Goal: Task Accomplishment & Management: Manage account settings

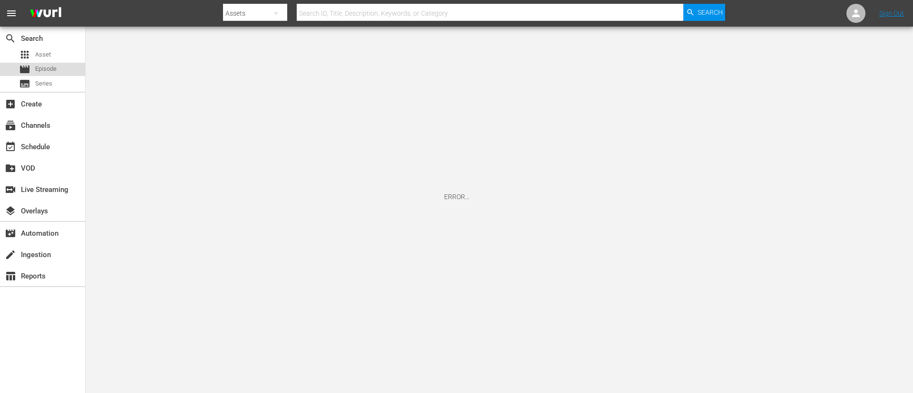
click at [62, 72] on div "movie Episode" at bounding box center [42, 69] width 85 height 13
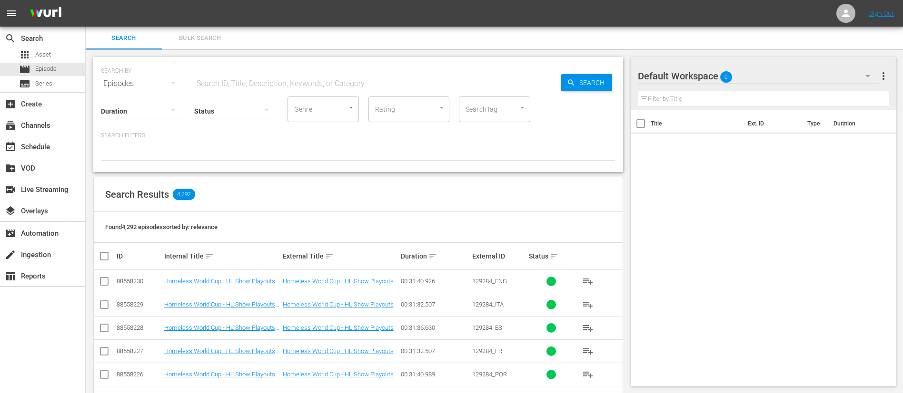
click at [217, 40] on span "Bulk Search" at bounding box center [199, 38] width 65 height 11
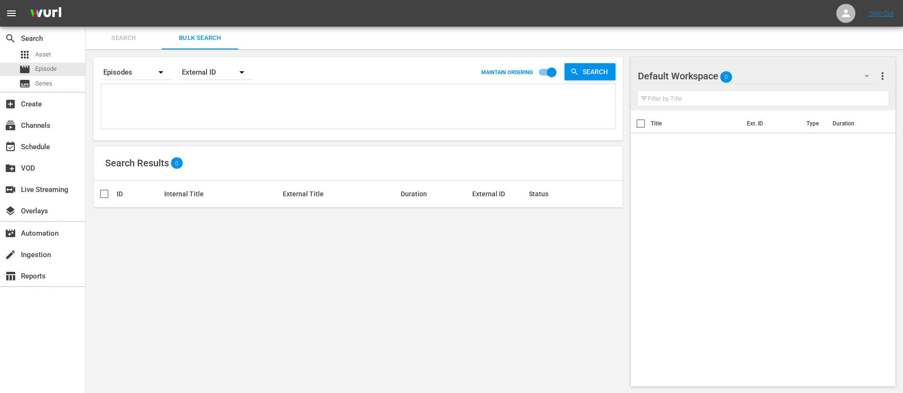
click at [208, 116] on textarea at bounding box center [359, 108] width 511 height 43
paste textarea "134957_ITA 135054_ITA 1PWVyYB9n0irNo8j8ndgTL_ITA 65A1JlN1AFIMWAMTNfmbzX_ITA 139…"
type textarea "134957_ITA 135054_ITA 1PWVyYB9n0irNo8j8ndgTL_ITA 65A1JlN1AFIMWAMTNfmbzX_ITA 139…"
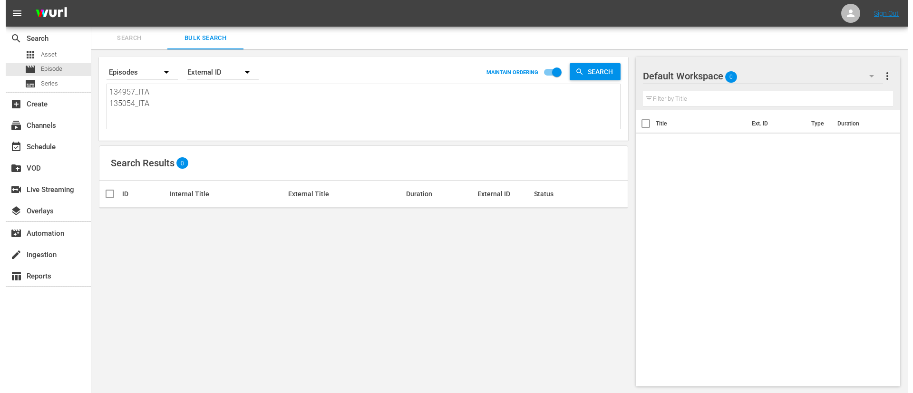
scroll to position [1, 0]
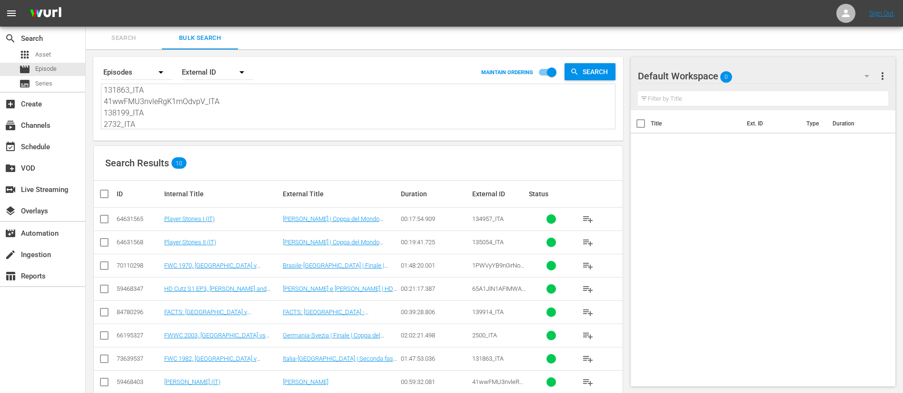
type textarea "134957_ITA 135054_ITA 1PWVyYB9n0irNo8j8ndgTL_ITA 65A1JlN1AFIMWAMTNfmbzX_ITA 139…"
click at [106, 196] on input "checkbox" at bounding box center [107, 193] width 19 height 11
checkbox input "true"
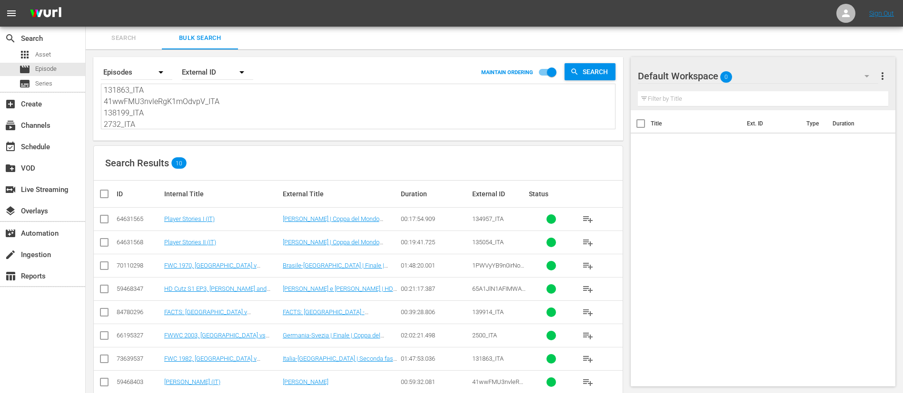
checkbox input "true"
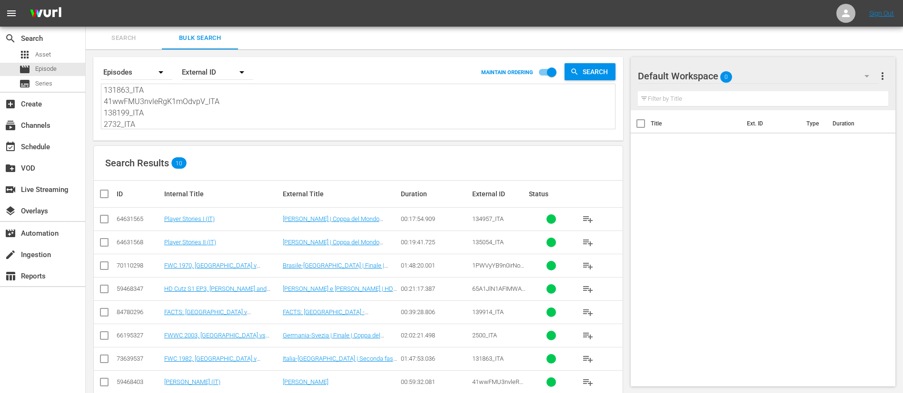
checkbox input "true"
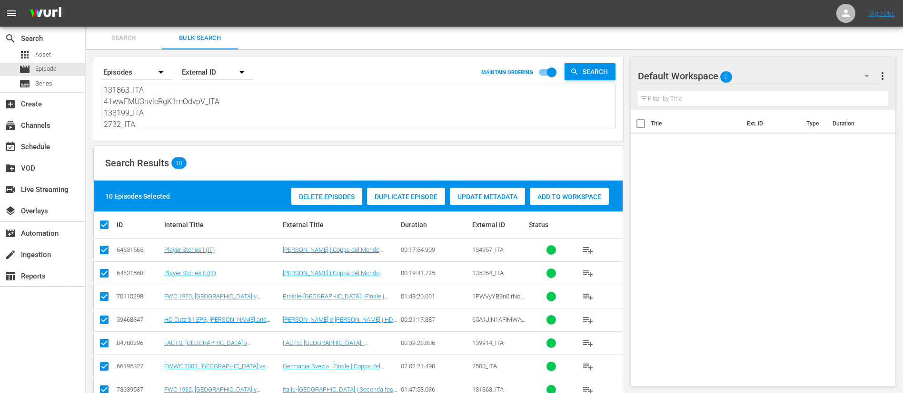
click at [559, 197] on span "Add to Workspace" at bounding box center [569, 197] width 79 height 8
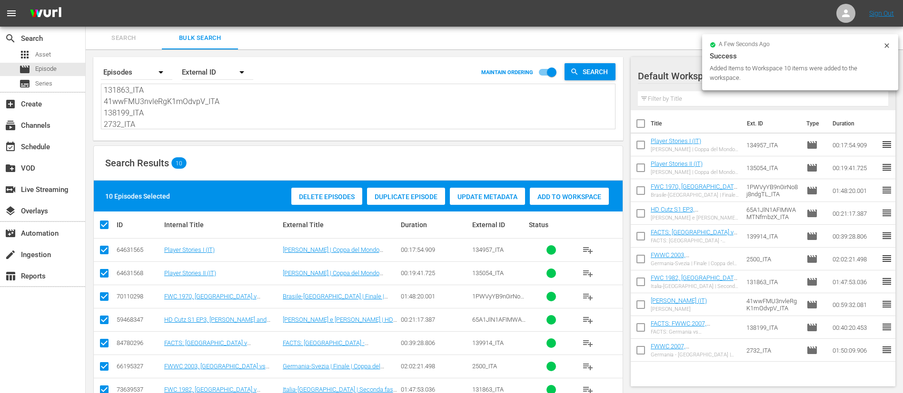
click at [122, 39] on span "Search" at bounding box center [123, 38] width 65 height 11
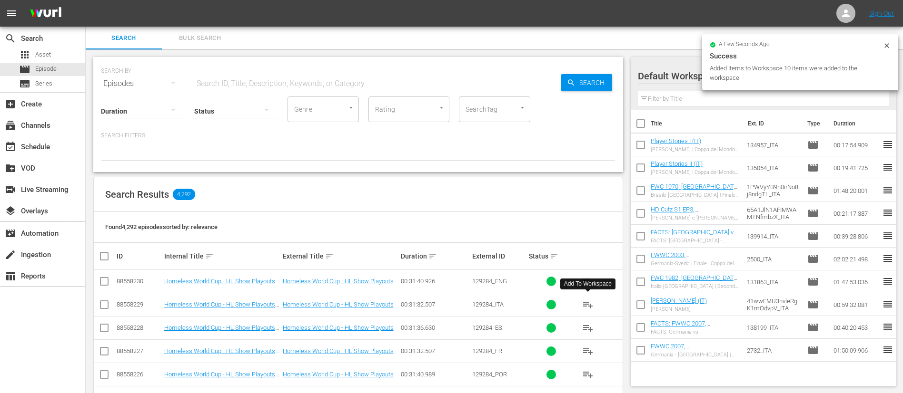
click at [591, 301] on span "playlist_add" at bounding box center [587, 304] width 11 height 11
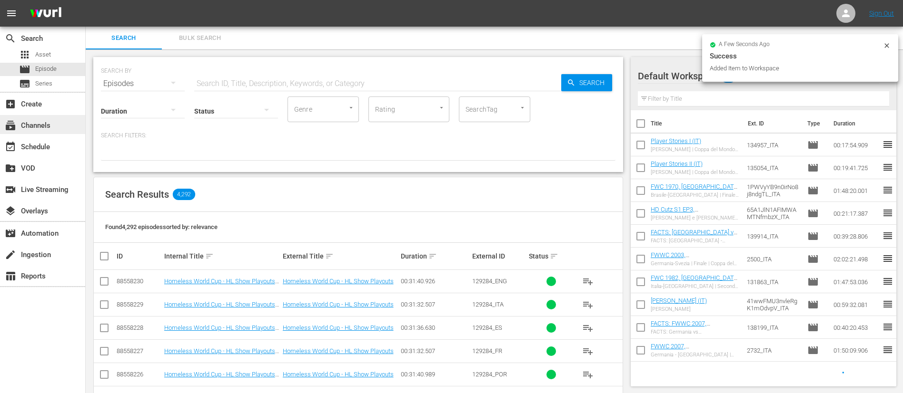
click at [60, 120] on div "subscriptions Channels" at bounding box center [42, 124] width 85 height 19
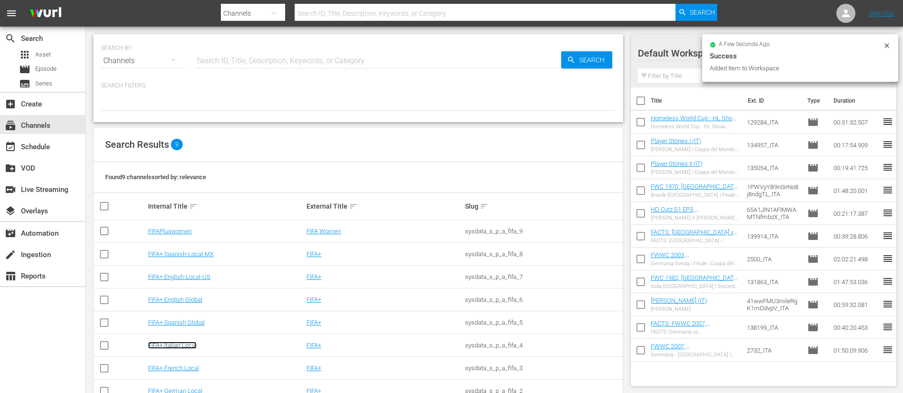
click at [185, 344] on link "FIFA+ Italian Local" at bounding box center [172, 345] width 49 height 7
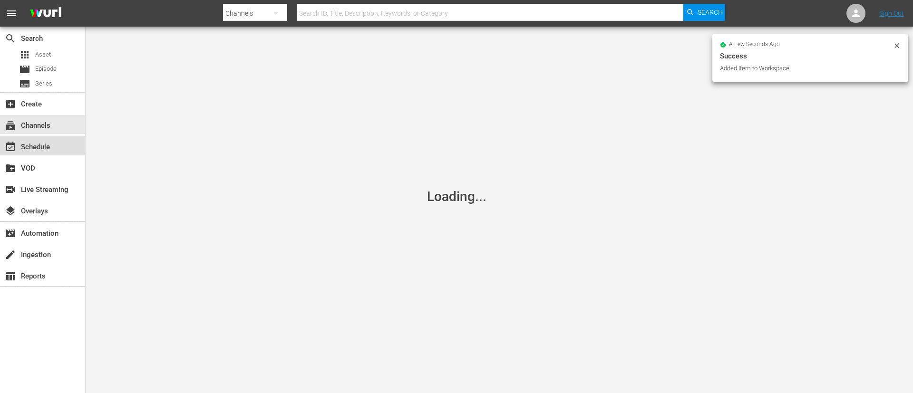
click at [48, 140] on div "event_available Schedule" at bounding box center [42, 146] width 85 height 19
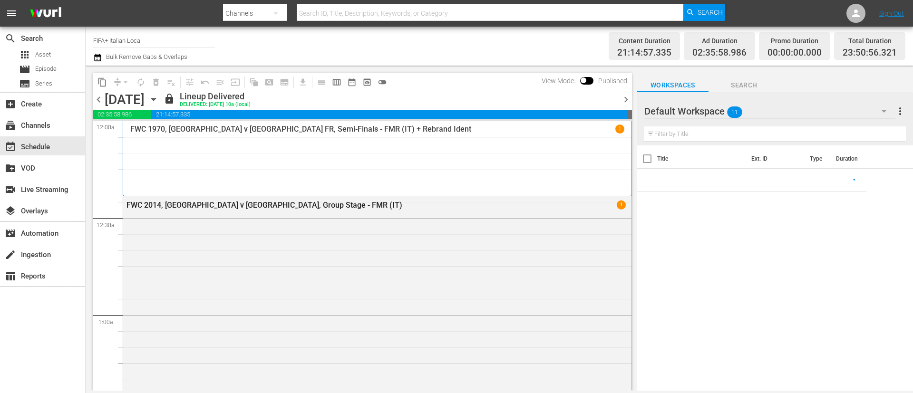
click at [628, 102] on span "chevron_right" at bounding box center [626, 100] width 12 height 12
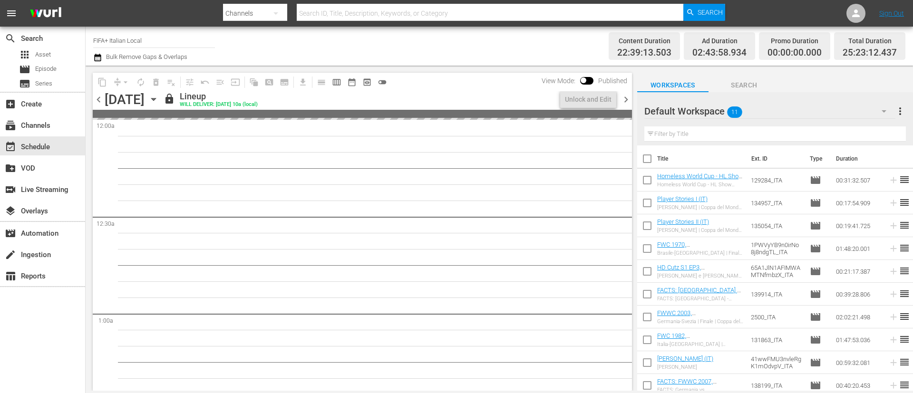
click at [628, 102] on span "chevron_right" at bounding box center [626, 100] width 12 height 12
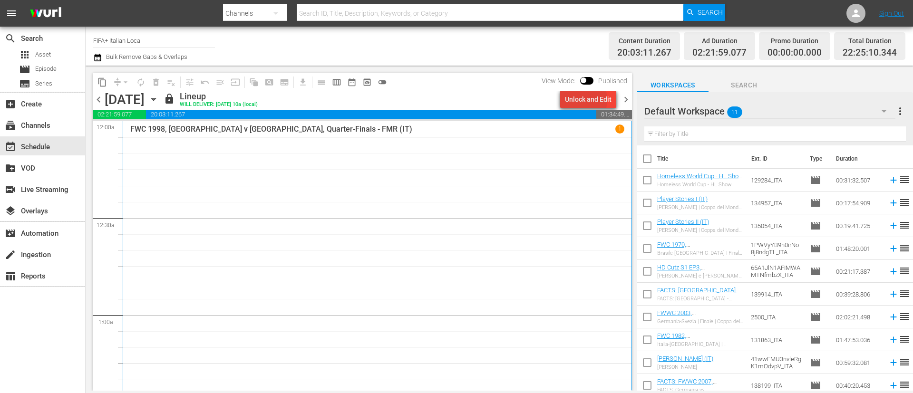
click at [578, 100] on div "Unlock and Edit" at bounding box center [588, 99] width 47 height 17
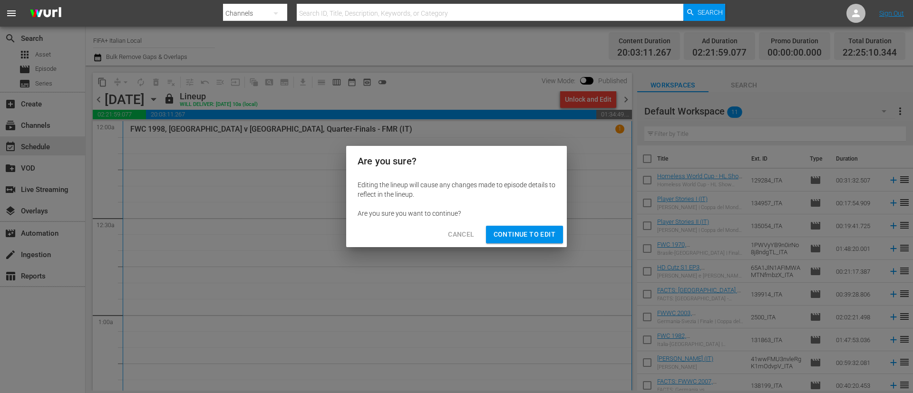
click at [510, 229] on span "Continue to Edit" at bounding box center [525, 235] width 62 height 12
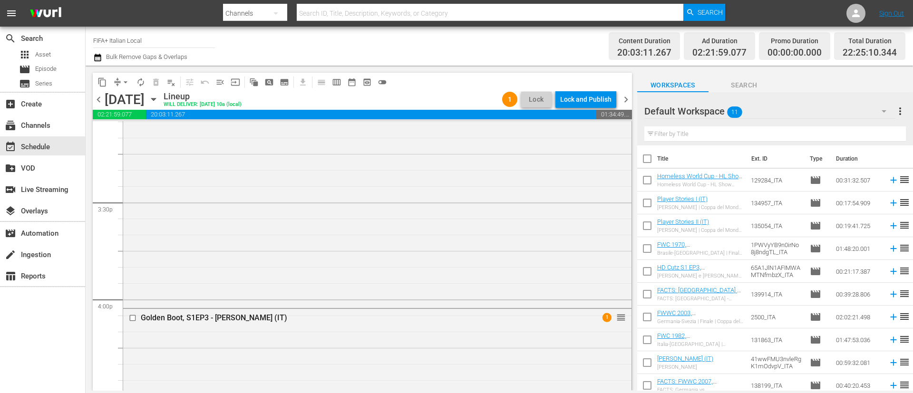
scroll to position [2997, 0]
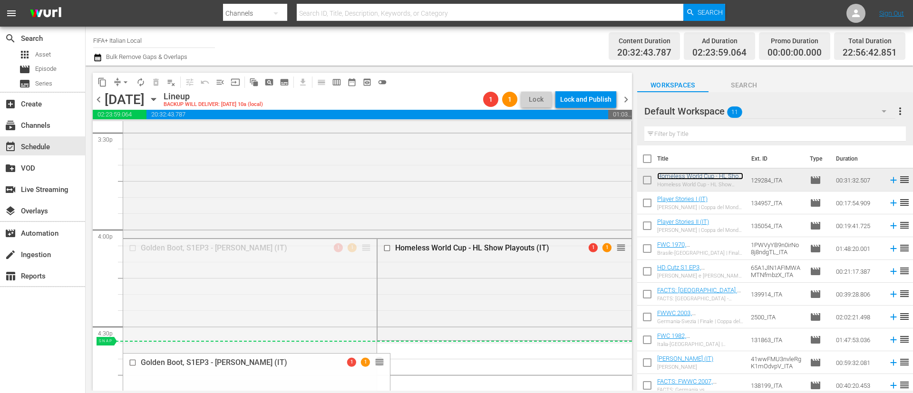
drag, startPoint x: 359, startPoint y: 250, endPoint x: 357, endPoint y: 350, distance: 99.9
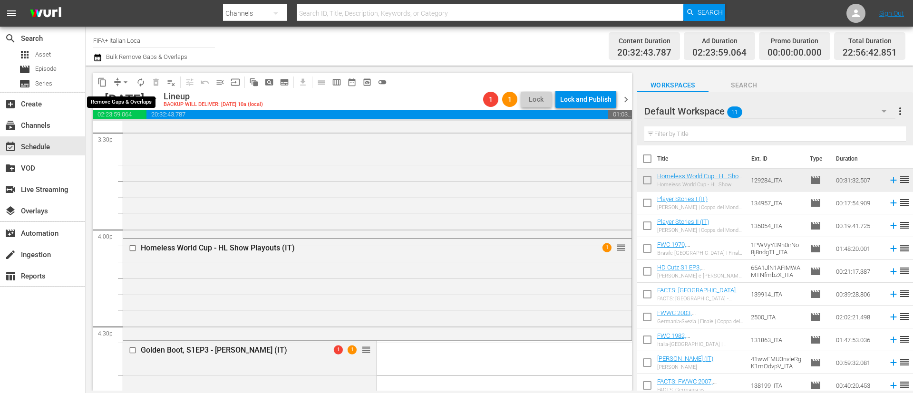
click at [126, 84] on span "arrow_drop_down" at bounding box center [126, 83] width 10 height 10
click at [129, 133] on li "Align to End of Previous Day" at bounding box center [126, 133] width 100 height 16
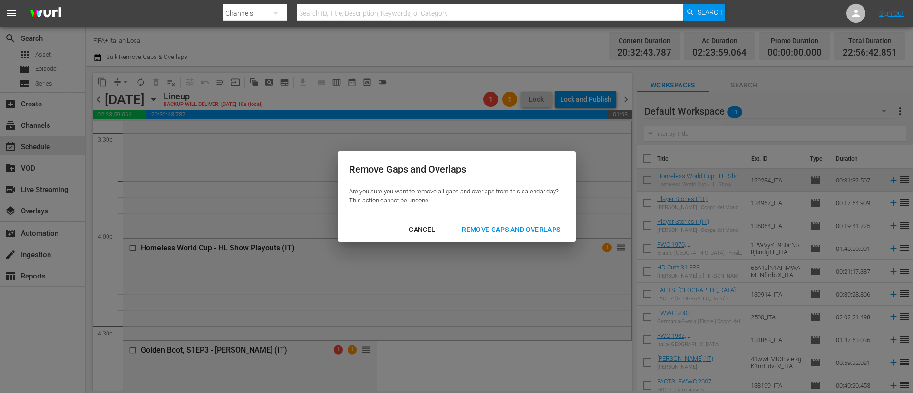
click at [551, 231] on div "Remove Gaps and Overlaps" at bounding box center [511, 230] width 114 height 12
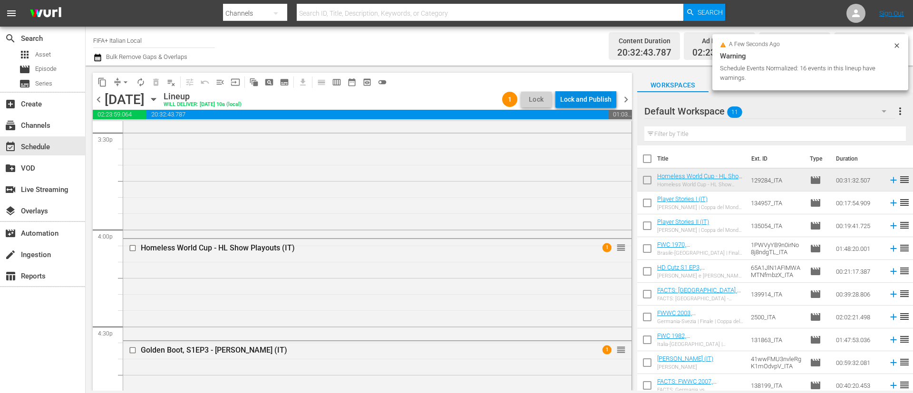
click at [602, 92] on div "Lock and Publish" at bounding box center [585, 99] width 51 height 17
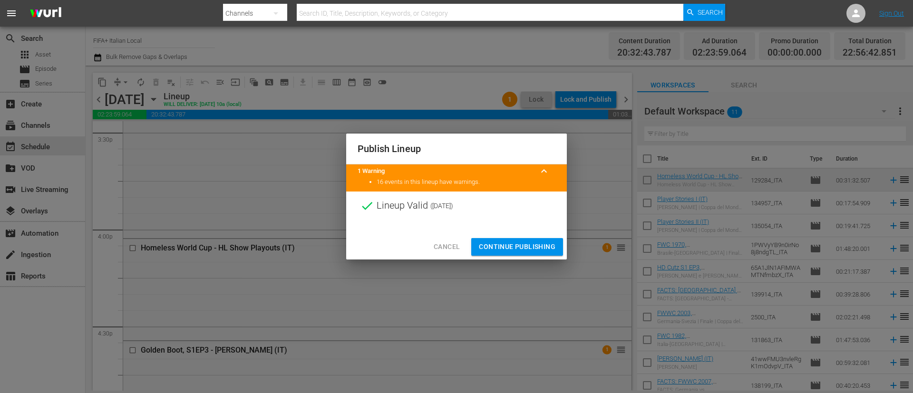
click at [551, 246] on span "Continue Publishing" at bounding box center [517, 247] width 77 height 12
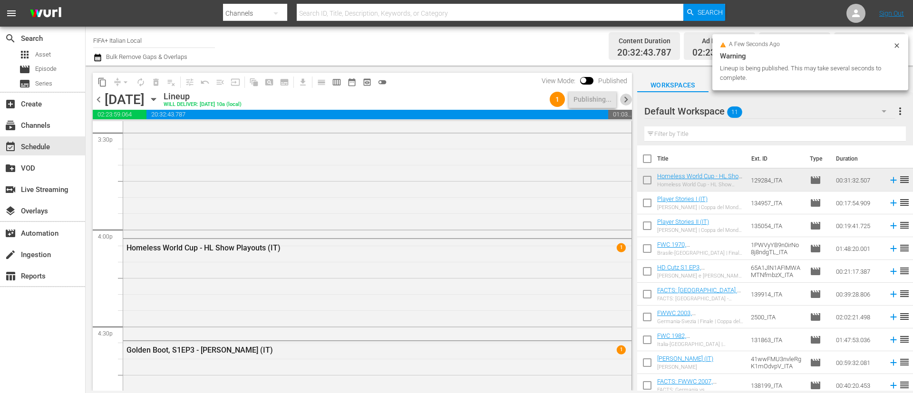
click at [623, 97] on span "chevron_right" at bounding box center [626, 100] width 12 height 12
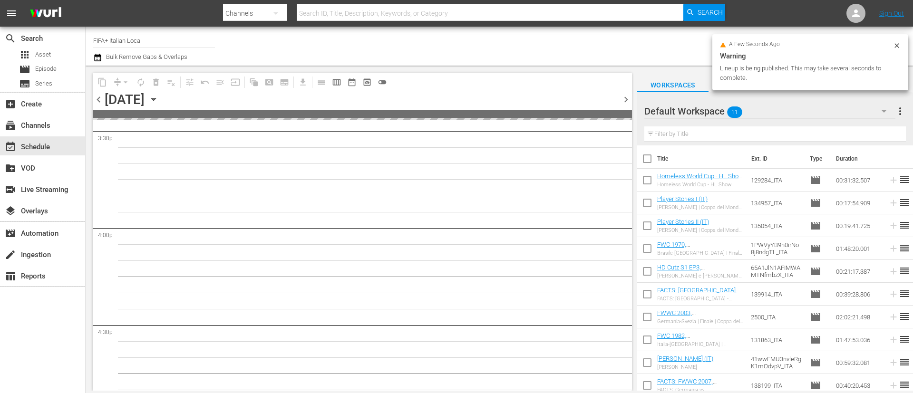
scroll to position [3078, 0]
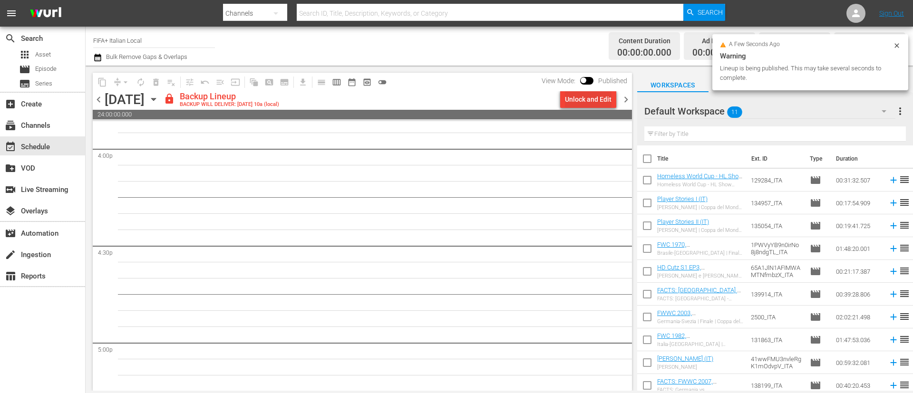
click at [600, 99] on div "Unlock and Edit" at bounding box center [588, 99] width 47 height 17
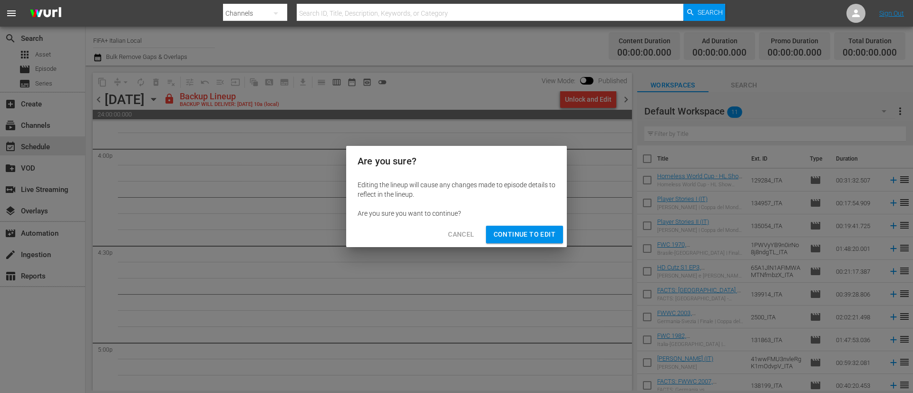
click at [490, 239] on button "Continue to Edit" at bounding box center [524, 235] width 77 height 18
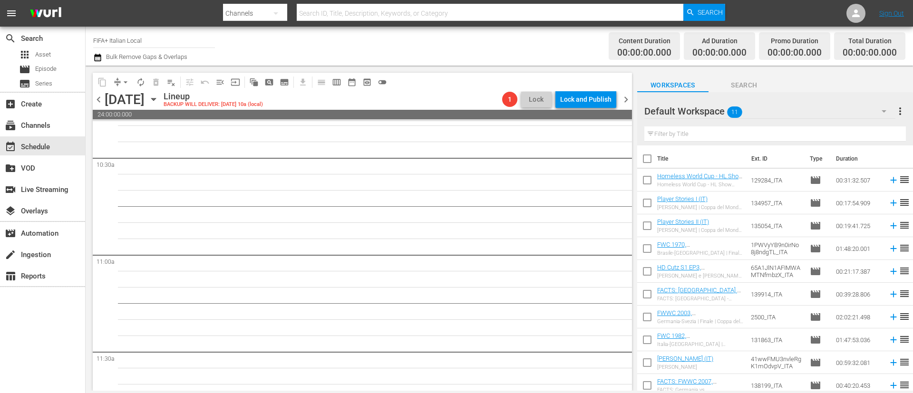
scroll to position [0, 0]
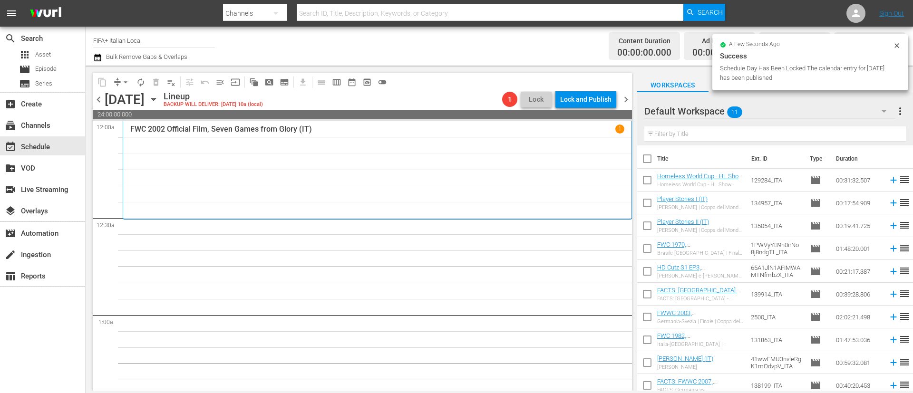
click at [656, 160] on input "checkbox" at bounding box center [648, 161] width 20 height 20
checkbox input "true"
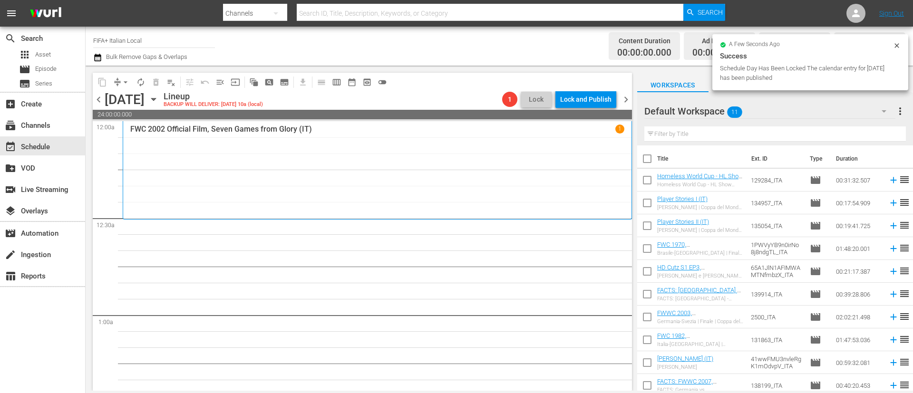
checkbox input "true"
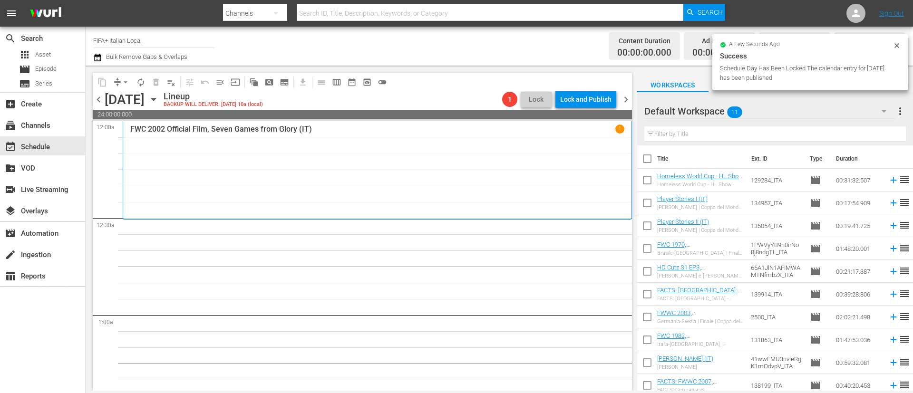
checkbox input "true"
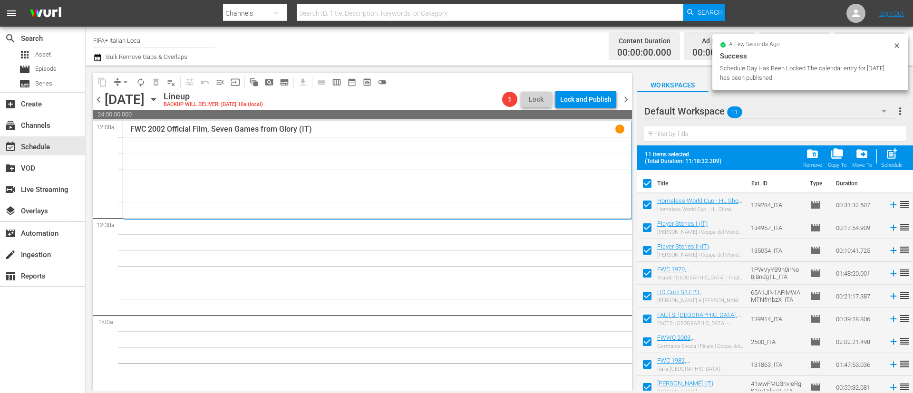
click at [645, 199] on input "checkbox" at bounding box center [648, 207] width 20 height 20
checkbox input "false"
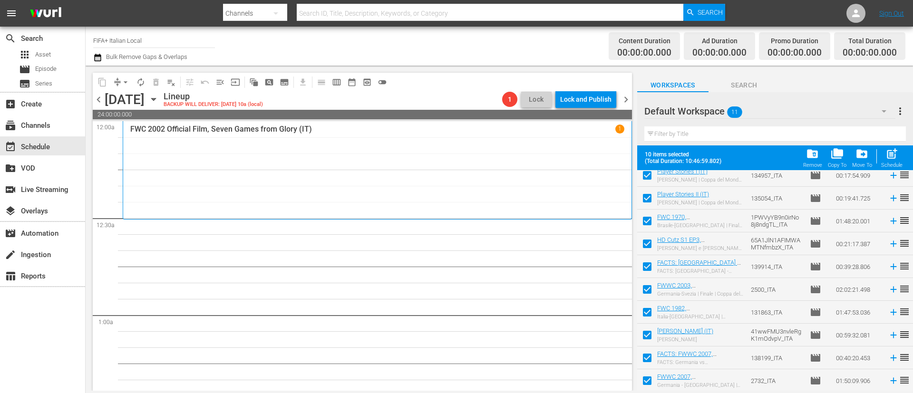
click at [645, 341] on input "checkbox" at bounding box center [648, 337] width 20 height 20
checkbox input "false"
click at [644, 374] on input "checkbox" at bounding box center [648, 383] width 20 height 20
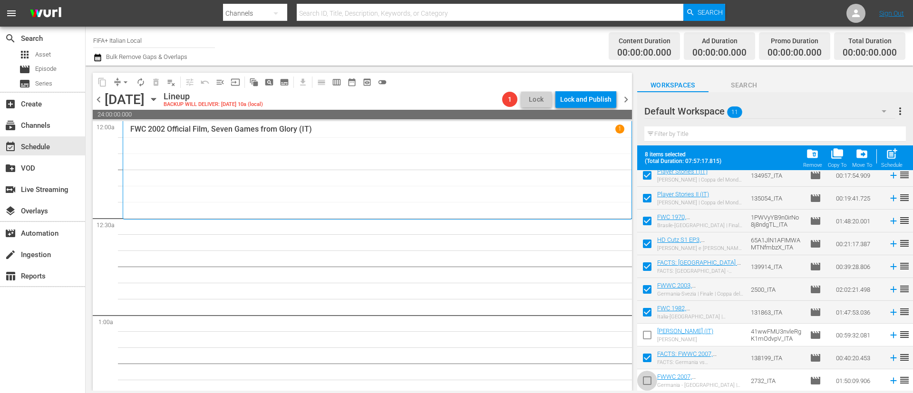
click at [647, 390] on input "checkbox" at bounding box center [648, 383] width 20 height 20
checkbox input "true"
click at [648, 356] on input "checkbox" at bounding box center [648, 360] width 20 height 20
checkbox input "false"
click at [649, 382] on input "checkbox" at bounding box center [648, 383] width 20 height 20
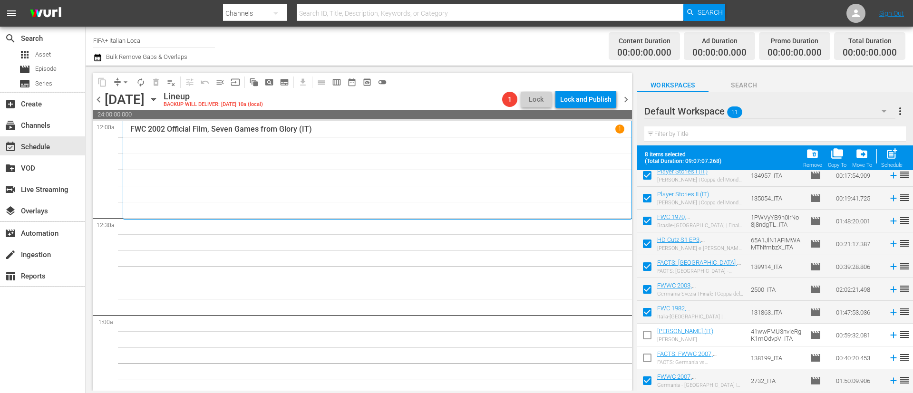
checkbox input "false"
click at [899, 157] on span "post_add" at bounding box center [892, 153] width 13 height 13
checkbox input "false"
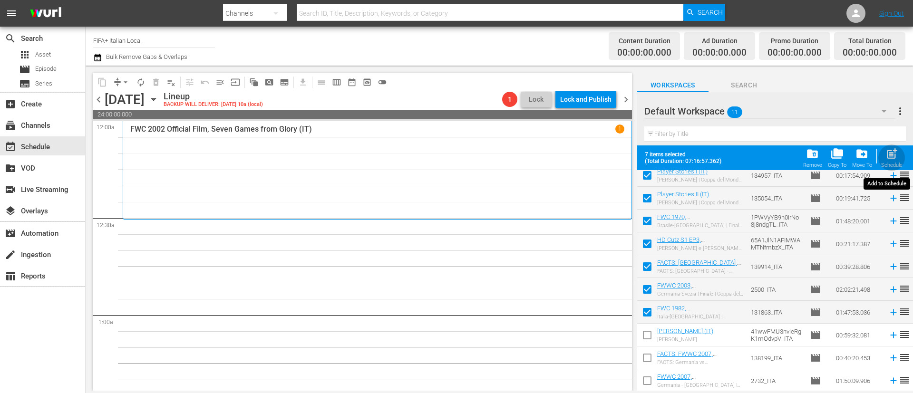
checkbox input "false"
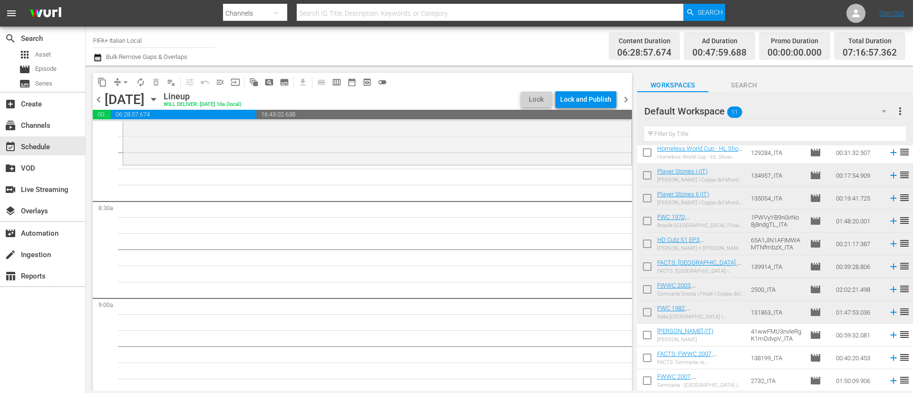
scroll to position [1427, 0]
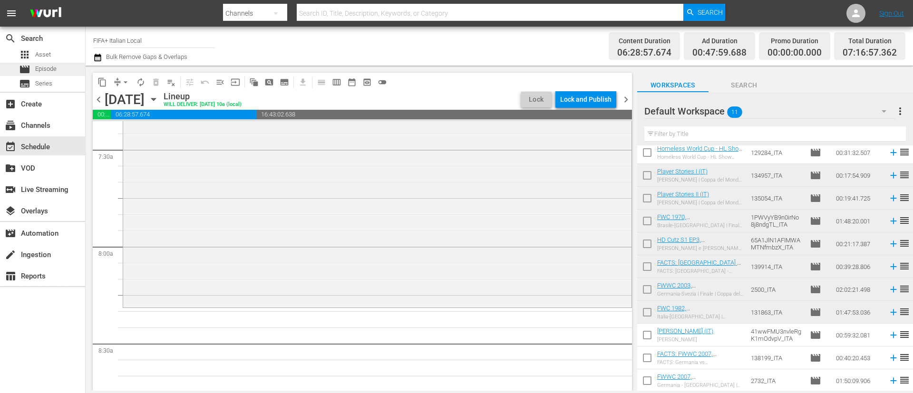
click at [52, 74] on div "movie Episode" at bounding box center [38, 69] width 38 height 13
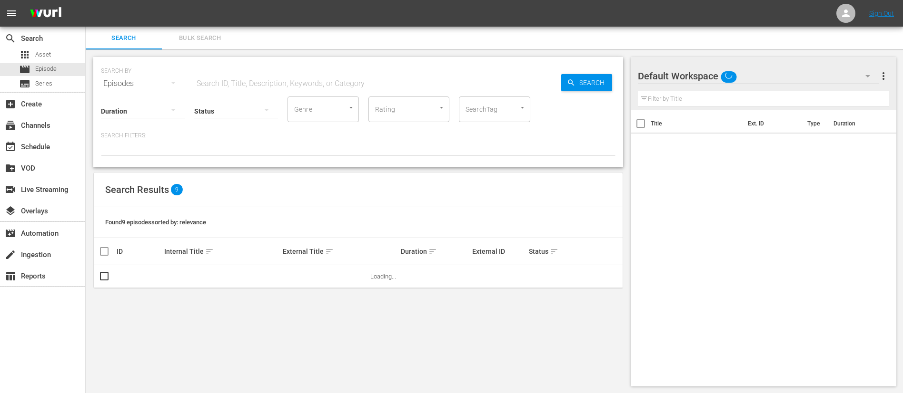
click at [194, 29] on button "Bulk Search" at bounding box center [200, 38] width 76 height 23
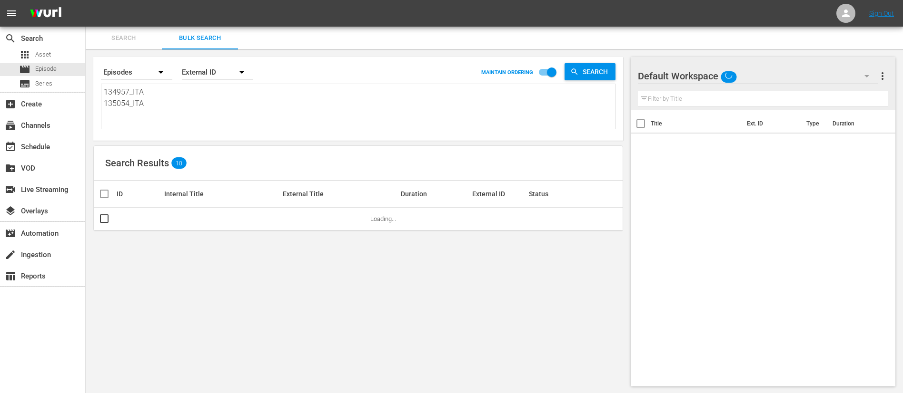
click at [213, 105] on textarea "134957_ITA 135054_ITA 1PWVyYB9n0irNo8j8ndgTL_ITA 65A1JlN1AFIMWAMTNfmbzX_ITA 139…" at bounding box center [359, 108] width 511 height 43
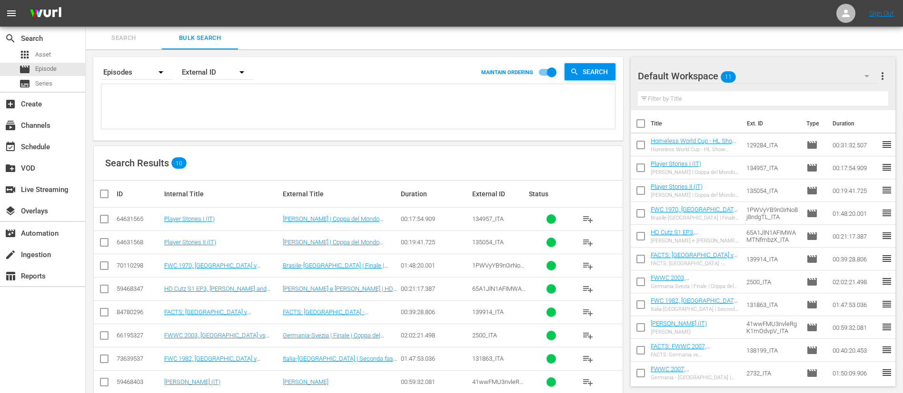
paste textarea "133689_ITA 1mTRUzxa860cV3SUfs2xXC_ITA"
type textarea "133689_ITA 1mTRUzxa860cV3SUfs2xXC_ITA"
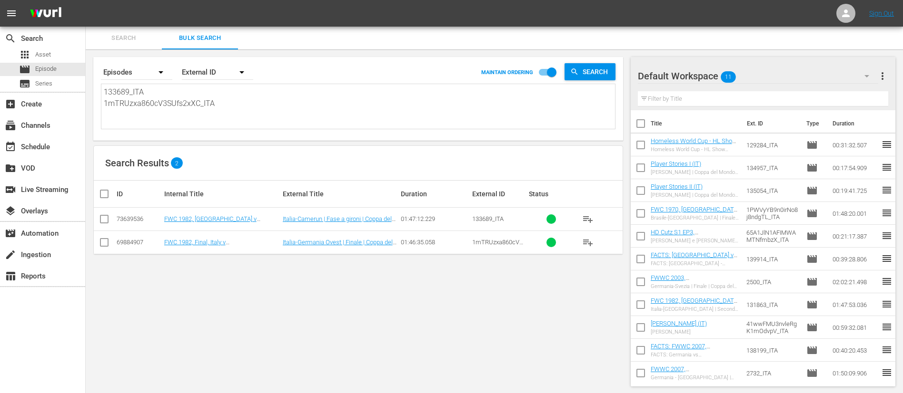
type textarea "133689_ITA 1mTRUzxa860cV3SUfs2xXC_ITA"
click at [104, 196] on input "checkbox" at bounding box center [107, 193] width 19 height 11
checkbox input "true"
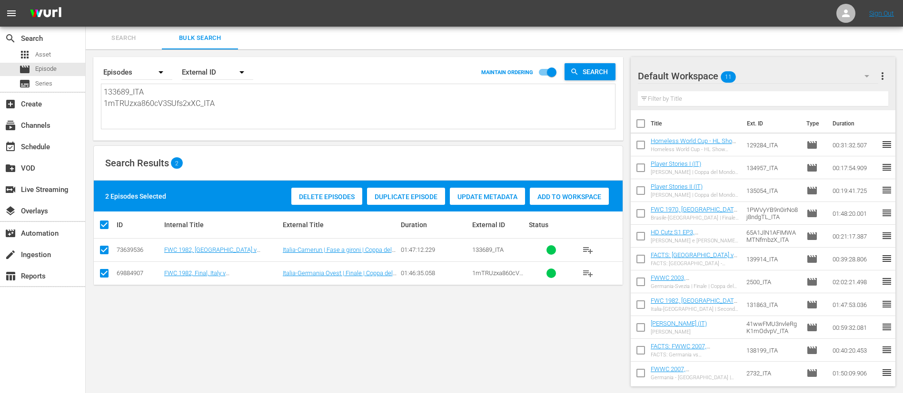
click at [559, 199] on span "Add to Workspace" at bounding box center [569, 197] width 79 height 8
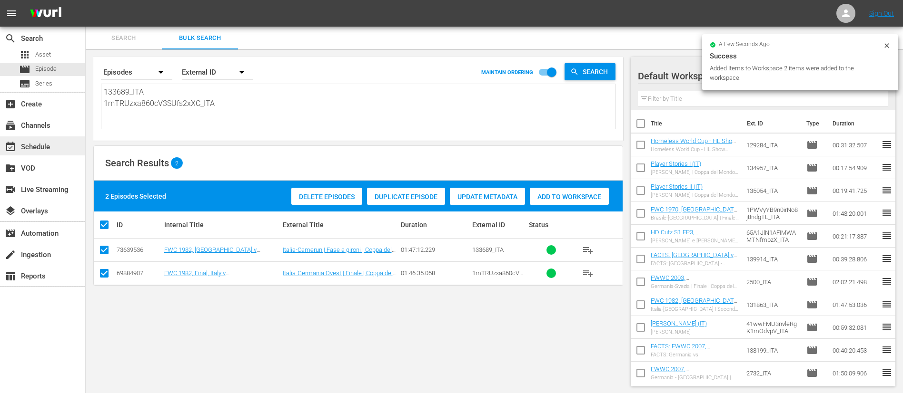
click at [29, 146] on div "event_available Schedule" at bounding box center [26, 145] width 53 height 9
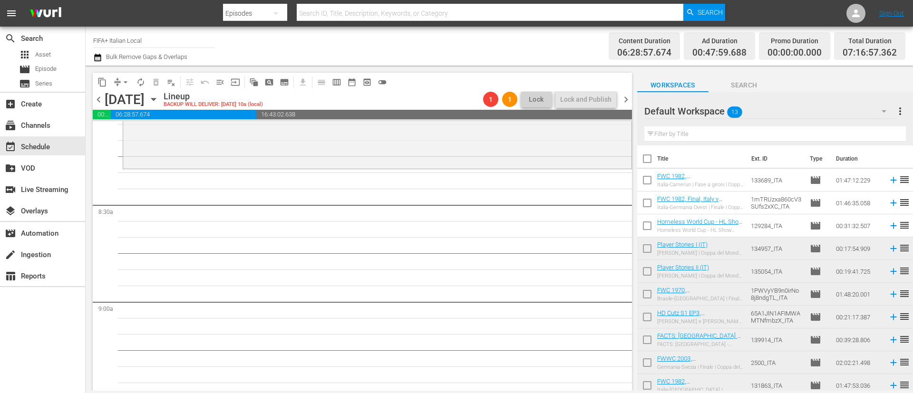
scroll to position [1570, 0]
click at [889, 177] on icon at bounding box center [894, 180] width 10 height 10
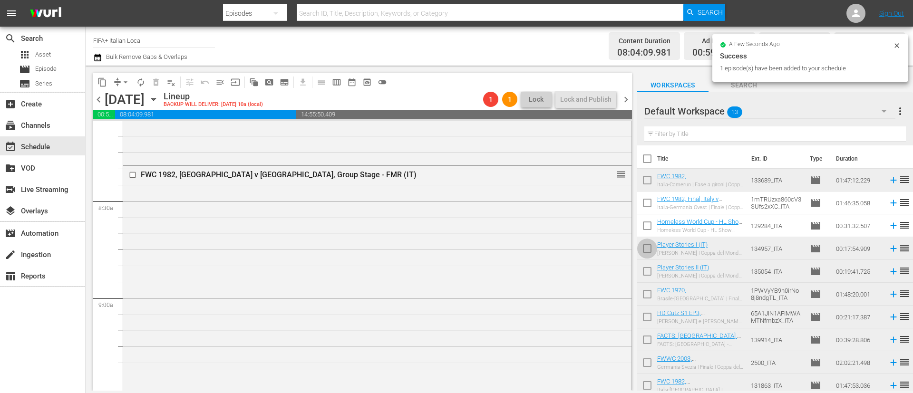
click at [646, 247] on input "checkbox" at bounding box center [648, 251] width 20 height 20
checkbox input "true"
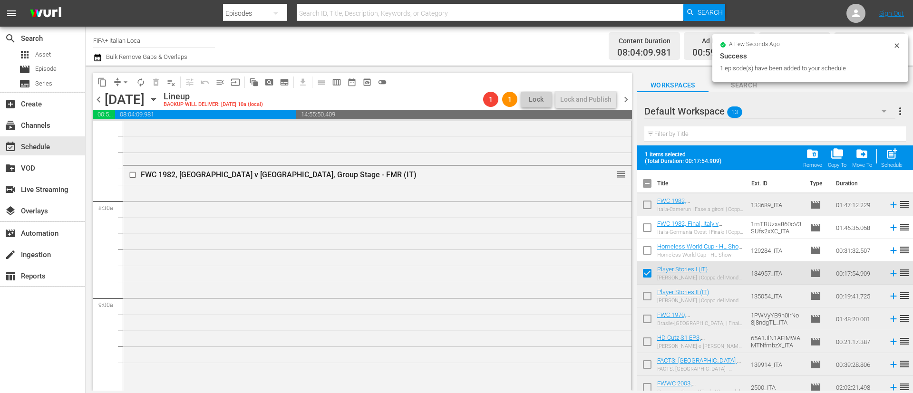
click at [648, 304] on input "checkbox" at bounding box center [648, 298] width 20 height 20
checkbox input "true"
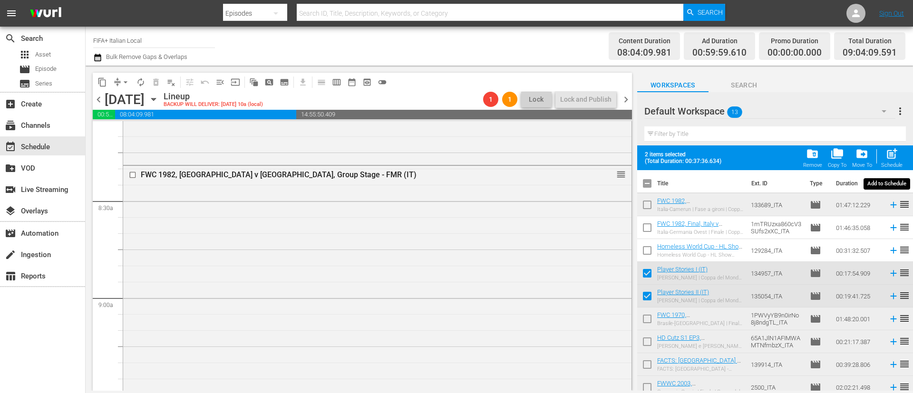
click at [894, 152] on span "post_add" at bounding box center [892, 153] width 13 height 13
checkbox input "false"
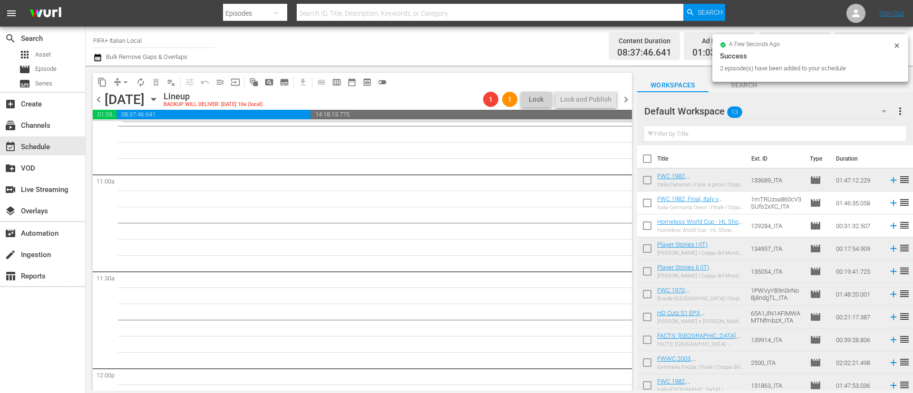
scroll to position [2053, 0]
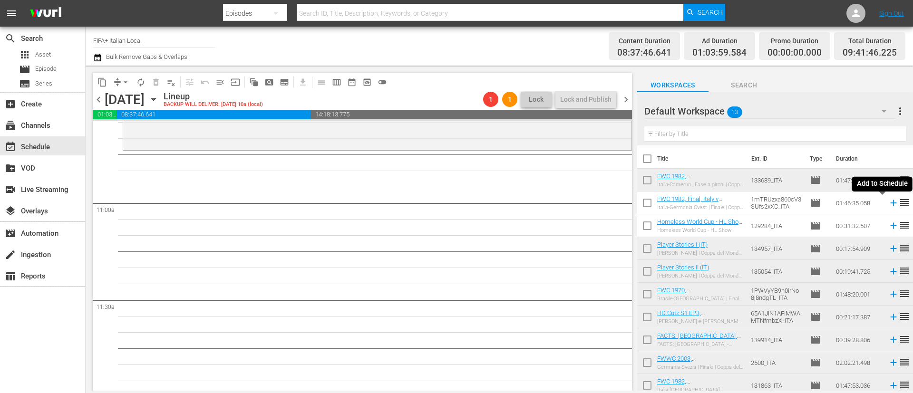
click at [891, 203] on icon at bounding box center [894, 203] width 6 height 6
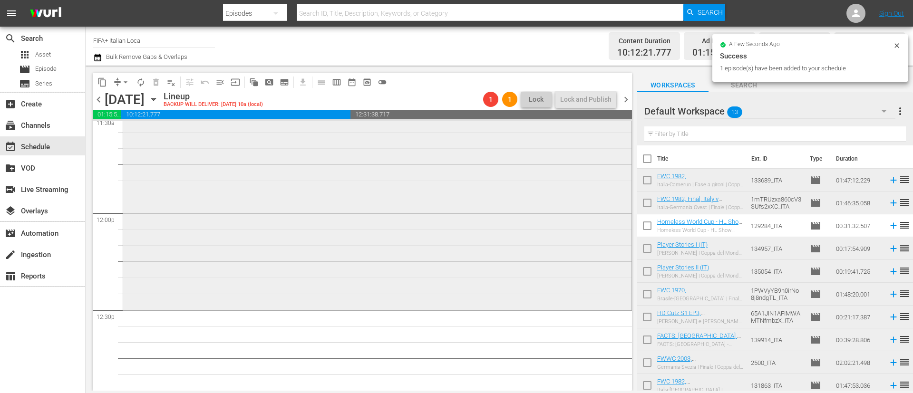
scroll to position [2268, 0]
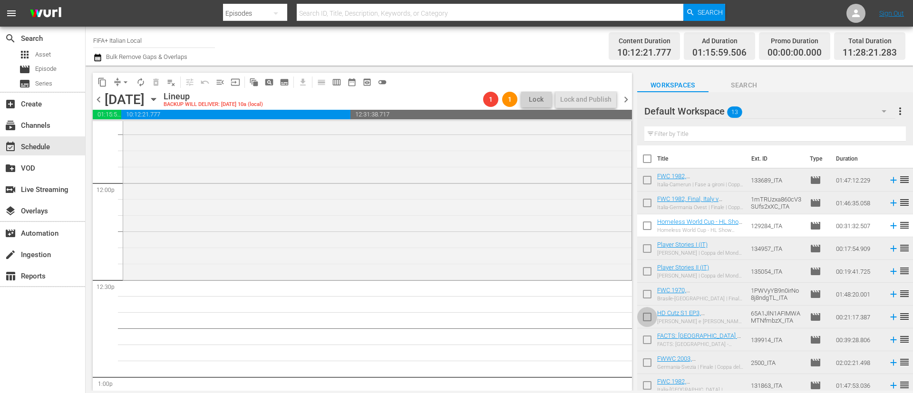
click at [641, 316] on input "checkbox" at bounding box center [648, 319] width 20 height 20
checkbox input "true"
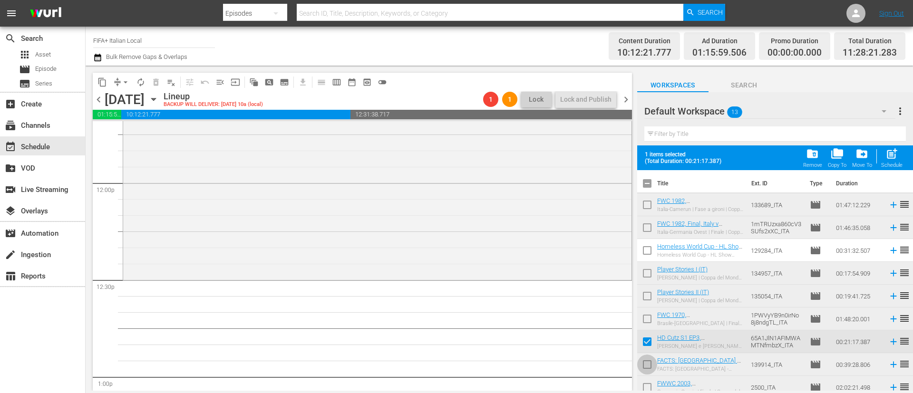
click at [648, 363] on input "checkbox" at bounding box center [648, 367] width 20 height 20
checkbox input "true"
click at [903, 157] on button "post_add Schedule" at bounding box center [892, 158] width 27 height 27
checkbox input "false"
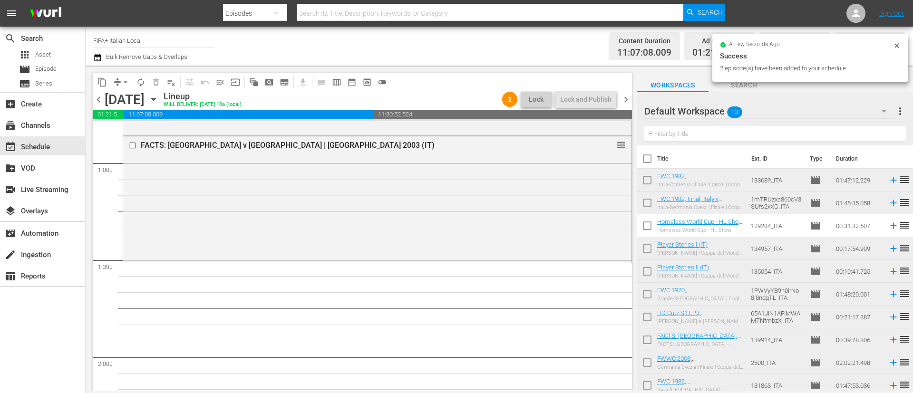
scroll to position [2537, 0]
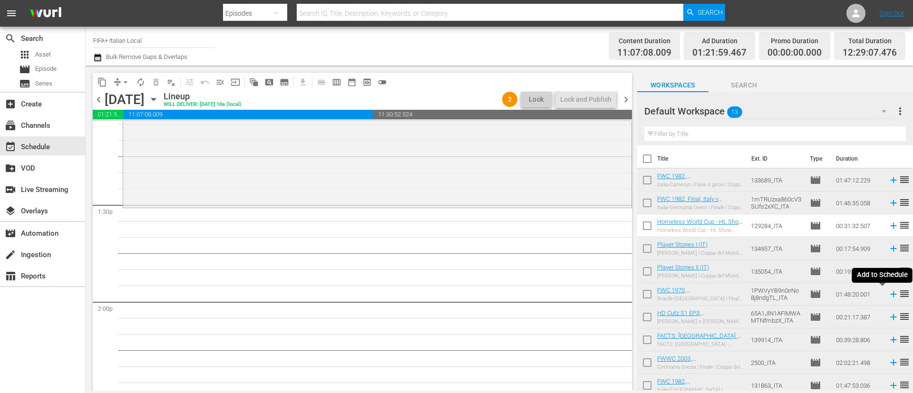
click at [889, 296] on icon at bounding box center [894, 294] width 10 height 10
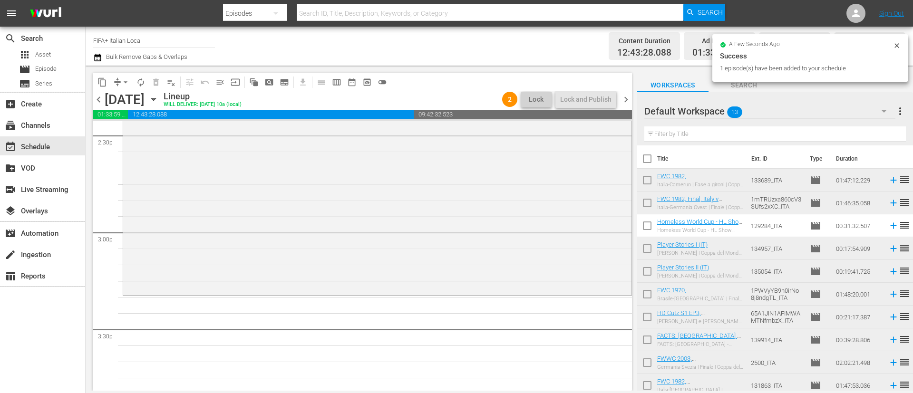
scroll to position [2822, 0]
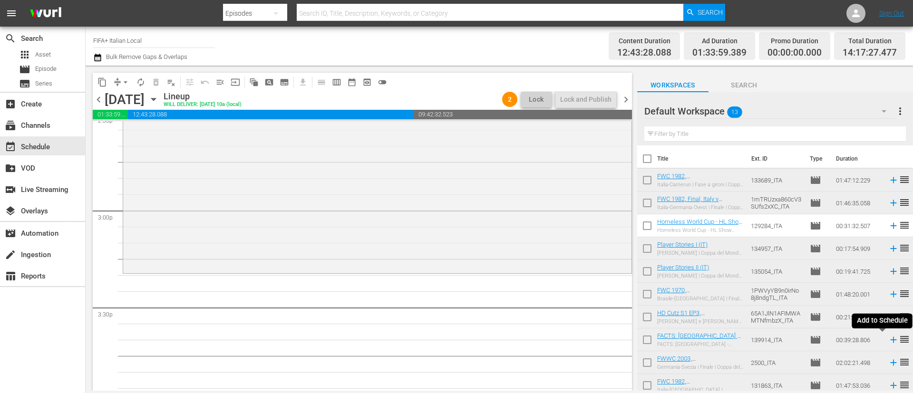
click at [889, 338] on icon at bounding box center [894, 340] width 10 height 10
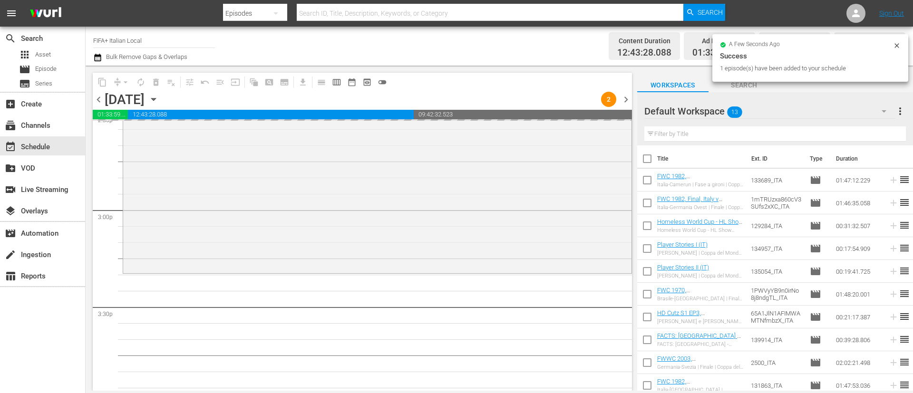
scroll to position [2894, 0]
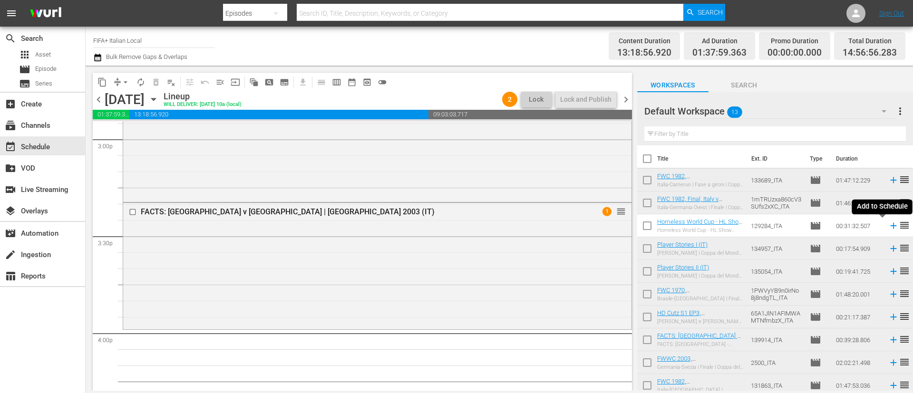
click at [889, 224] on icon at bounding box center [894, 226] width 10 height 10
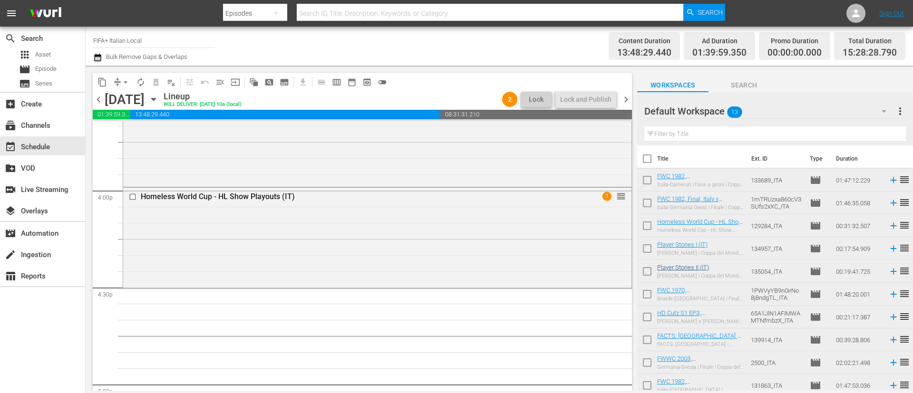
scroll to position [73, 0]
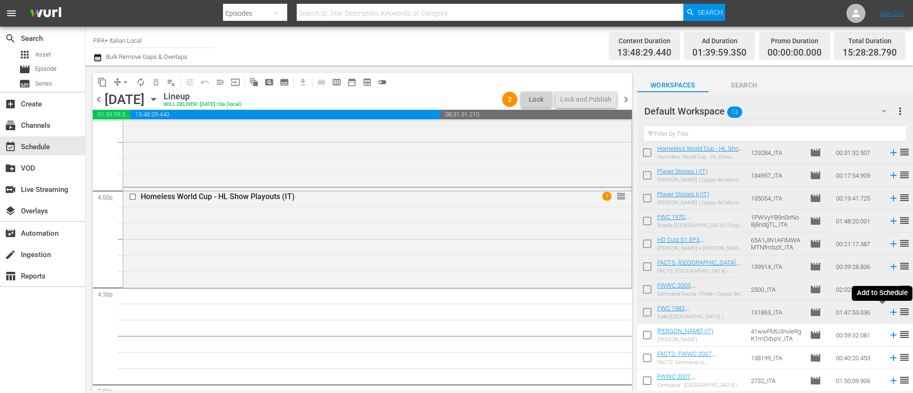
click at [889, 313] on icon at bounding box center [894, 312] width 10 height 10
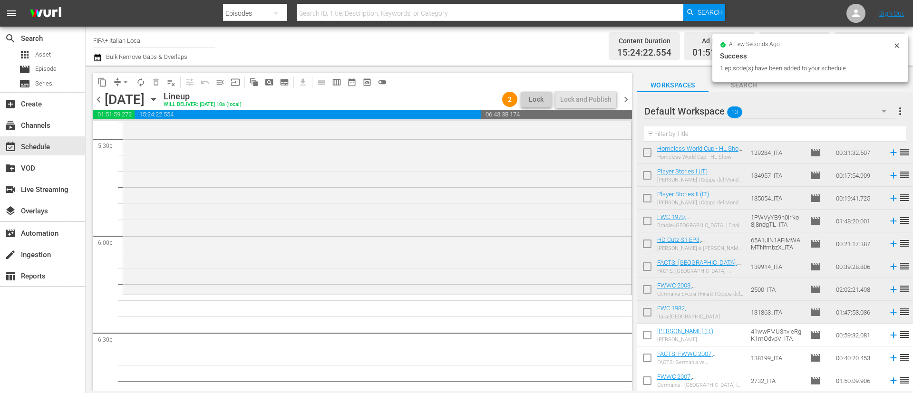
scroll to position [3393, 0]
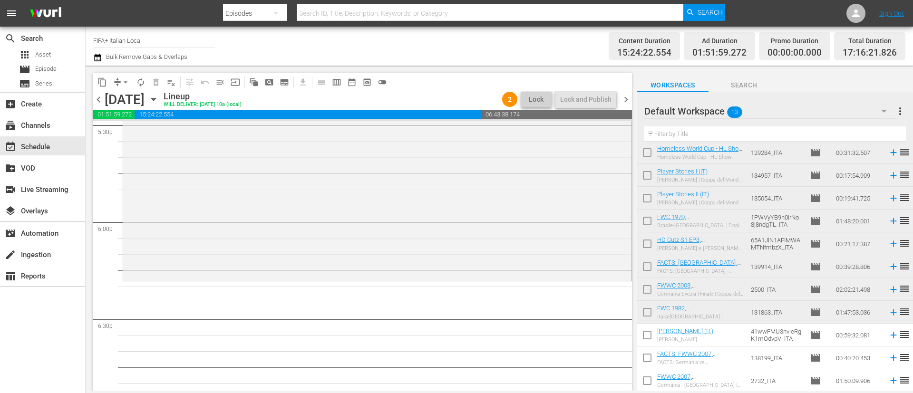
click at [646, 338] on input "checkbox" at bounding box center [648, 337] width 20 height 20
checkbox input "true"
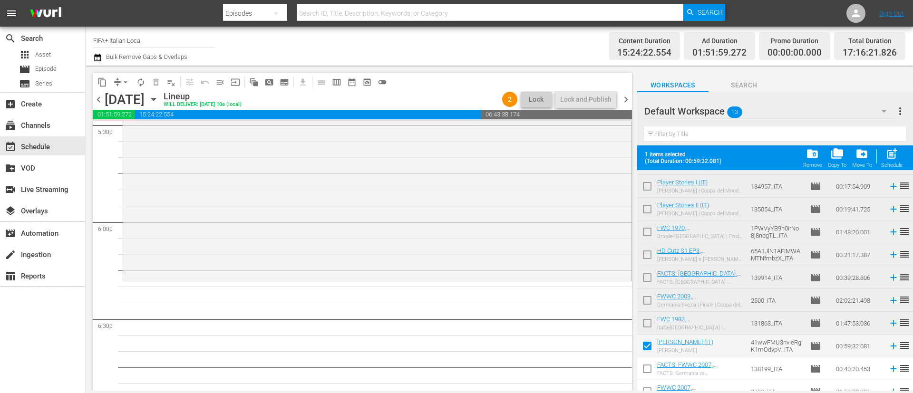
scroll to position [98, 0]
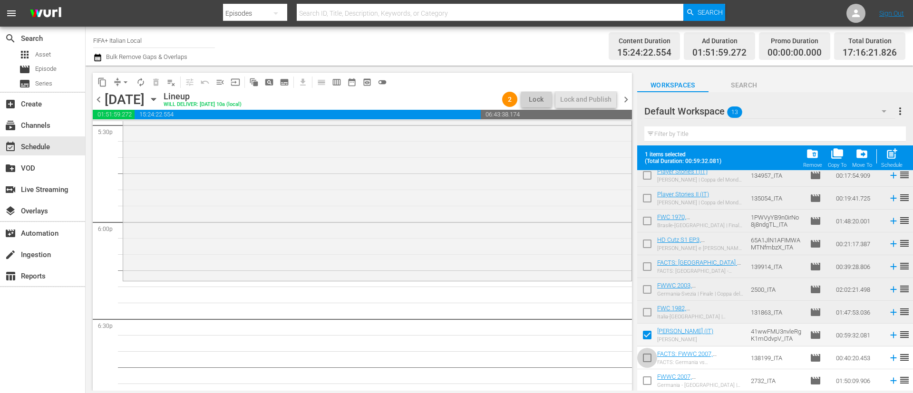
click at [645, 355] on input "checkbox" at bounding box center [648, 360] width 20 height 20
checkbox input "true"
click at [648, 385] on input "checkbox" at bounding box center [648, 383] width 20 height 20
checkbox input "true"
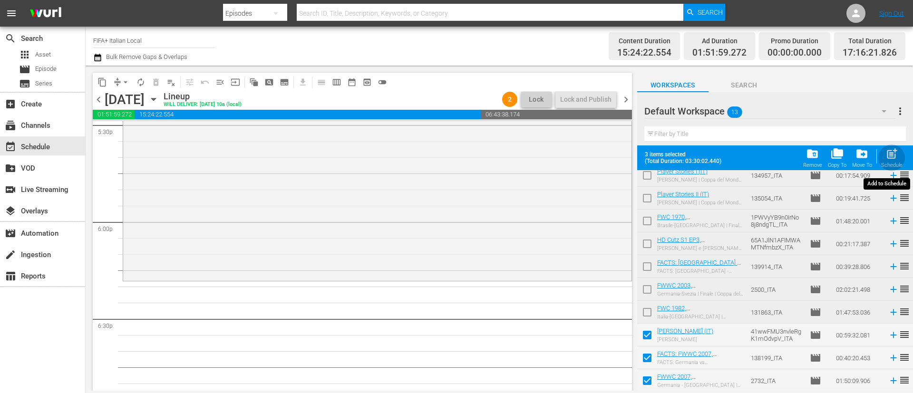
click at [898, 166] on div "Schedule" at bounding box center [892, 165] width 21 height 6
checkbox input "false"
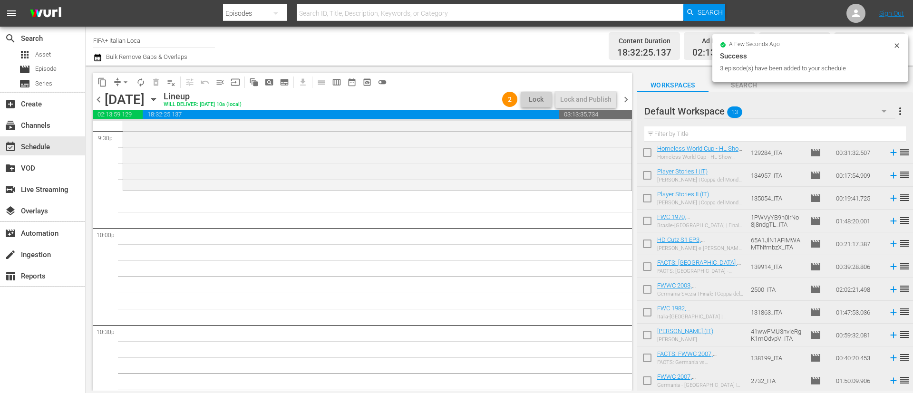
scroll to position [4107, 0]
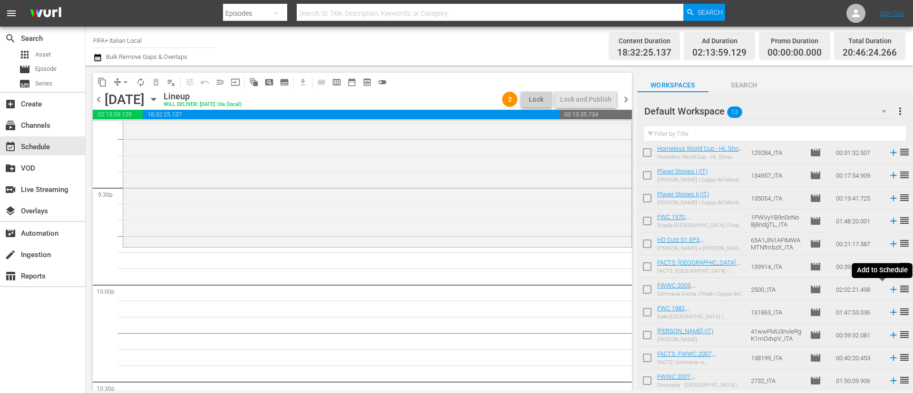
click at [889, 288] on icon at bounding box center [894, 290] width 10 height 10
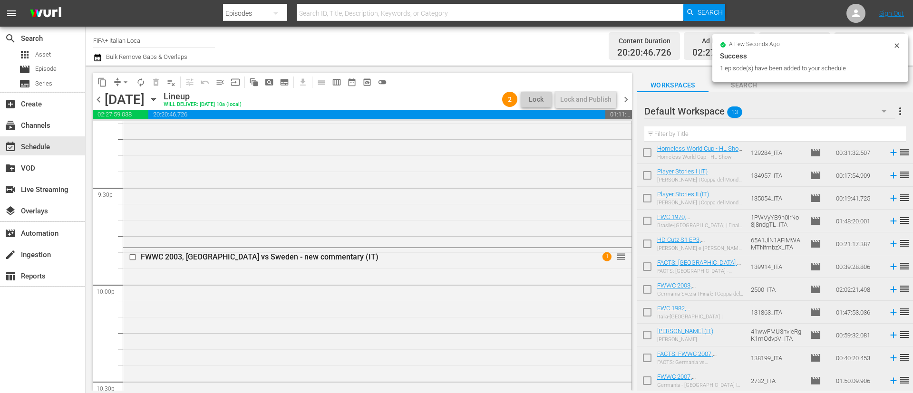
scroll to position [4389, 0]
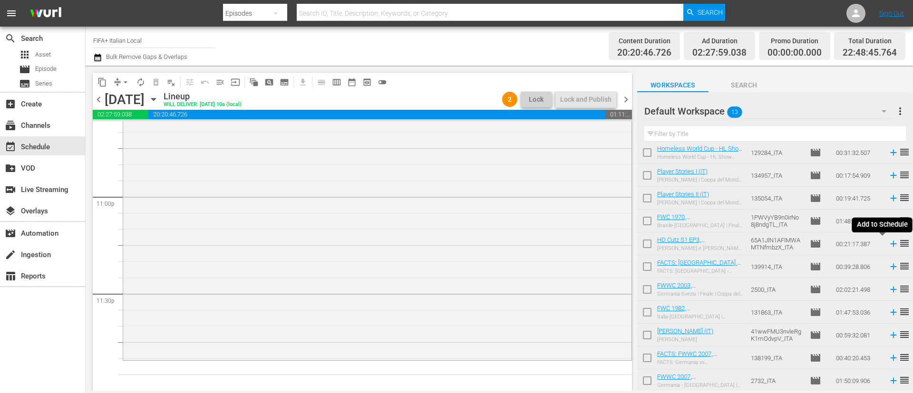
click at [891, 244] on icon at bounding box center [894, 244] width 6 height 6
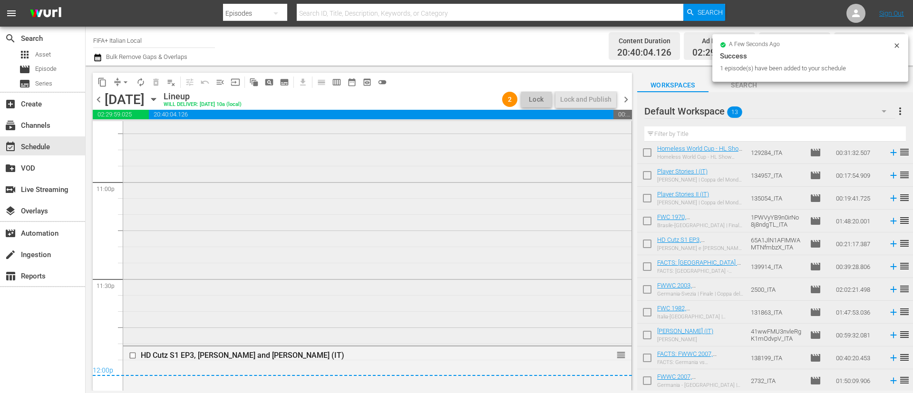
scroll to position [4428, 0]
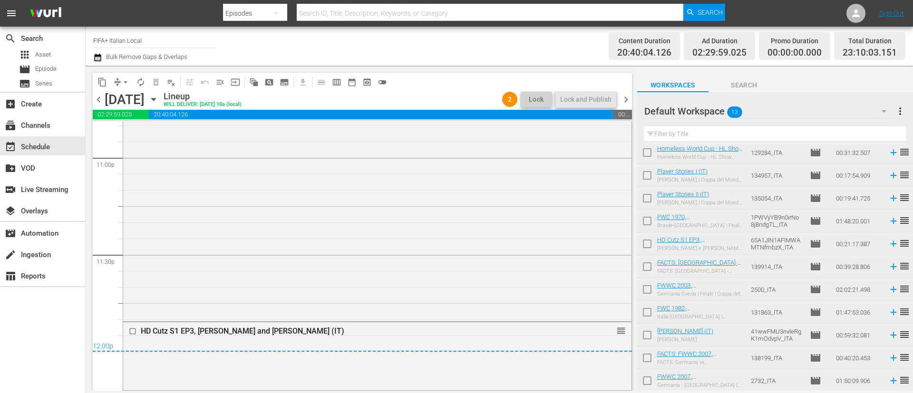
click at [902, 112] on span "more_vert" at bounding box center [900, 111] width 11 height 11
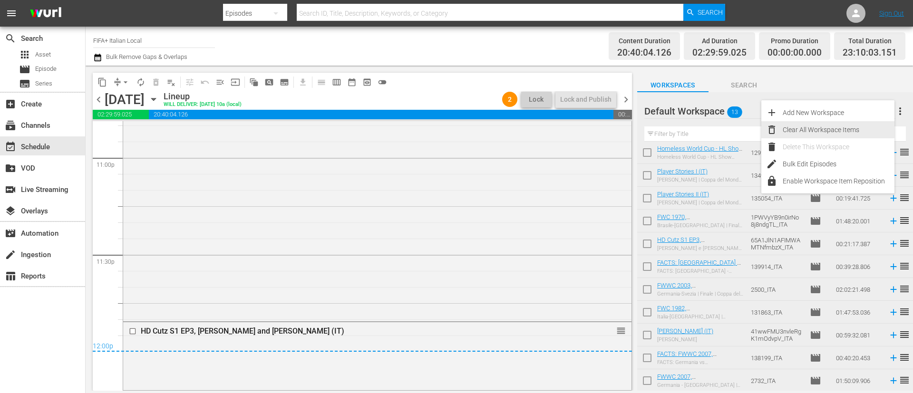
click at [866, 126] on div "Clear All Workspace Items" at bounding box center [839, 129] width 112 height 17
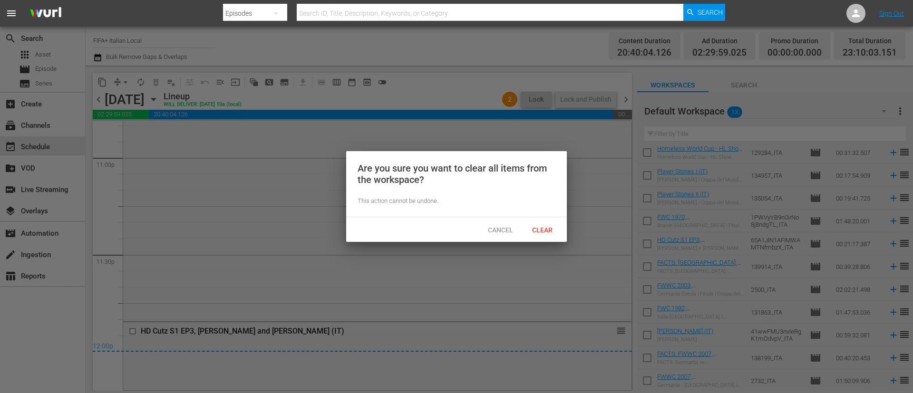
click at [539, 221] on div "Clear" at bounding box center [542, 230] width 42 height 18
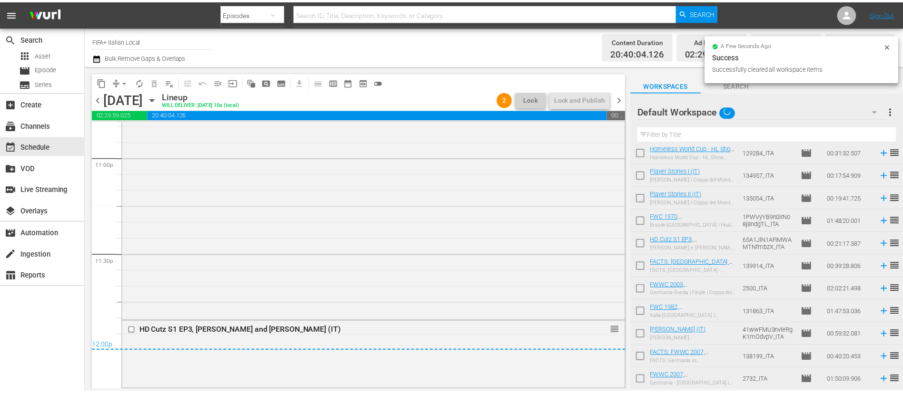
scroll to position [0, 0]
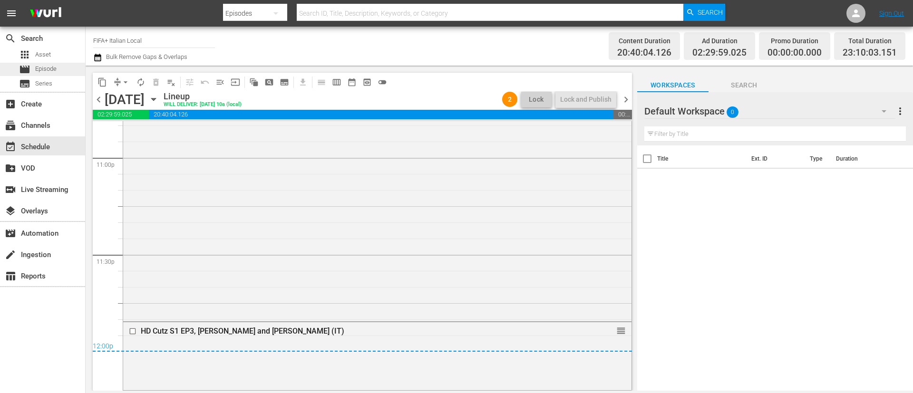
click at [58, 70] on div "movie Episode" at bounding box center [42, 69] width 85 height 13
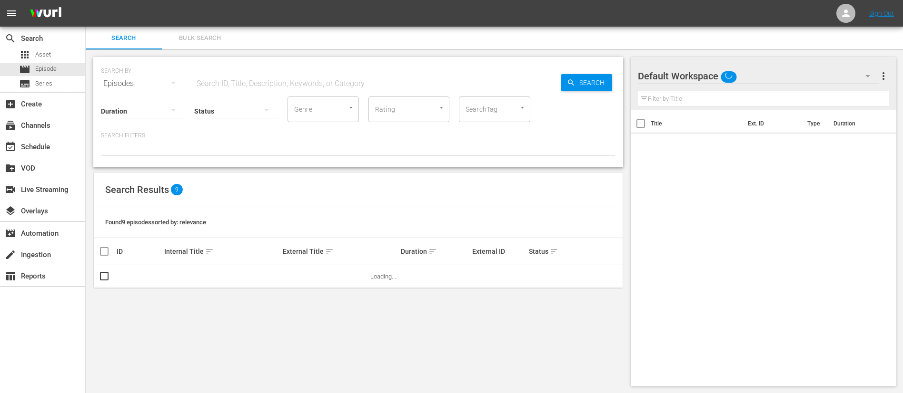
click at [192, 46] on button "Bulk Search" at bounding box center [200, 38] width 76 height 23
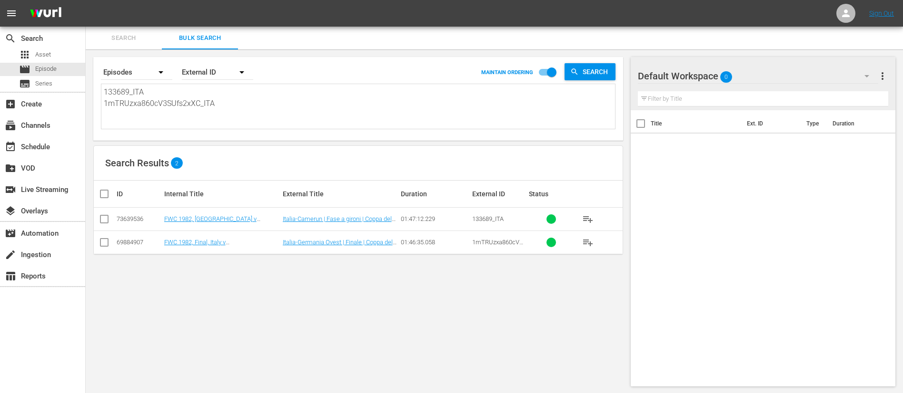
click at [212, 99] on textarea "133689_ITA 1mTRUzxa860cV3SUfs2xXC_ITA" at bounding box center [359, 108] width 511 height 43
paste textarea "22694_ITA 7yncOpNhSzPsayx0VB6y2B_ITA 2537_ITA ipNmUD2pb0KFZwVxh5_Qpg_ITA 22270_…"
type textarea "22694_ITA 7yncOpNhSzPsayx0VB6y2B_ITA 2537_ITA ipNmUD2pb0KFZwVxh5_Qpg_ITA 22270_…"
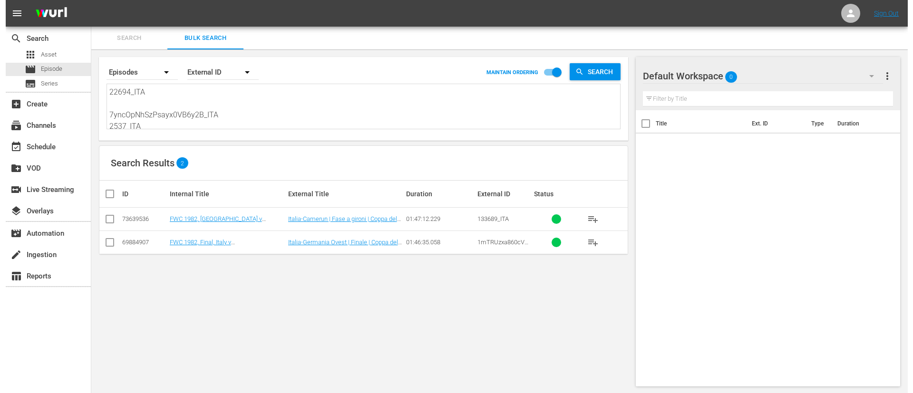
scroll to position [1, 0]
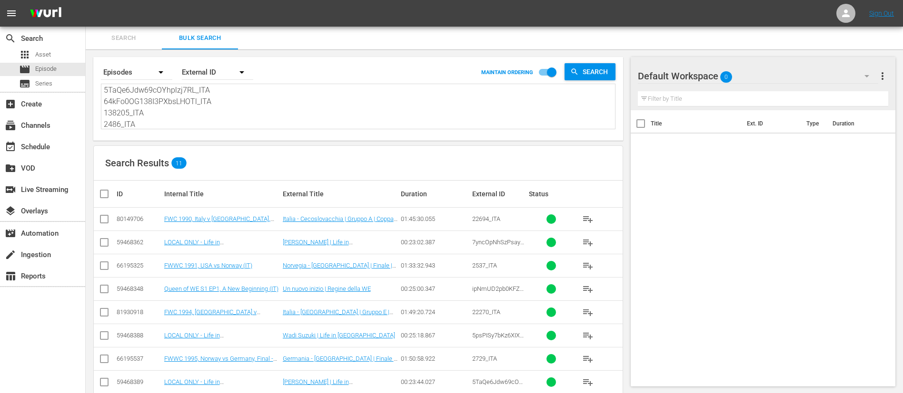
type textarea "22694_ITA 7yncOpNhSzPsayx0VB6y2B_ITA 2537_ITA ipNmUD2pb0KFZwVxh5_Qpg_ITA 22270_…"
click at [107, 196] on input "checkbox" at bounding box center [107, 193] width 19 height 11
checkbox input "true"
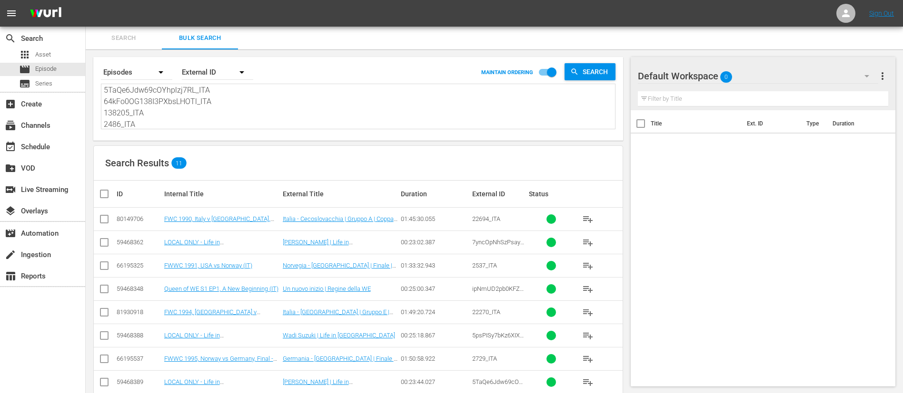
checkbox input "true"
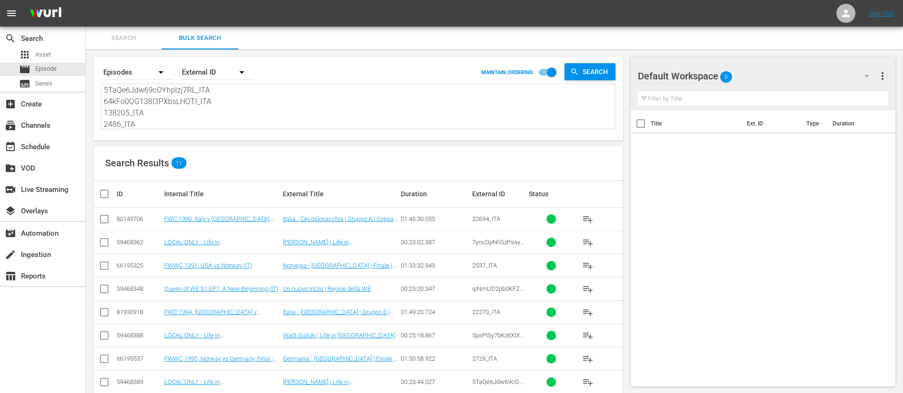
checkbox input "true"
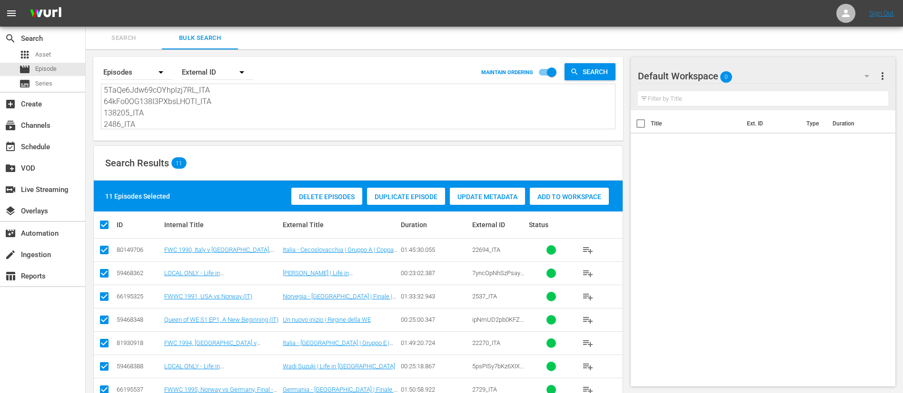
click at [570, 198] on span "Add to Workspace" at bounding box center [569, 197] width 79 height 8
click at [131, 40] on span "Search" at bounding box center [123, 38] width 65 height 11
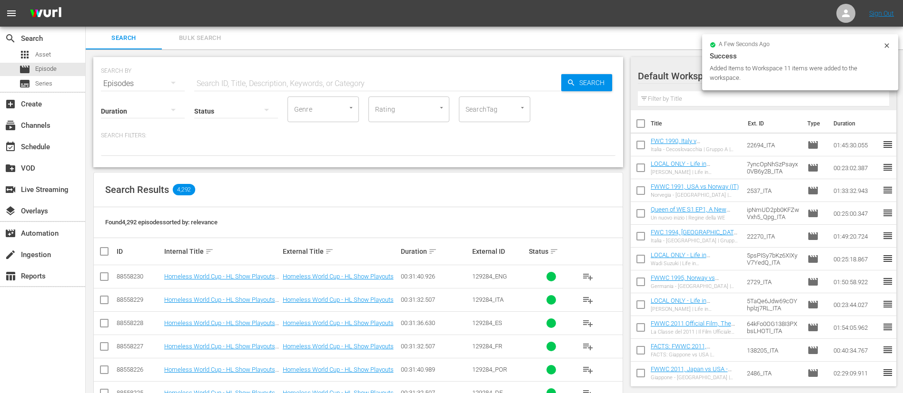
click at [590, 304] on span "playlist_add" at bounding box center [587, 300] width 11 height 11
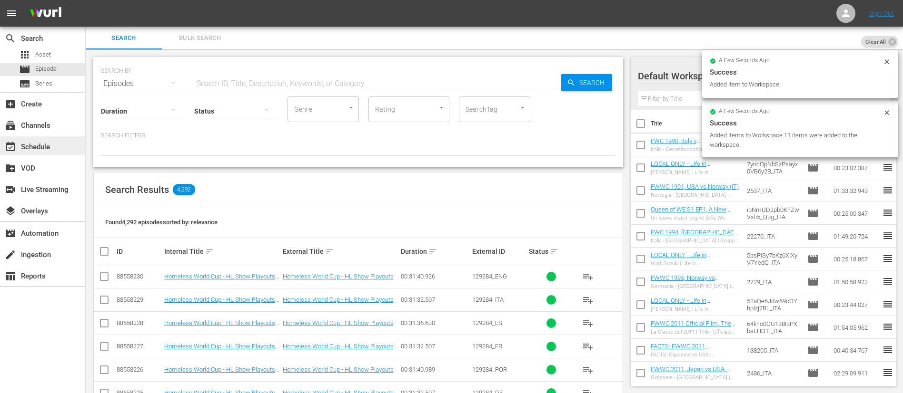
click at [44, 150] on div "event_available Schedule" at bounding box center [26, 145] width 53 height 9
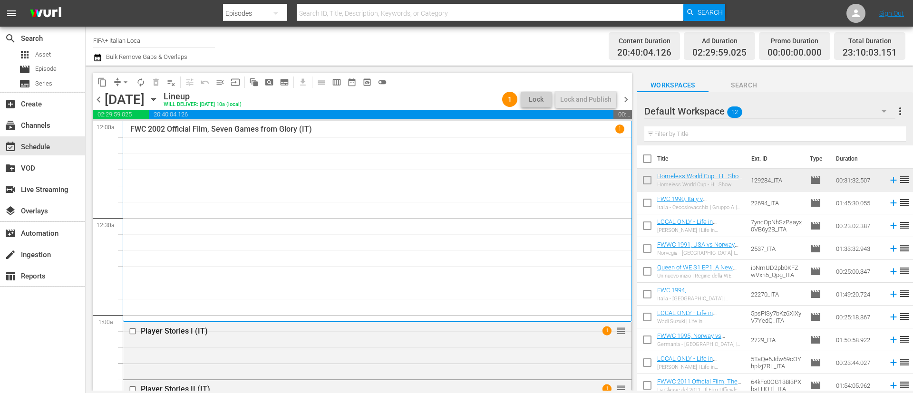
click at [620, 98] on span "chevron_right" at bounding box center [626, 100] width 12 height 12
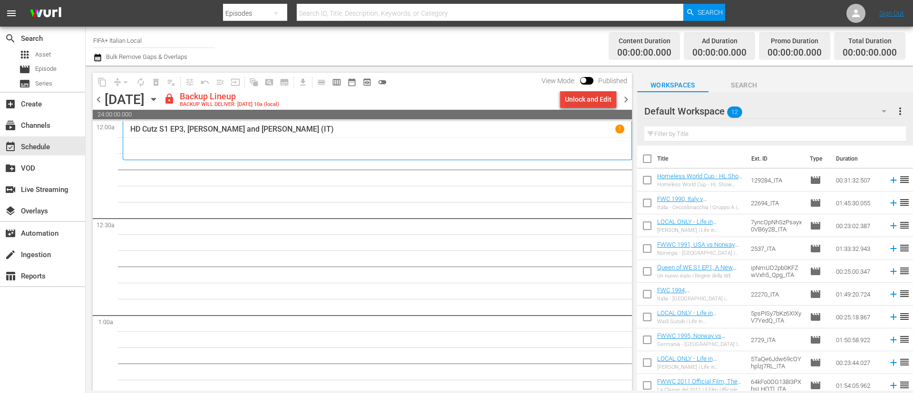
click at [602, 100] on div "Unlock and Edit" at bounding box center [588, 99] width 47 height 17
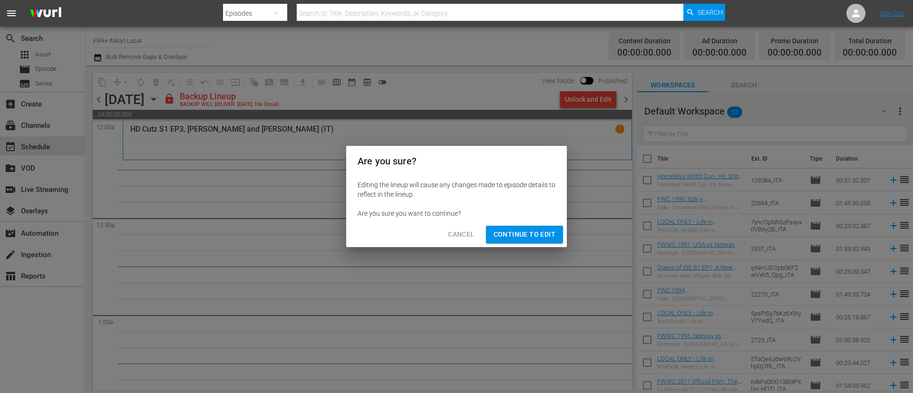
click at [540, 236] on span "Continue to Edit" at bounding box center [525, 235] width 62 height 12
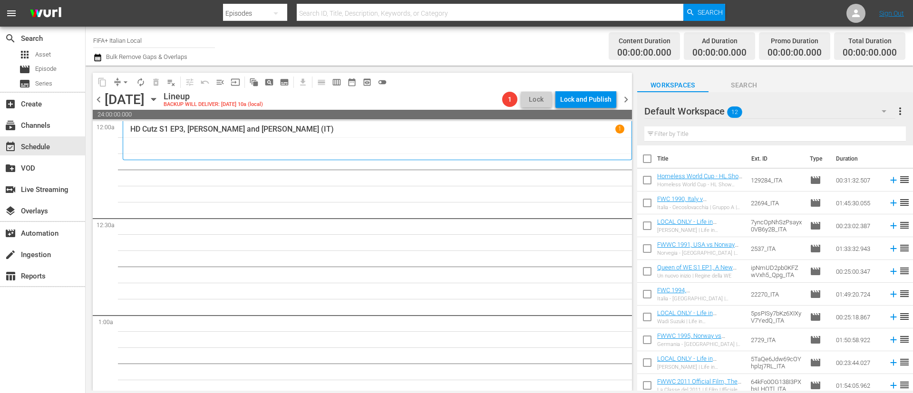
click at [648, 162] on input "checkbox" at bounding box center [648, 161] width 20 height 20
checkbox input "true"
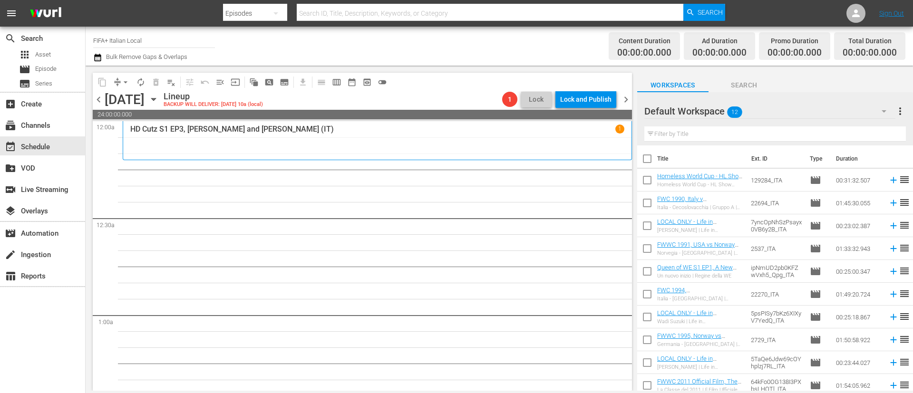
checkbox input "true"
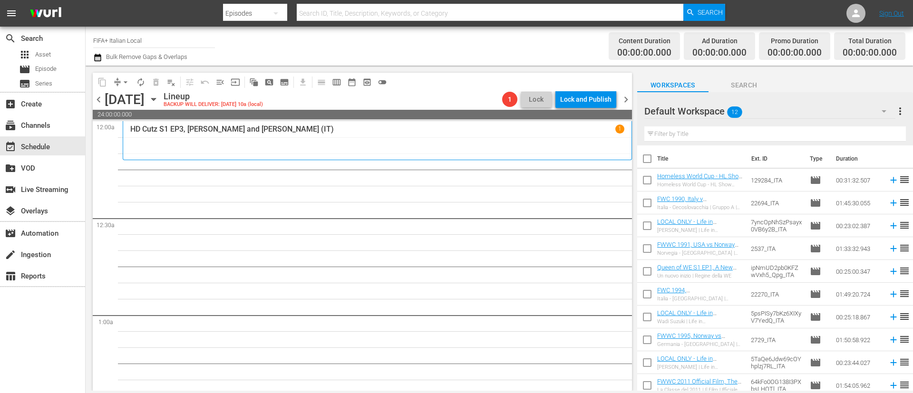
checkbox input "true"
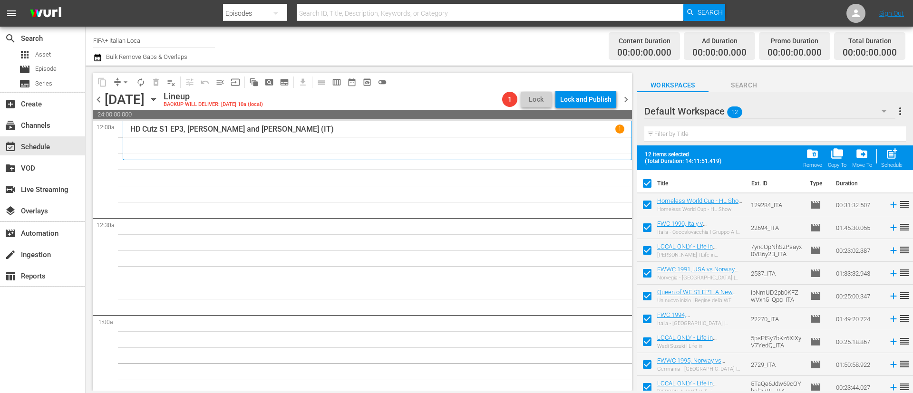
click at [645, 209] on input "checkbox" at bounding box center [648, 207] width 20 height 20
checkbox input "false"
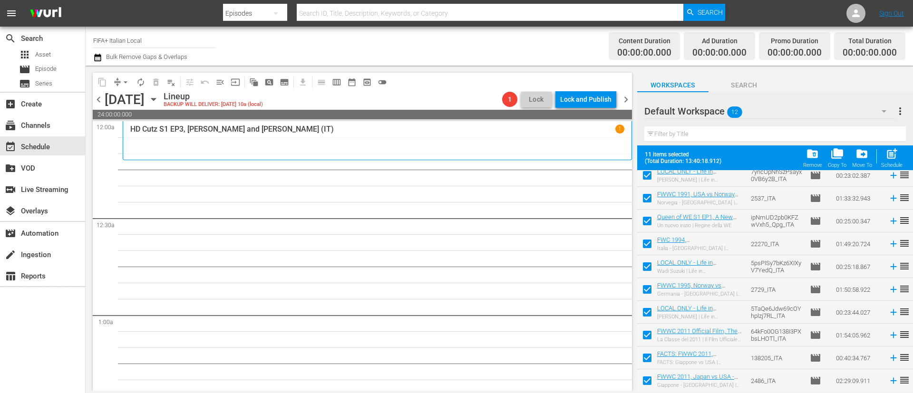
click at [644, 334] on input "checkbox" at bounding box center [648, 337] width 20 height 20
checkbox input "false"
click at [644, 360] on input "checkbox" at bounding box center [648, 360] width 20 height 20
checkbox input "false"
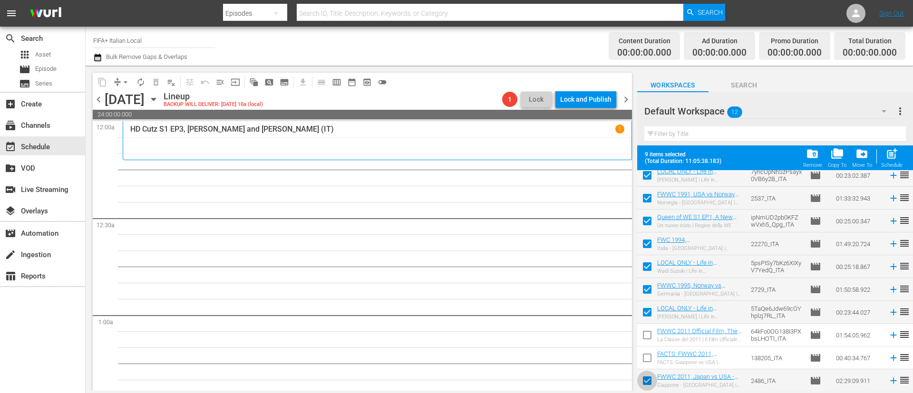
click at [644, 389] on input "checkbox" at bounding box center [648, 383] width 20 height 20
checkbox input "false"
click at [907, 160] on div "8 items selected (Total Duration: 08:36:28.272) folder_delete Remove folder_cop…" at bounding box center [776, 158] width 276 height 25
click at [886, 160] on span "post_add" at bounding box center [892, 153] width 13 height 13
checkbox input "false"
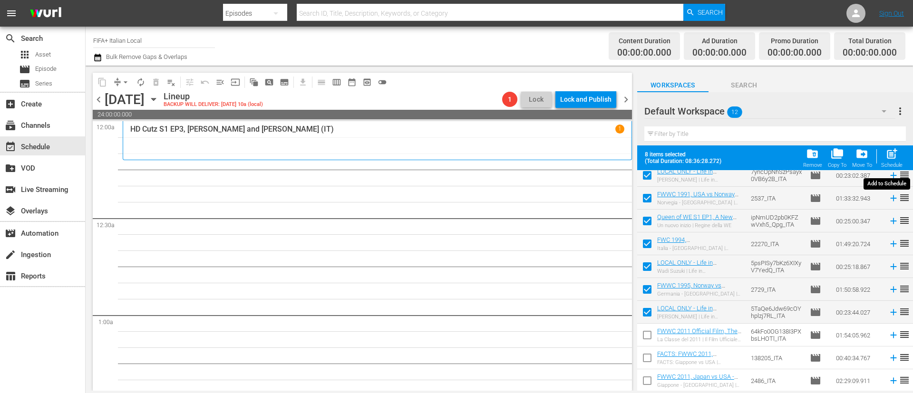
checkbox input "false"
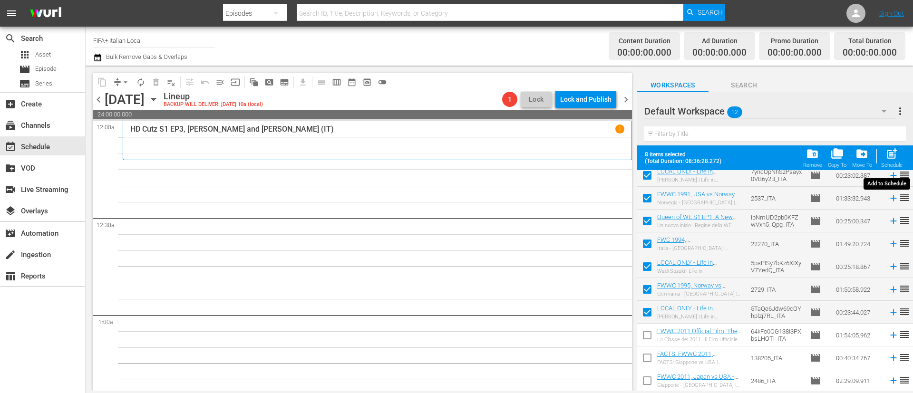
checkbox input "false"
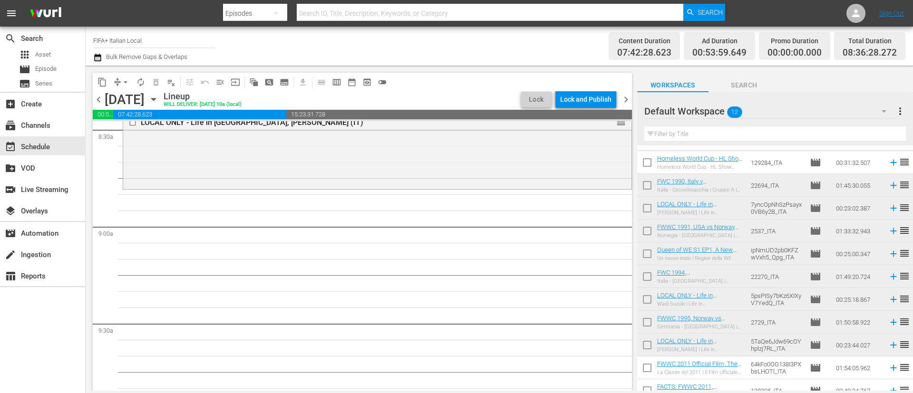
scroll to position [0, 0]
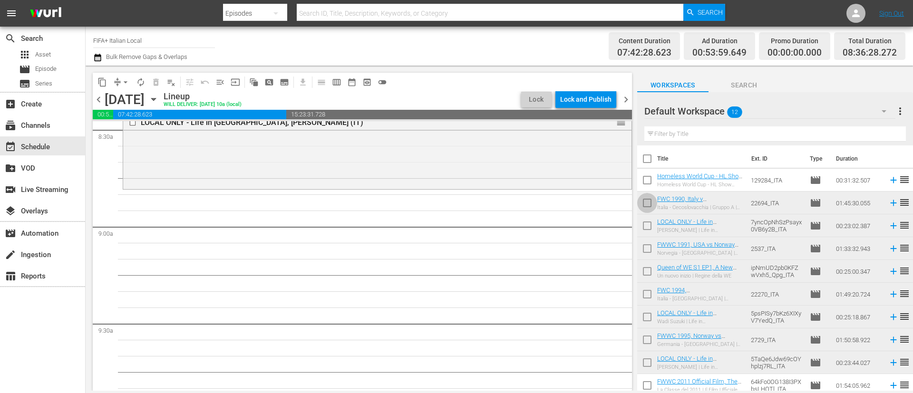
click at [647, 204] on input "checkbox" at bounding box center [648, 205] width 20 height 20
checkbox input "true"
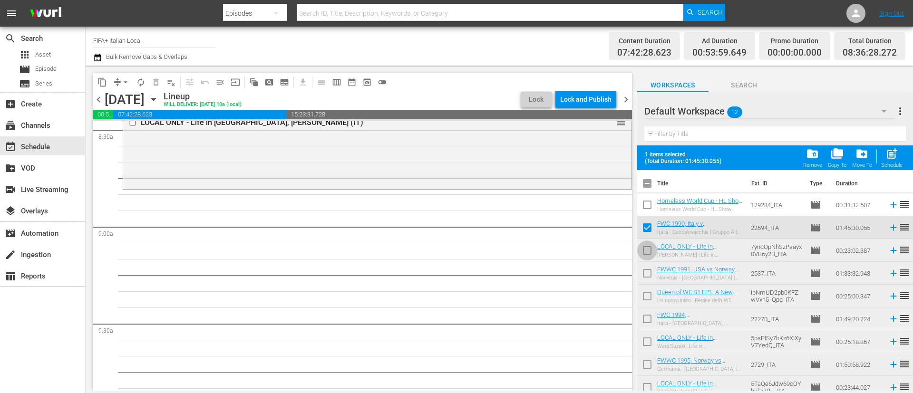
click at [644, 253] on input "checkbox" at bounding box center [648, 253] width 20 height 20
checkbox input "true"
click at [644, 277] on input "checkbox" at bounding box center [648, 275] width 20 height 20
checkbox input "true"
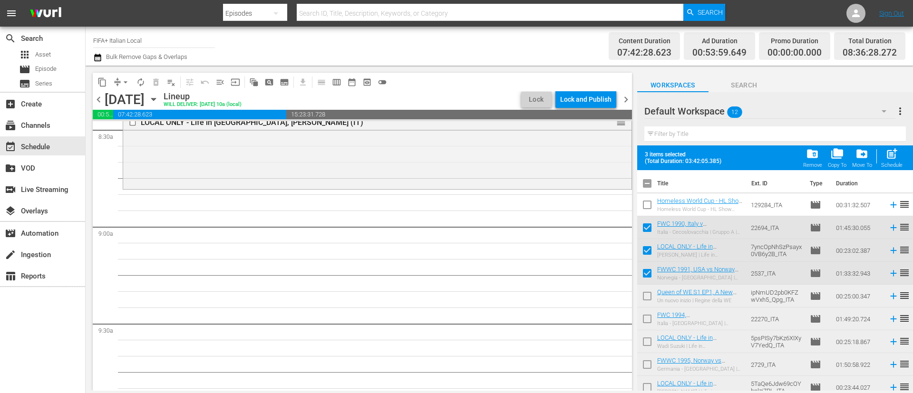
click at [644, 296] on input "checkbox" at bounding box center [648, 298] width 20 height 20
checkbox input "true"
click at [653, 328] on input "checkbox" at bounding box center [648, 321] width 20 height 20
checkbox input "true"
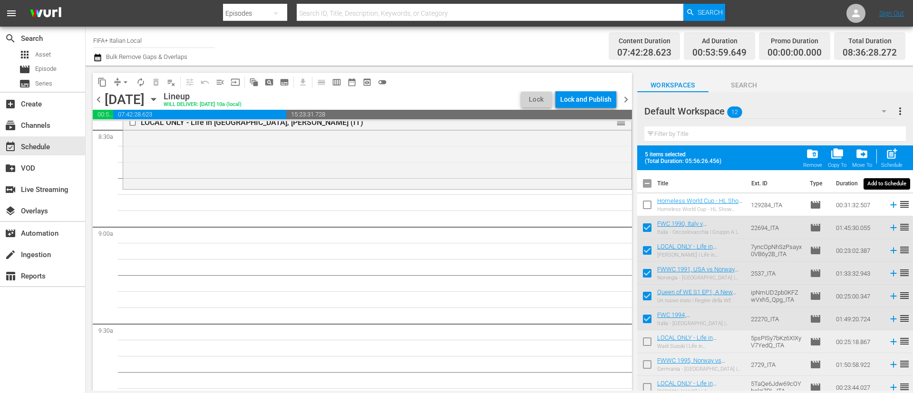
click at [890, 159] on span "post_add" at bounding box center [892, 153] width 13 height 13
checkbox input "false"
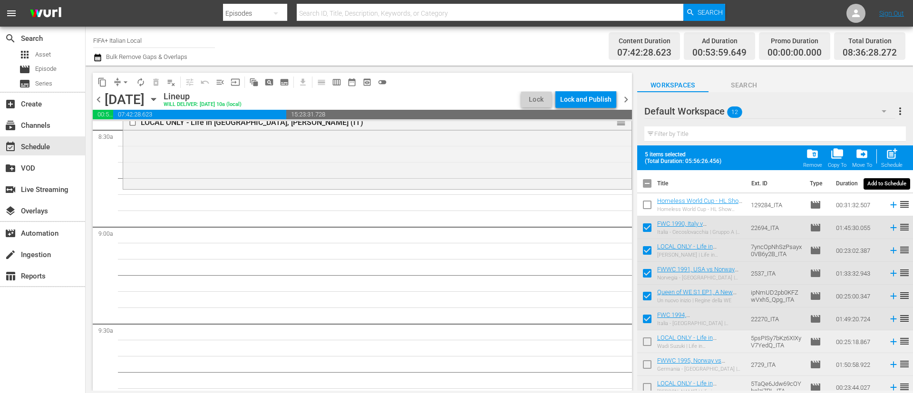
checkbox input "false"
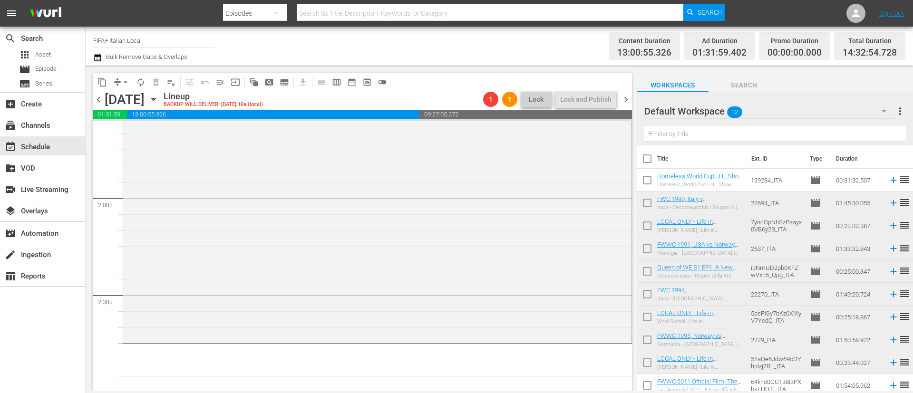
scroll to position [2783, 0]
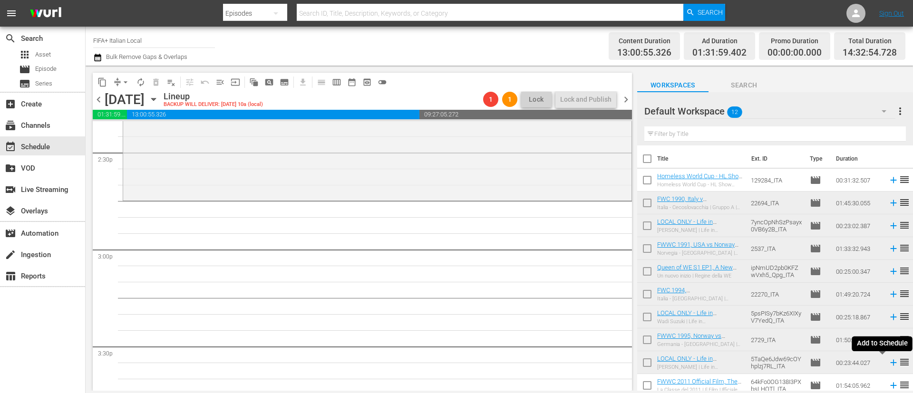
click at [889, 362] on icon at bounding box center [894, 363] width 10 height 10
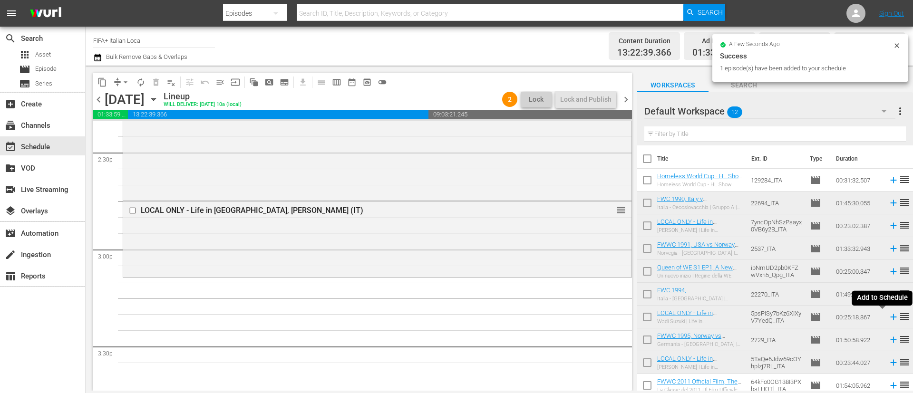
click at [891, 318] on icon at bounding box center [894, 317] width 6 height 6
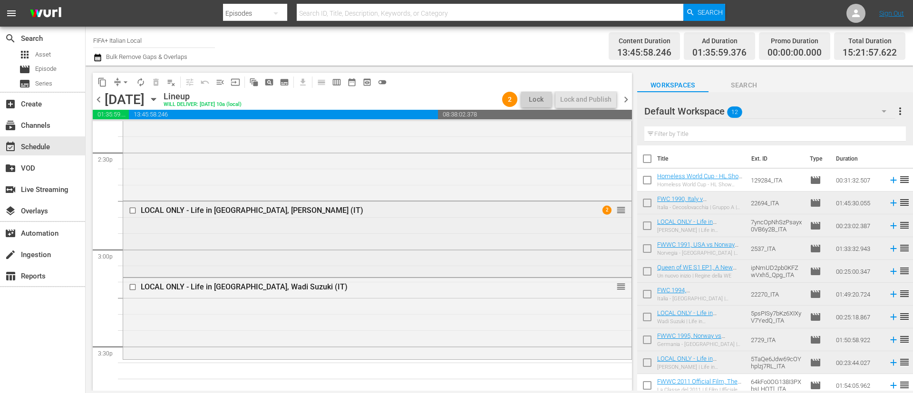
scroll to position [2855, 0]
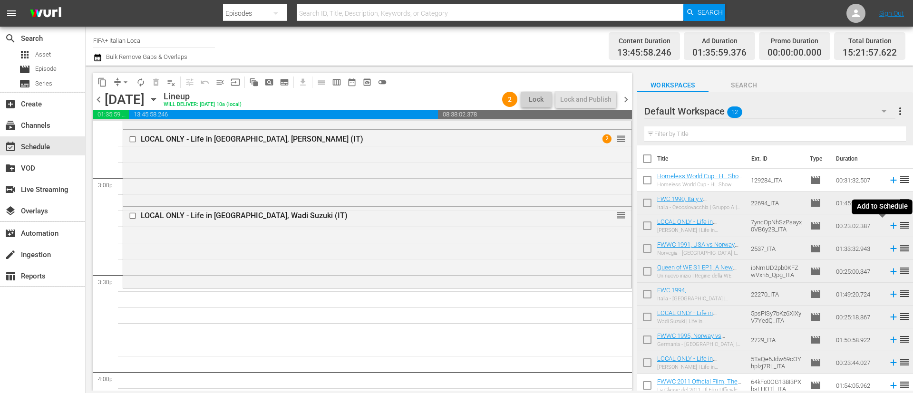
click at [889, 225] on icon at bounding box center [894, 226] width 10 height 10
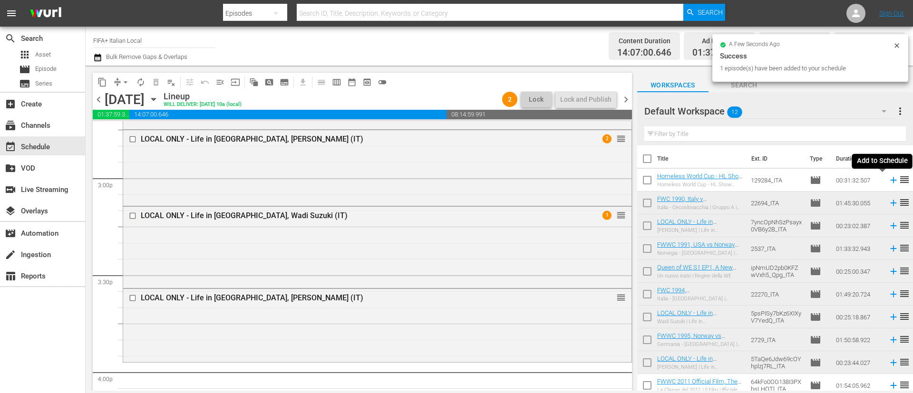
click at [889, 179] on icon at bounding box center [894, 180] width 10 height 10
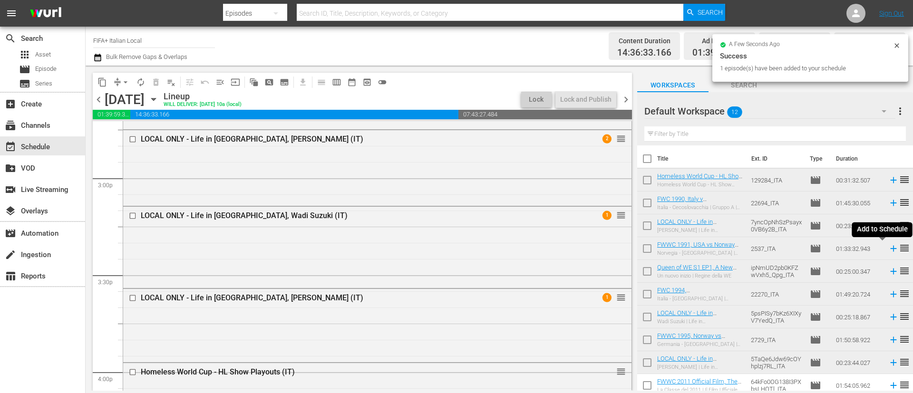
click at [889, 249] on icon at bounding box center [894, 249] width 10 height 10
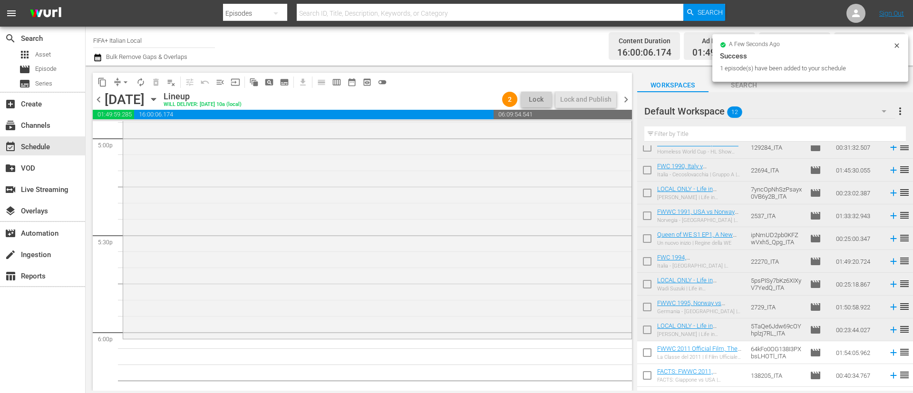
scroll to position [50, 0]
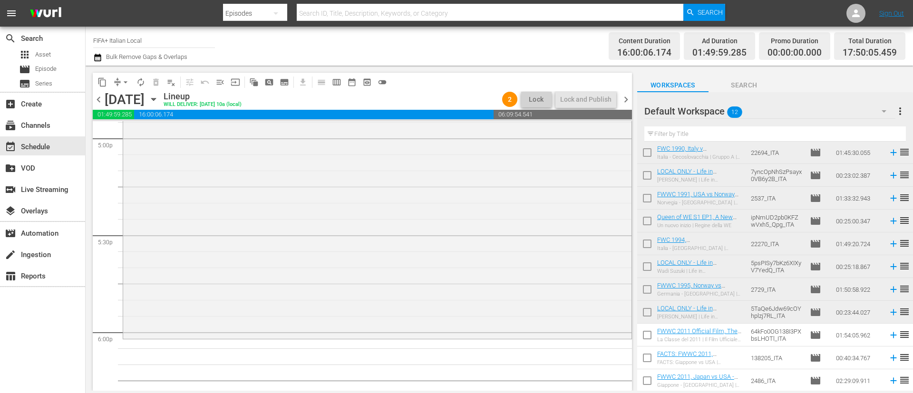
click at [648, 344] on input "checkbox" at bounding box center [648, 337] width 20 height 20
checkbox input "true"
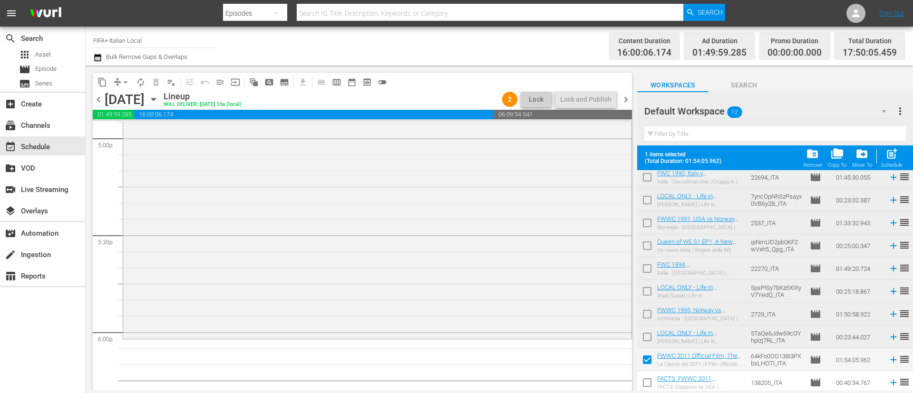
scroll to position [75, 0]
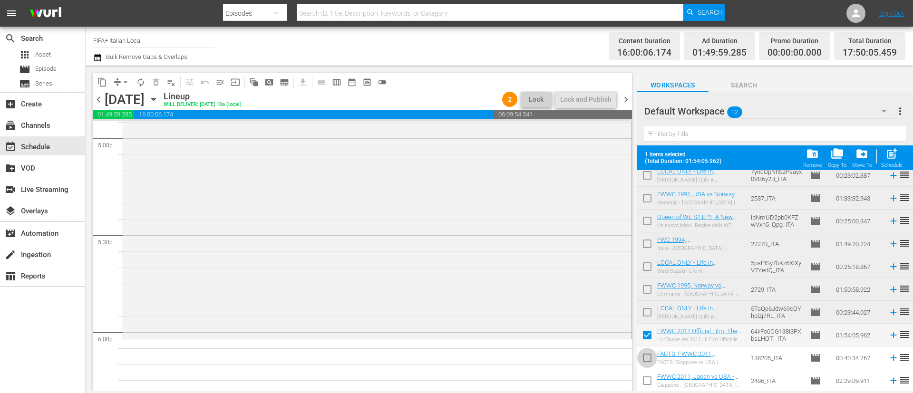
click at [650, 354] on input "checkbox" at bounding box center [648, 360] width 20 height 20
checkbox input "true"
click at [644, 375] on input "checkbox" at bounding box center [648, 383] width 20 height 20
checkbox input "true"
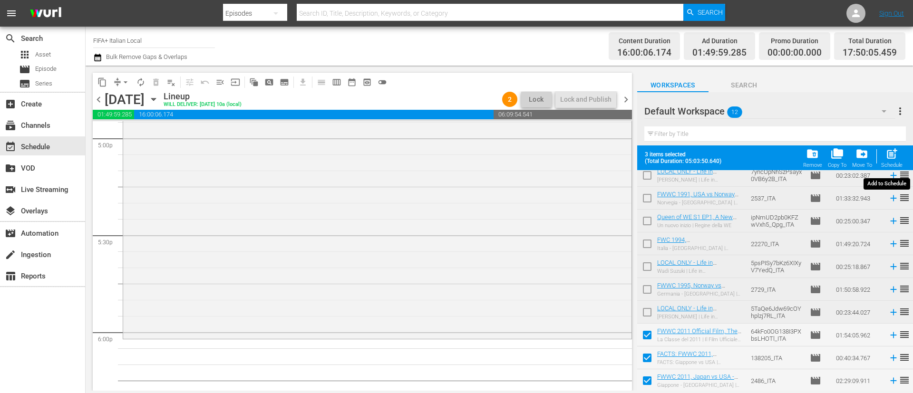
click at [899, 157] on span "post_add" at bounding box center [892, 153] width 13 height 13
checkbox input "false"
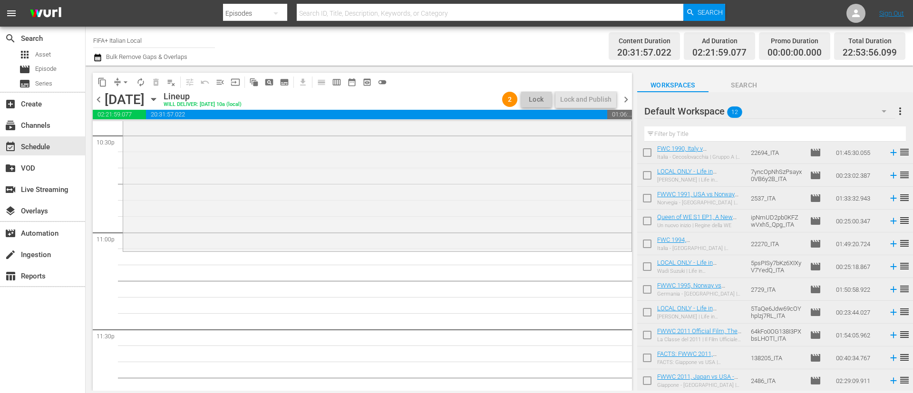
scroll to position [0, 0]
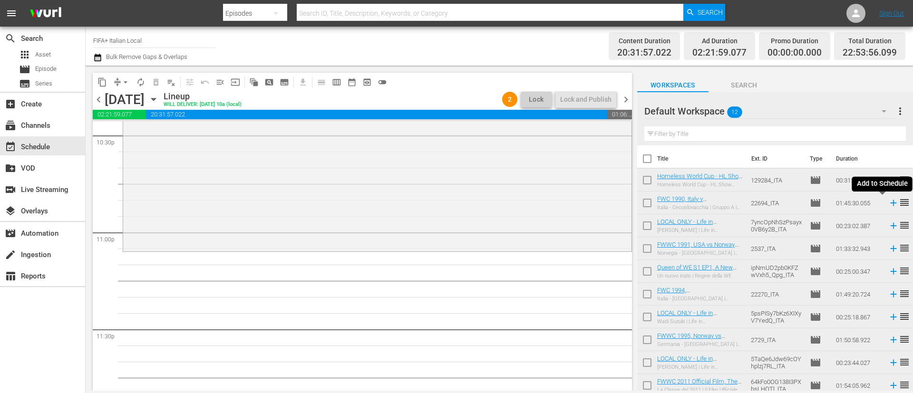
click at [891, 203] on icon at bounding box center [894, 203] width 6 height 6
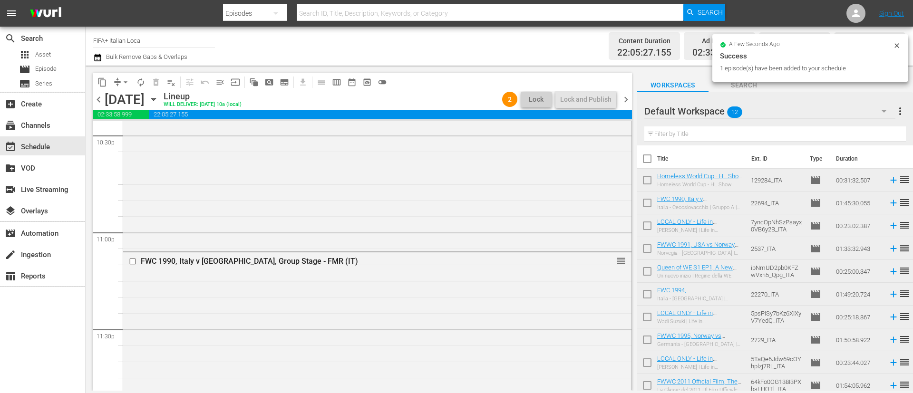
click at [901, 114] on span "more_vert" at bounding box center [900, 111] width 11 height 11
click at [867, 128] on div "Clear All Workspace Items" at bounding box center [839, 129] width 112 height 17
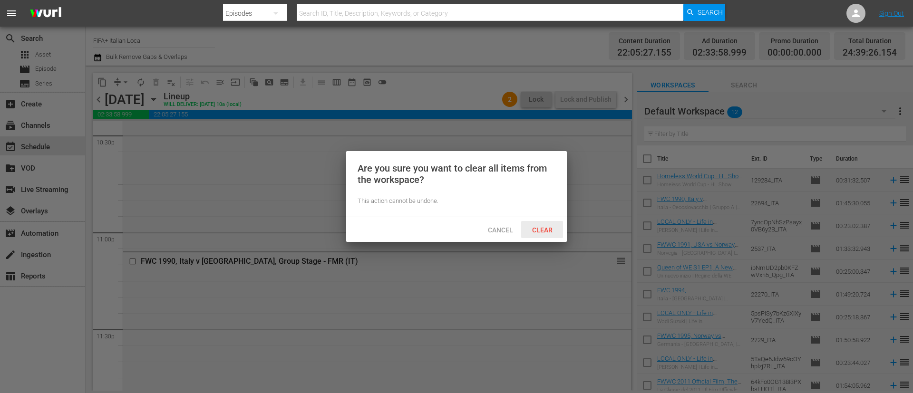
click at [552, 229] on span "Clear" at bounding box center [543, 230] width 36 height 8
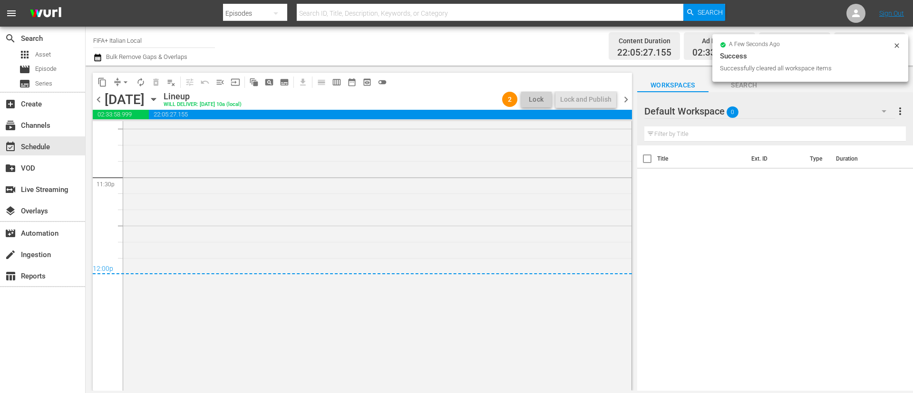
scroll to position [4555, 0]
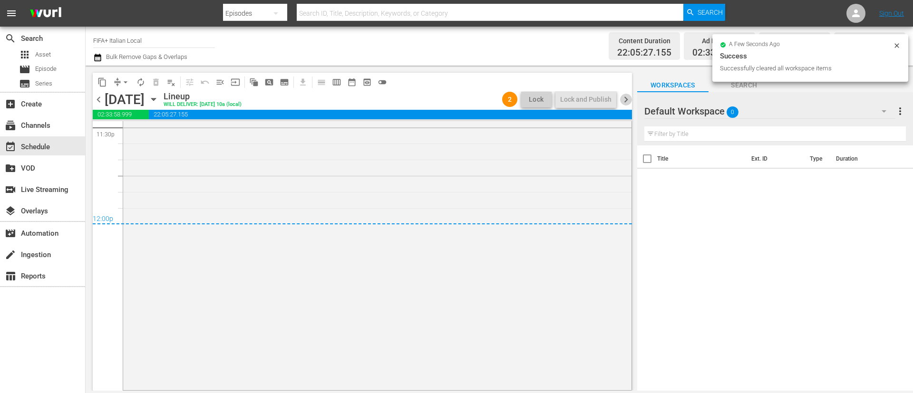
click at [624, 103] on span "chevron_right" at bounding box center [626, 100] width 12 height 12
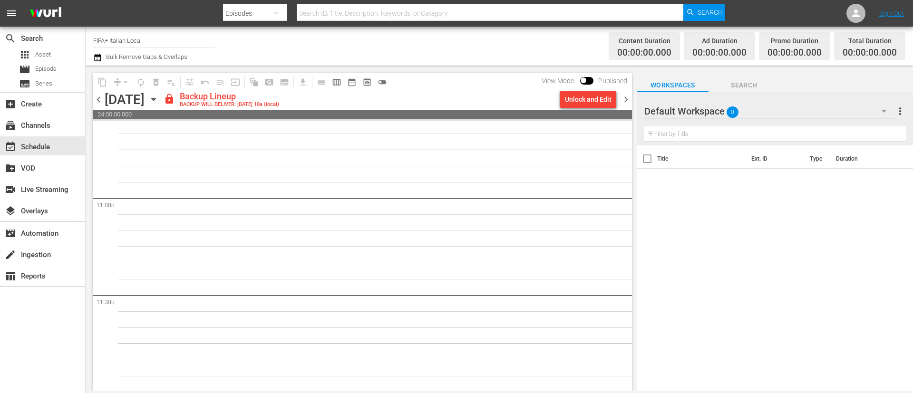
scroll to position [4389, 0]
click at [584, 98] on div "Unlock and Edit" at bounding box center [588, 99] width 47 height 17
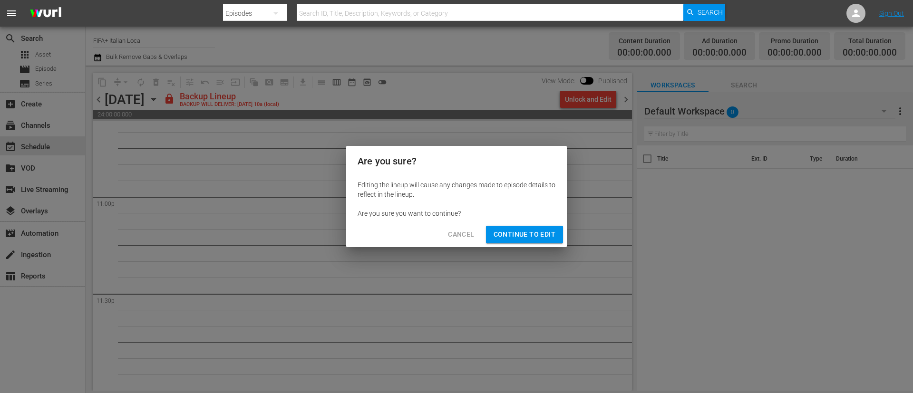
click at [524, 234] on span "Continue to Edit" at bounding box center [525, 235] width 62 height 12
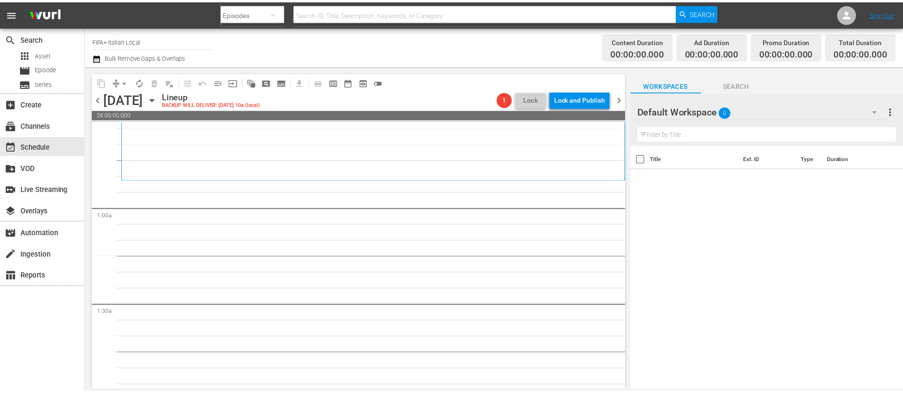
scroll to position [0, 0]
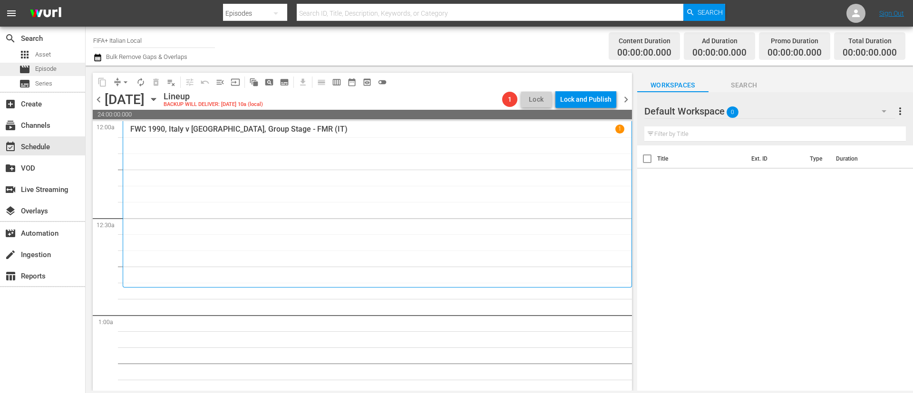
click at [67, 69] on div "movie Episode" at bounding box center [42, 69] width 85 height 13
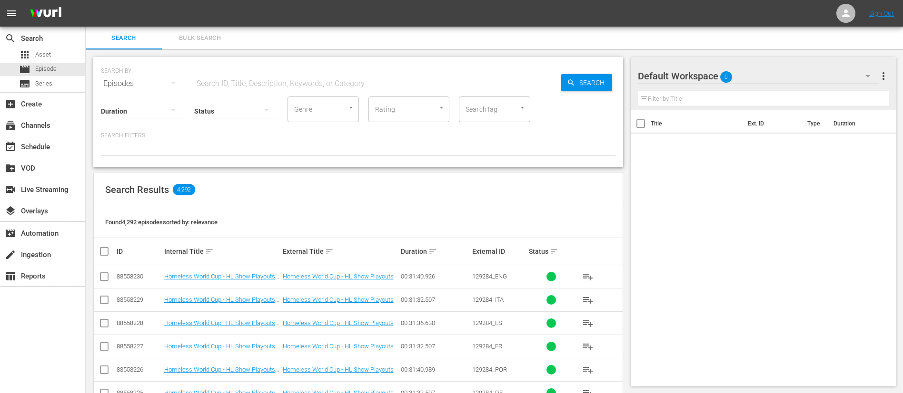
click at [188, 44] on button "Bulk Search" at bounding box center [200, 38] width 76 height 23
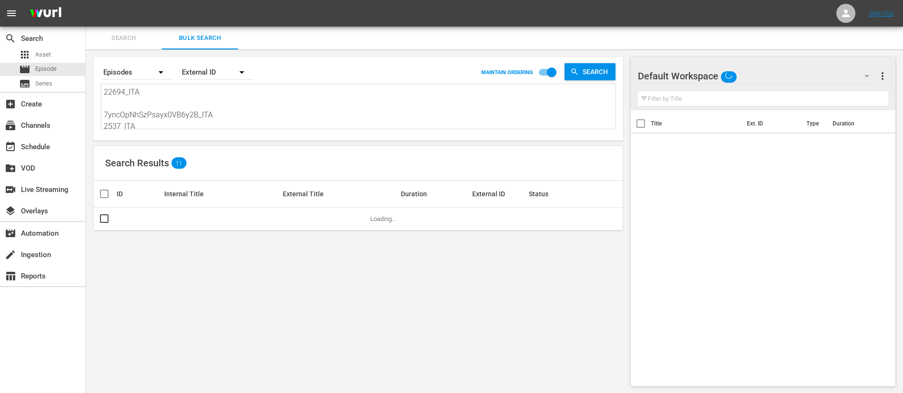
click at [208, 108] on textarea "22694_ITA 7yncOpNhSzPsayx0VB6y2B_ITA 2537_ITA ipNmUD2pb0KFZwVxh5_Qpg_ITA 22270_…" at bounding box center [359, 108] width 511 height 43
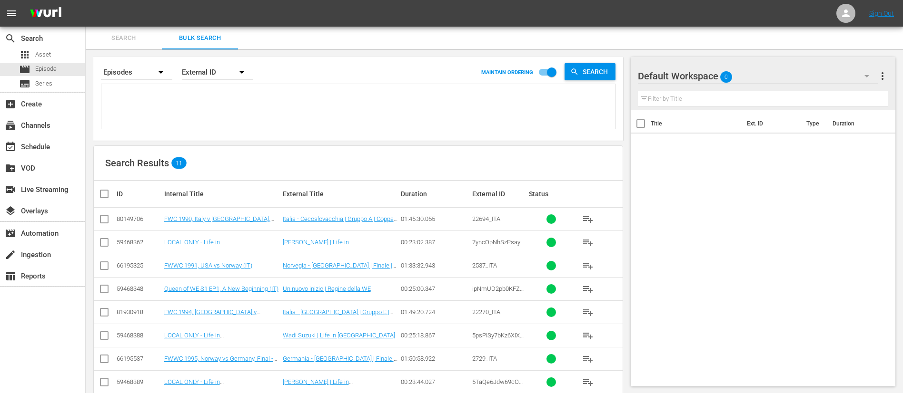
paste textarea "136755_ITA 7G4BcbNdfZlqZWiSbOoaPI_ITA 6JooyHXoGbUB0dKMaNb3QW_ITA 73415_ITA 2gDa…"
type textarea "136755_ITA 7G4BcbNdfZlqZWiSbOoaPI_ITA 6JooyHXoGbUB0dKMaNb3QW_ITA 73415_ITA 2gDa…"
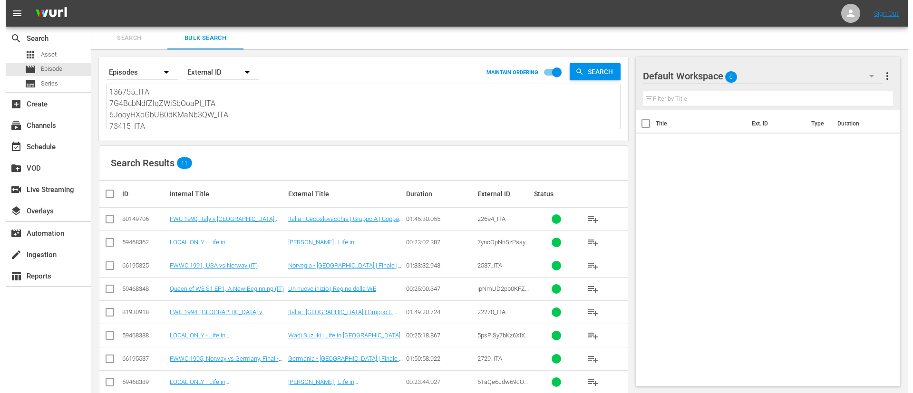
scroll to position [1, 0]
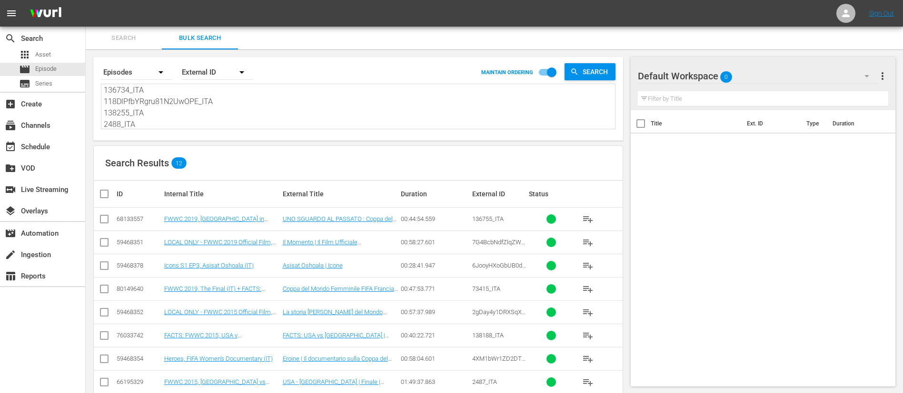
type textarea "136755_ITA 7G4BcbNdfZlqZWiSbOoaPI_ITA 6JooyHXoGbUB0dKMaNb3QW_ITA 73415_ITA 2gDa…"
click at [106, 195] on input "checkbox" at bounding box center [107, 193] width 19 height 11
checkbox input "true"
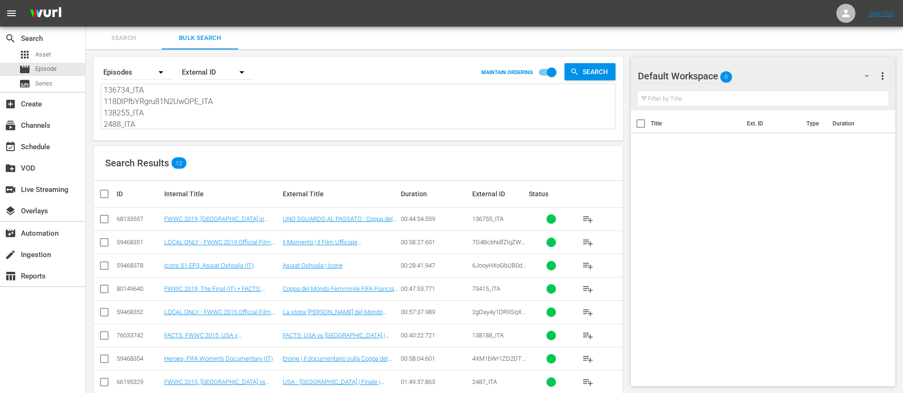
checkbox input "true"
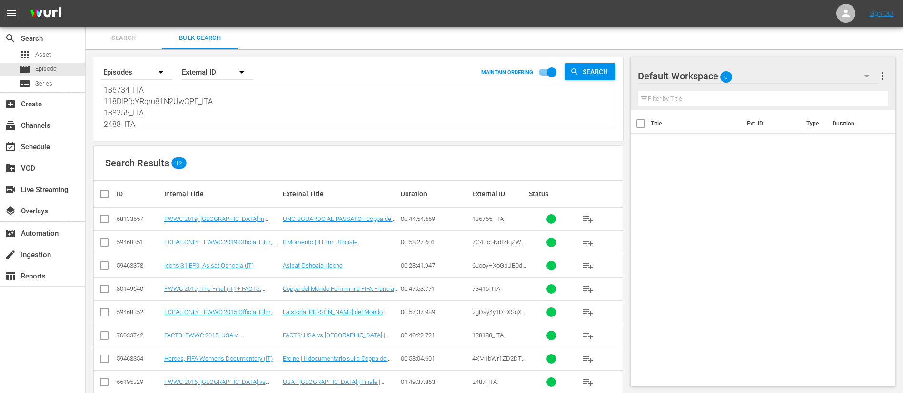
checkbox input "true"
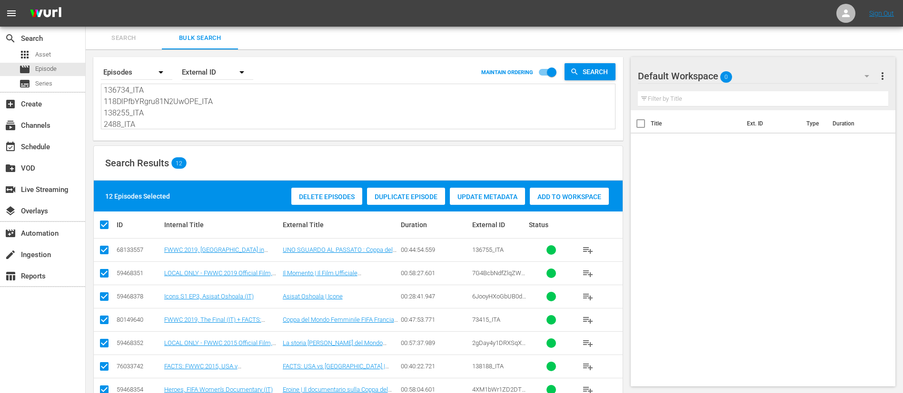
click at [586, 193] on span "Add to Workspace" at bounding box center [569, 197] width 79 height 8
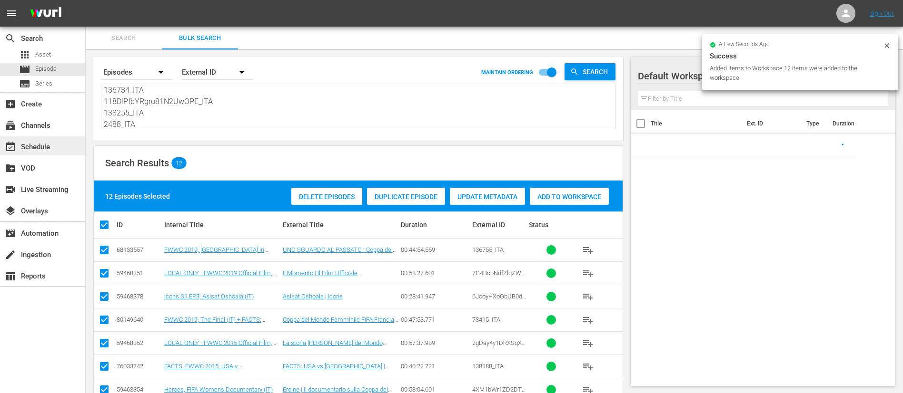
click at [23, 142] on div "event_available Schedule" at bounding box center [26, 145] width 53 height 9
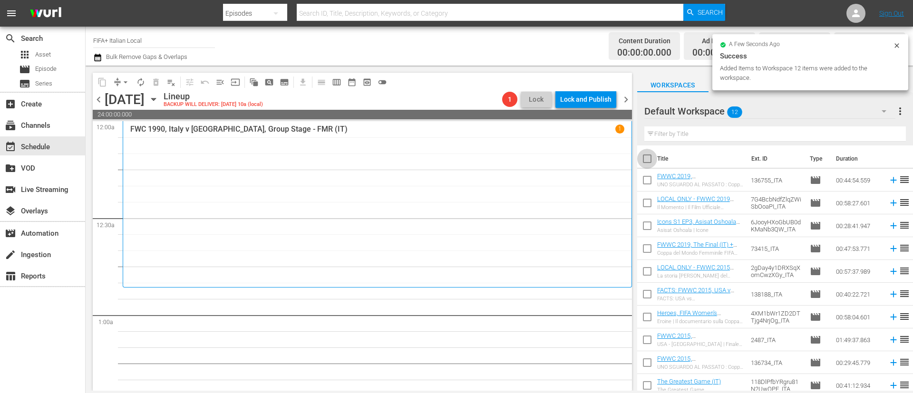
click at [654, 161] on input "checkbox" at bounding box center [648, 161] width 20 height 20
checkbox input "true"
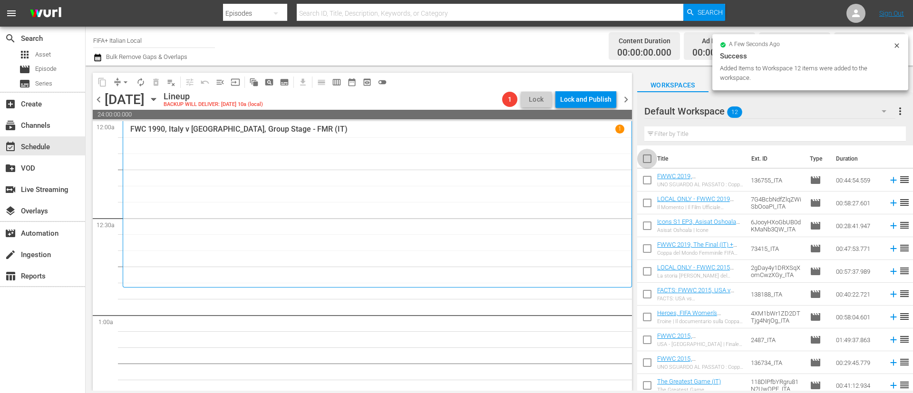
checkbox input "true"
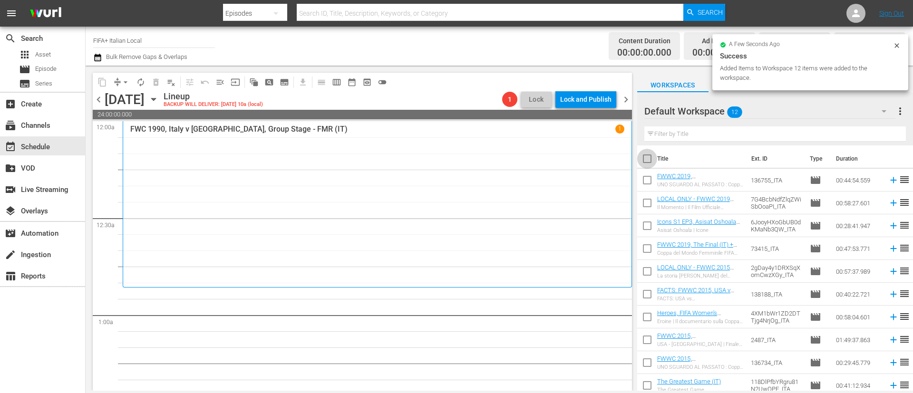
checkbox input "true"
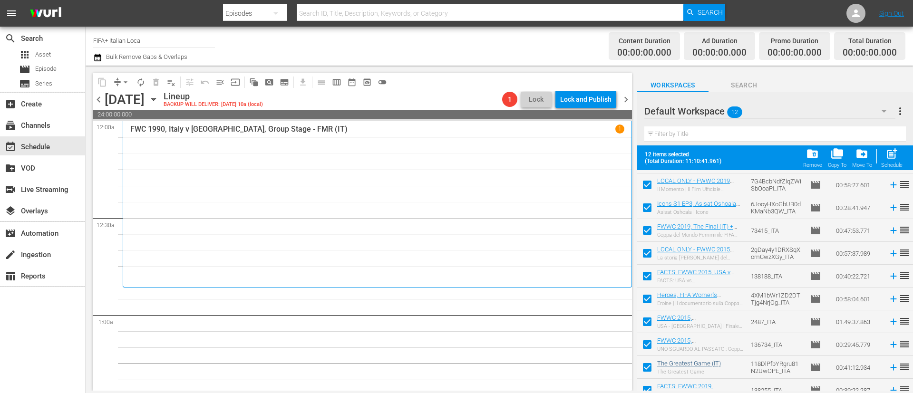
scroll to position [75, 0]
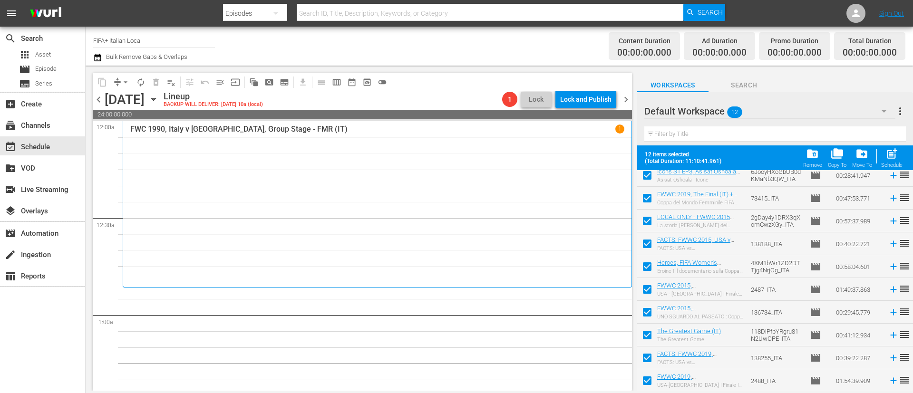
click at [650, 340] on input "checkbox" at bounding box center [648, 337] width 20 height 20
checkbox input "false"
click at [650, 368] on input "checkbox" at bounding box center [648, 360] width 20 height 20
checkbox input "false"
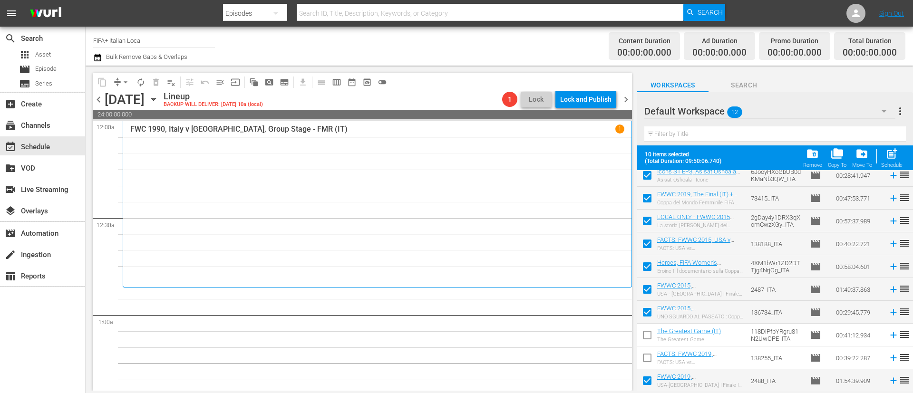
click at [651, 385] on input "checkbox" at bounding box center [648, 383] width 20 height 20
checkbox input "false"
click at [886, 155] on span "post_add" at bounding box center [892, 153] width 13 height 13
checkbox input "false"
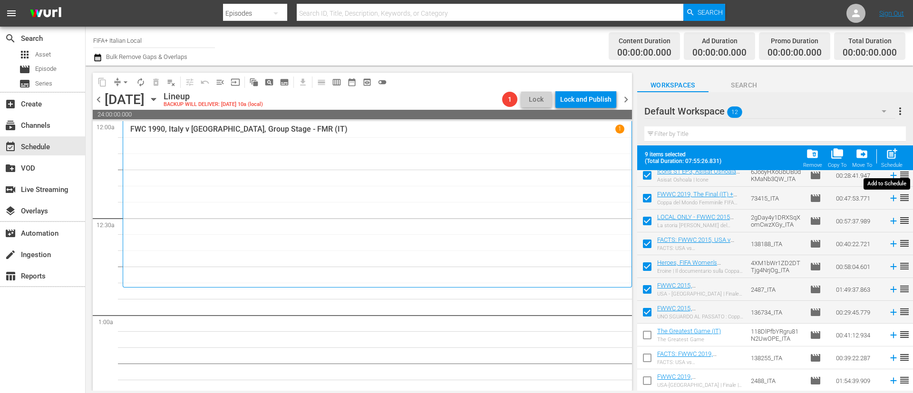
checkbox input "false"
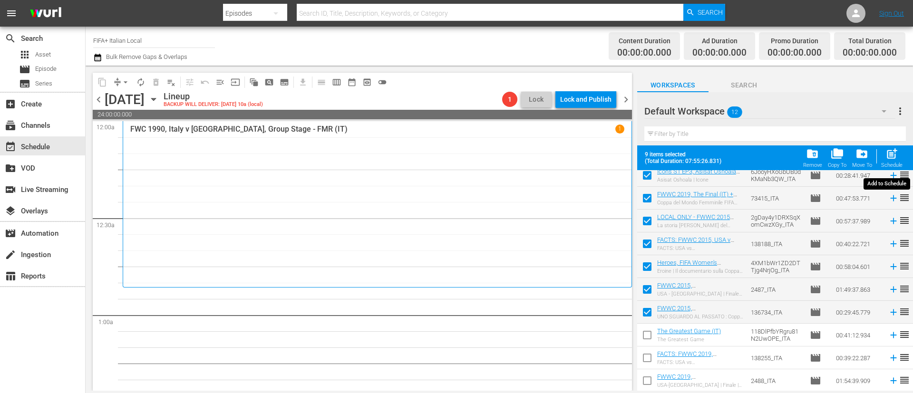
checkbox input "false"
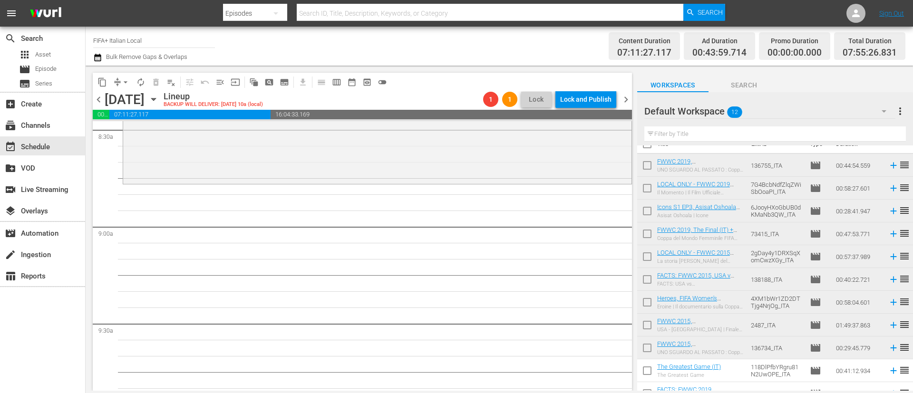
scroll to position [0, 0]
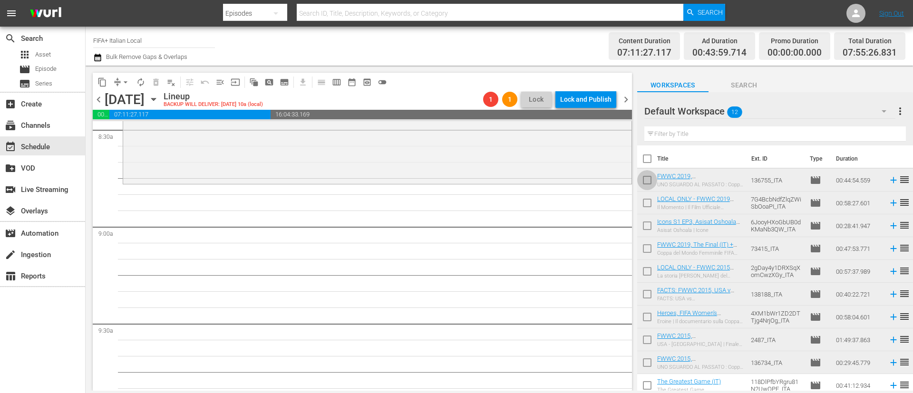
click at [639, 182] on input "checkbox" at bounding box center [648, 182] width 20 height 20
checkbox input "true"
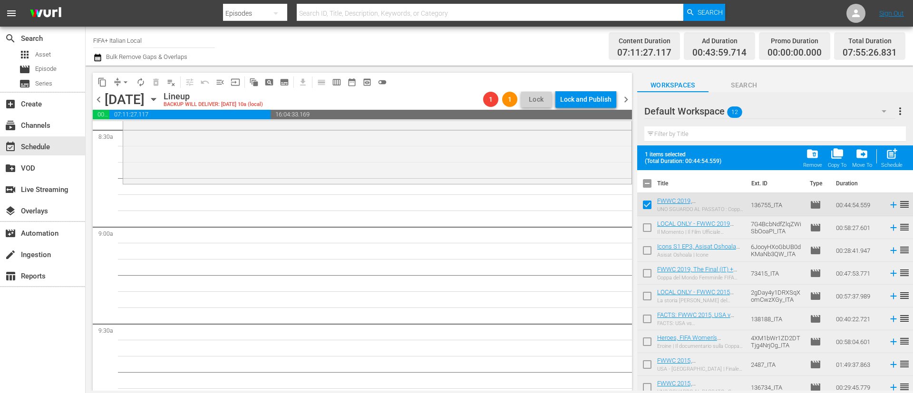
click at [648, 231] on input "checkbox" at bounding box center [648, 230] width 20 height 20
checkbox input "true"
click at [647, 255] on input "checkbox" at bounding box center [648, 253] width 20 height 20
checkbox input "true"
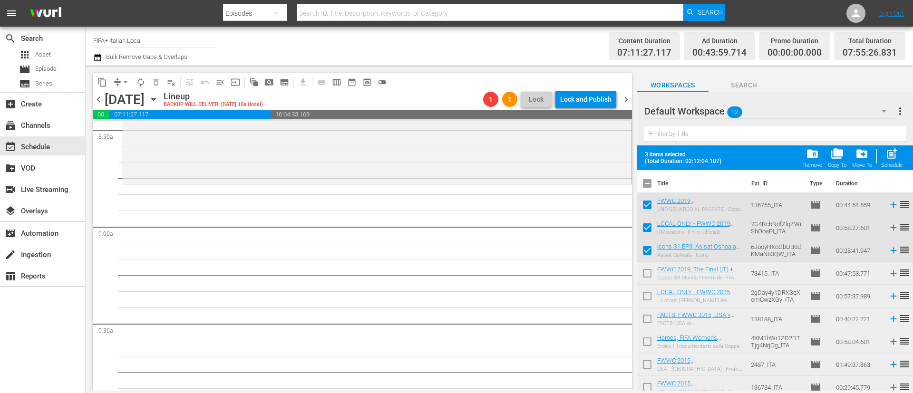
click at [651, 274] on input "checkbox" at bounding box center [648, 275] width 20 height 20
checkbox input "true"
click at [646, 295] on input "checkbox" at bounding box center [648, 298] width 20 height 20
checkbox input "true"
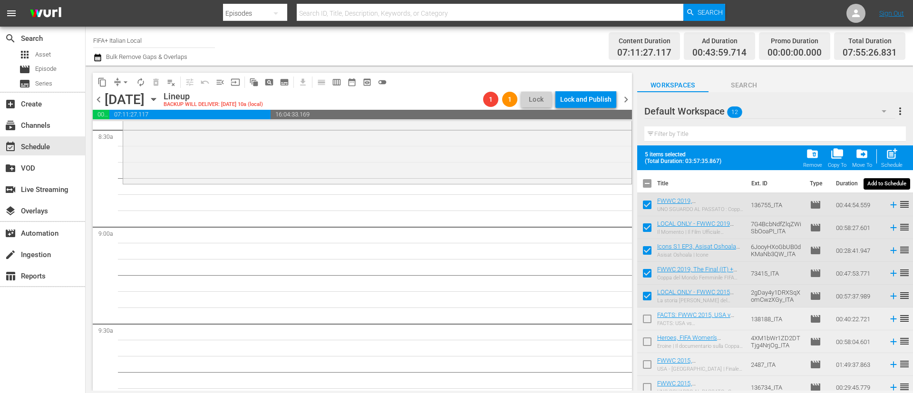
click at [897, 149] on span "post_add" at bounding box center [892, 153] width 13 height 13
checkbox input "false"
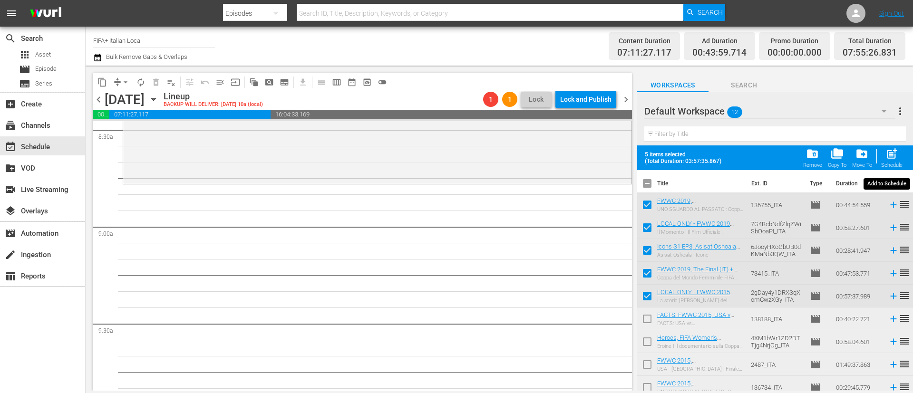
checkbox input "false"
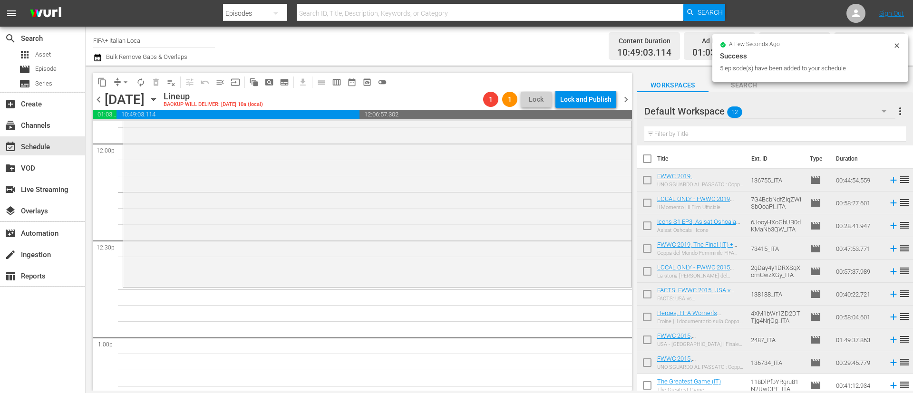
scroll to position [2355, 0]
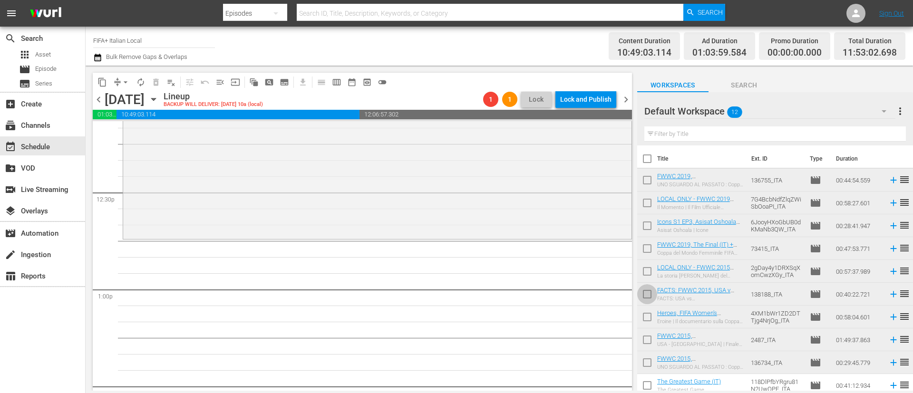
click at [645, 297] on input "checkbox" at bounding box center [648, 296] width 20 height 20
checkbox input "true"
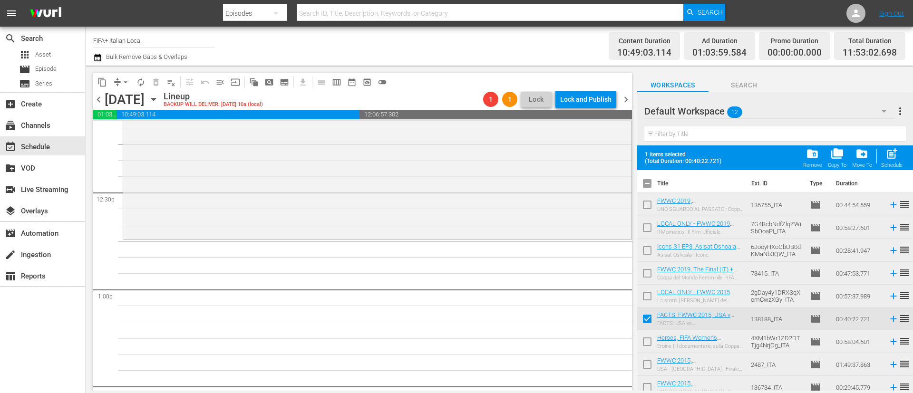
scroll to position [75, 0]
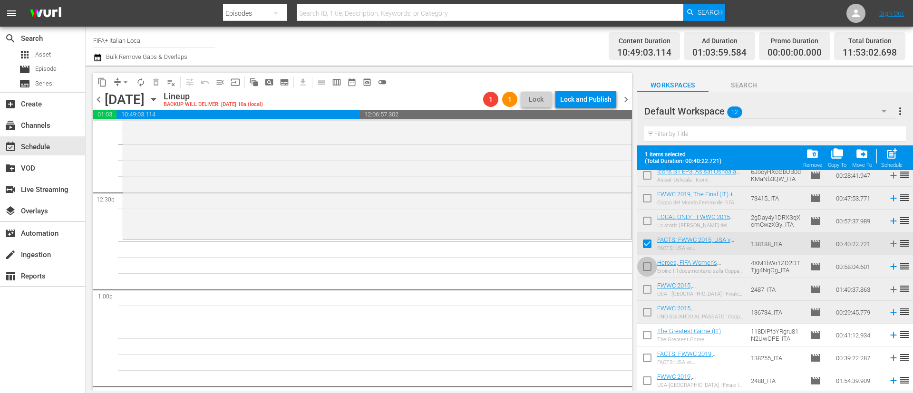
click at [646, 265] on input "checkbox" at bounding box center [648, 269] width 20 height 20
checkbox input "true"
click at [649, 287] on input "checkbox" at bounding box center [648, 292] width 20 height 20
checkbox input "true"
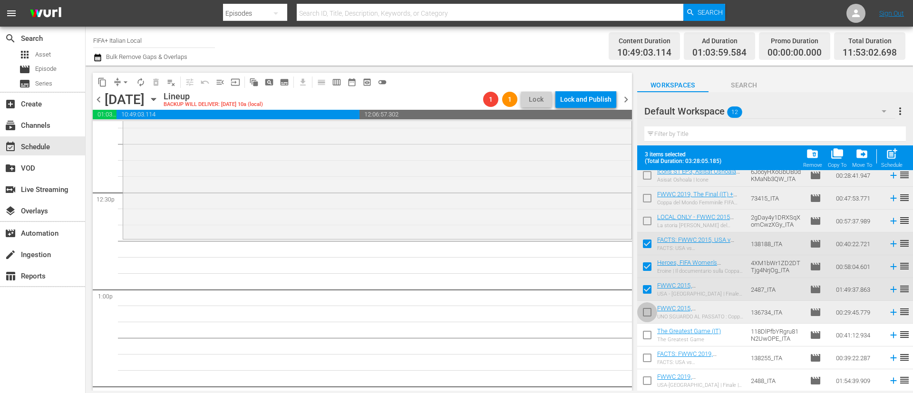
click at [652, 311] on input "checkbox" at bounding box center [648, 314] width 20 height 20
checkbox input "true"
click at [894, 152] on span "post_add" at bounding box center [892, 153] width 13 height 13
checkbox input "false"
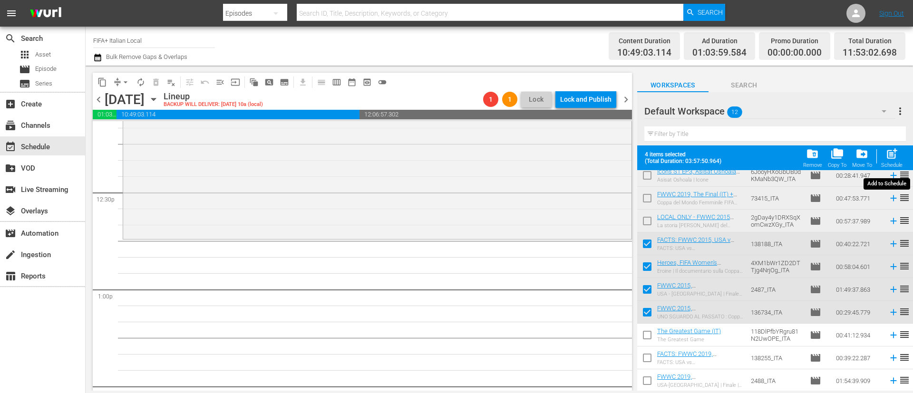
checkbox input "false"
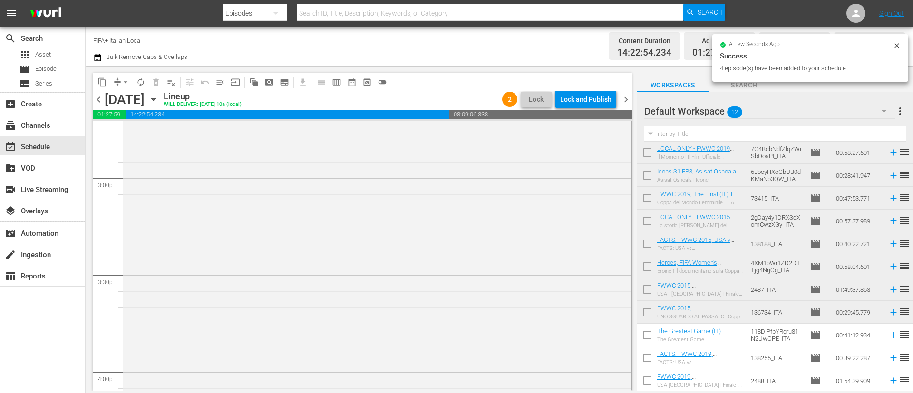
scroll to position [3053, 0]
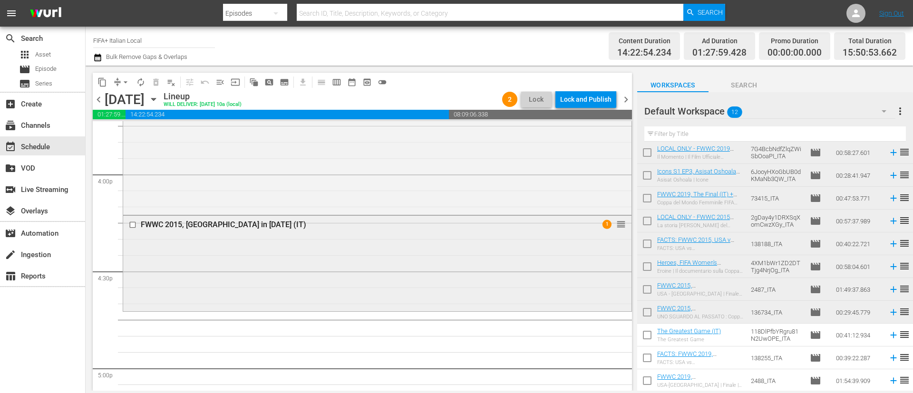
click at [133, 225] on input "checkbox" at bounding box center [134, 225] width 10 height 8
click at [152, 86] on span "delete_forever_outlined" at bounding box center [156, 83] width 10 height 10
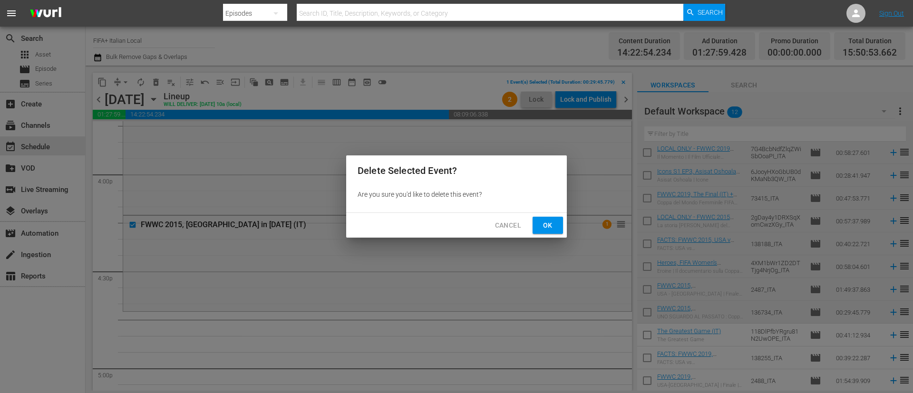
click at [552, 226] on span "Ok" at bounding box center [547, 226] width 15 height 12
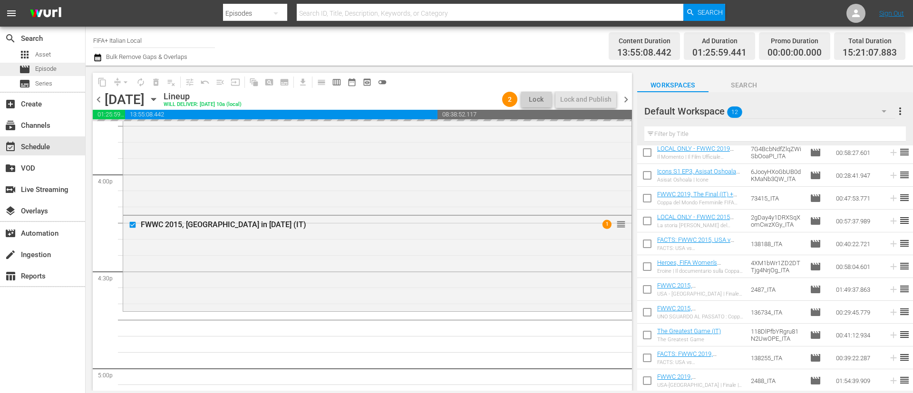
click at [44, 68] on span "Episode" at bounding box center [45, 69] width 21 height 10
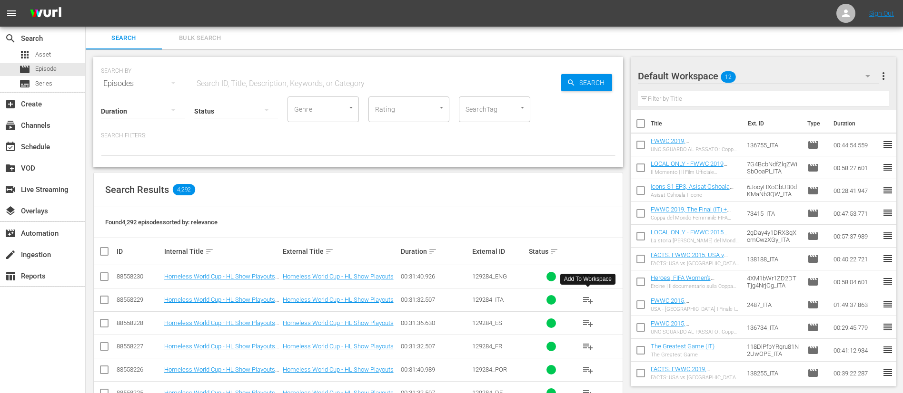
click at [589, 301] on span "playlist_add" at bounding box center [587, 300] width 11 height 11
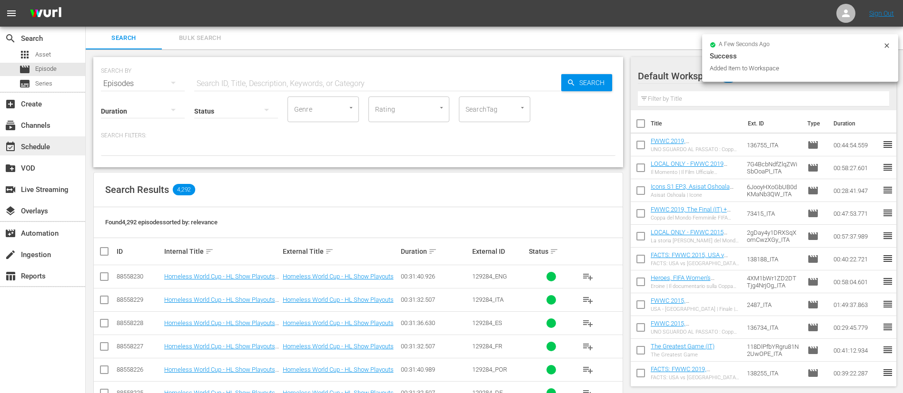
click at [59, 147] on div "event_available Schedule" at bounding box center [42, 146] width 85 height 19
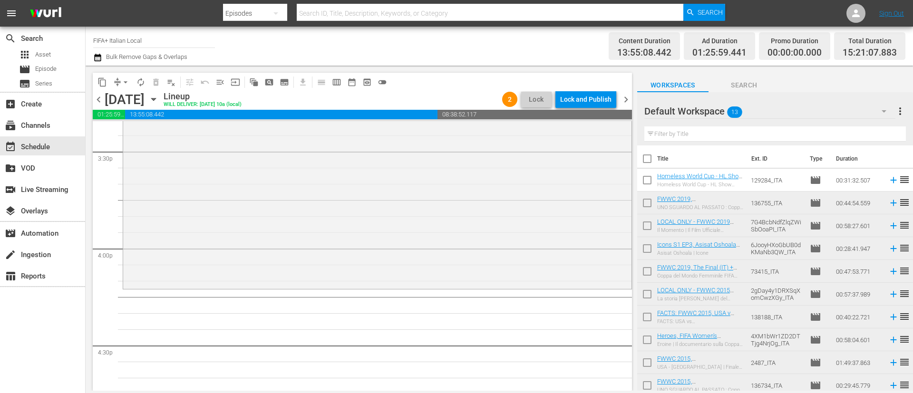
scroll to position [2997, 0]
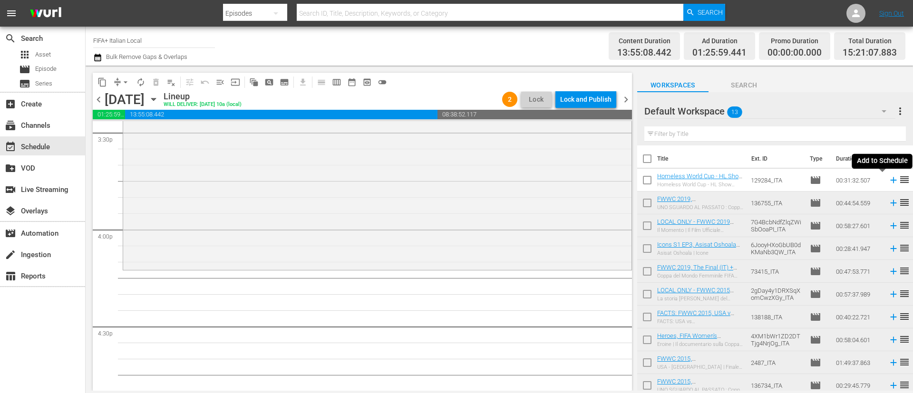
click at [889, 177] on icon at bounding box center [894, 180] width 10 height 10
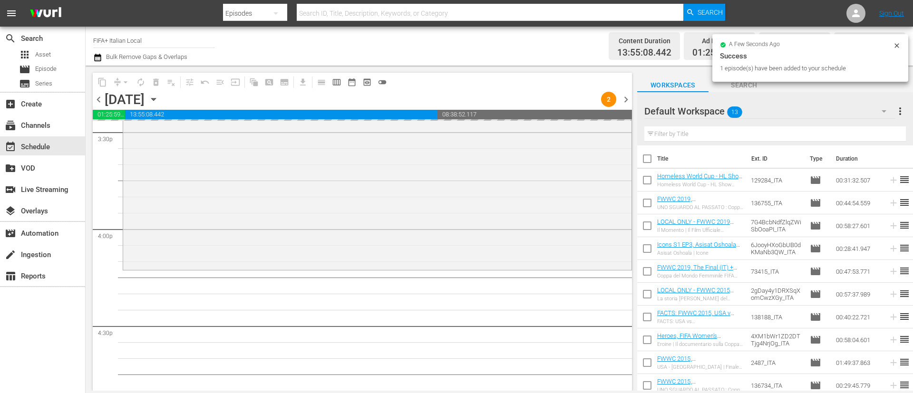
scroll to position [73, 0]
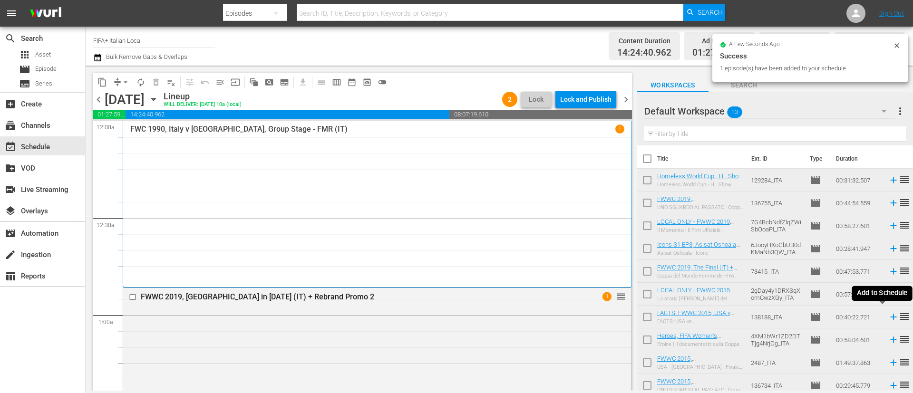
scroll to position [73, 0]
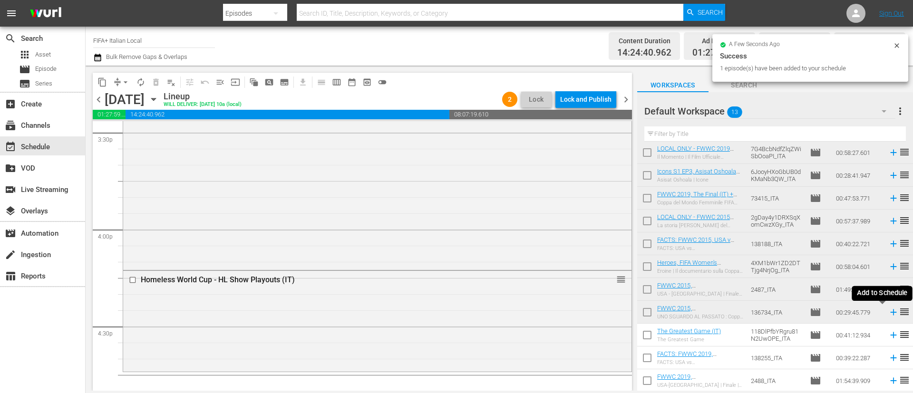
click at [889, 313] on icon at bounding box center [894, 312] width 10 height 10
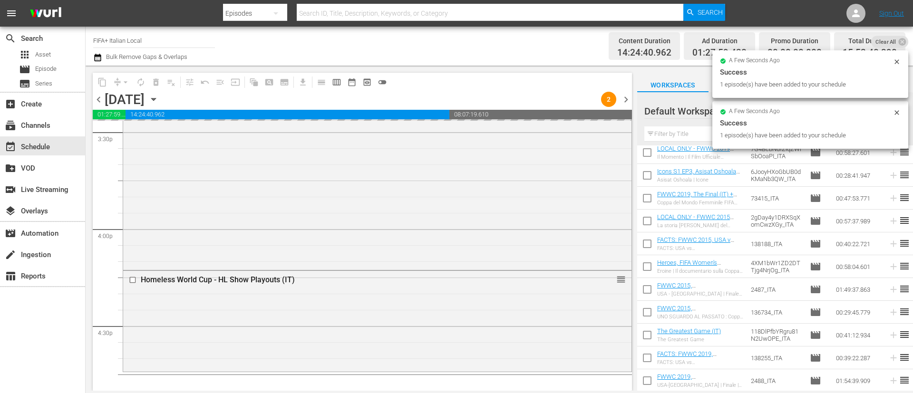
scroll to position [3140, 0]
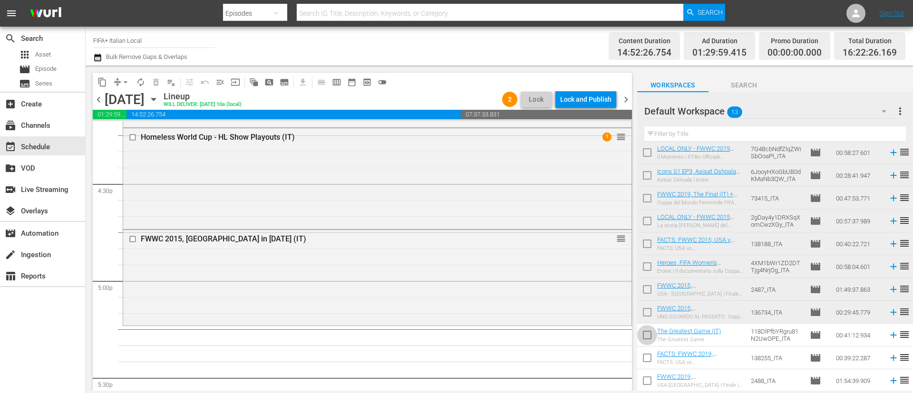
click at [652, 339] on input "checkbox" at bounding box center [648, 337] width 20 height 20
checkbox input "true"
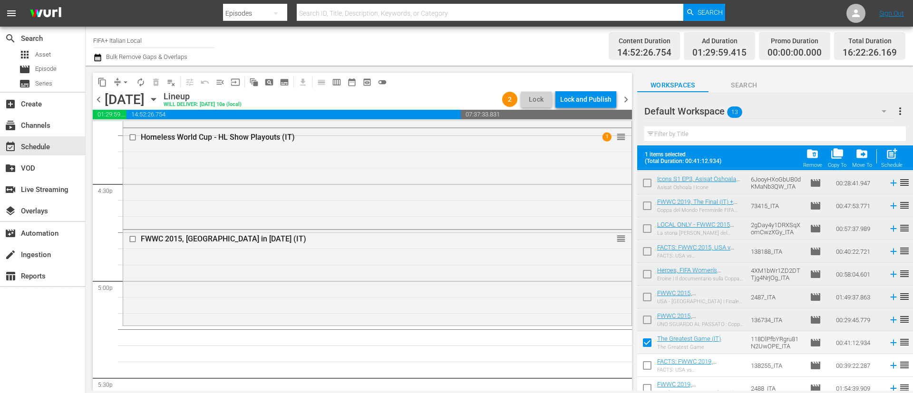
scroll to position [98, 0]
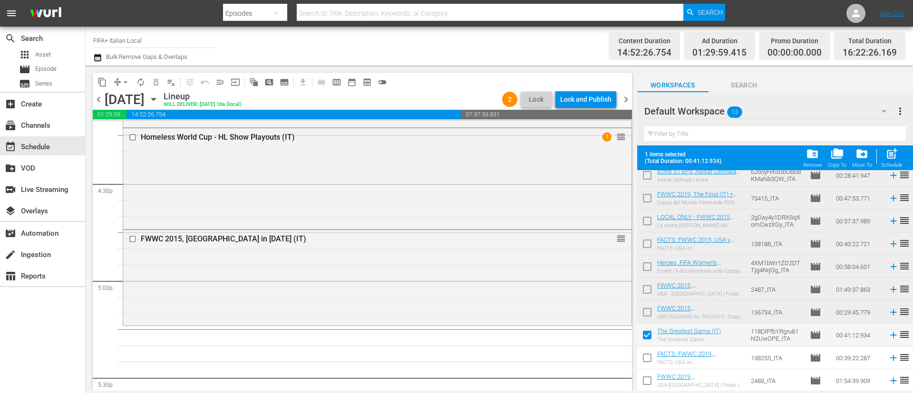
click at [649, 356] on input "checkbox" at bounding box center [648, 360] width 20 height 20
checkbox input "true"
click at [649, 389] on input "checkbox" at bounding box center [648, 383] width 20 height 20
checkbox input "true"
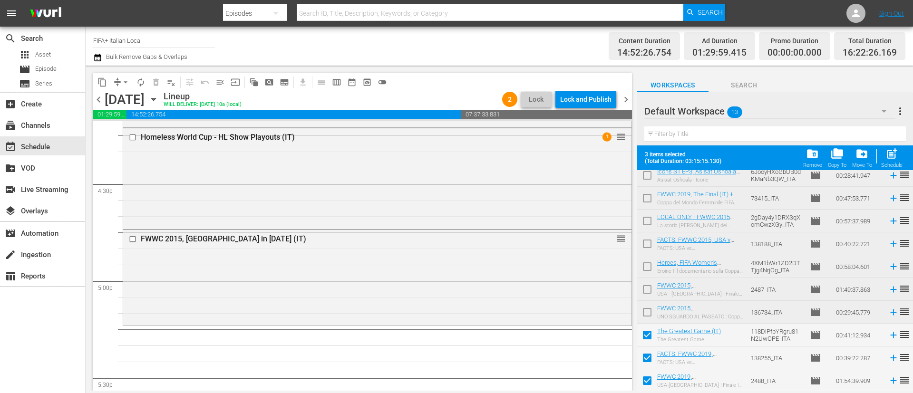
click at [890, 163] on div "Schedule" at bounding box center [892, 165] width 21 height 6
checkbox input "false"
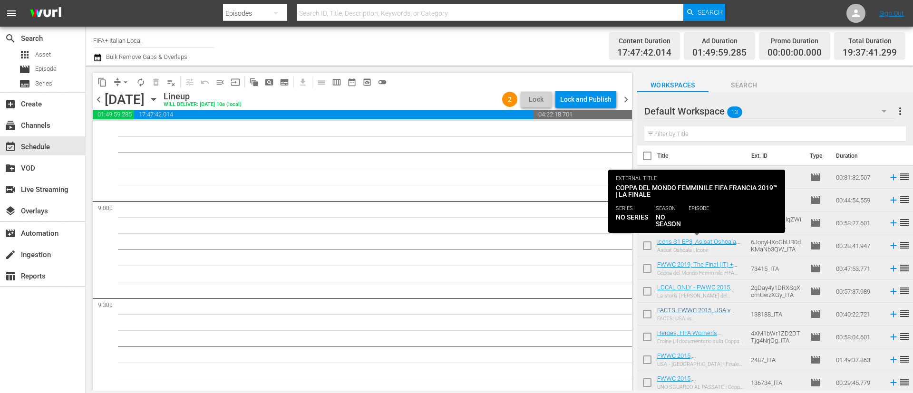
scroll to position [0, 0]
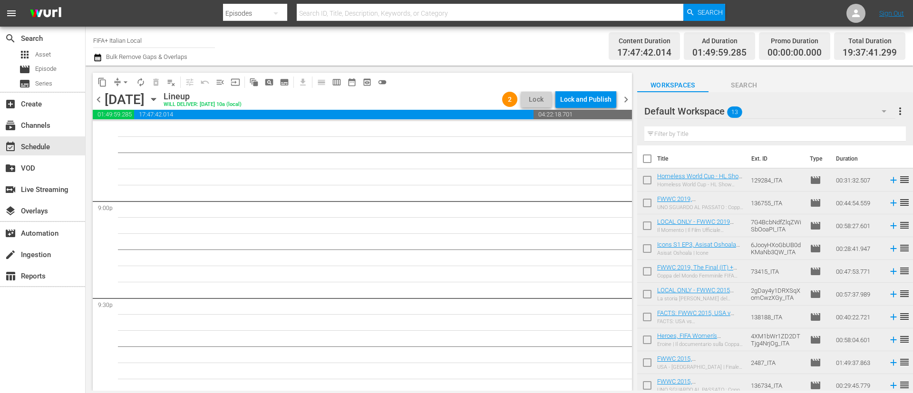
click at [654, 204] on input "checkbox" at bounding box center [648, 205] width 20 height 20
checkbox input "true"
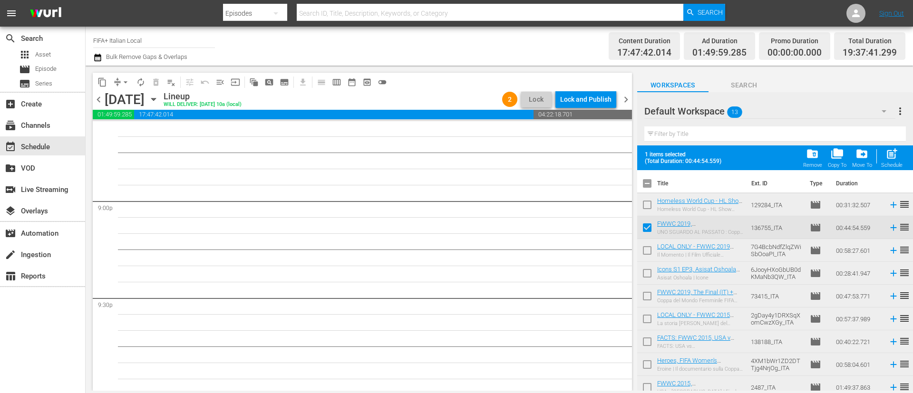
click at [645, 253] on input "checkbox" at bounding box center [648, 253] width 20 height 20
checkbox input "true"
click at [645, 278] on input "checkbox" at bounding box center [648, 275] width 20 height 20
checkbox input "true"
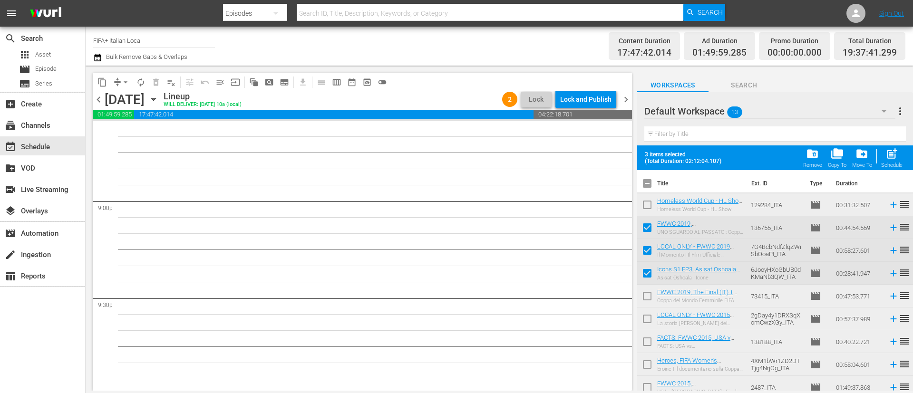
click at [646, 304] on input "checkbox" at bounding box center [648, 298] width 20 height 20
checkbox input "true"
click at [648, 329] on input "checkbox" at bounding box center [648, 321] width 20 height 20
checkbox input "true"
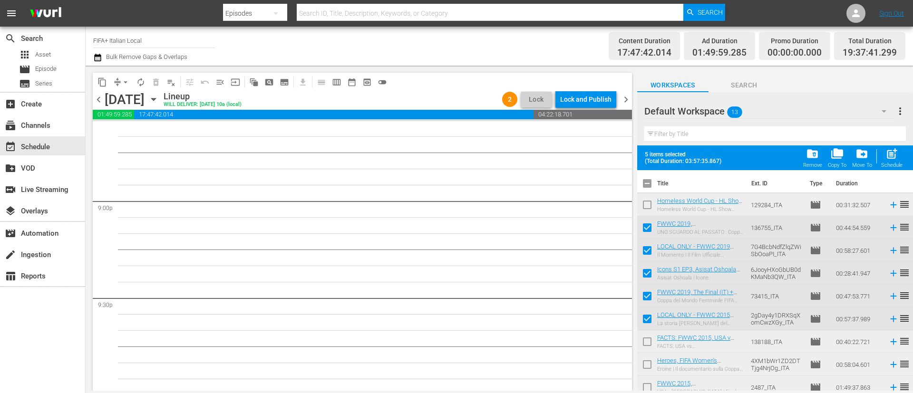
click at [902, 172] on th at bounding box center [907, 183] width 11 height 27
click at [902, 155] on div "post_add Schedule" at bounding box center [892, 157] width 21 height 21
checkbox input "false"
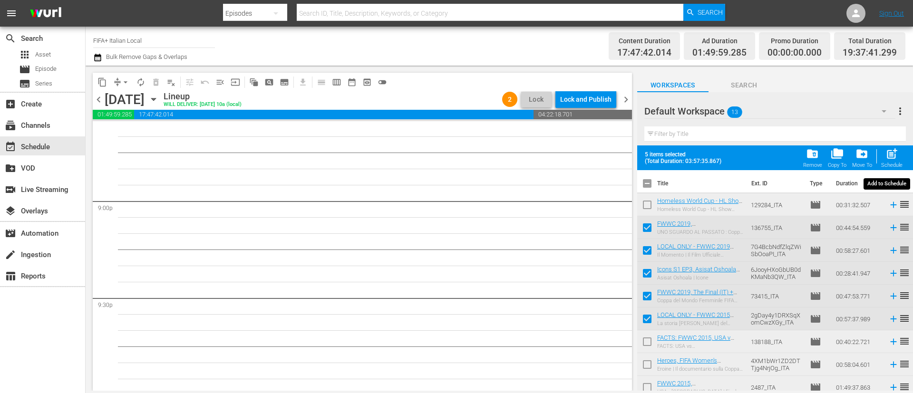
checkbox input "false"
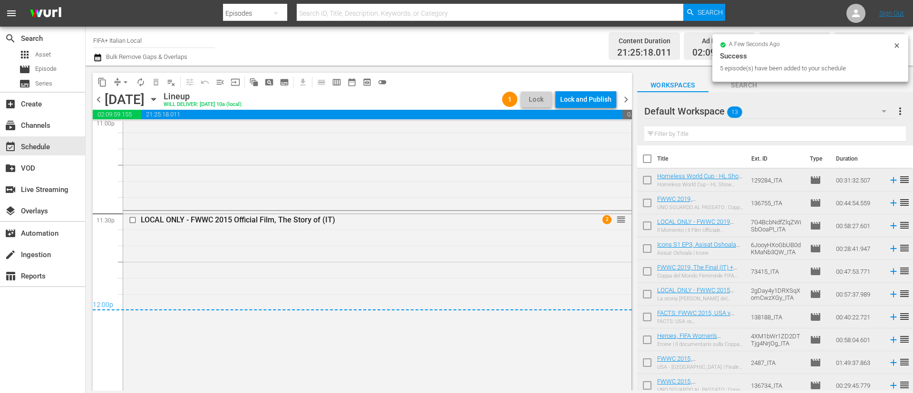
scroll to position [4476, 0]
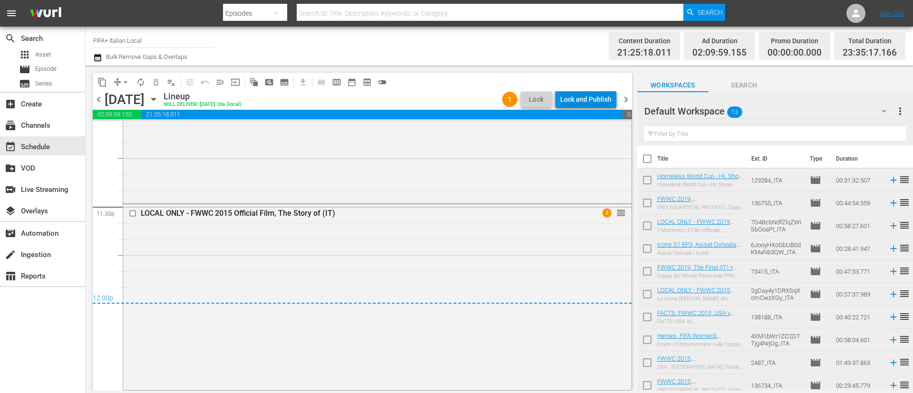
click at [579, 106] on div "Lock and Publish" at bounding box center [585, 99] width 51 height 17
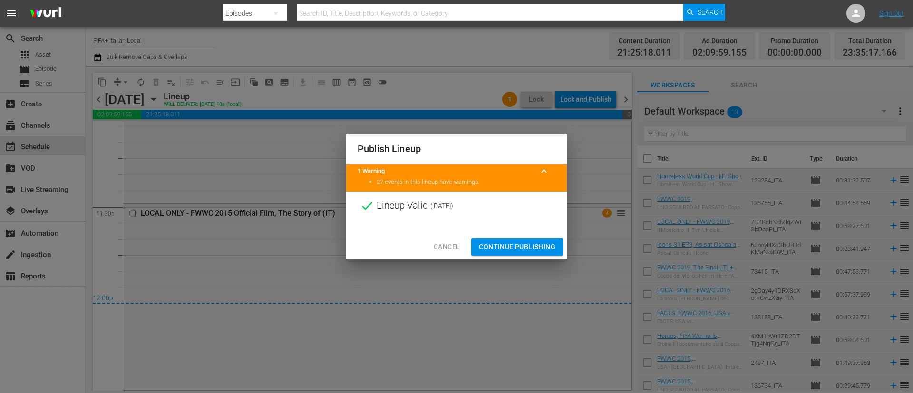
click at [534, 240] on button "Continue Publishing" at bounding box center [517, 247] width 92 height 18
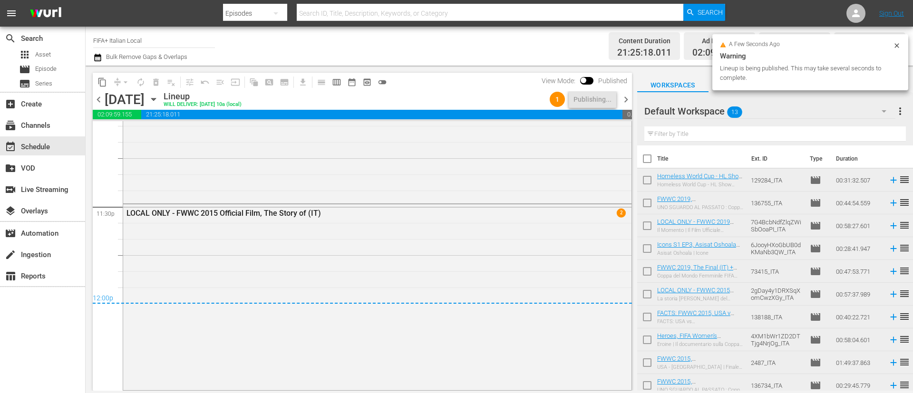
click at [99, 97] on span "chevron_left" at bounding box center [99, 100] width 12 height 12
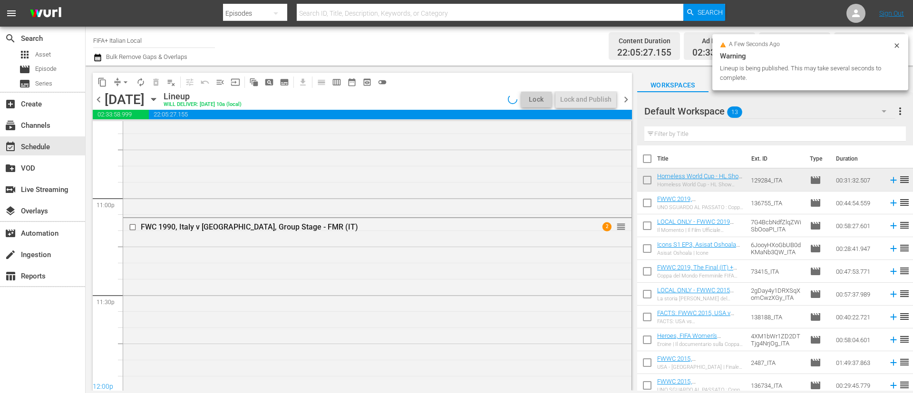
scroll to position [4476, 0]
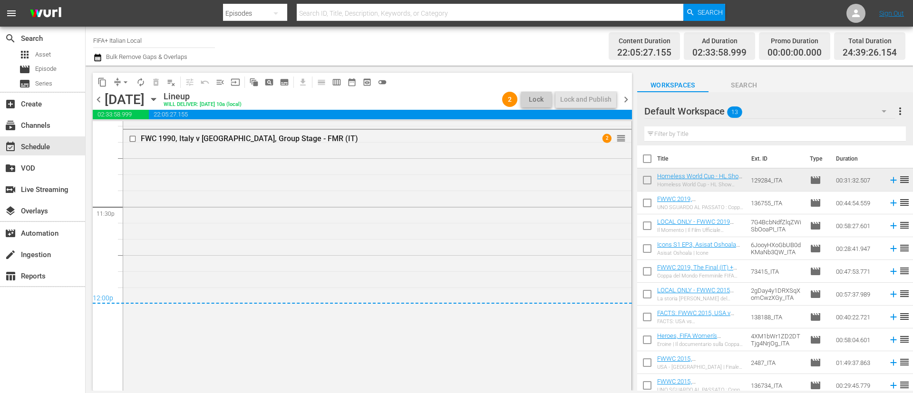
click at [99, 102] on span "chevron_left" at bounding box center [99, 100] width 12 height 12
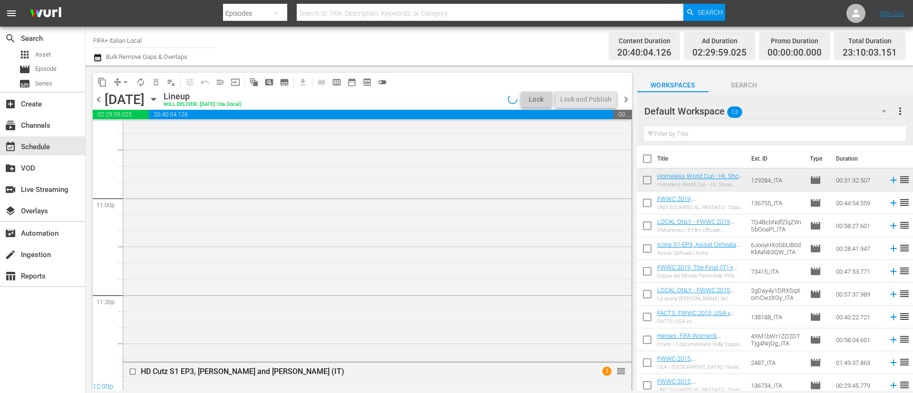
scroll to position [4428, 0]
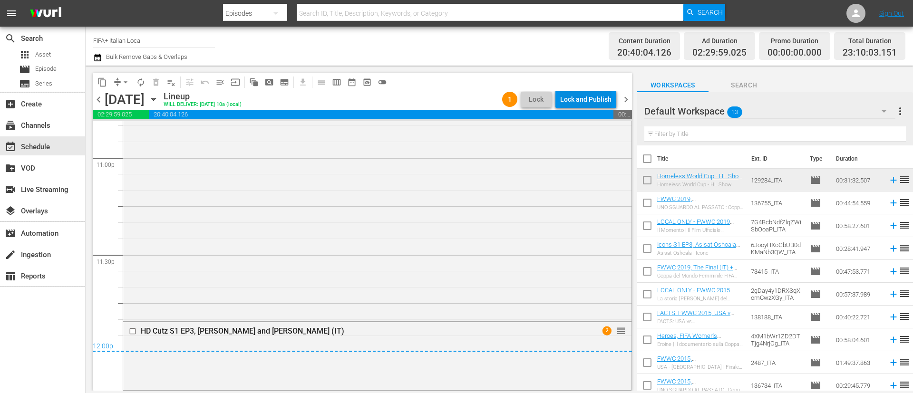
click at [599, 100] on div "Lock and Publish" at bounding box center [585, 99] width 51 height 17
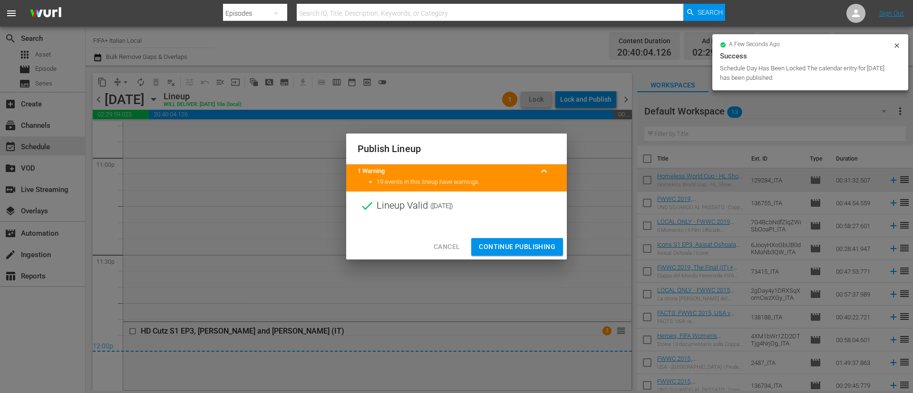
click at [510, 242] on span "Continue Publishing" at bounding box center [517, 247] width 77 height 12
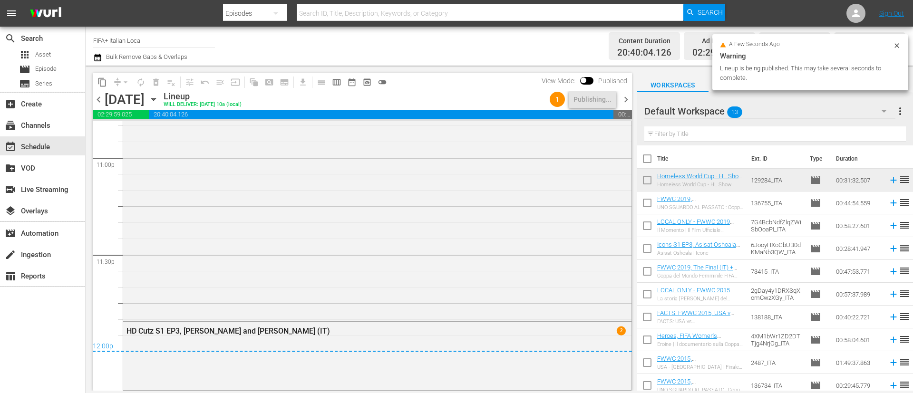
click at [901, 110] on span "more_vert" at bounding box center [900, 111] width 11 height 11
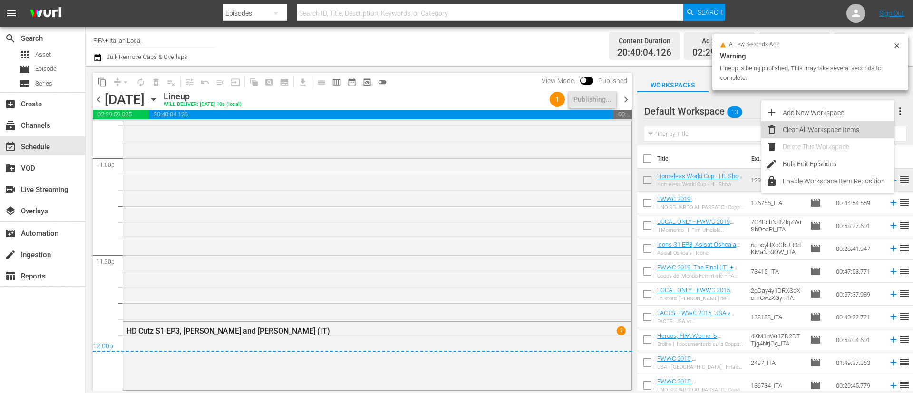
click at [861, 124] on div "Clear All Workspace Items" at bounding box center [839, 129] width 112 height 17
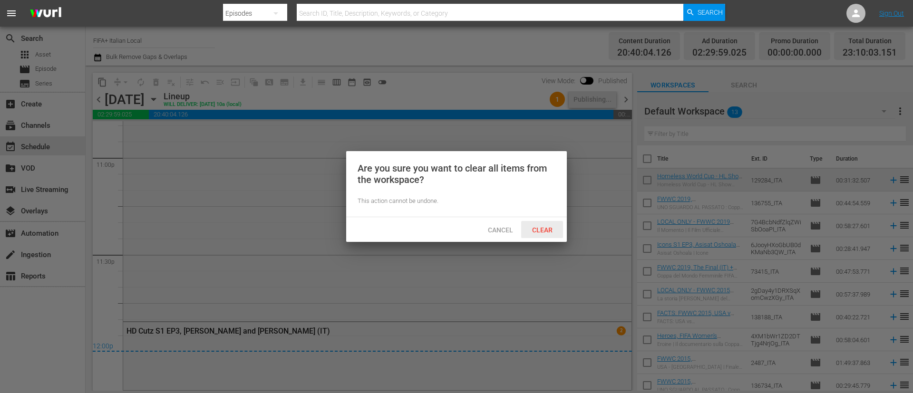
click at [533, 233] on span "Clear" at bounding box center [543, 230] width 36 height 8
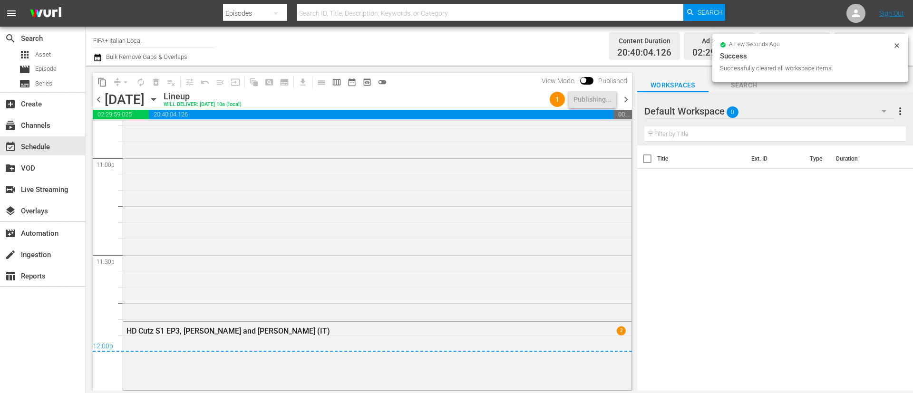
click at [624, 101] on span "chevron_right" at bounding box center [626, 100] width 12 height 12
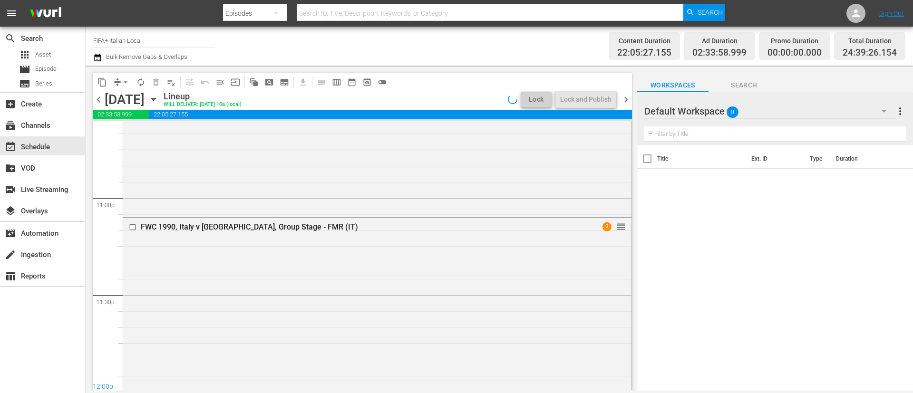
scroll to position [4476, 0]
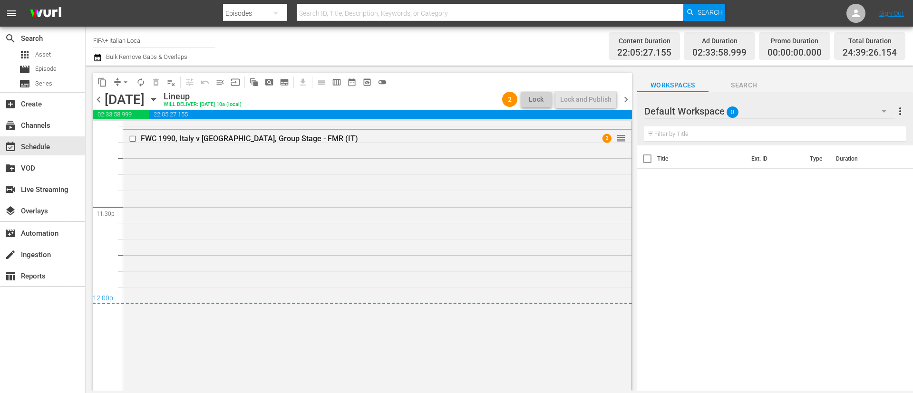
click at [624, 101] on span "chevron_right" at bounding box center [626, 100] width 12 height 12
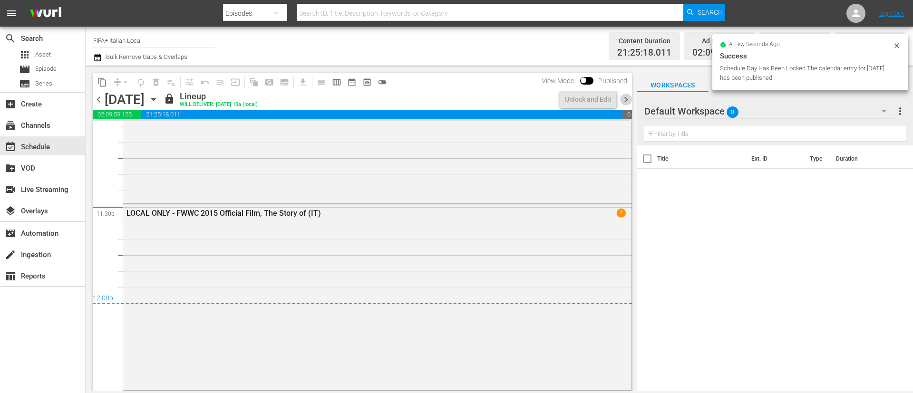
click at [624, 101] on span "chevron_right" at bounding box center [626, 100] width 12 height 12
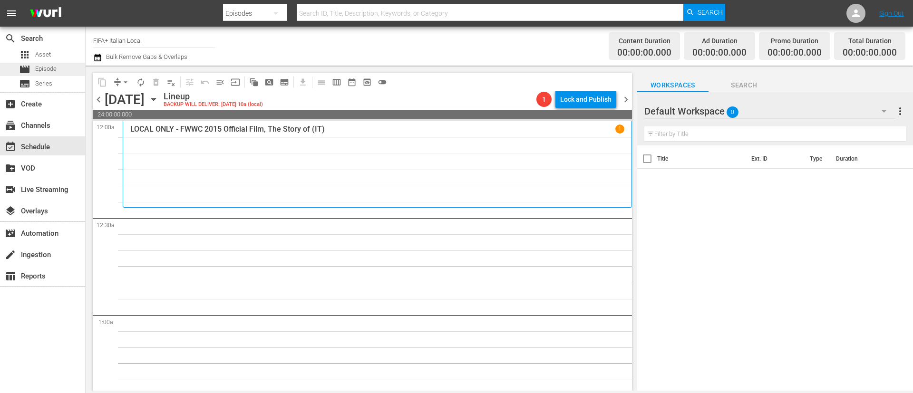
click at [61, 72] on div "movie Episode" at bounding box center [42, 69] width 85 height 13
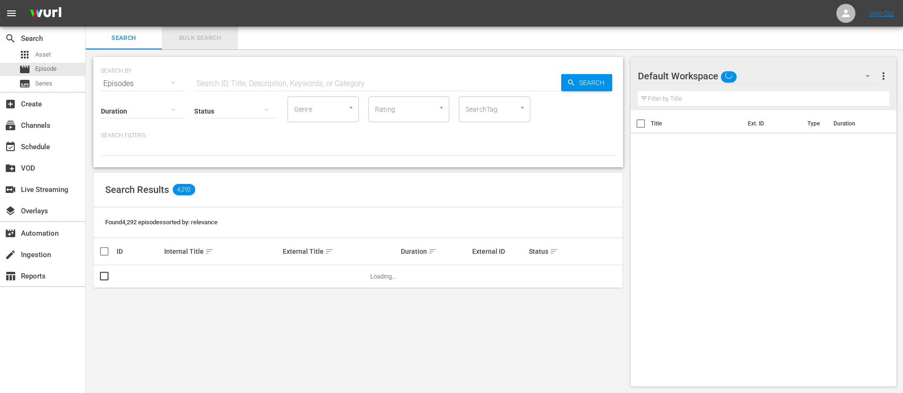
click at [168, 33] on span "Bulk Search" at bounding box center [199, 38] width 65 height 11
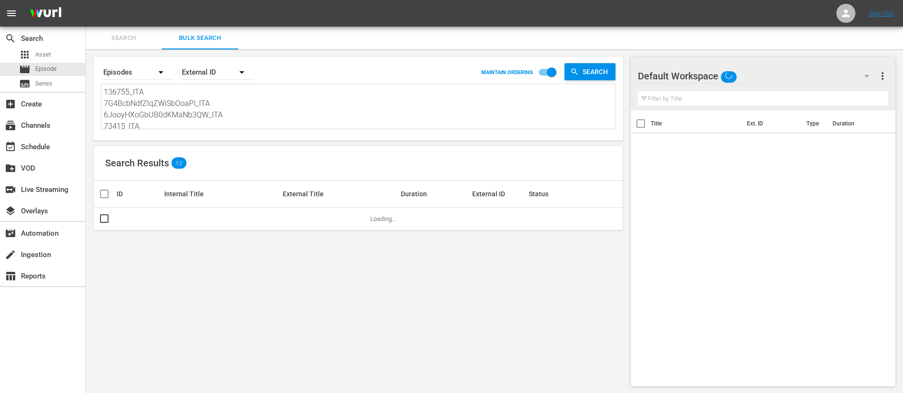
click at [214, 106] on textarea "136755_ITA 7G4BcbNdfZlqZWiSbOoaPI_ITA 6JooyHXoGbUB0dKMaNb3QW_ITA 73415_ITA 2gDa…" at bounding box center [359, 108] width 511 height 43
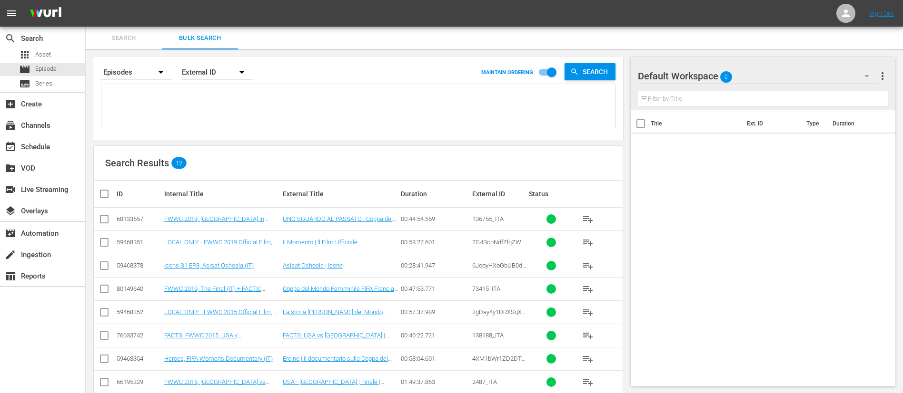
paste textarea "AIndwGv4SkWkLkIM8hTULg_ITA 115754_ITA r5fqv88KOE-Ks7km9yofcw_ITA 27752_ITA Yliw…"
type textarea "AIndwGv4SkWkLkIM8hTULg_ITA 115754_ITA r5fqv88KOE-Ks7km9yofcw_ITA 27752_ITA Yliw…"
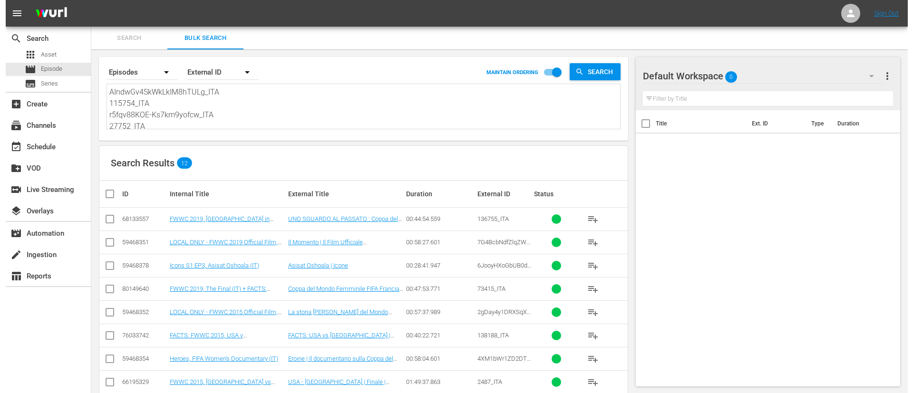
scroll to position [1, 0]
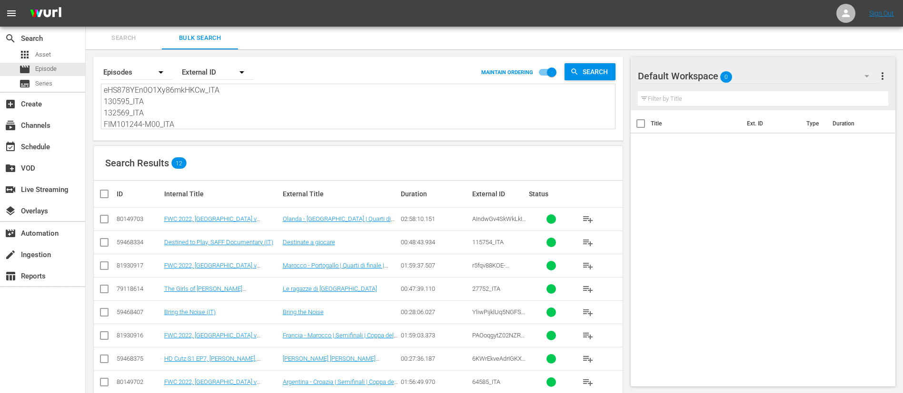
type textarea "AIndwGv4SkWkLkIM8hTULg_ITA 115754_ITA r5fqv88KOE-Ks7km9yofcw_ITA 27752_ITA Yliw…"
click at [95, 194] on th at bounding box center [104, 194] width 21 height 27
click at [105, 195] on input "checkbox" at bounding box center [107, 193] width 19 height 11
checkbox input "true"
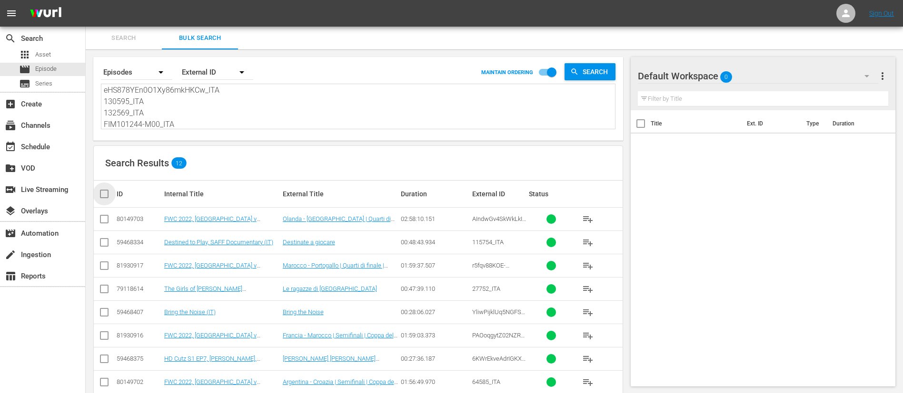
checkbox input "true"
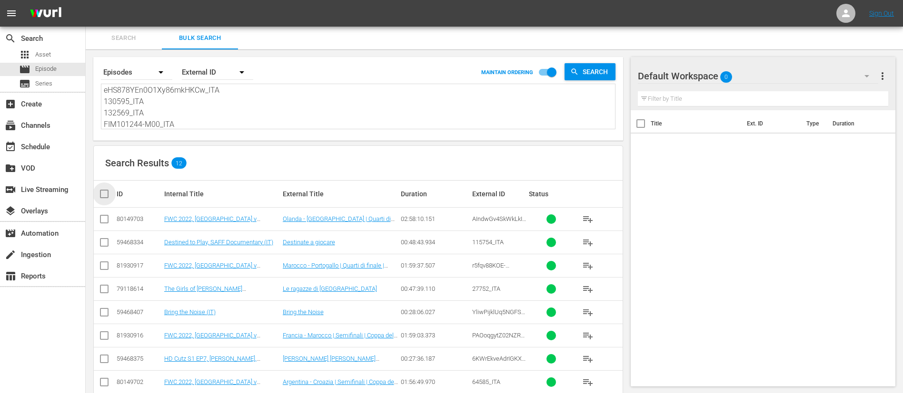
checkbox input "true"
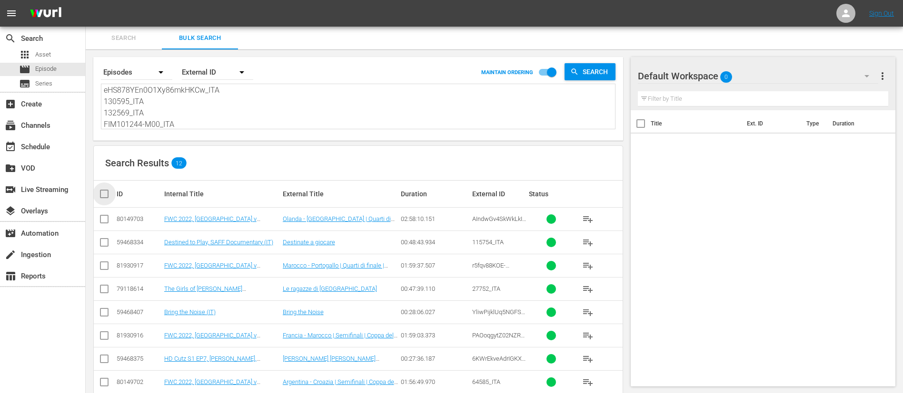
checkbox input "true"
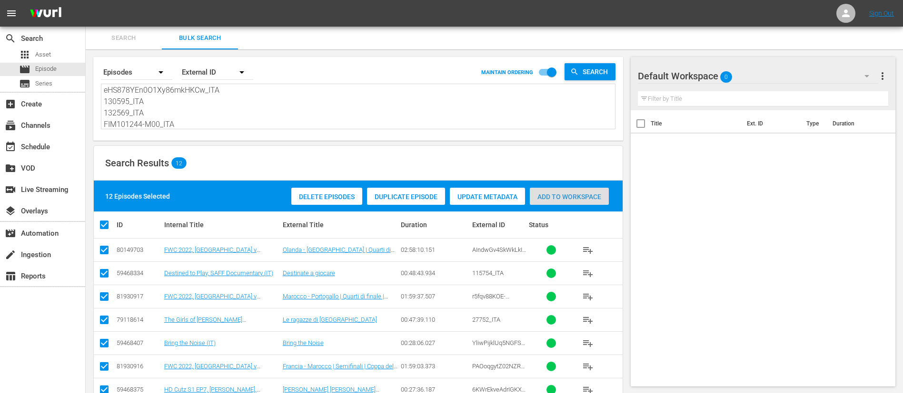
click at [598, 198] on span "Add to Workspace" at bounding box center [569, 197] width 79 height 8
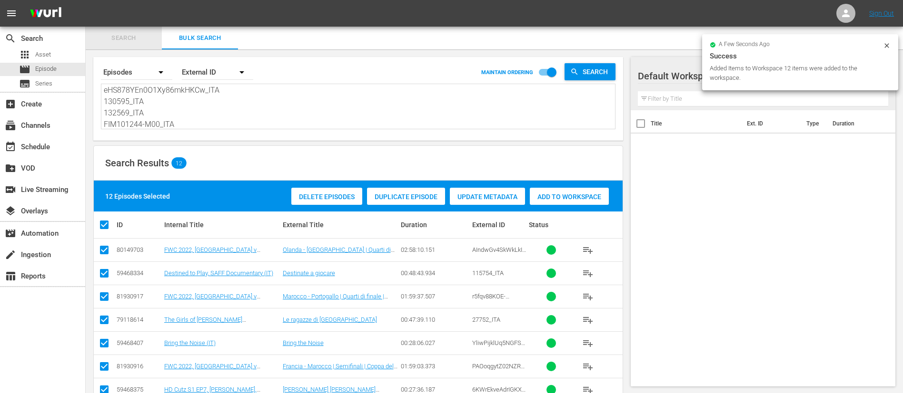
click at [137, 40] on span "Search" at bounding box center [123, 38] width 65 height 11
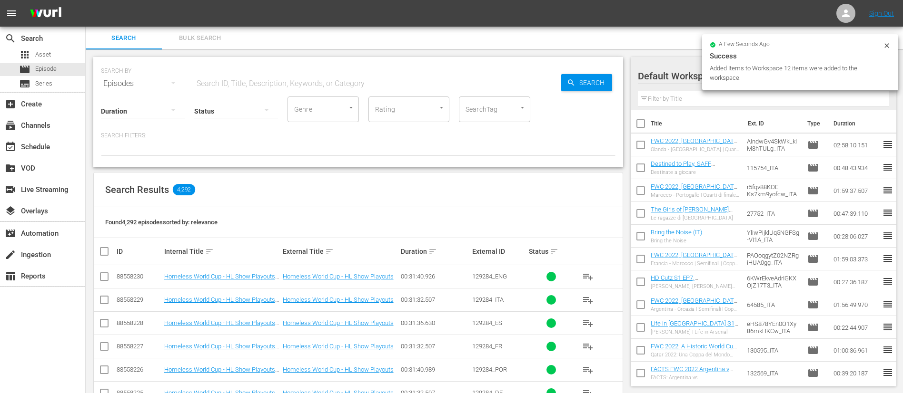
click at [584, 298] on span "playlist_add" at bounding box center [587, 300] width 11 height 11
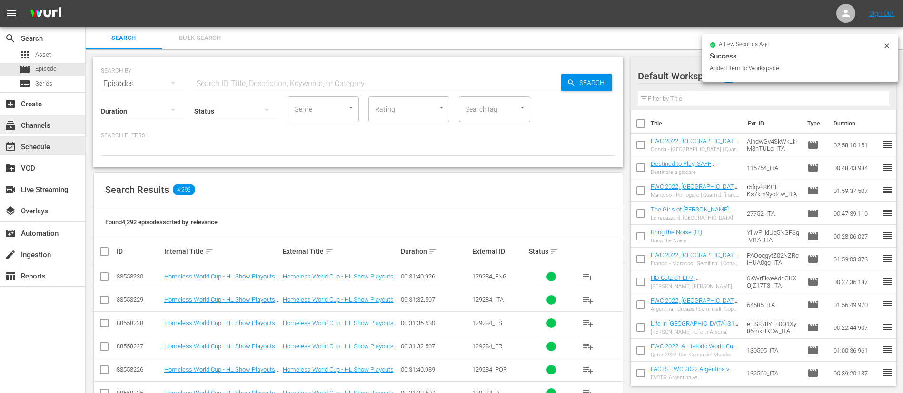
click at [48, 128] on div "subscriptions Channels" at bounding box center [26, 124] width 53 height 9
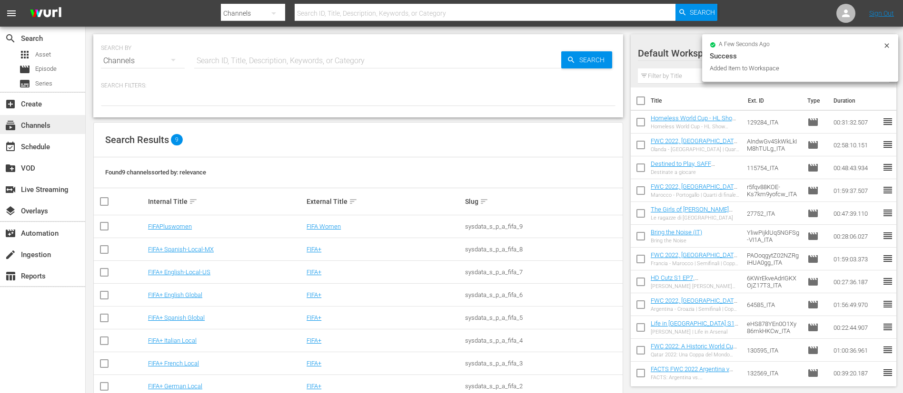
click at [49, 132] on div "subscriptions Channels" at bounding box center [42, 124] width 85 height 19
click at [51, 146] on div "event_available Schedule" at bounding box center [26, 145] width 53 height 9
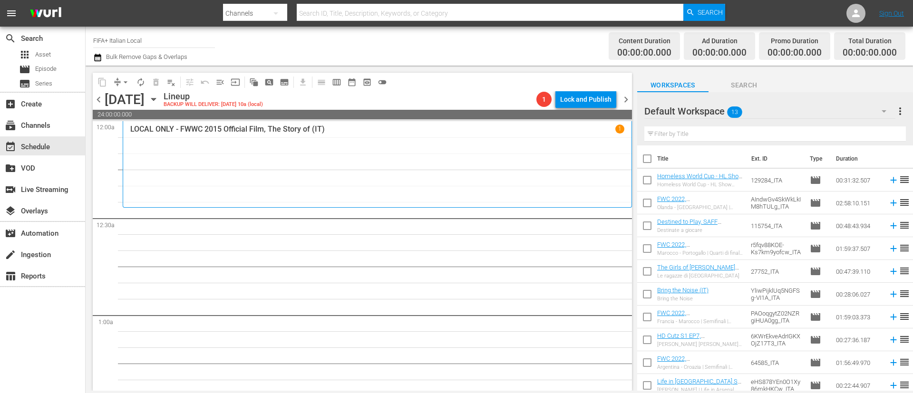
click at [648, 157] on input "checkbox" at bounding box center [648, 161] width 20 height 20
checkbox input "true"
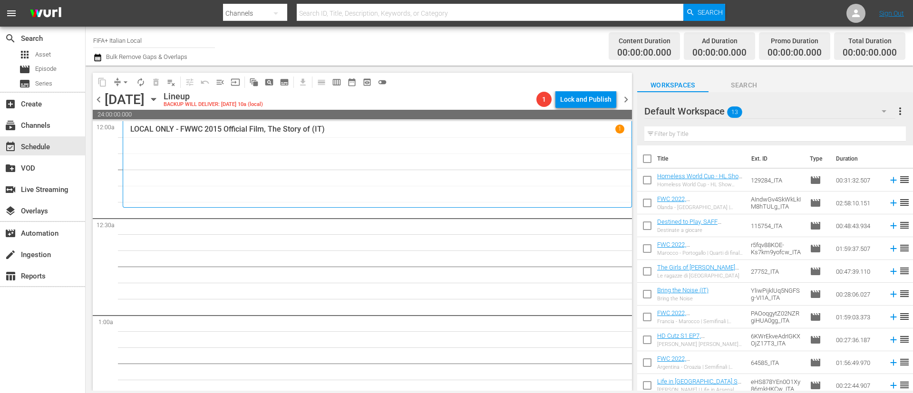
checkbox input "true"
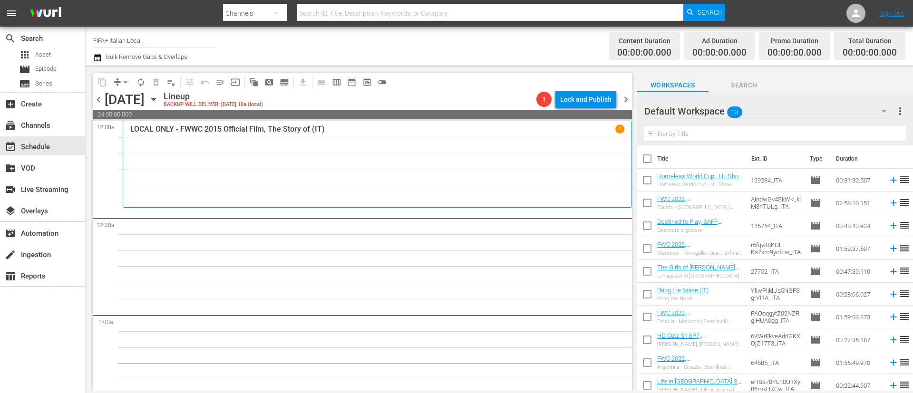
checkbox input "true"
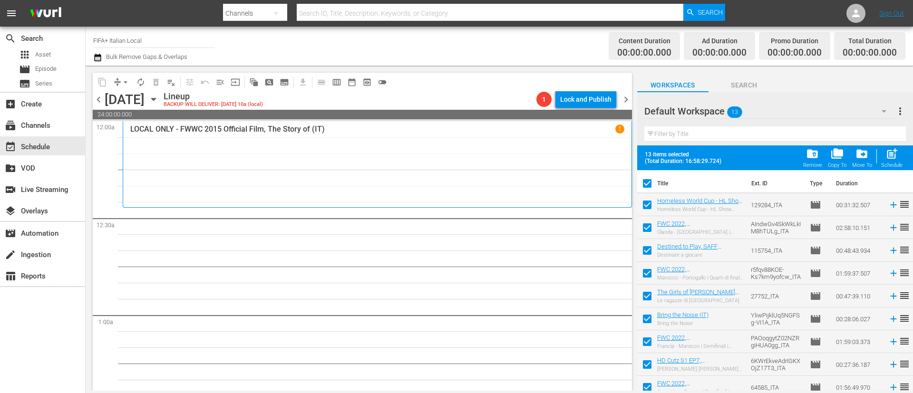
click at [648, 201] on input "checkbox" at bounding box center [648, 207] width 20 height 20
checkbox input "false"
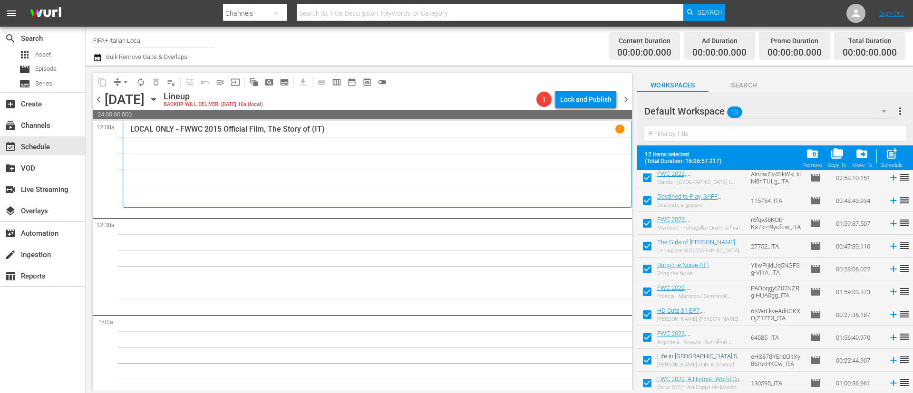
scroll to position [98, 0]
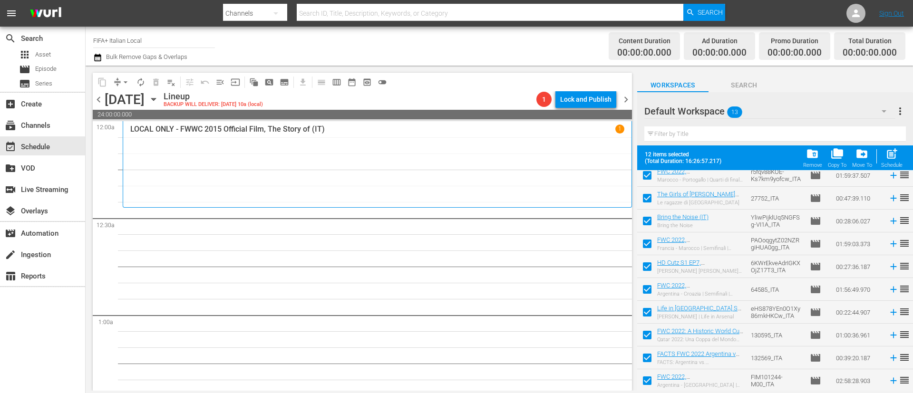
click at [649, 336] on input "checkbox" at bounding box center [648, 337] width 20 height 20
checkbox input "false"
click at [647, 363] on input "checkbox" at bounding box center [648, 360] width 20 height 20
checkbox input "false"
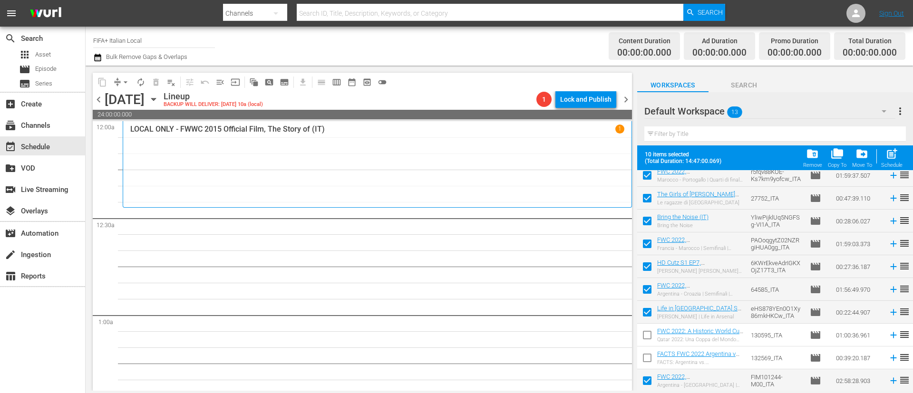
click at [647, 374] on input "checkbox" at bounding box center [648, 383] width 20 height 20
checkbox input "false"
click at [895, 164] on div "Schedule" at bounding box center [892, 165] width 21 height 6
checkbox input "false"
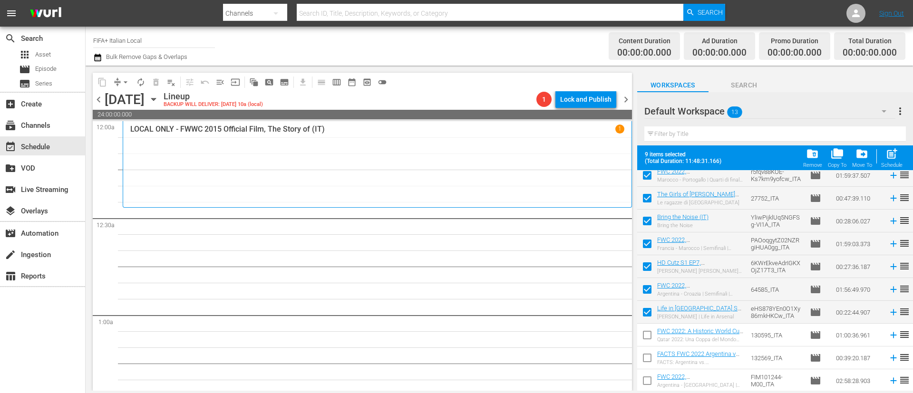
checkbox input "false"
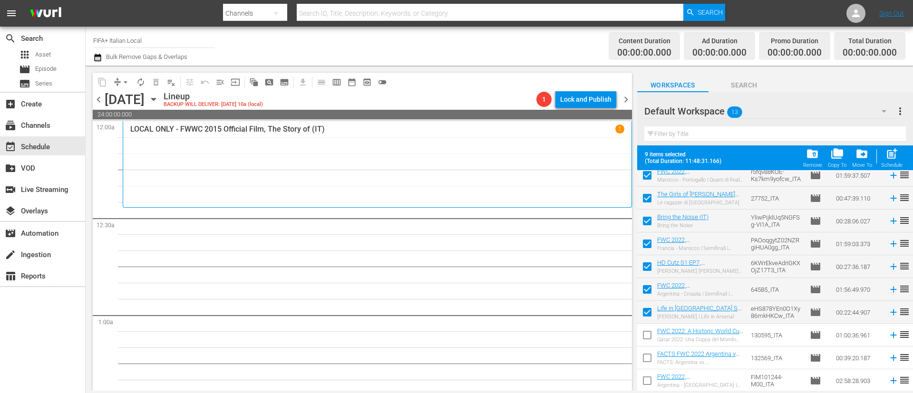
checkbox input "false"
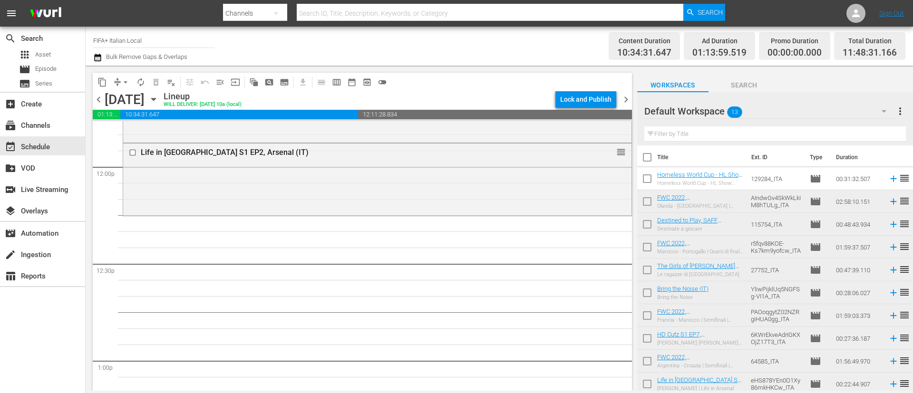
scroll to position [0, 0]
click at [889, 202] on icon at bounding box center [894, 203] width 10 height 10
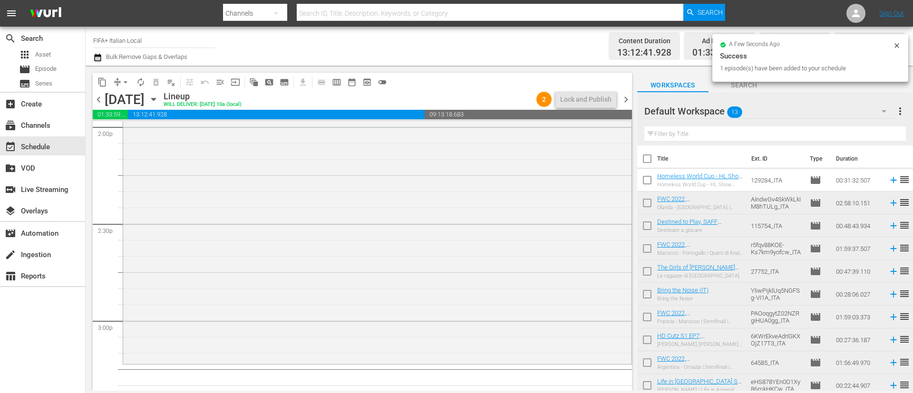
scroll to position [2783, 0]
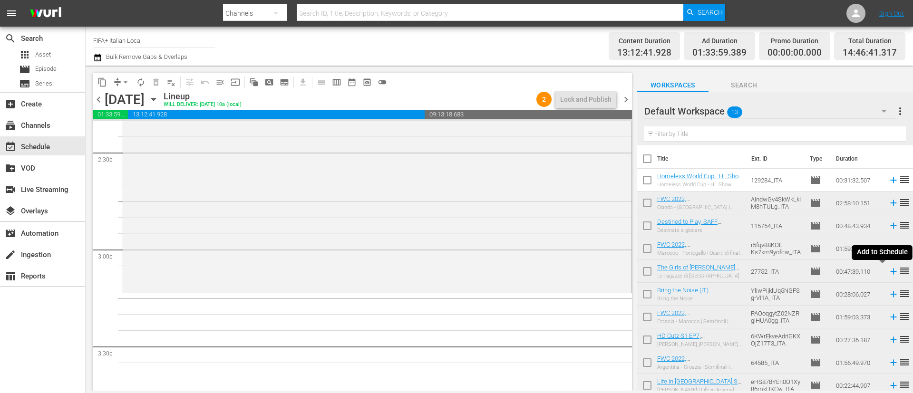
click at [889, 273] on icon at bounding box center [894, 271] width 10 height 10
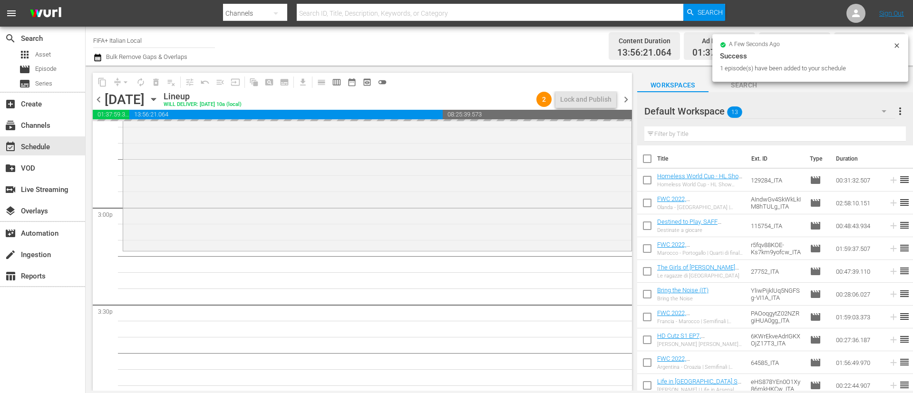
scroll to position [2855, 0]
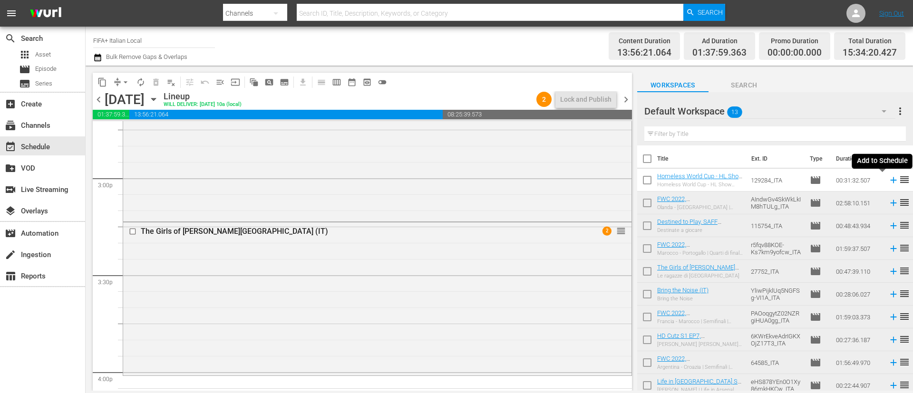
click at [889, 179] on icon at bounding box center [894, 180] width 10 height 10
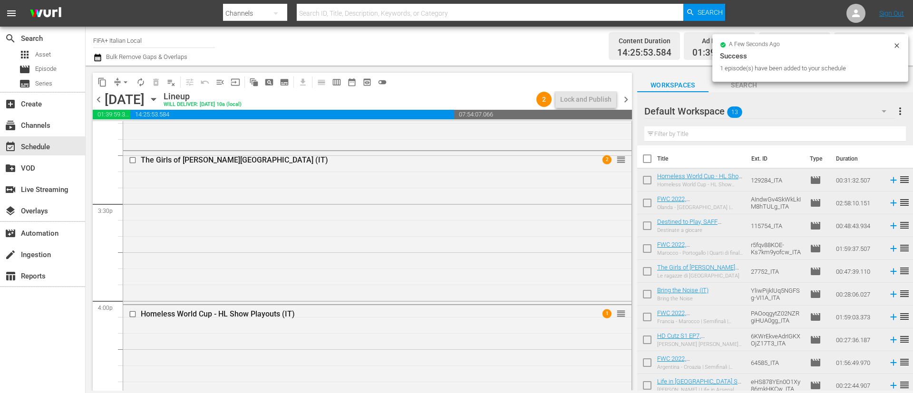
scroll to position [2997, 0]
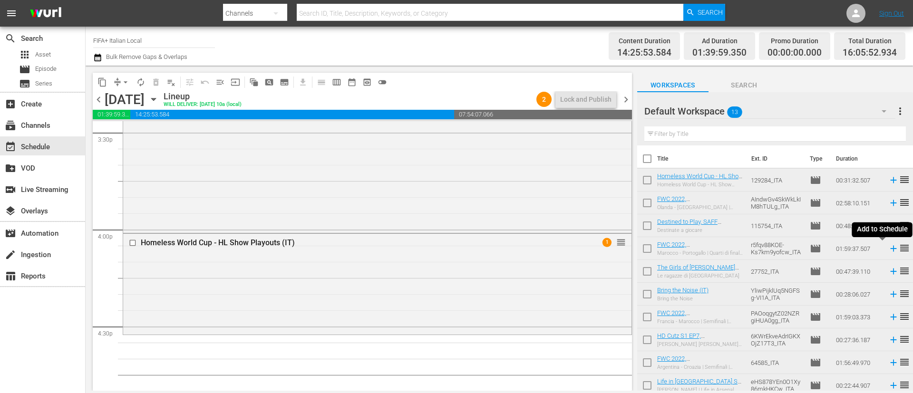
click at [891, 248] on icon at bounding box center [894, 249] width 6 height 6
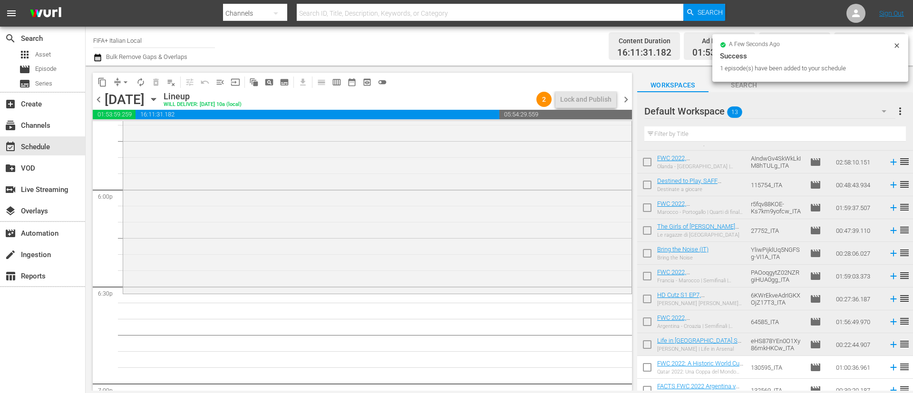
scroll to position [73, 0]
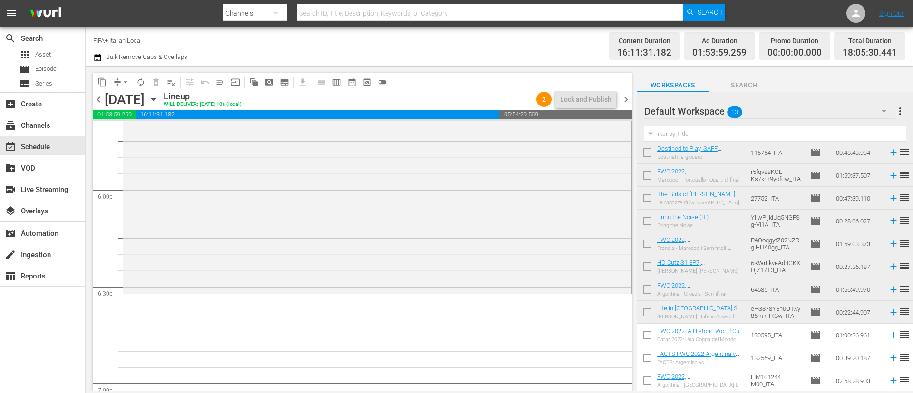
click at [649, 337] on input "checkbox" at bounding box center [648, 337] width 20 height 20
checkbox input "true"
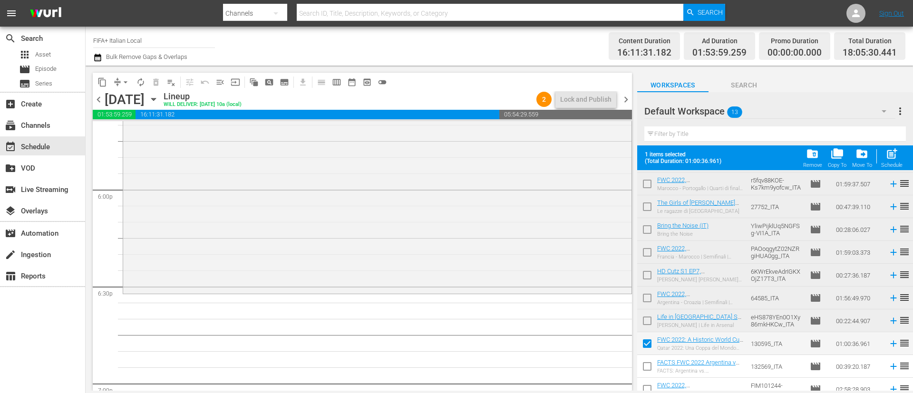
scroll to position [98, 0]
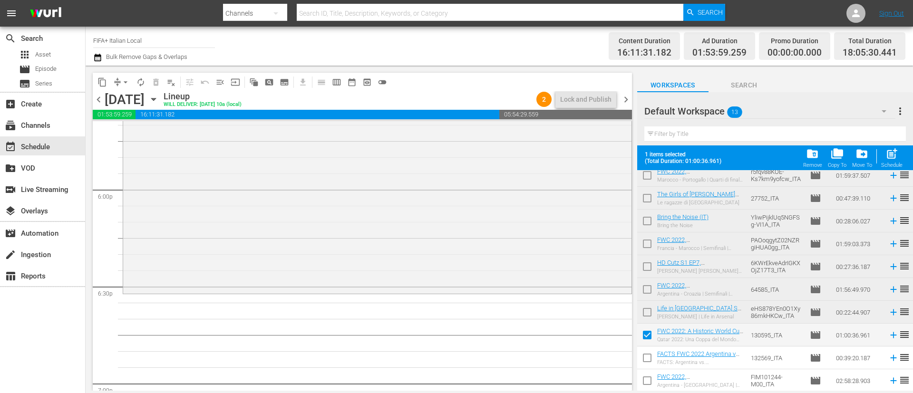
click at [638, 360] on input "checkbox" at bounding box center [648, 360] width 20 height 20
checkbox input "true"
click at [651, 379] on input "checkbox" at bounding box center [648, 383] width 20 height 20
checkbox input "true"
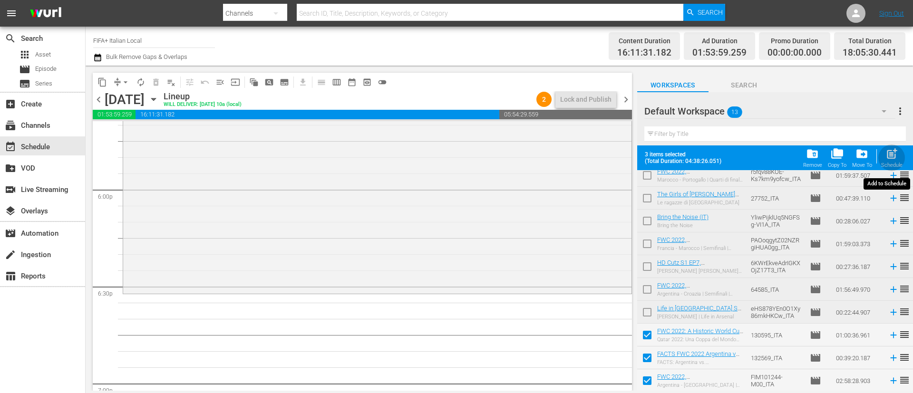
click at [891, 162] on div "post_add Schedule" at bounding box center [892, 157] width 21 height 21
checkbox input "false"
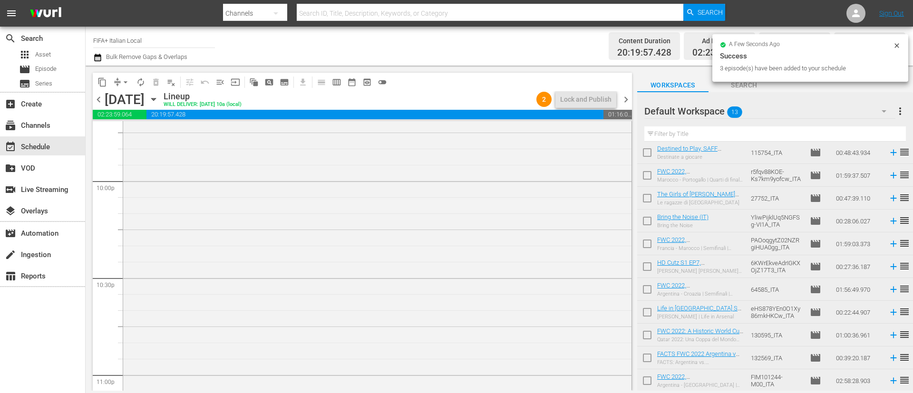
scroll to position [4389, 0]
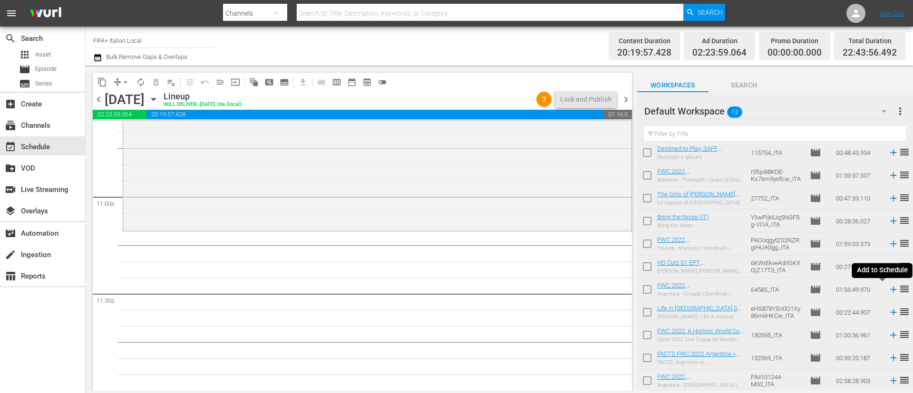
click at [889, 288] on icon at bounding box center [894, 290] width 10 height 10
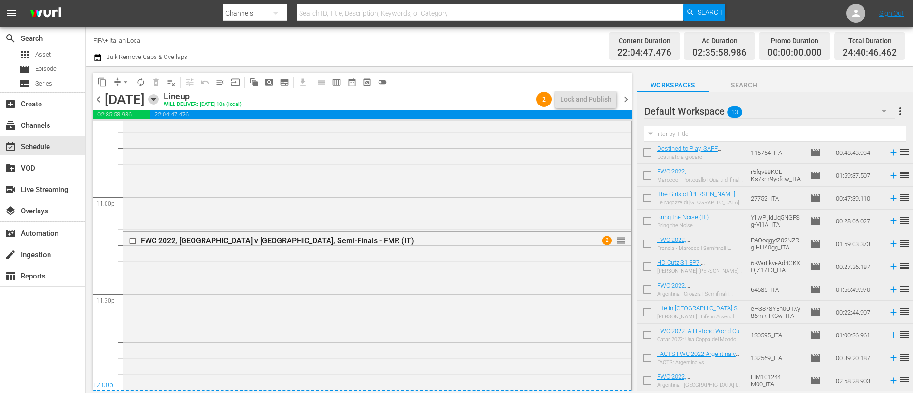
click at [159, 102] on icon "button" at bounding box center [153, 99] width 10 height 10
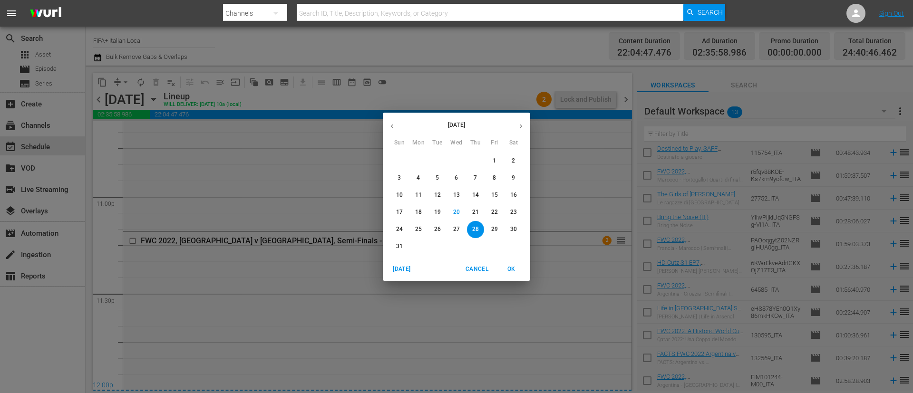
click at [424, 227] on span "25" at bounding box center [418, 230] width 17 height 8
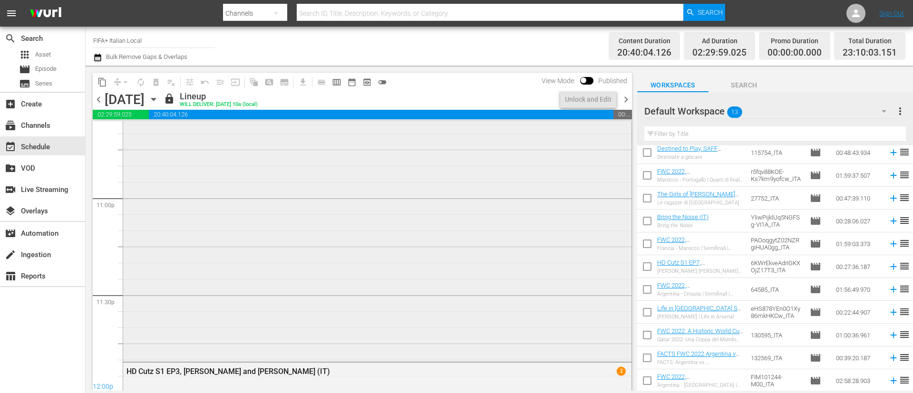
scroll to position [4389, 0]
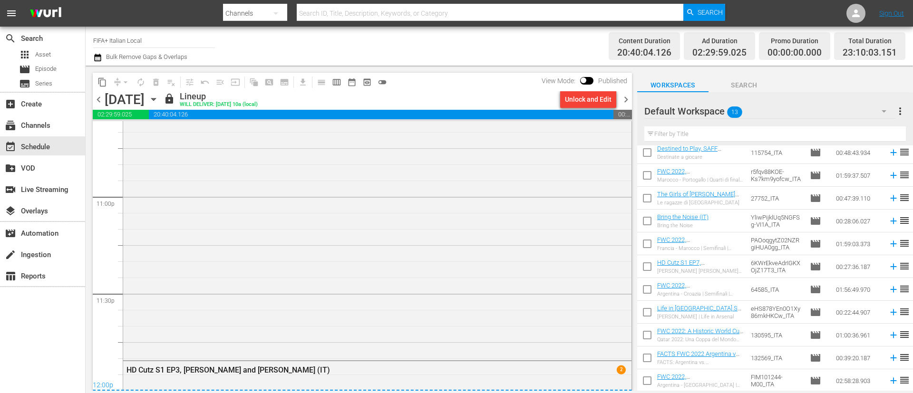
drag, startPoint x: 628, startPoint y: 102, endPoint x: 621, endPoint y: 101, distance: 6.8
click at [628, 102] on span "chevron_right" at bounding box center [626, 100] width 12 height 12
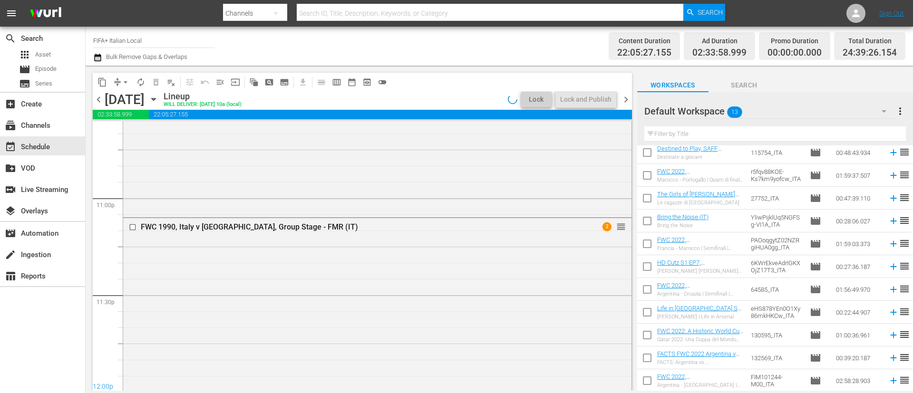
scroll to position [4389, 0]
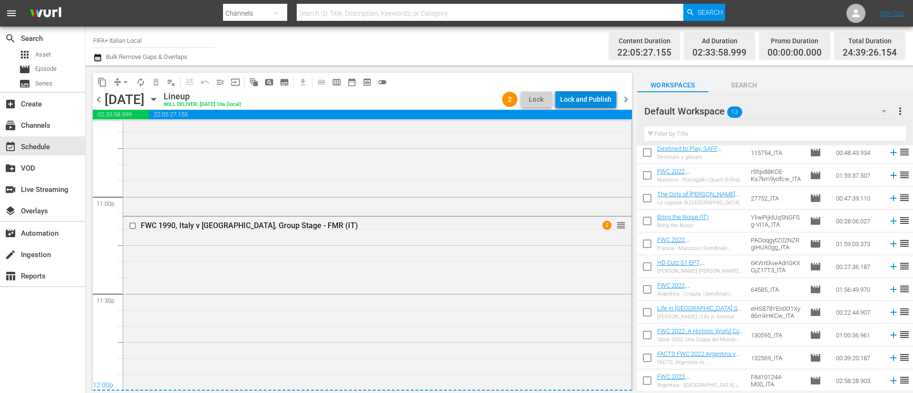
click at [596, 98] on div "Lock and Publish" at bounding box center [585, 99] width 51 height 17
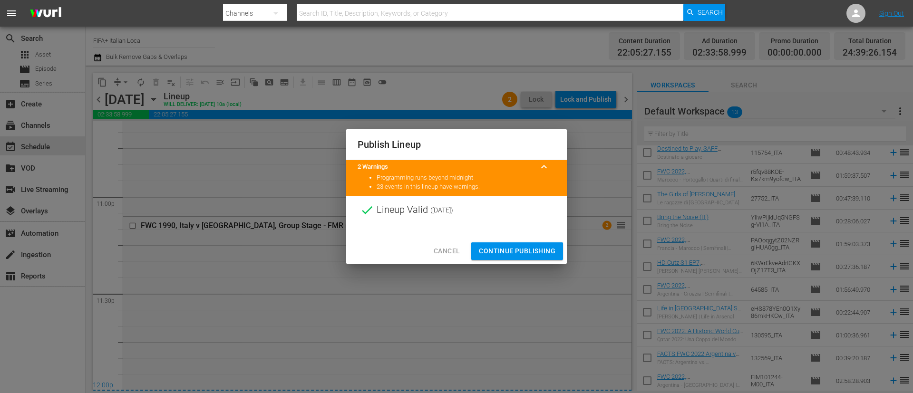
drag, startPoint x: 508, startPoint y: 248, endPoint x: 677, endPoint y: 69, distance: 246.0
click at [509, 249] on span "Continue Publishing" at bounding box center [517, 251] width 77 height 12
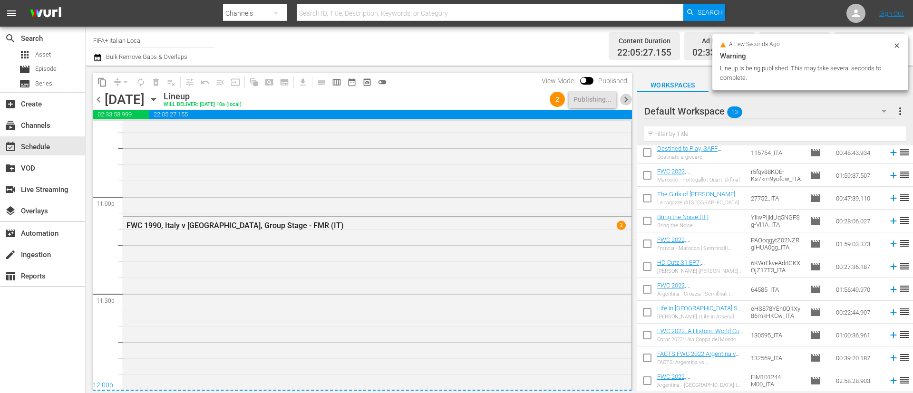
click at [623, 101] on span "chevron_right" at bounding box center [626, 100] width 12 height 12
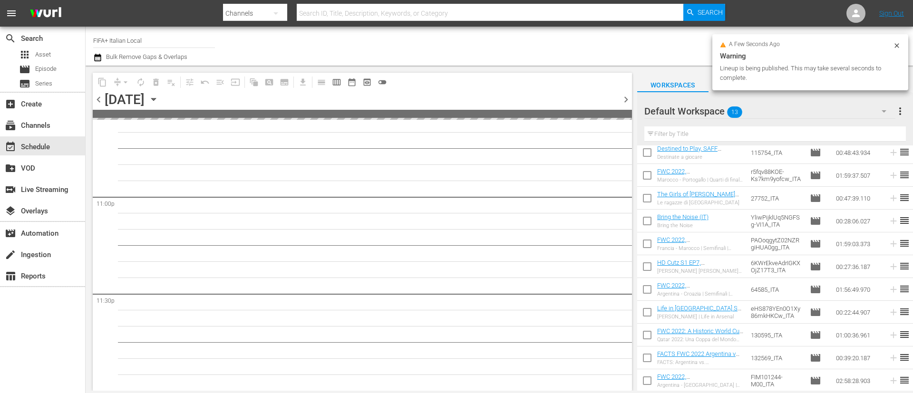
scroll to position [4388, 0]
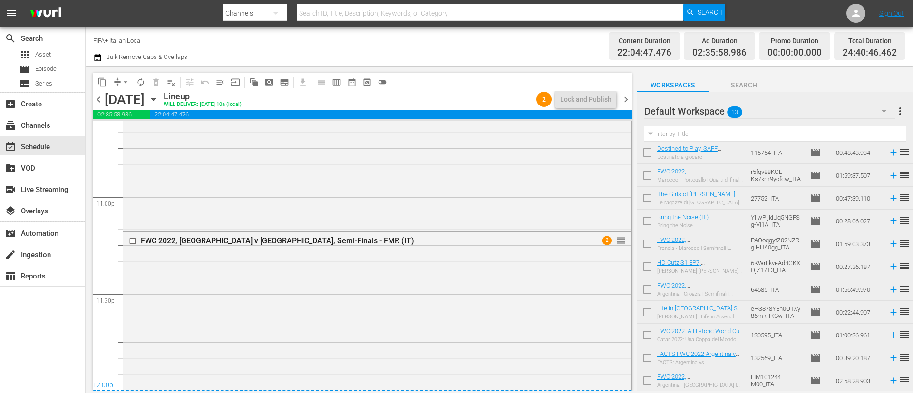
click at [623, 101] on span "chevron_right" at bounding box center [626, 100] width 12 height 12
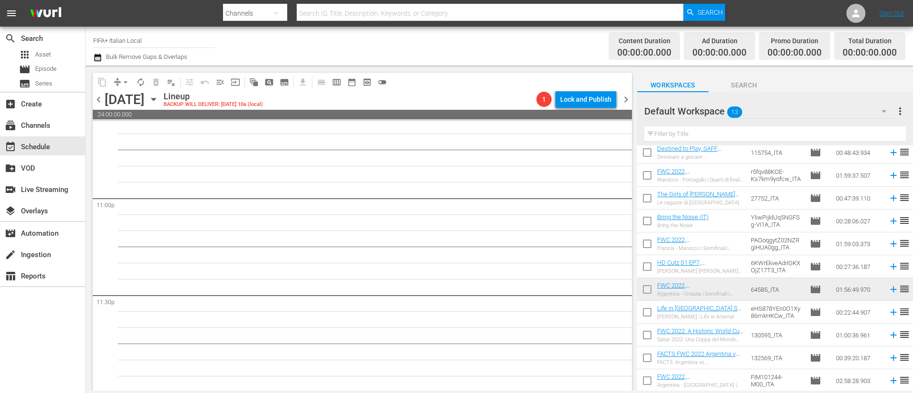
scroll to position [4389, 0]
click at [904, 108] on span "more_vert" at bounding box center [900, 111] width 11 height 11
click at [853, 128] on div "Clear All Workspace Items" at bounding box center [839, 129] width 112 height 17
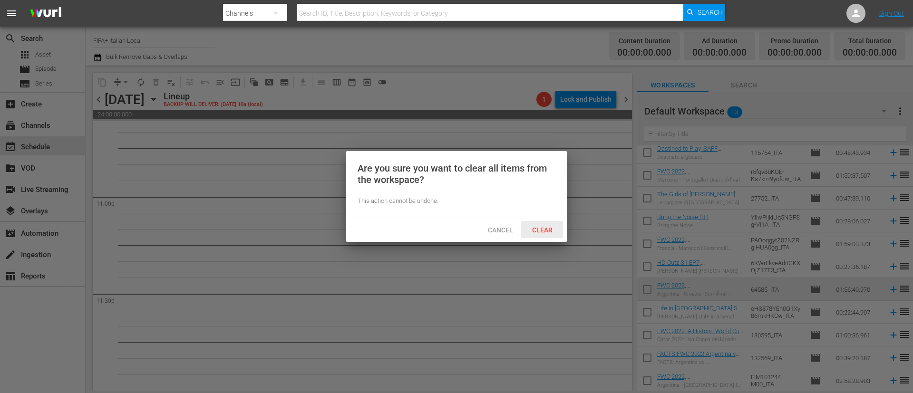
click at [550, 234] on div "Clear" at bounding box center [542, 230] width 42 height 18
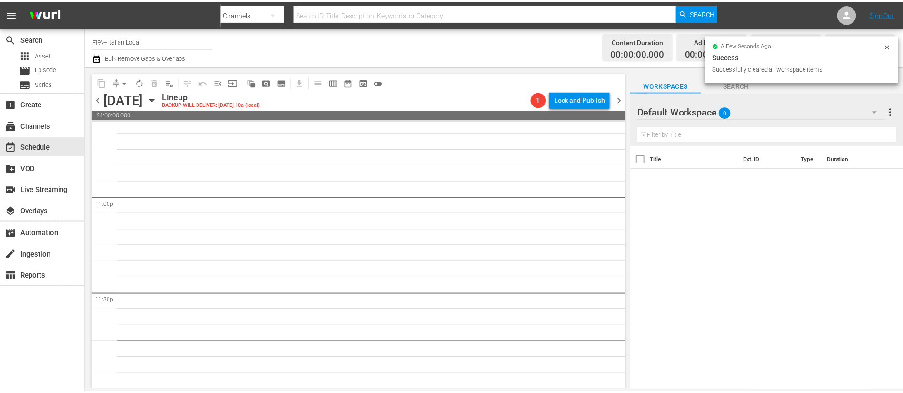
scroll to position [0, 0]
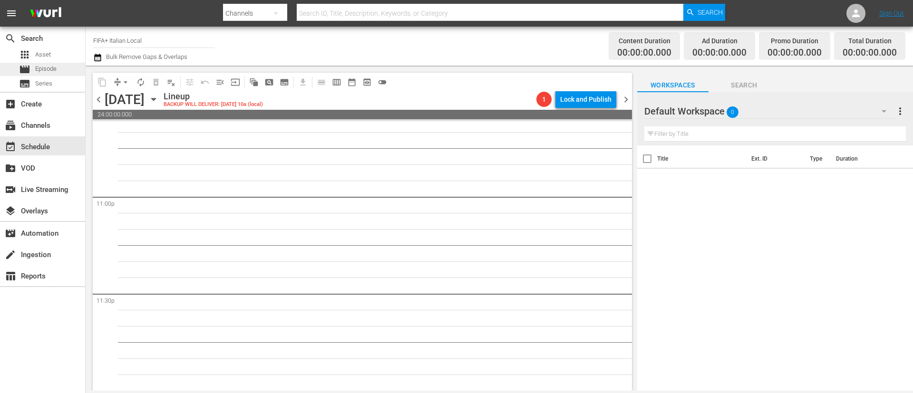
click at [21, 71] on span "movie" at bounding box center [24, 69] width 11 height 11
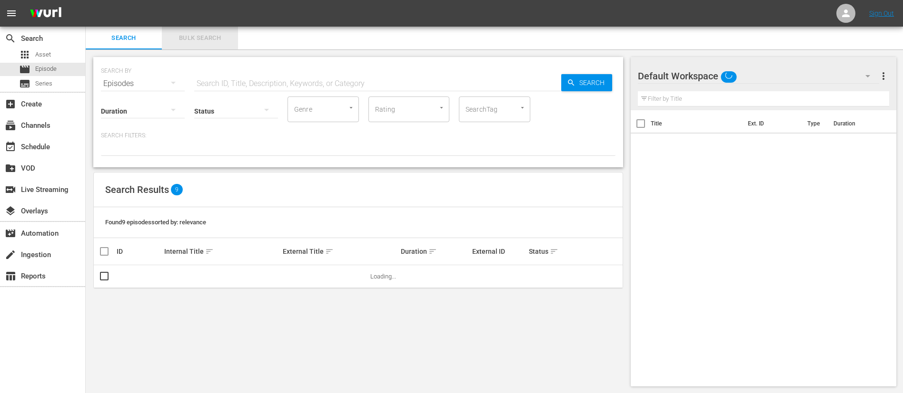
click at [206, 37] on span "Bulk Search" at bounding box center [199, 38] width 65 height 11
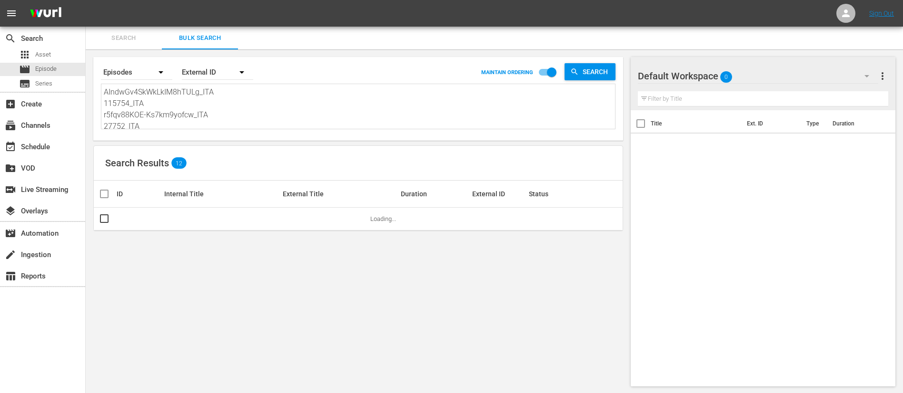
click at [202, 109] on textarea "AIndwGv4SkWkLkIM8hTULg_ITA 115754_ITA r5fqv88KOE-Ks7km9yofcw_ITA 27752_ITA Yliw…" at bounding box center [359, 108] width 511 height 43
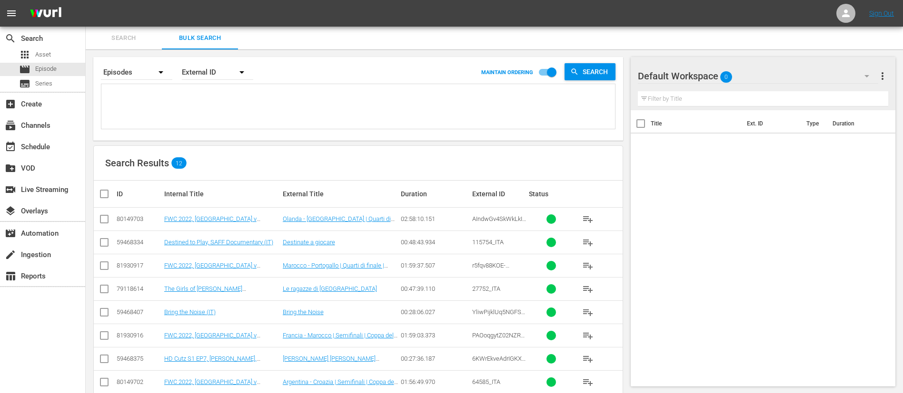
paste textarea "1nCvstZD3GpH3Y7D8VoLJX_ITA 45809_ITA 4488_ITA 47088_ITA 3eu7XVDXZVi8TOfo9OhIh8_…"
type textarea "1nCvstZD3GpH3Y7D8VoLJX_ITA 45809_ITA 4488_ITA 47088_ITA 3eu7XVDXZVi8TOfo9OhIh8_…"
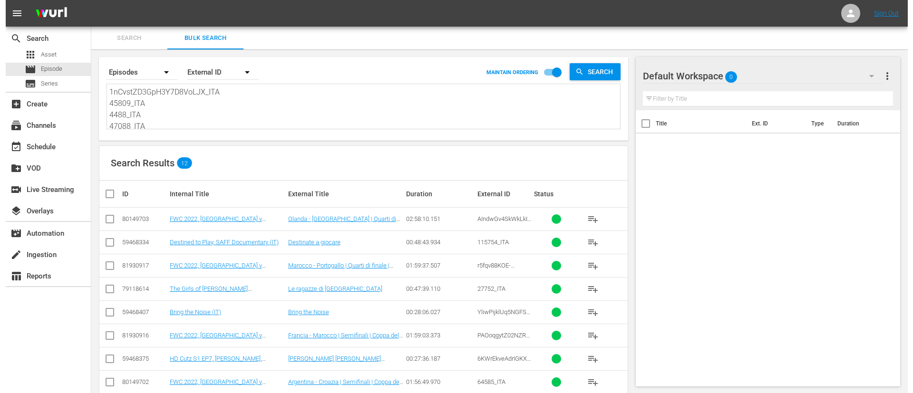
scroll to position [1, 0]
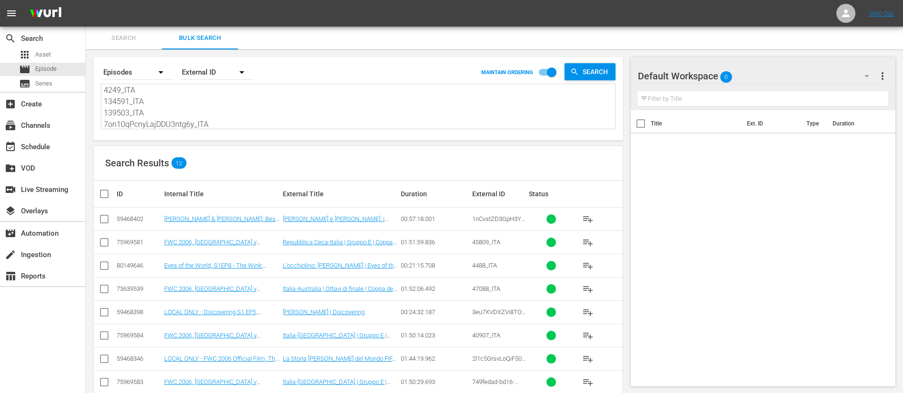
type textarea "1nCvstZD3GpH3Y7D8VoLJX_ITA 45809_ITA 4488_ITA 47088_ITA 3eu7XVDXZVi8TOfo9OhIh8_…"
click at [99, 192] on input "checkbox" at bounding box center [107, 193] width 19 height 11
checkbox input "true"
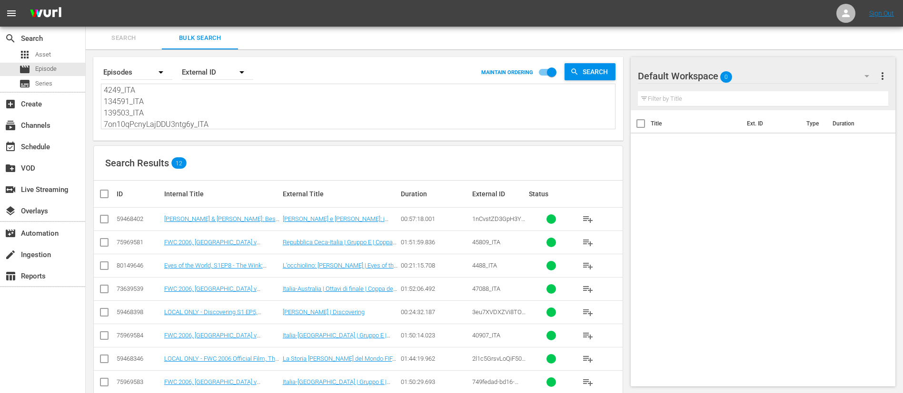
checkbox input "true"
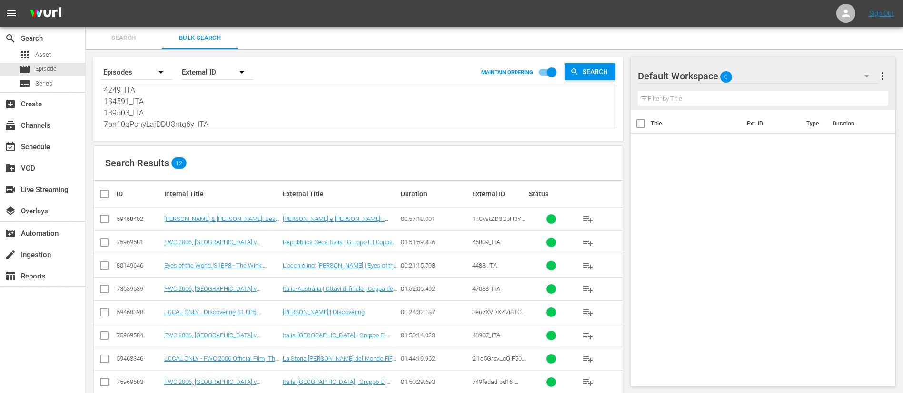
checkbox input "true"
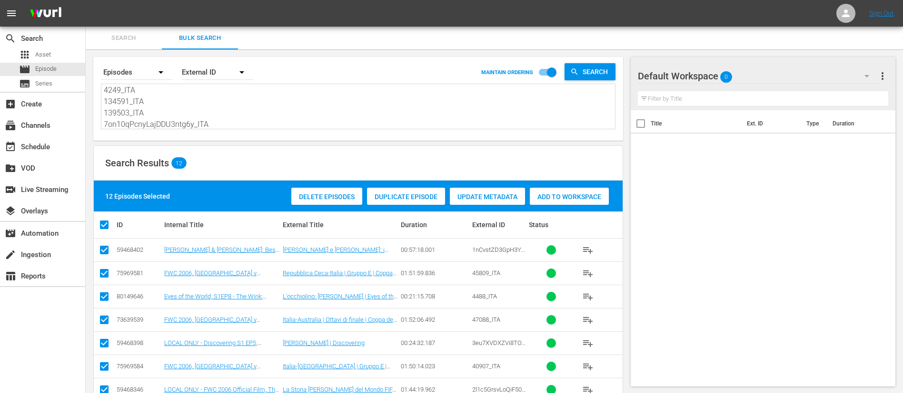
click at [603, 196] on span "Add to Workspace" at bounding box center [569, 197] width 79 height 8
click at [132, 44] on button "Search" at bounding box center [124, 38] width 76 height 23
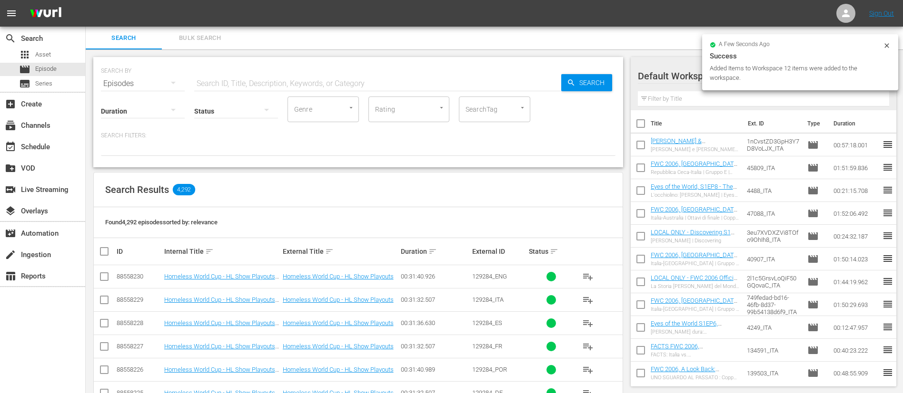
click at [589, 301] on span "playlist_add" at bounding box center [587, 300] width 11 height 11
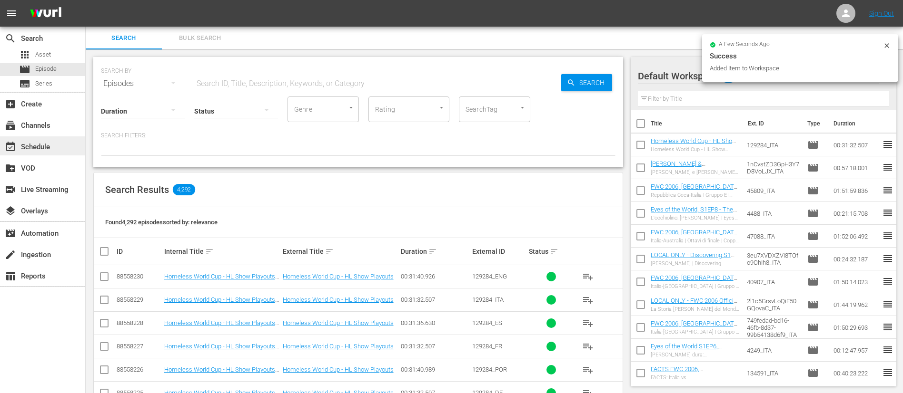
click at [57, 145] on div "event_available Schedule" at bounding box center [42, 146] width 85 height 19
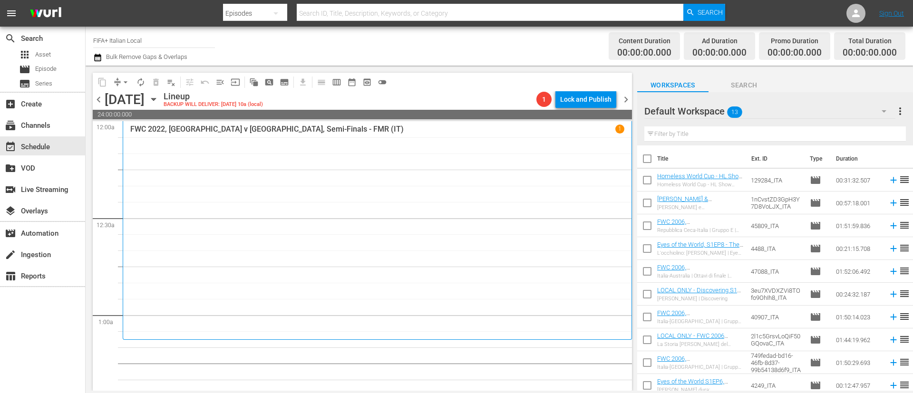
click at [660, 157] on th "Title" at bounding box center [702, 159] width 89 height 27
click at [648, 164] on input "checkbox" at bounding box center [648, 161] width 20 height 20
checkbox input "true"
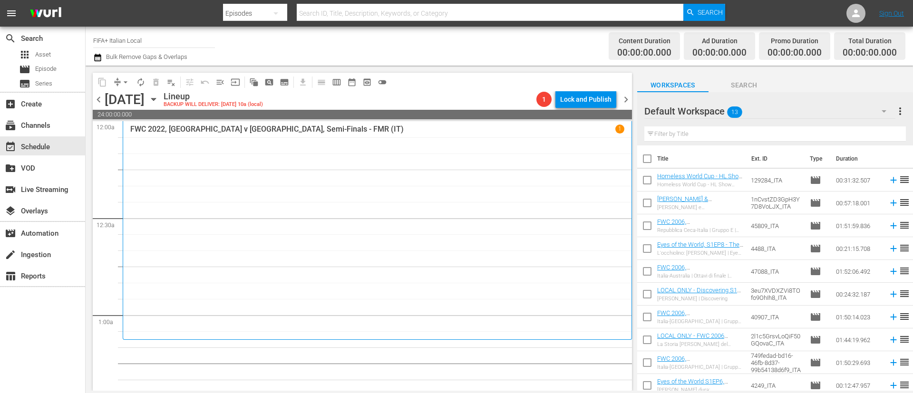
checkbox input "true"
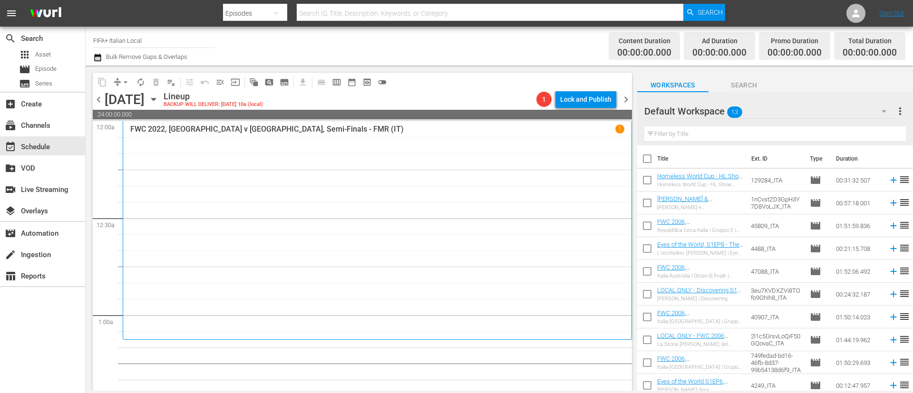
checkbox input "true"
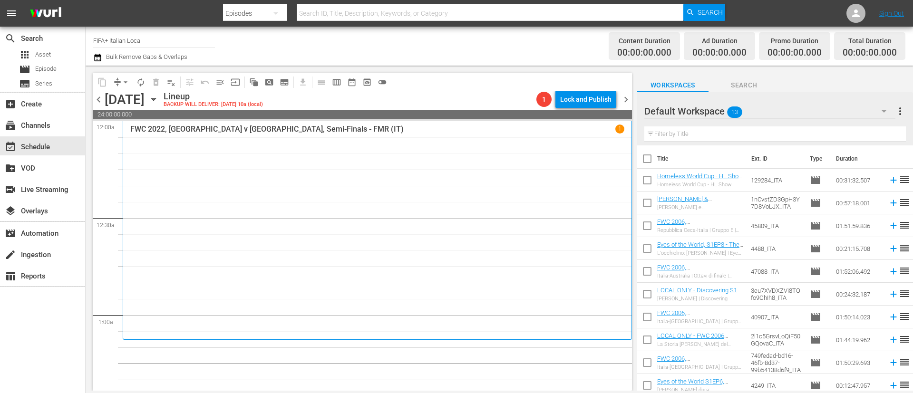
checkbox input "true"
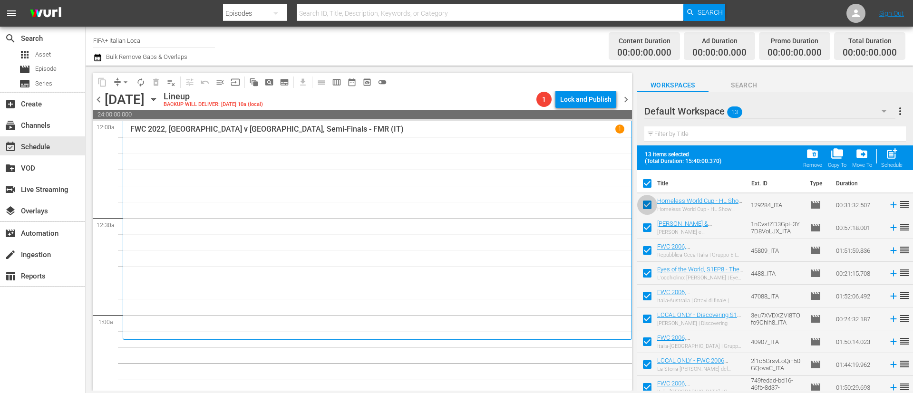
click at [642, 212] on input "checkbox" at bounding box center [648, 207] width 20 height 20
checkbox input "false"
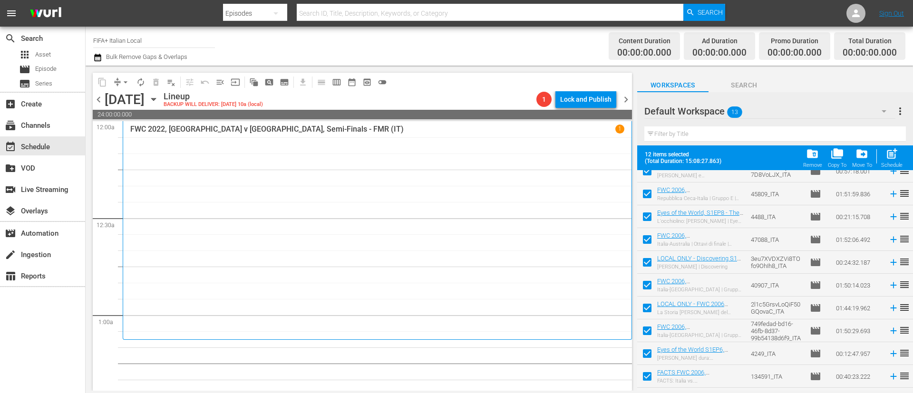
scroll to position [98, 0]
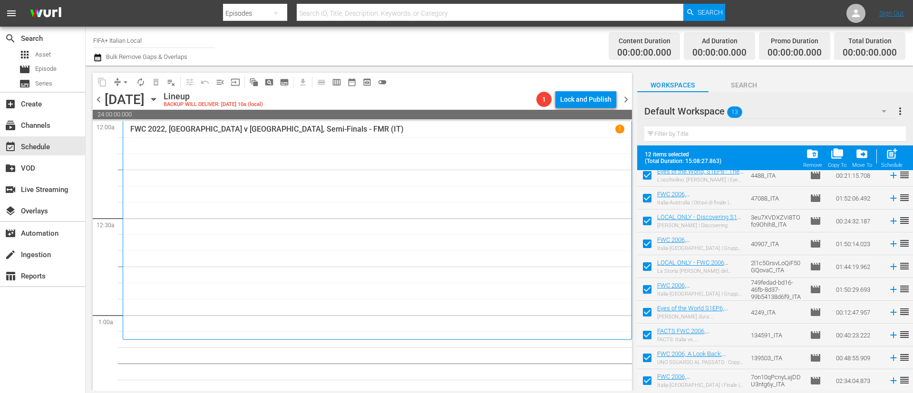
click at [651, 335] on input "checkbox" at bounding box center [648, 337] width 20 height 20
checkbox input "false"
click at [645, 366] on input "checkbox" at bounding box center [648, 360] width 20 height 20
checkbox input "false"
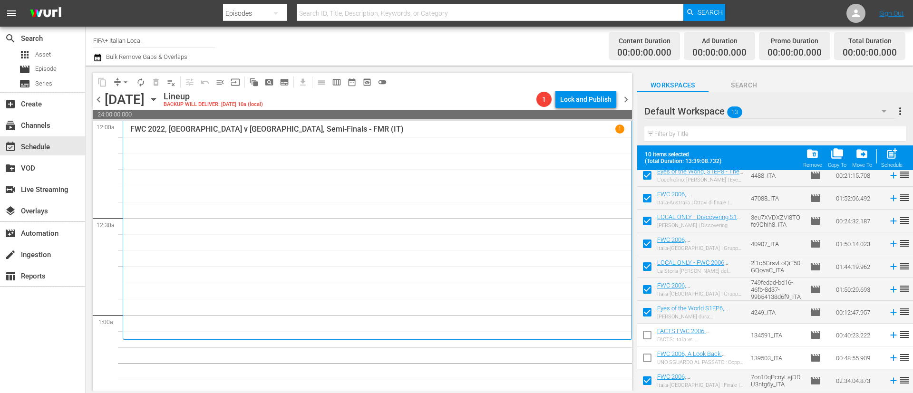
click at [646, 383] on input "checkbox" at bounding box center [648, 383] width 20 height 20
checkbox input "false"
click at [895, 157] on span "post_add" at bounding box center [892, 153] width 13 height 13
checkbox input "false"
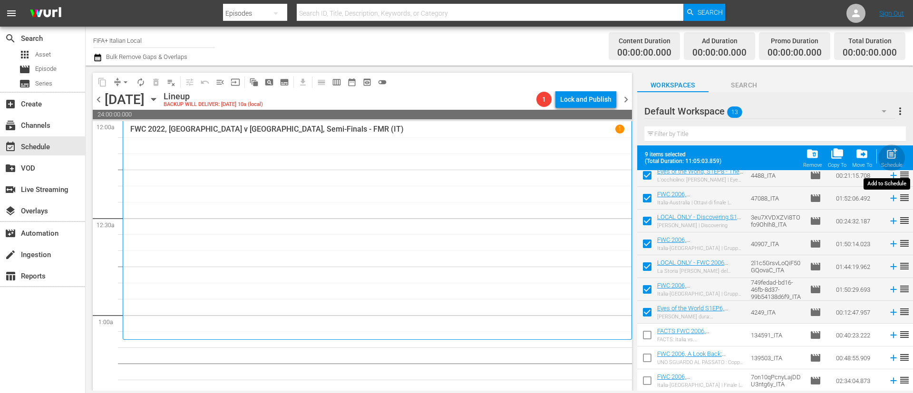
checkbox input "false"
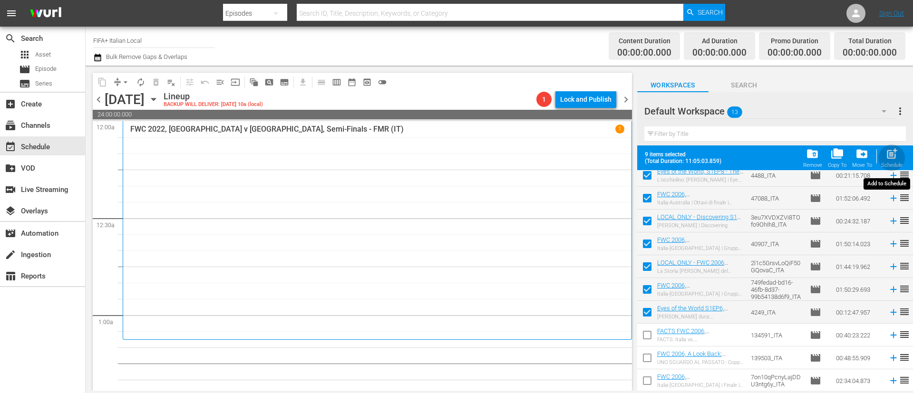
checkbox input "false"
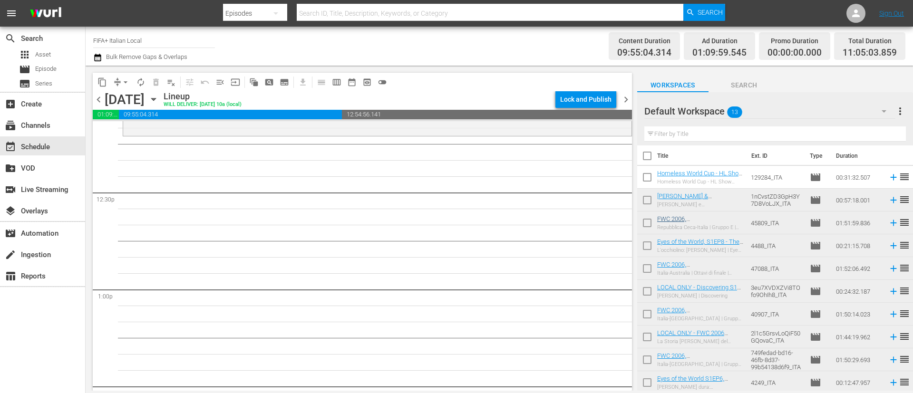
scroll to position [0, 0]
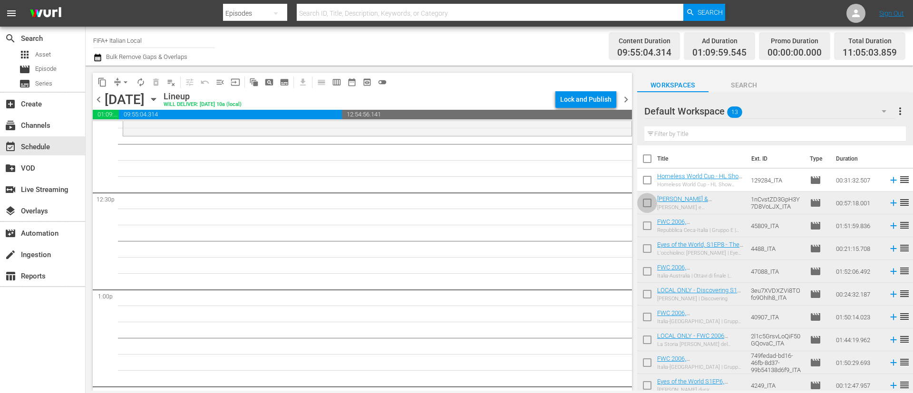
click at [646, 209] on input "checkbox" at bounding box center [648, 205] width 20 height 20
checkbox input "true"
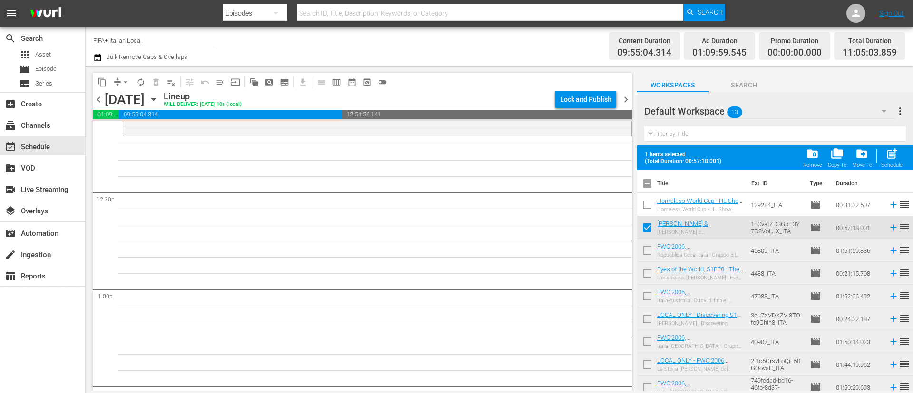
click at [647, 253] on input "checkbox" at bounding box center [648, 253] width 20 height 20
checkbox input "true"
click at [645, 276] on input "checkbox" at bounding box center [648, 275] width 20 height 20
checkbox input "true"
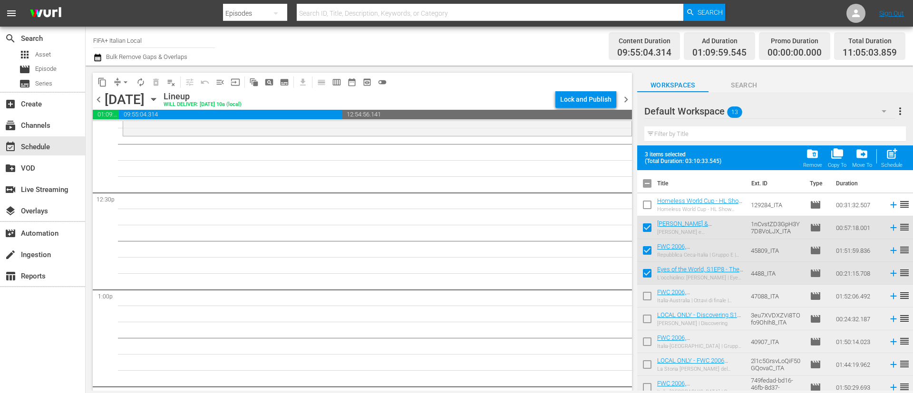
click at [894, 156] on span "post_add" at bounding box center [892, 153] width 13 height 13
checkbox input "false"
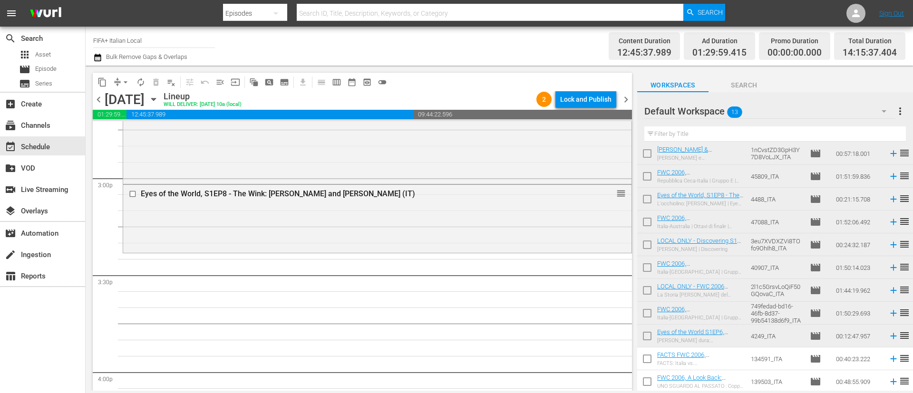
scroll to position [71, 0]
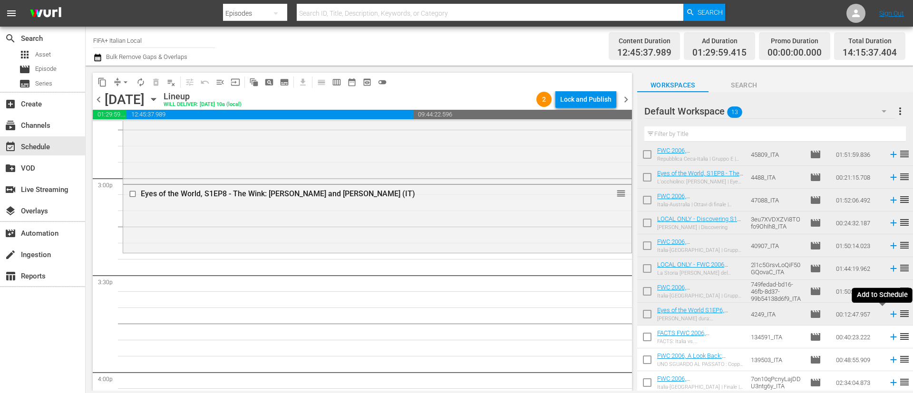
click at [889, 319] on icon at bounding box center [894, 314] width 10 height 10
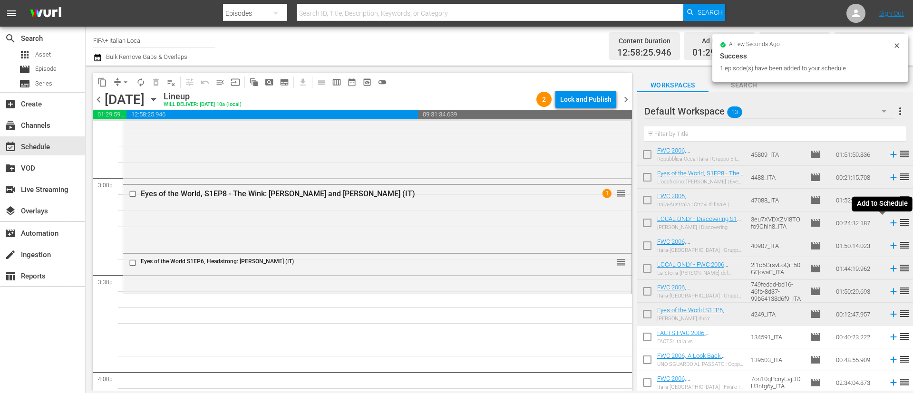
click at [889, 225] on icon at bounding box center [894, 223] width 10 height 10
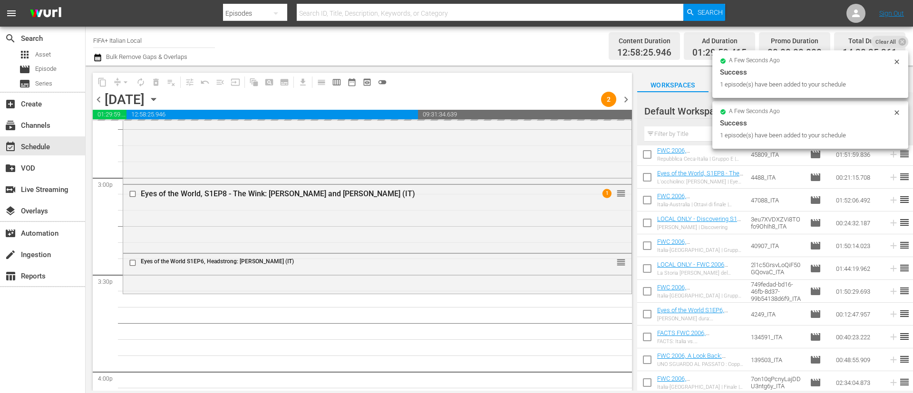
scroll to position [0, 0]
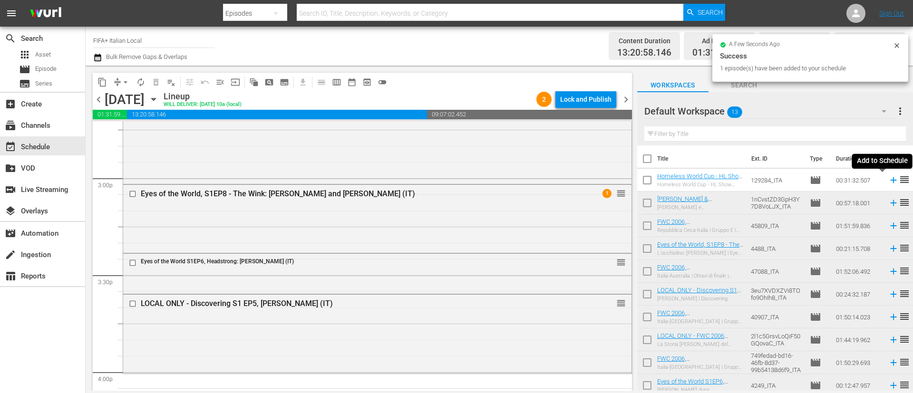
click at [889, 184] on icon at bounding box center [894, 180] width 10 height 10
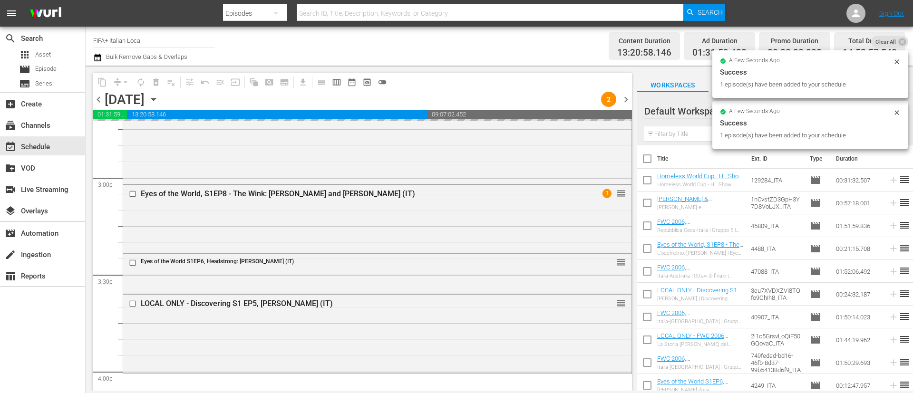
scroll to position [3140, 0]
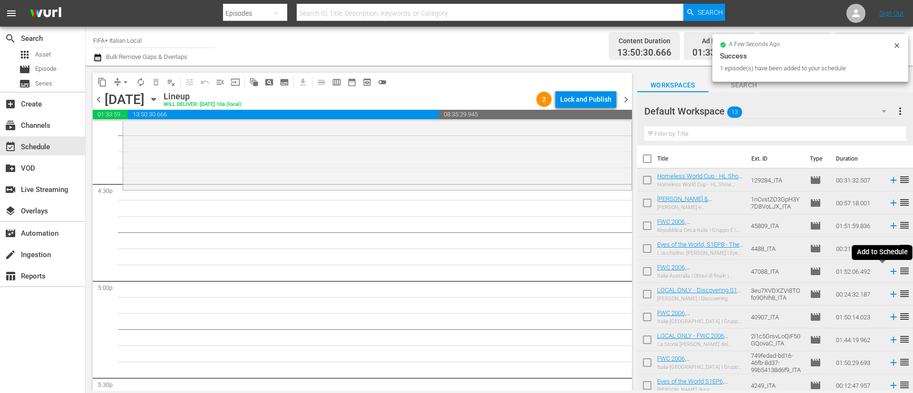
click at [889, 271] on icon at bounding box center [894, 271] width 10 height 10
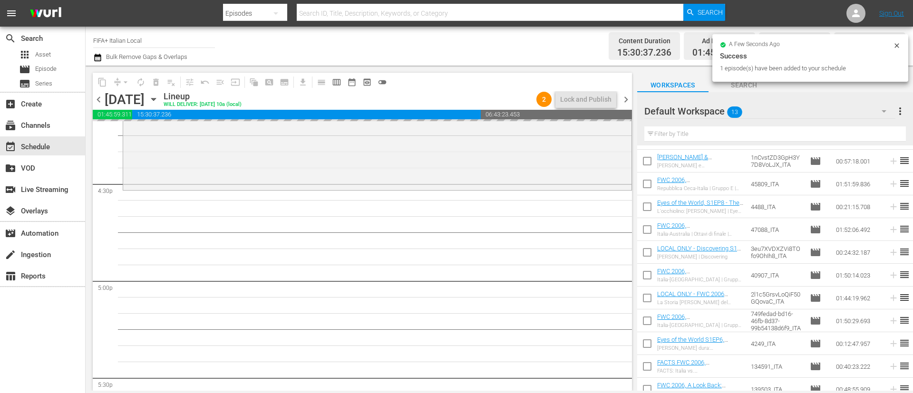
scroll to position [73, 0]
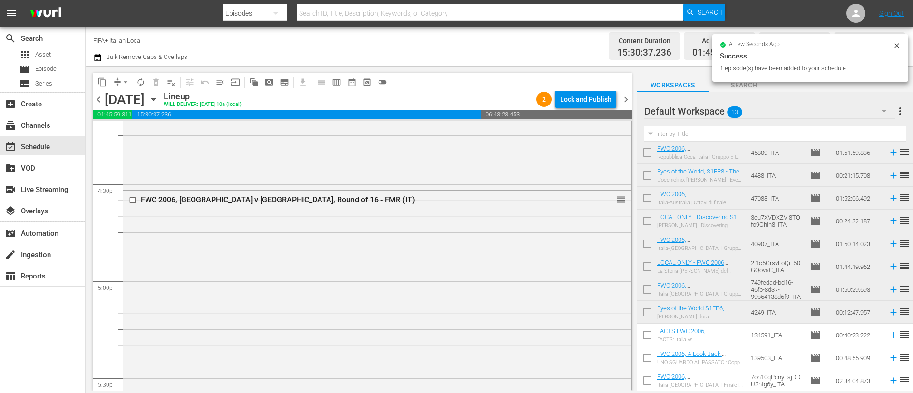
click at [645, 339] on input "checkbox" at bounding box center [648, 337] width 20 height 20
checkbox input "true"
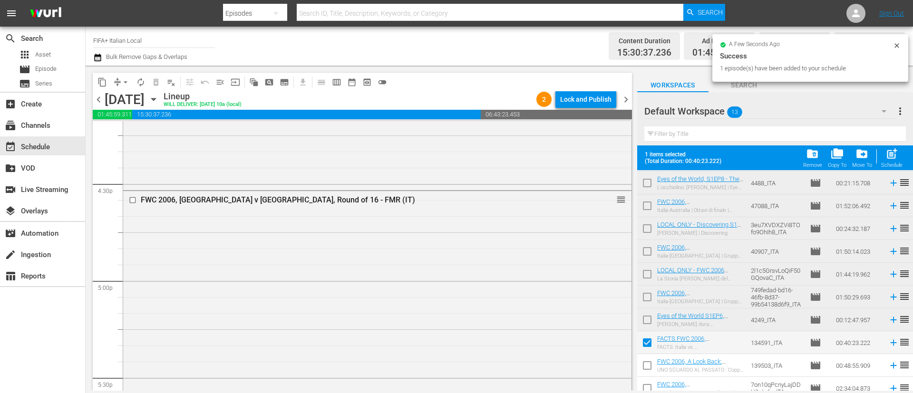
scroll to position [98, 0]
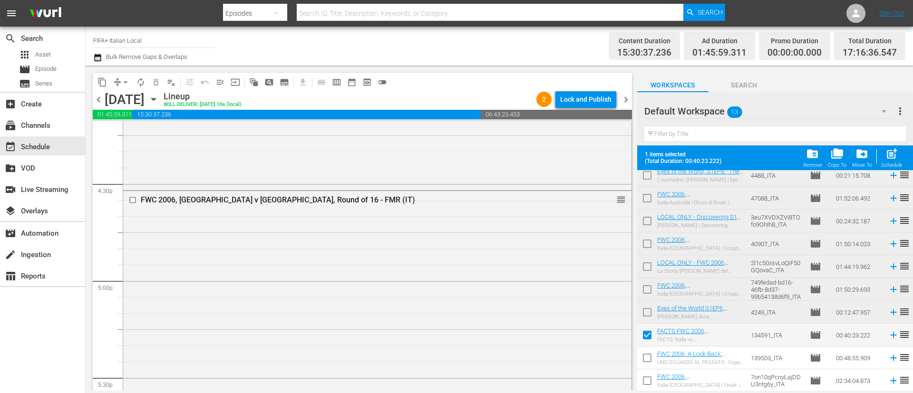
click at [648, 363] on input "checkbox" at bounding box center [648, 360] width 20 height 20
checkbox input "true"
click at [647, 390] on input "checkbox" at bounding box center [648, 383] width 20 height 20
checkbox input "true"
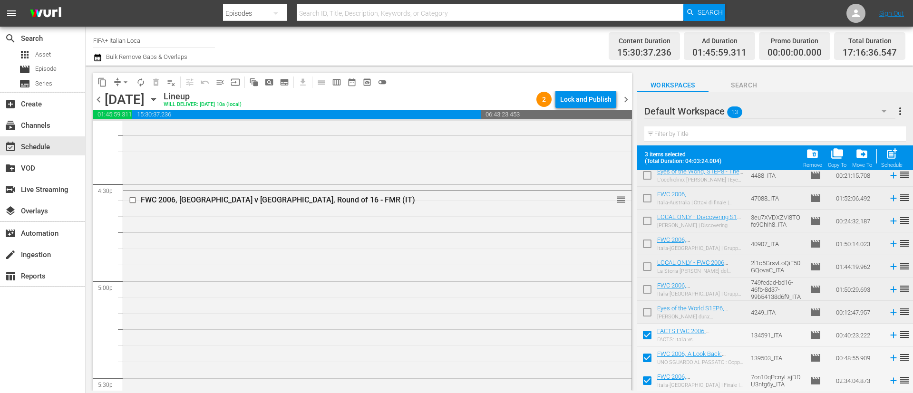
click at [899, 159] on div "post_add Schedule" at bounding box center [892, 157] width 21 height 21
checkbox input "false"
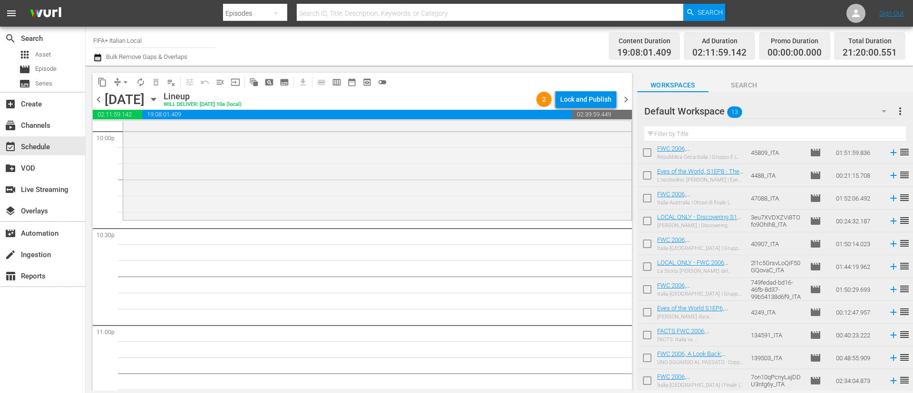
scroll to position [4175, 0]
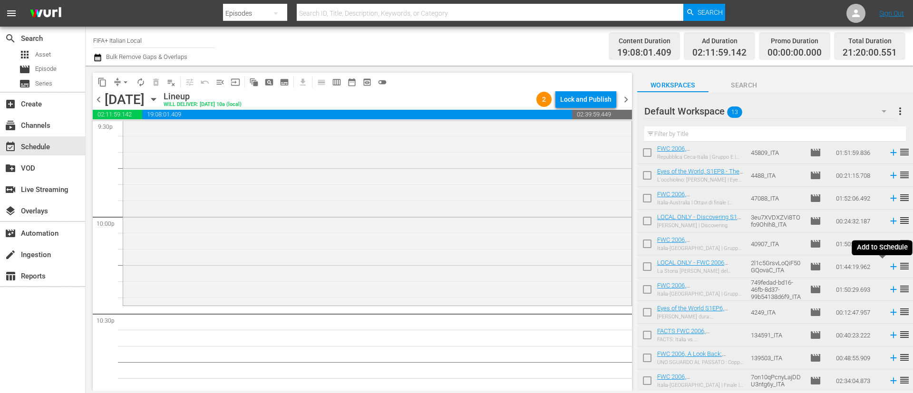
click at [889, 266] on icon at bounding box center [894, 267] width 10 height 10
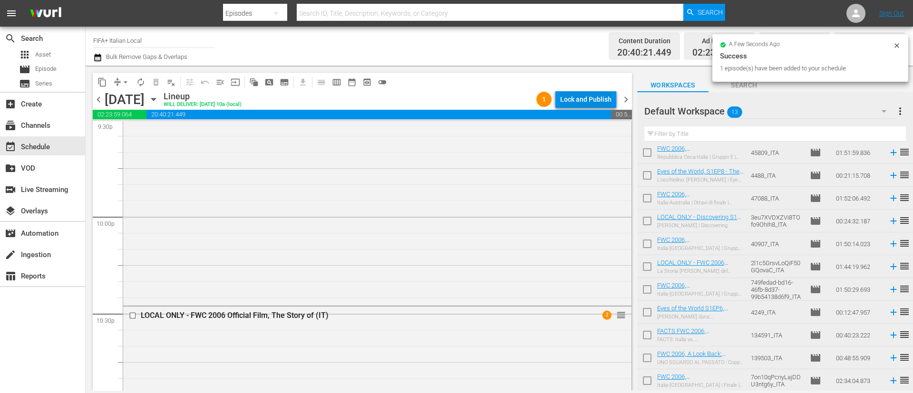
click at [579, 100] on div "Lock and Publish" at bounding box center [585, 99] width 51 height 17
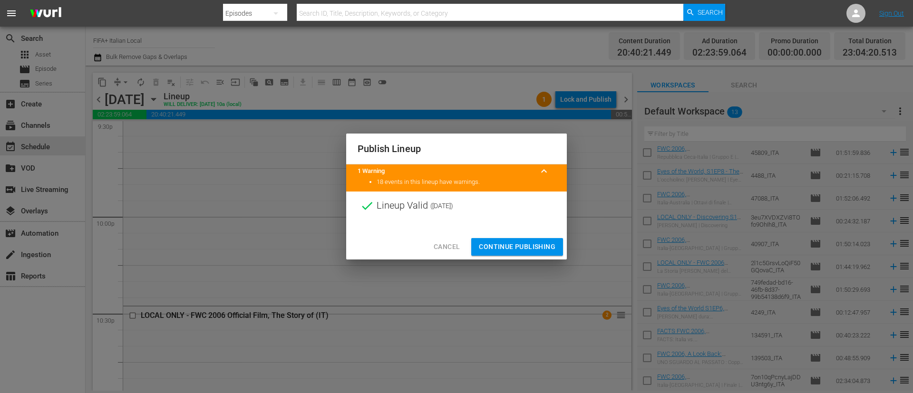
click at [511, 249] on span "Continue Publishing" at bounding box center [517, 247] width 77 height 12
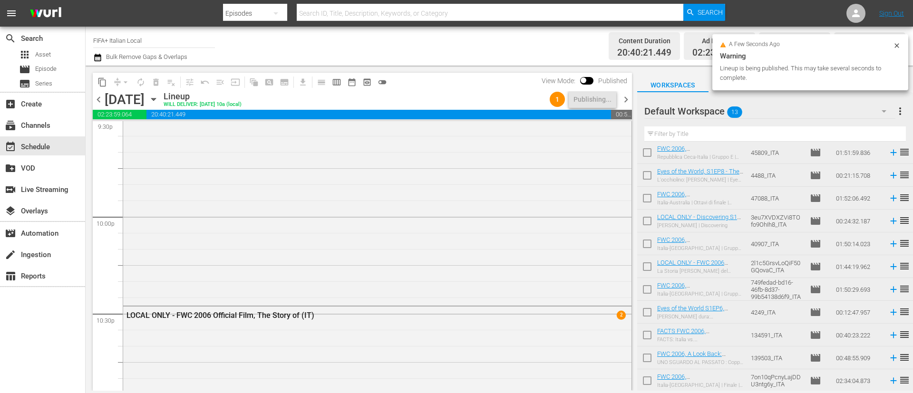
click at [897, 114] on span "more_vert" at bounding box center [900, 111] width 11 height 11
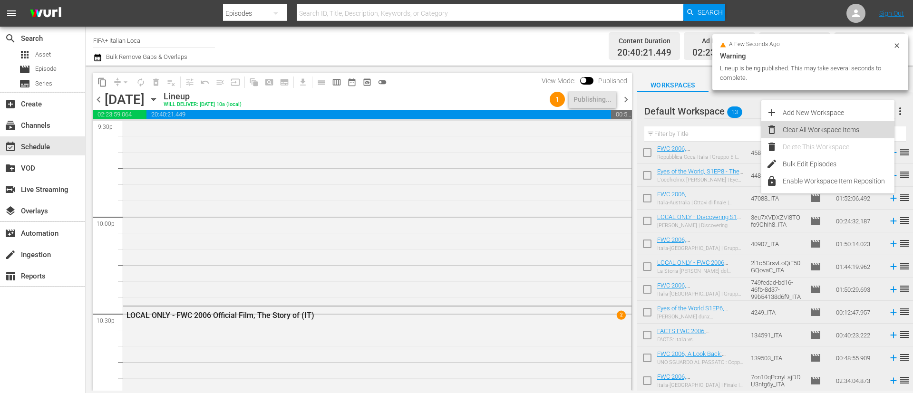
click at [842, 132] on div "Clear All Workspace Items" at bounding box center [839, 129] width 112 height 17
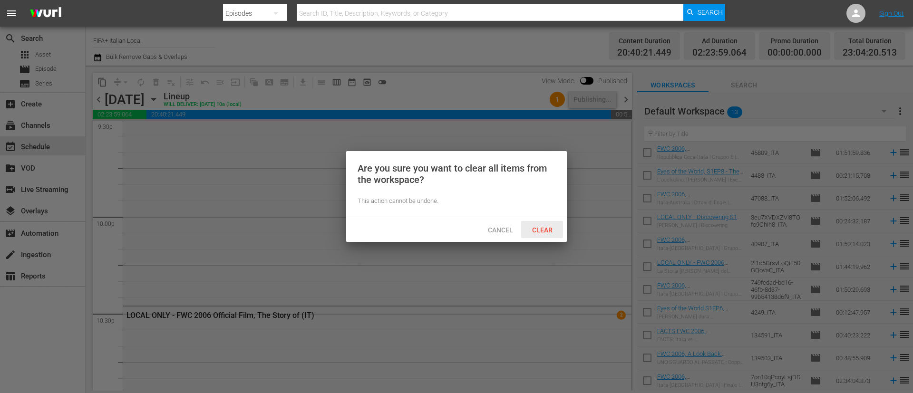
click at [549, 229] on span "Clear" at bounding box center [543, 230] width 36 height 8
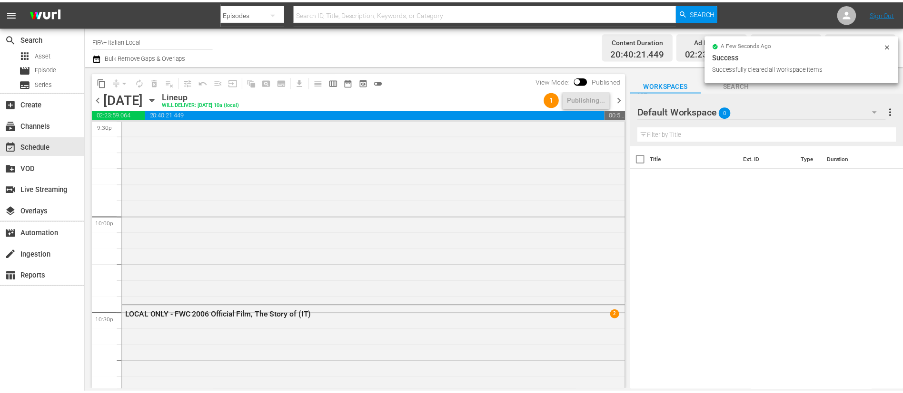
scroll to position [0, 0]
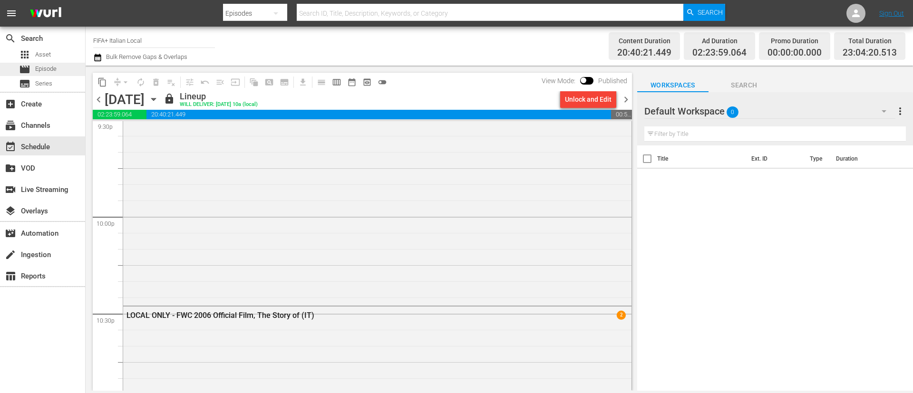
click at [45, 64] on span "Episode" at bounding box center [45, 69] width 21 height 10
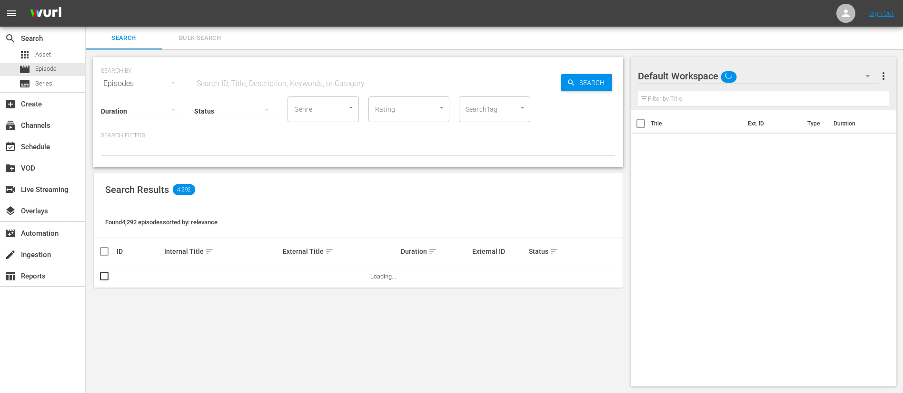
click at [213, 40] on span "Bulk Search" at bounding box center [199, 38] width 65 height 11
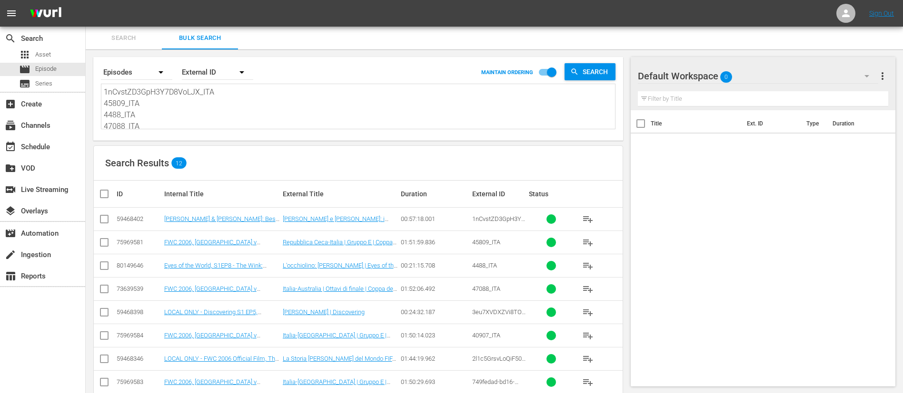
click at [221, 111] on textarea "1nCvstZD3GpH3Y7D8VoLJX_ITA 45809_ITA 4488_ITA 47088_ITA 3eu7XVDXZVi8TOfo9OhIh8_…" at bounding box center [359, 108] width 511 height 43
paste textarea "12752_ITA 47088_ITA 37FXDWtWDaHrFnF2FdFp5_ITA 04f04940-6e8d-4370-a30d-cf10d5347…"
type textarea "12752_ITA 47088_ITA 37FXDWtWDaHrFnF2FdFp5_ITA 04f04940-6e8d-4370-a30d-cf10d5347…"
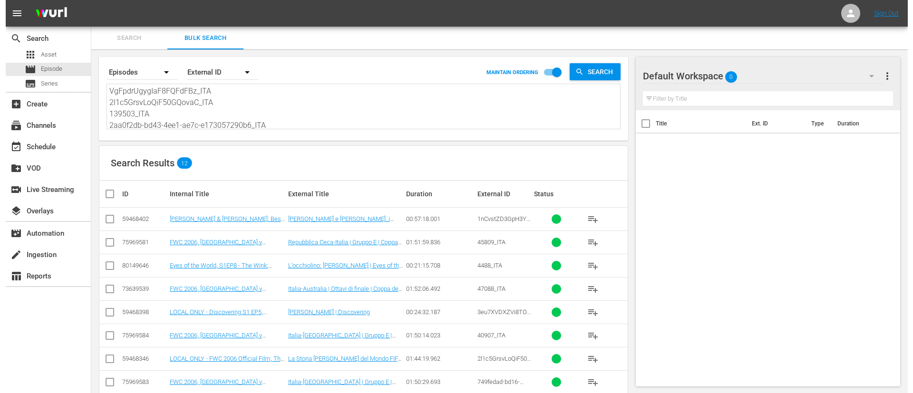
scroll to position [1, 0]
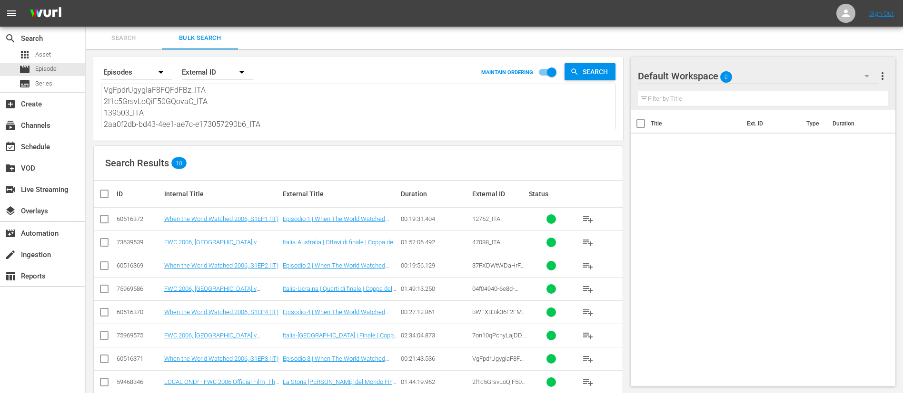
type textarea "12752_ITA 47088_ITA 37FXDWtWDaHrFnF2FdFp5_ITA 04f04940-6e8d-4370-a30d-cf10d5347…"
click at [103, 192] on input "checkbox" at bounding box center [107, 193] width 19 height 11
checkbox input "true"
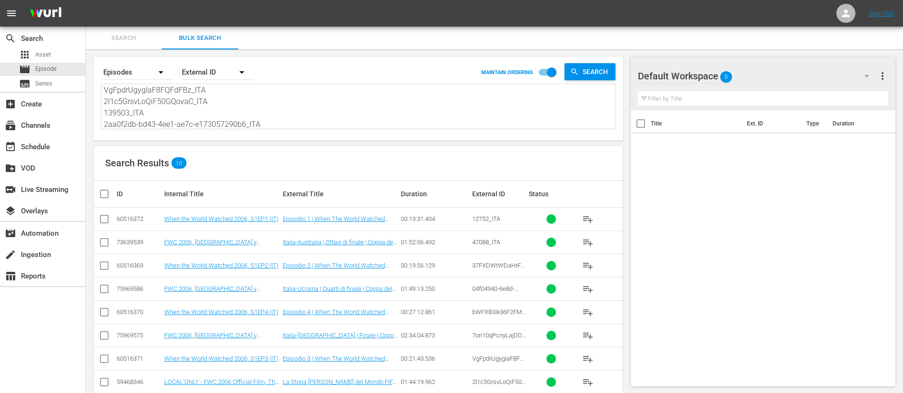
checkbox input "true"
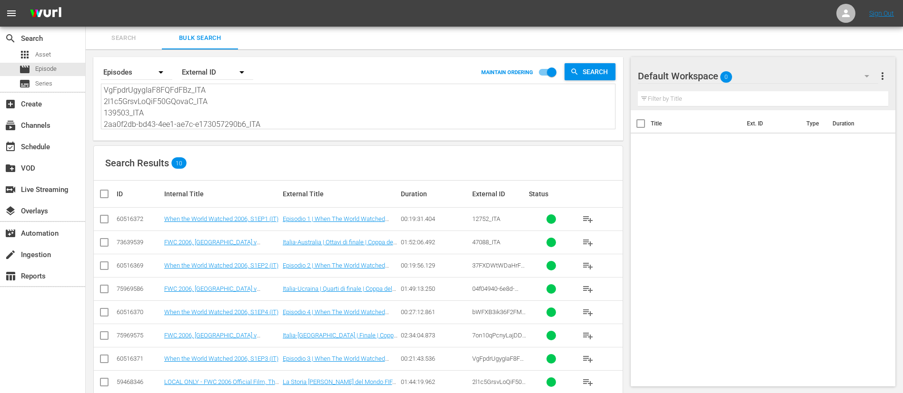
checkbox input "true"
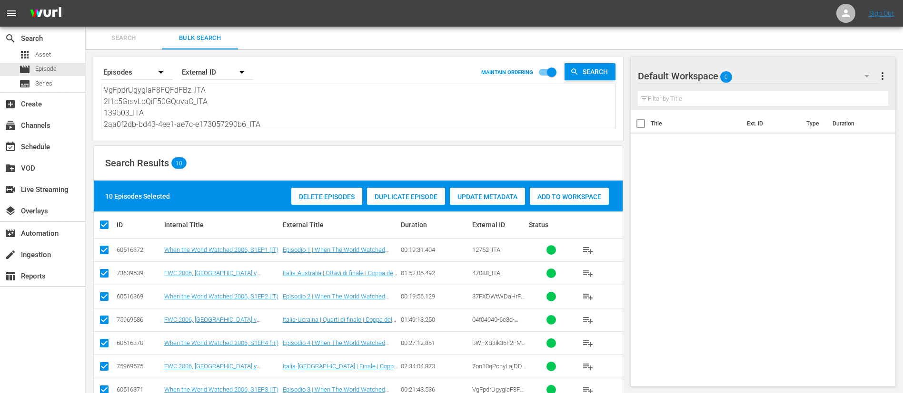
click at [599, 196] on span "Add to Workspace" at bounding box center [569, 197] width 79 height 8
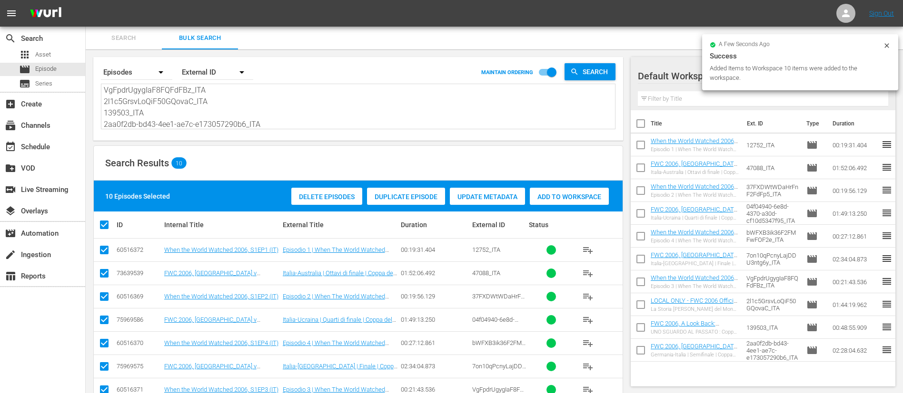
click at [118, 36] on span "Search" at bounding box center [123, 38] width 65 height 11
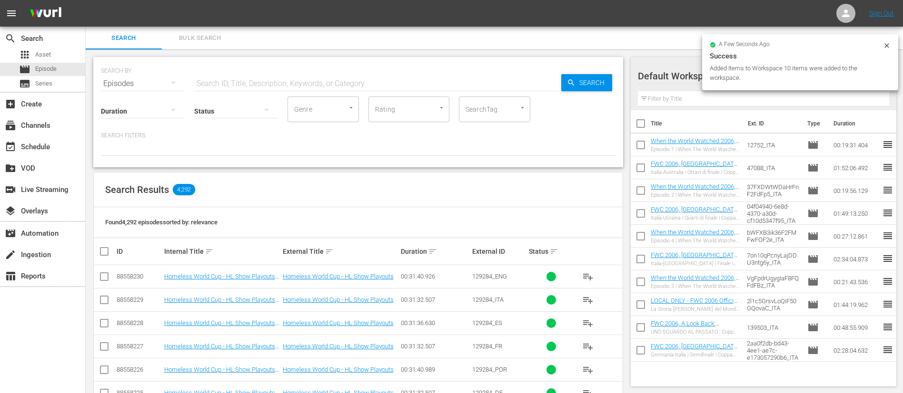
click at [588, 302] on span "playlist_add" at bounding box center [587, 300] width 11 height 11
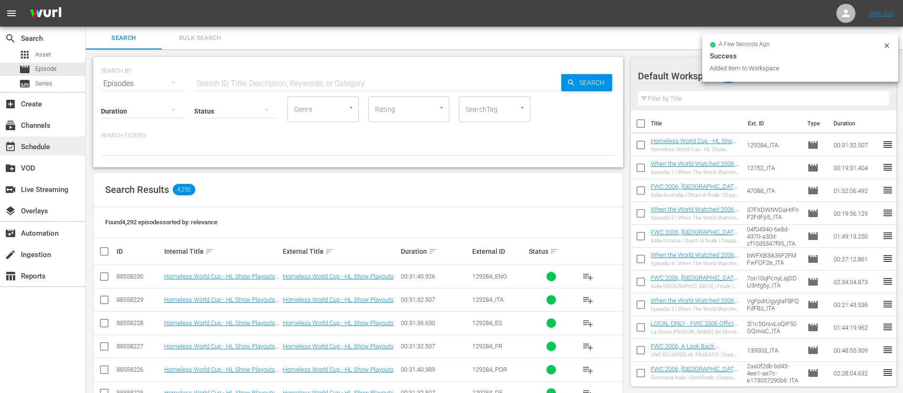
click at [8, 140] on div "event_available Schedule" at bounding box center [42, 146] width 85 height 19
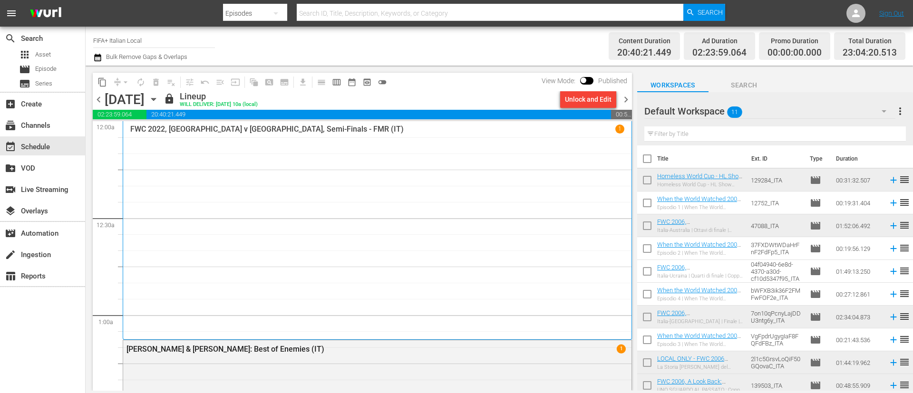
click at [624, 99] on span "chevron_right" at bounding box center [626, 100] width 12 height 12
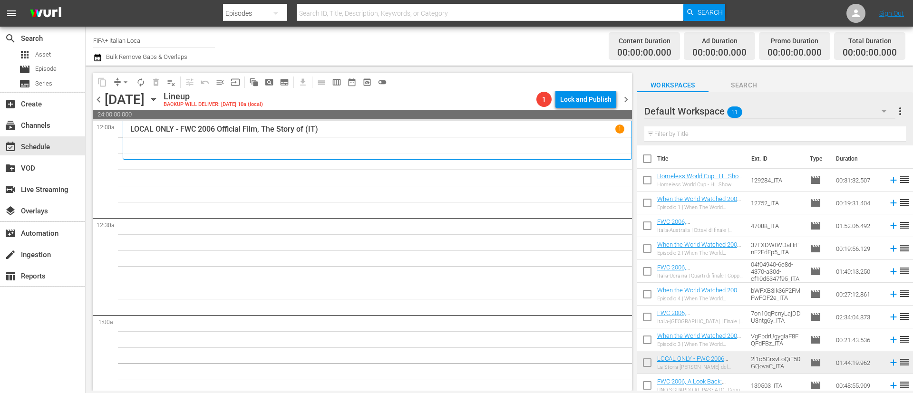
click at [647, 161] on input "checkbox" at bounding box center [648, 161] width 20 height 20
checkbox input "true"
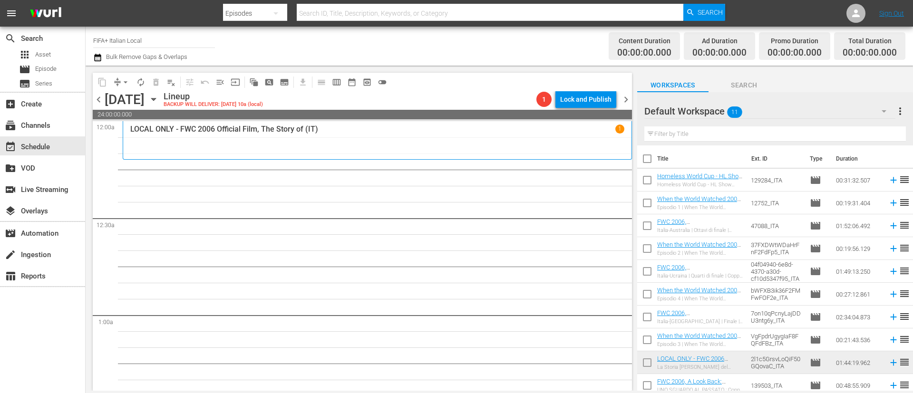
checkbox input "true"
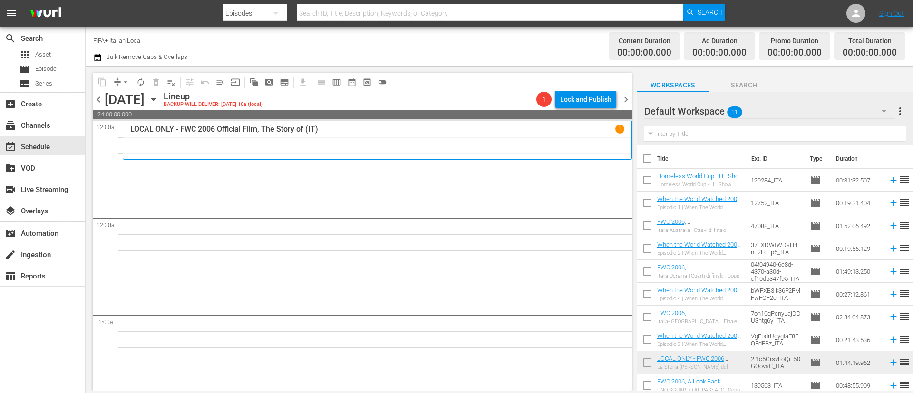
checkbox input "true"
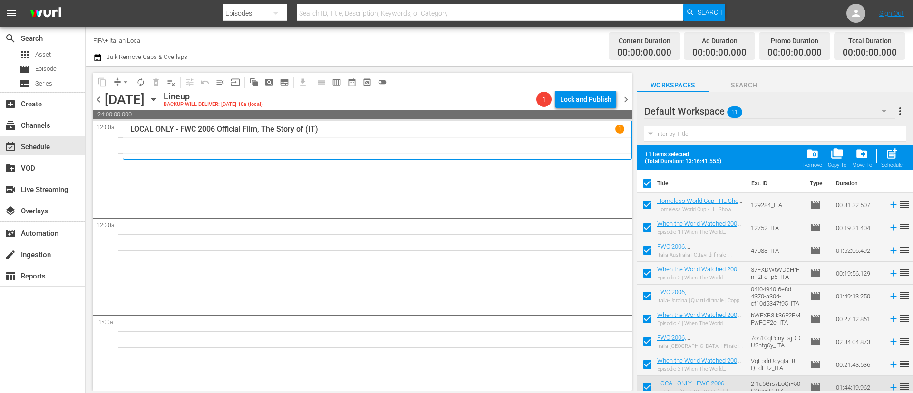
click at [644, 201] on input "checkbox" at bounding box center [648, 207] width 20 height 20
checkbox input "false"
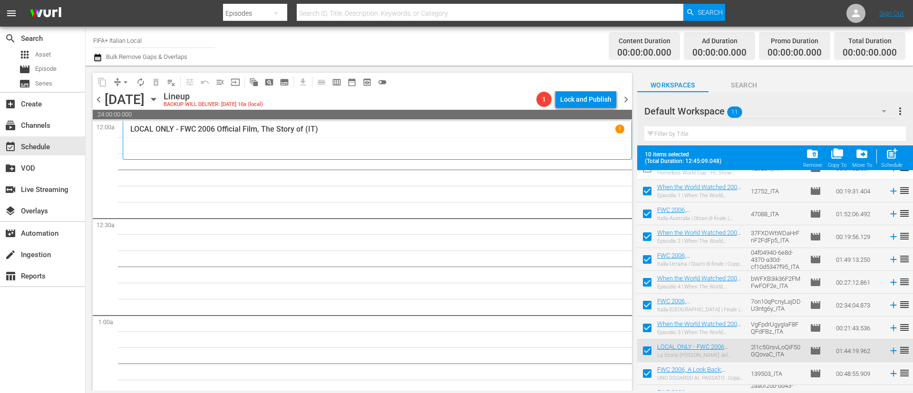
scroll to position [52, 0]
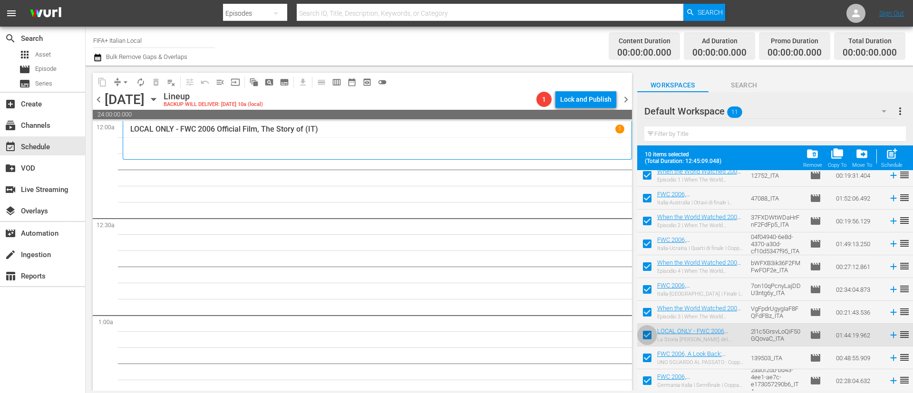
click at [655, 339] on input "checkbox" at bounding box center [648, 337] width 20 height 20
checkbox input "false"
click at [656, 358] on input "checkbox" at bounding box center [648, 360] width 20 height 20
checkbox input "false"
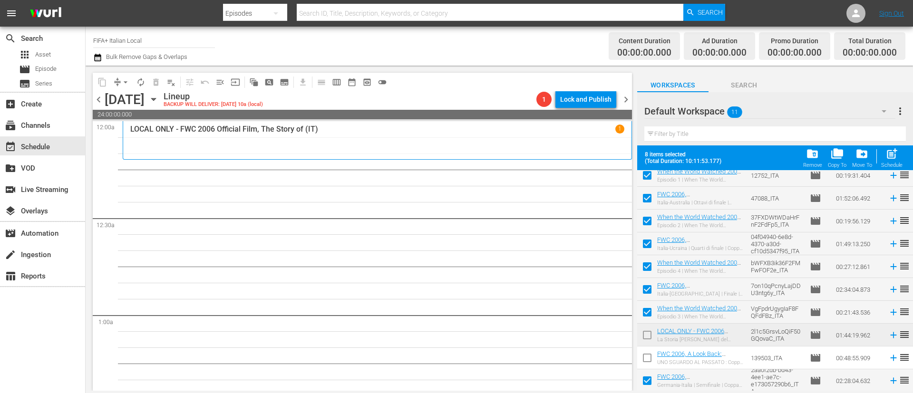
click at [652, 374] on input "checkbox" at bounding box center [648, 383] width 20 height 20
checkbox input "false"
click at [894, 162] on div "post_add Schedule" at bounding box center [892, 157] width 21 height 21
checkbox input "false"
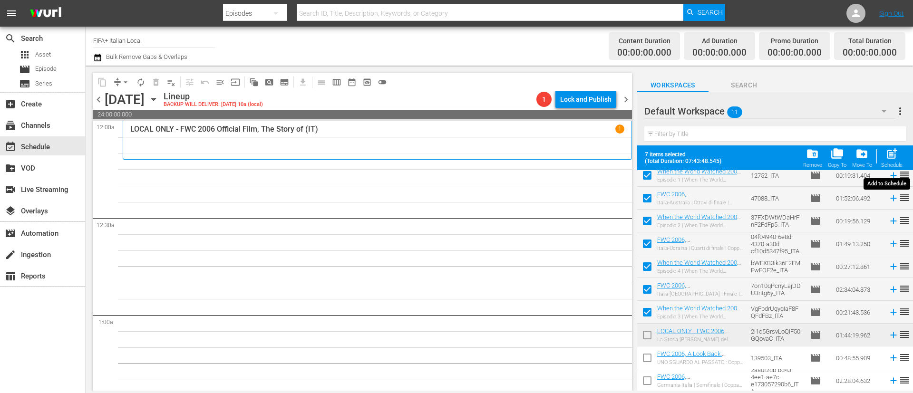
checkbox input "false"
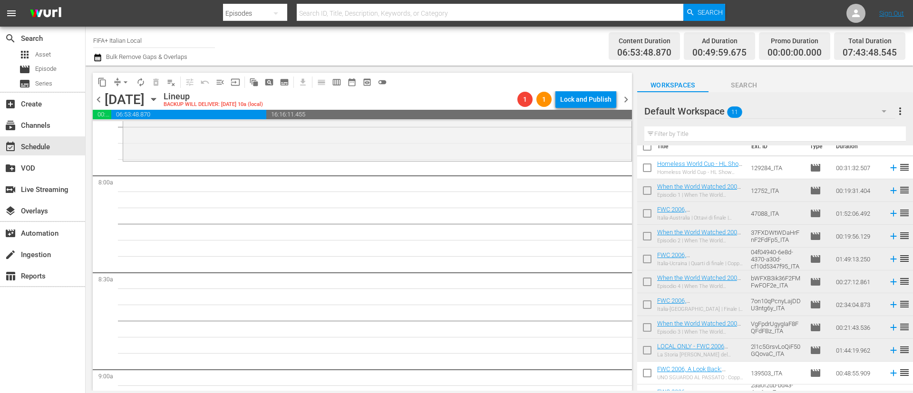
scroll to position [0, 0]
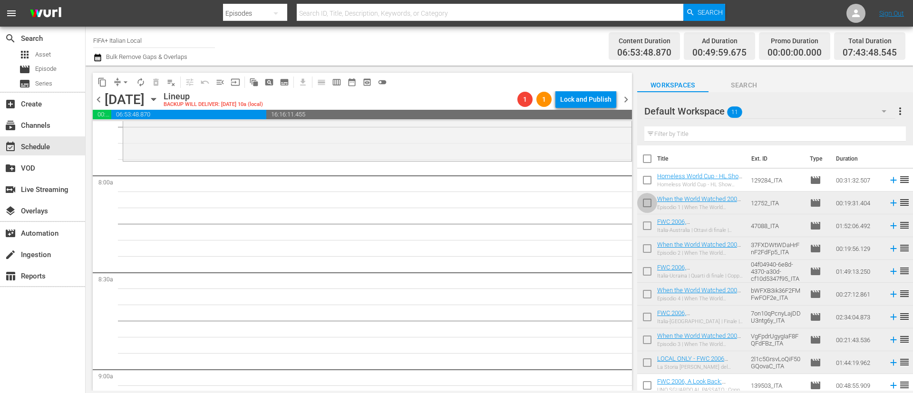
click at [649, 205] on input "checkbox" at bounding box center [648, 205] width 20 height 20
checkbox input "true"
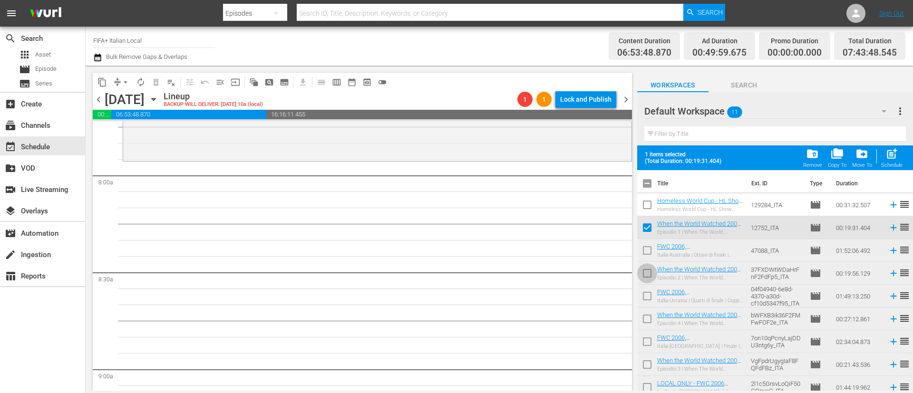
click at [649, 275] on input "checkbox" at bounding box center [648, 275] width 20 height 20
checkbox input "true"
click at [647, 326] on input "checkbox" at bounding box center [648, 321] width 20 height 20
checkbox input "true"
click at [646, 361] on input "checkbox" at bounding box center [648, 367] width 20 height 20
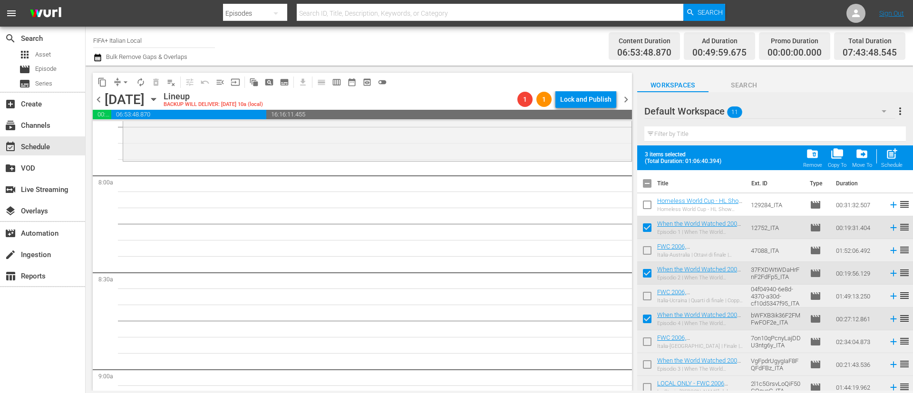
checkbox input "true"
click at [893, 161] on div "post_add Schedule" at bounding box center [892, 157] width 21 height 21
checkbox input "false"
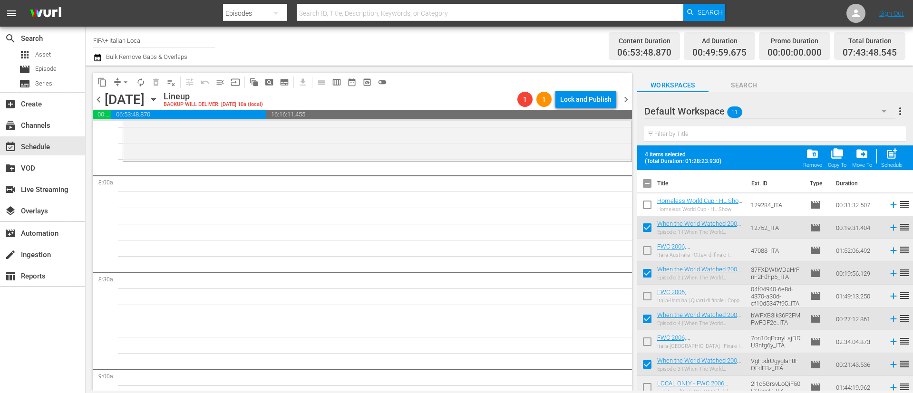
checkbox input "false"
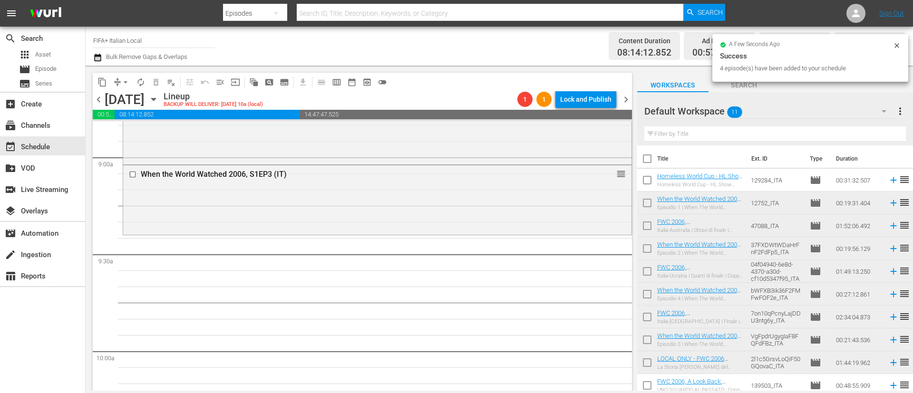
scroll to position [1784, 0]
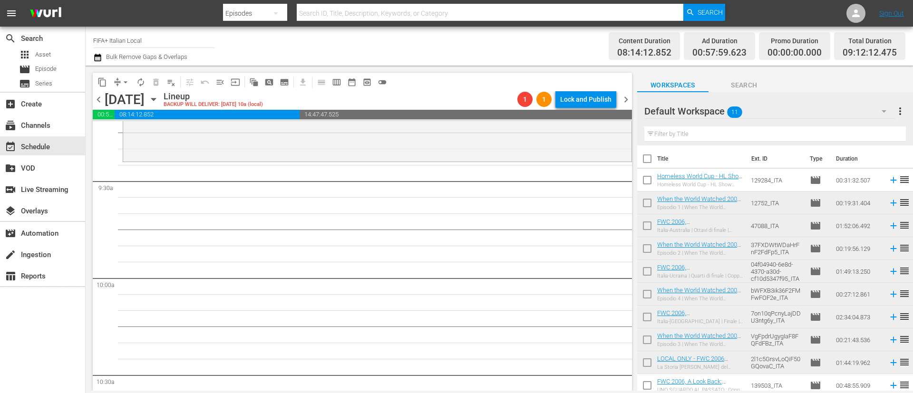
click at [648, 231] on input "checkbox" at bounding box center [648, 228] width 20 height 20
checkbox input "true"
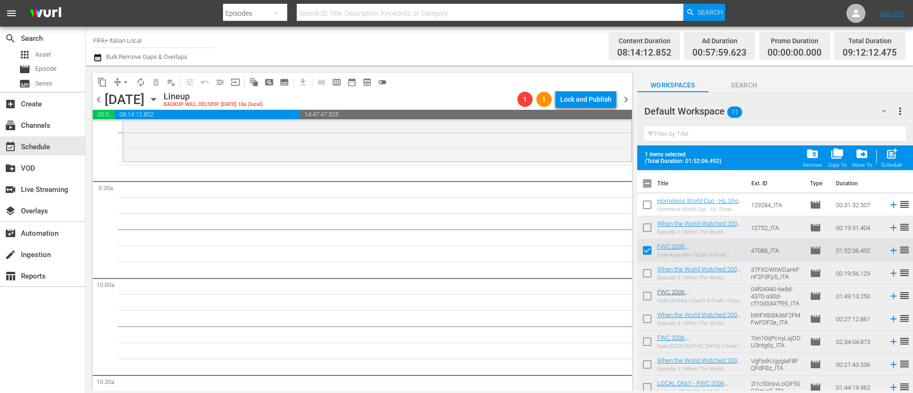
click at [653, 295] on input "checkbox" at bounding box center [648, 298] width 20 height 20
checkbox input "true"
click at [902, 154] on div "post_add Schedule" at bounding box center [892, 157] width 21 height 21
checkbox input "false"
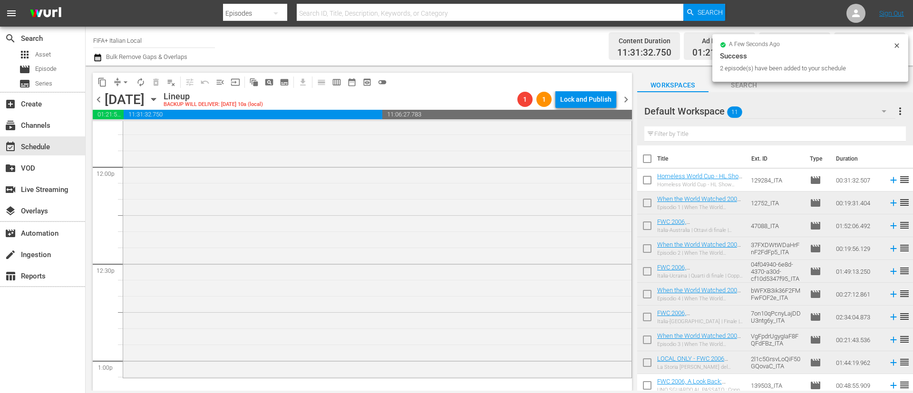
scroll to position [2426, 0]
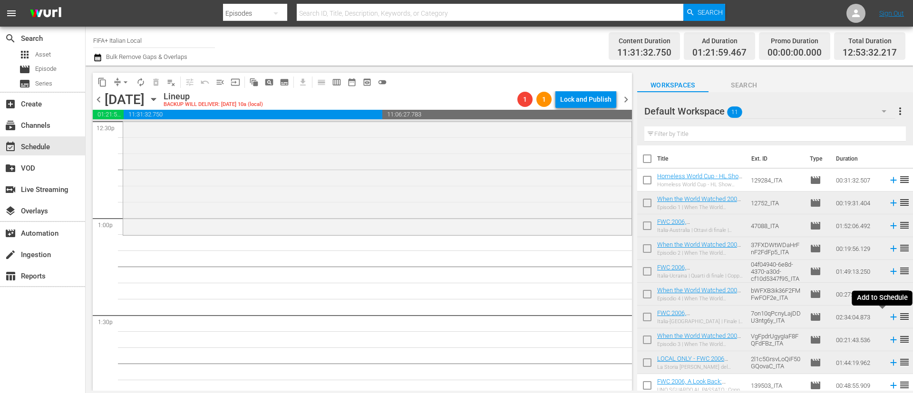
click at [891, 317] on icon at bounding box center [894, 317] width 6 height 6
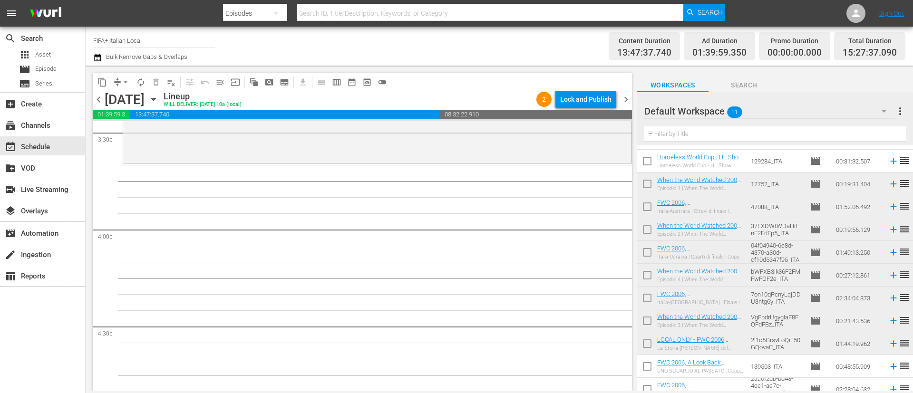
scroll to position [28, 0]
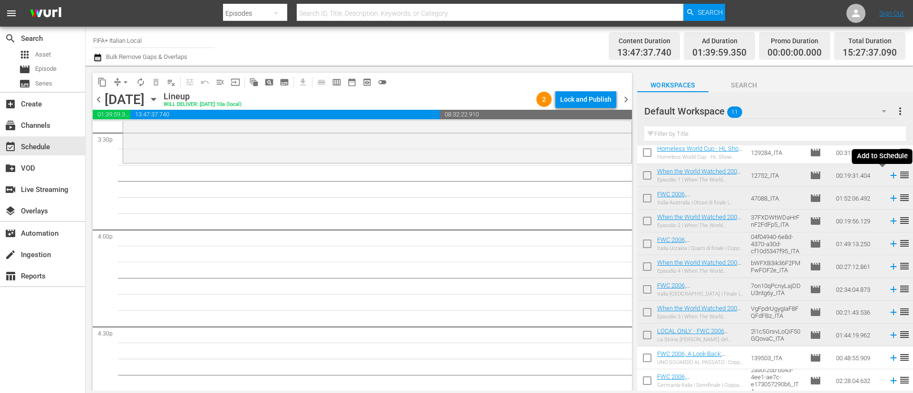
click at [889, 174] on icon at bounding box center [894, 175] width 10 height 10
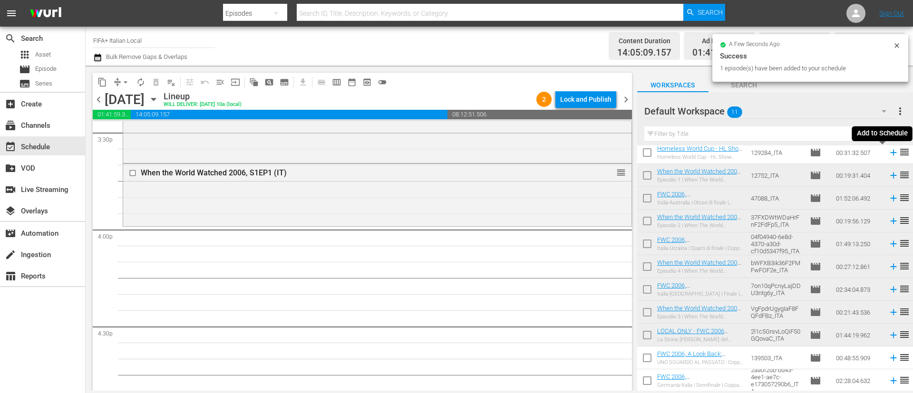
click at [889, 154] on icon at bounding box center [894, 152] width 10 height 10
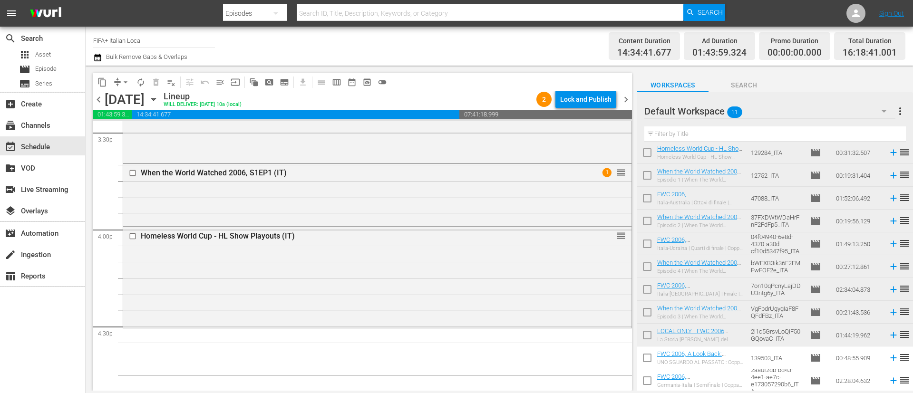
click at [642, 222] on input "checkbox" at bounding box center [648, 223] width 20 height 20
checkbox input "true"
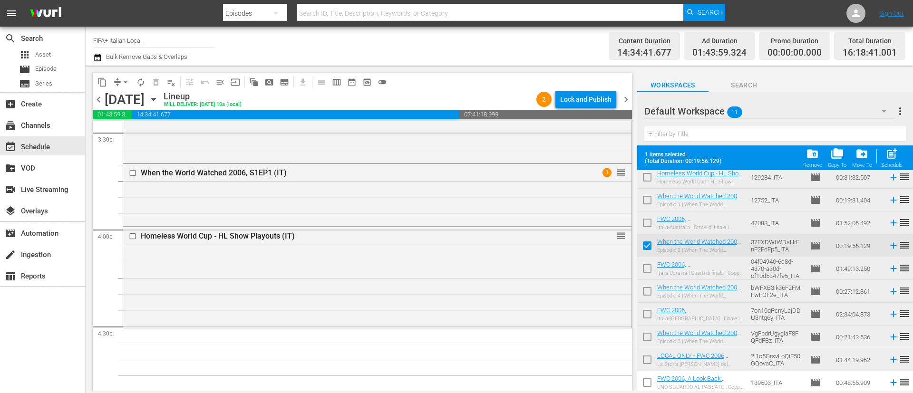
click at [651, 298] on input "checkbox" at bounding box center [648, 294] width 20 height 20
checkbox input "true"
click at [648, 345] on input "checkbox" at bounding box center [648, 339] width 20 height 20
checkbox input "true"
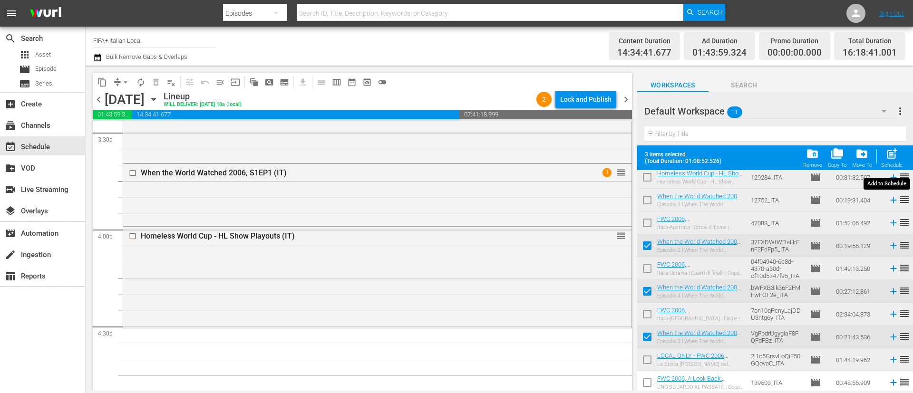
click at [891, 161] on div "post_add Schedule" at bounding box center [892, 157] width 21 height 21
checkbox input "false"
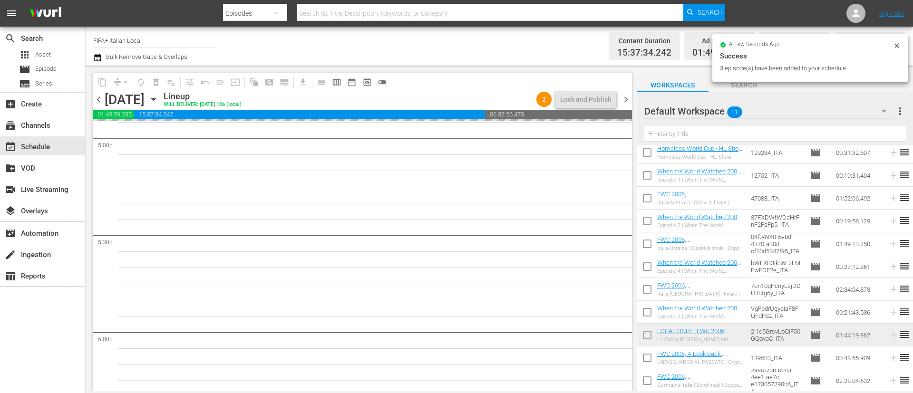
scroll to position [3354, 0]
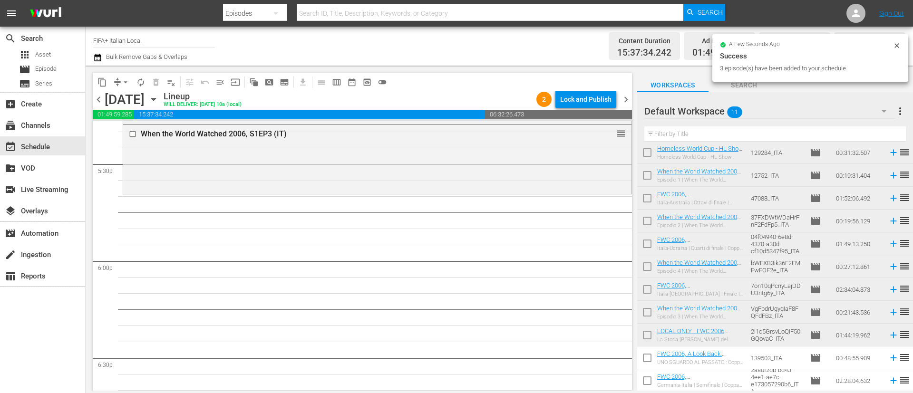
click at [643, 341] on input "checkbox" at bounding box center [648, 337] width 20 height 20
checkbox input "true"
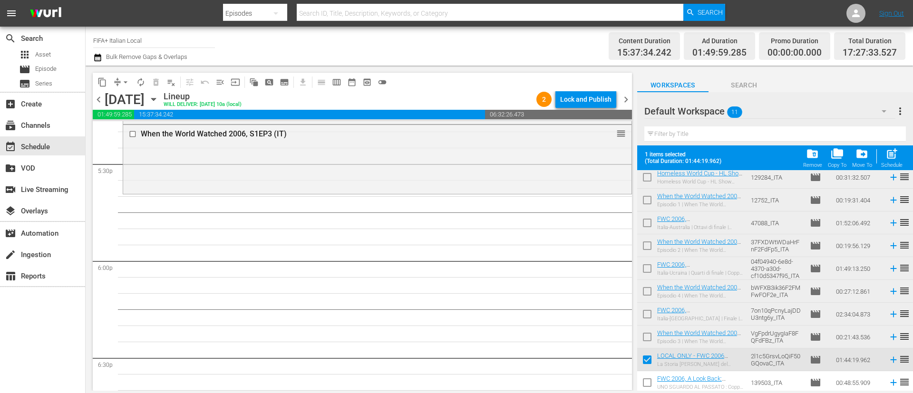
scroll to position [52, 0]
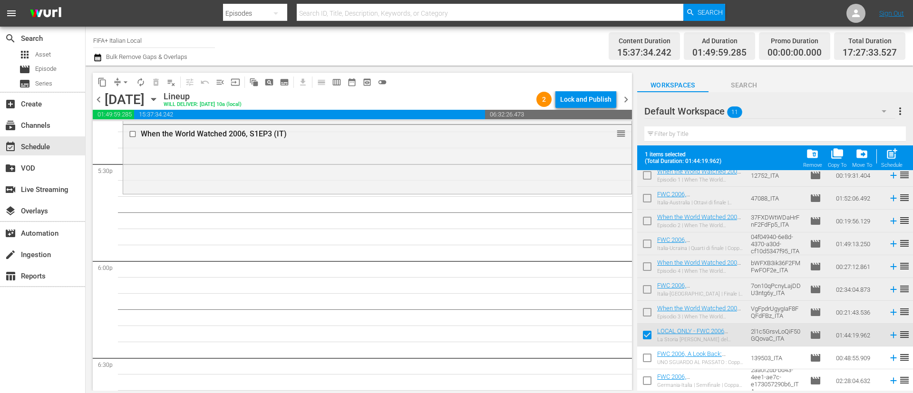
click at [641, 356] on input "checkbox" at bounding box center [648, 360] width 20 height 20
checkbox input "true"
click at [644, 378] on input "checkbox" at bounding box center [648, 383] width 20 height 20
checkbox input "true"
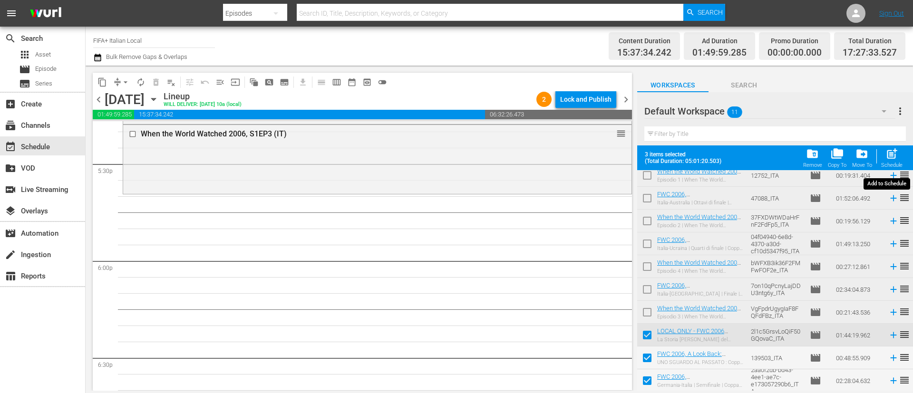
click at [893, 158] on span "post_add" at bounding box center [892, 153] width 13 height 13
checkbox input "false"
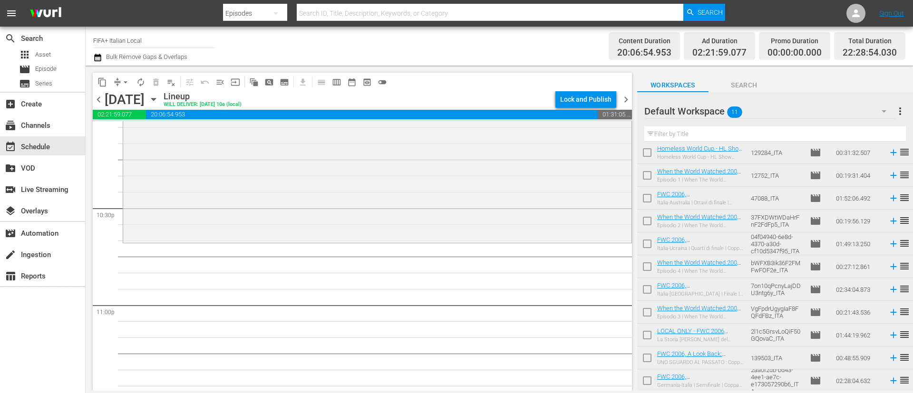
scroll to position [4282, 0]
click at [891, 289] on icon at bounding box center [894, 290] width 6 height 6
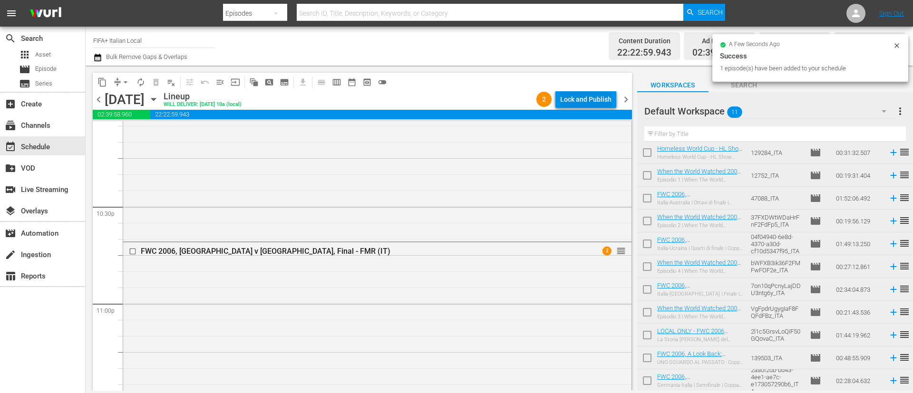
click at [569, 107] on div "Lock and Publish" at bounding box center [585, 99] width 51 height 17
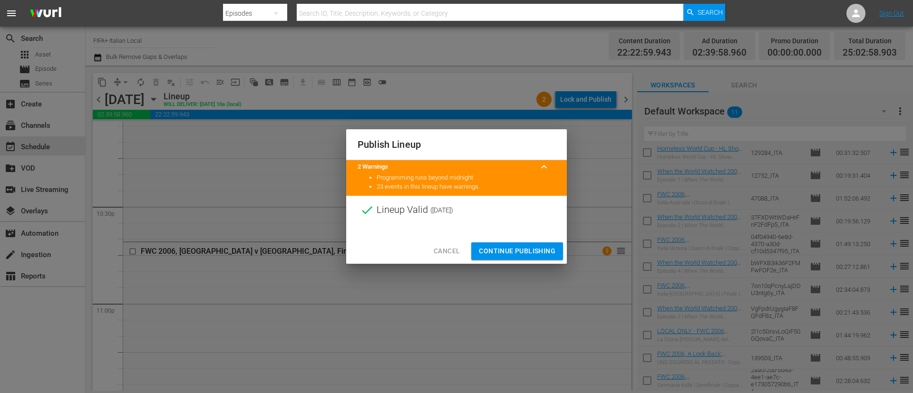
click at [524, 244] on button "Continue Publishing" at bounding box center [517, 252] width 92 height 18
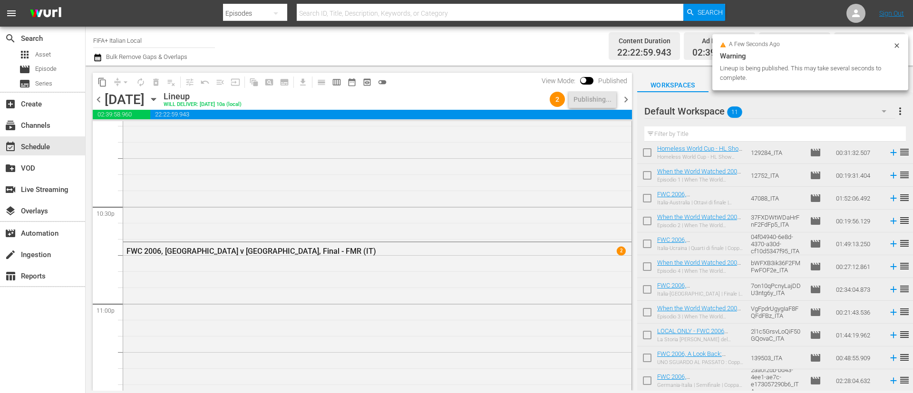
click at [902, 112] on span "more_vert" at bounding box center [900, 111] width 11 height 11
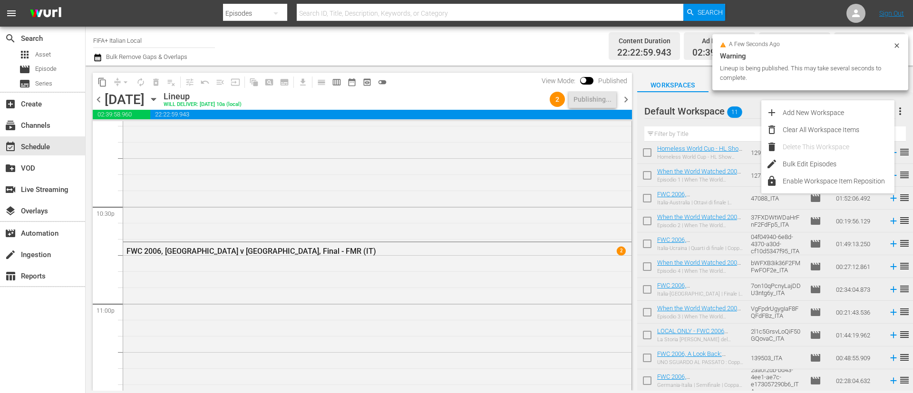
click at [832, 143] on div "Delete This Workspace" at bounding box center [839, 146] width 112 height 17
click at [842, 130] on div "Clear All Workspace Items" at bounding box center [839, 129] width 112 height 17
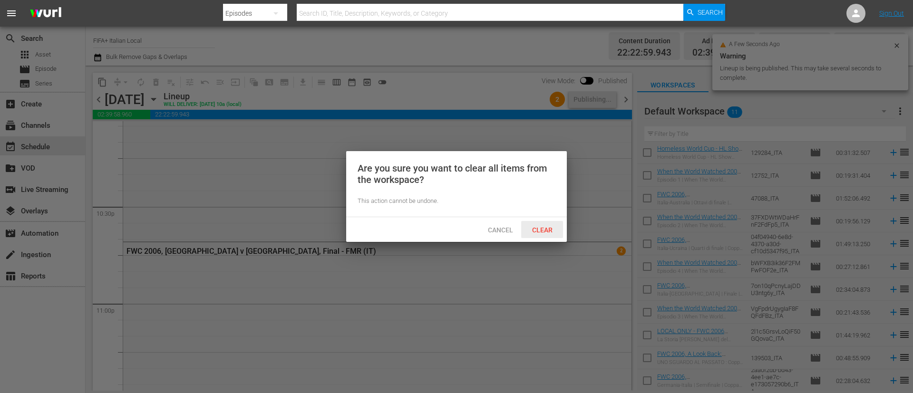
click at [540, 236] on div "Clear" at bounding box center [542, 230] width 42 height 18
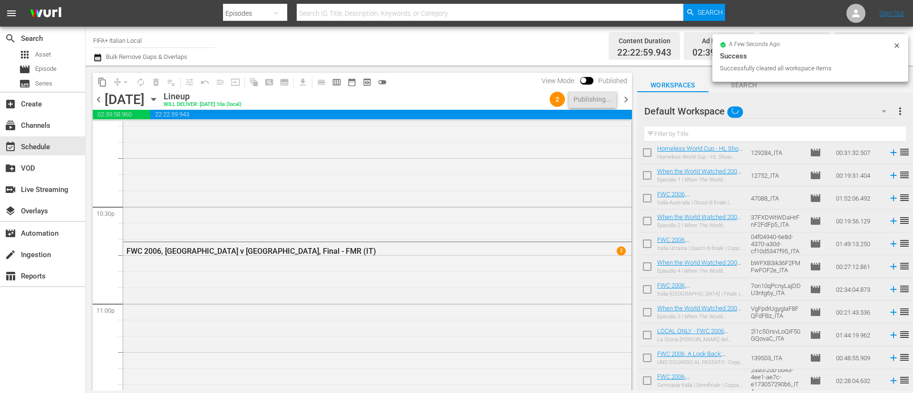
scroll to position [0, 0]
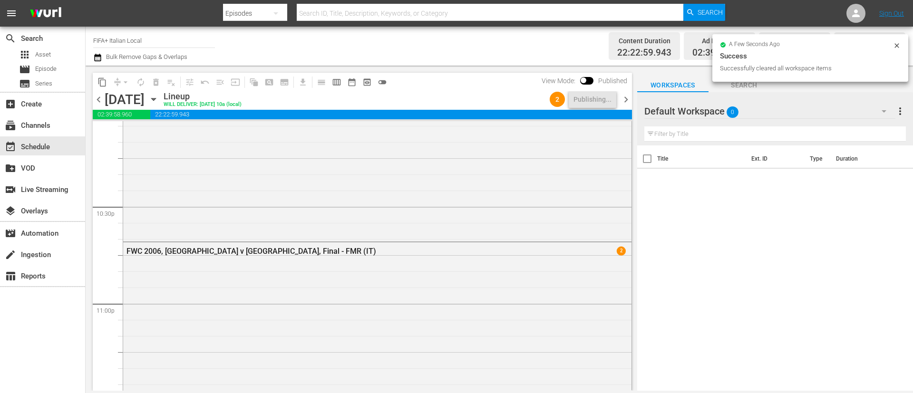
click at [98, 57] on icon "button" at bounding box center [97, 57] width 9 height 11
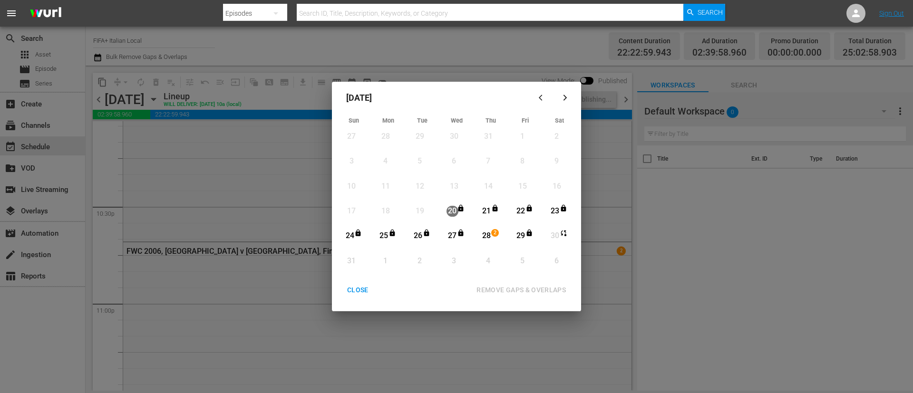
click at [363, 294] on div "CLOSE" at bounding box center [358, 291] width 37 height 12
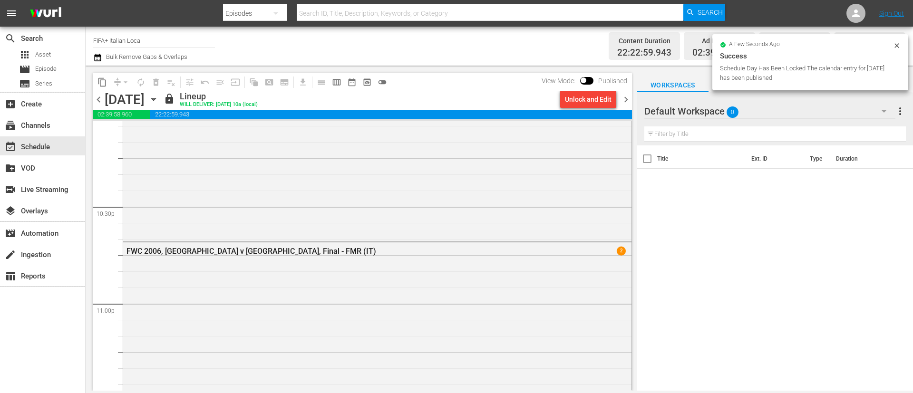
click at [156, 98] on icon "button" at bounding box center [153, 99] width 4 height 2
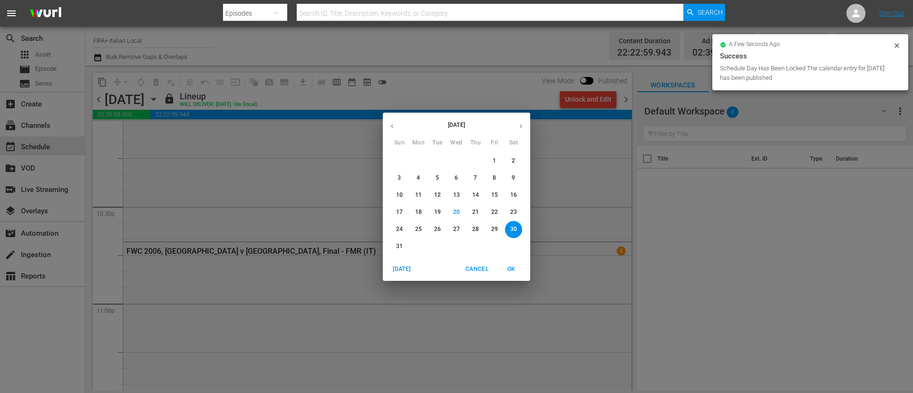
click at [472, 227] on span "28" at bounding box center [475, 230] width 17 height 8
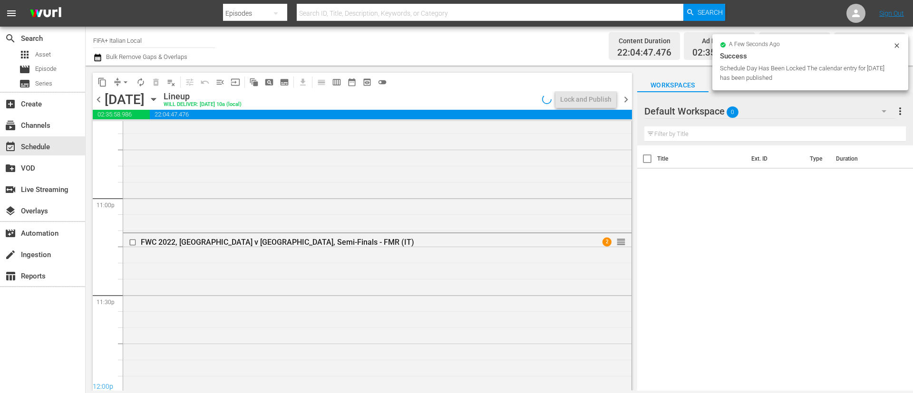
scroll to position [4250, 0]
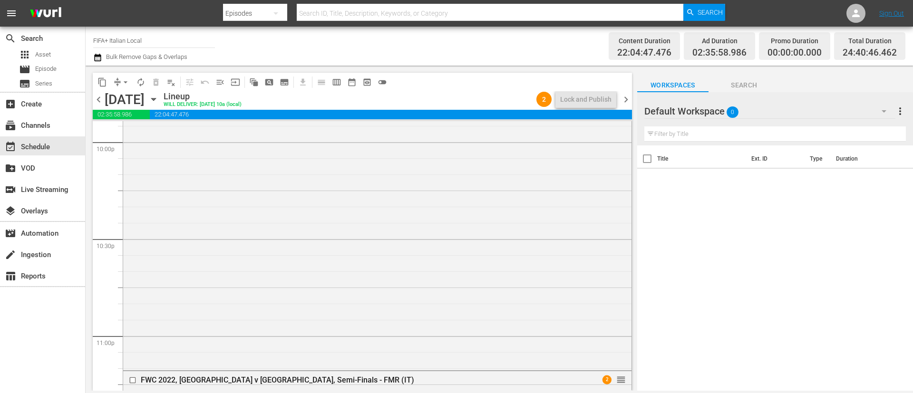
click at [626, 104] on span "chevron_right" at bounding box center [626, 100] width 12 height 12
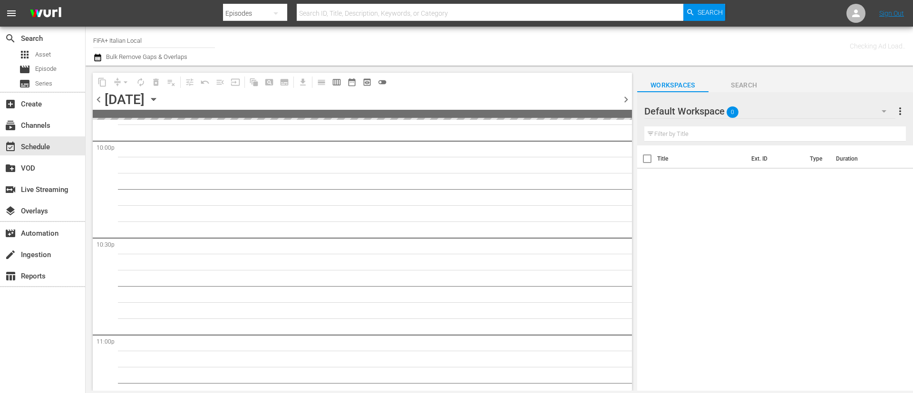
scroll to position [4388, 0]
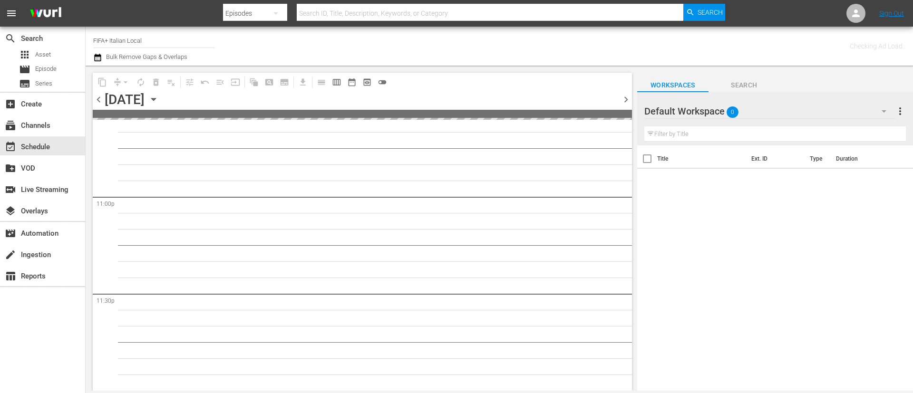
click at [626, 104] on span "chevron_right" at bounding box center [626, 100] width 12 height 12
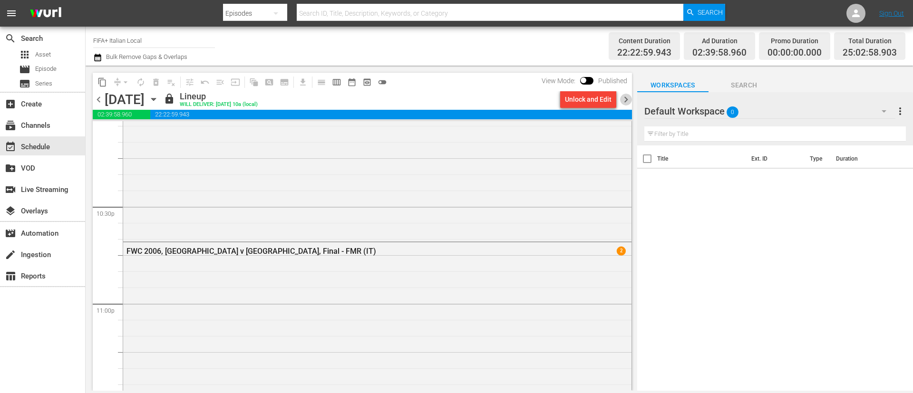
click at [626, 104] on span "chevron_right" at bounding box center [626, 100] width 12 height 12
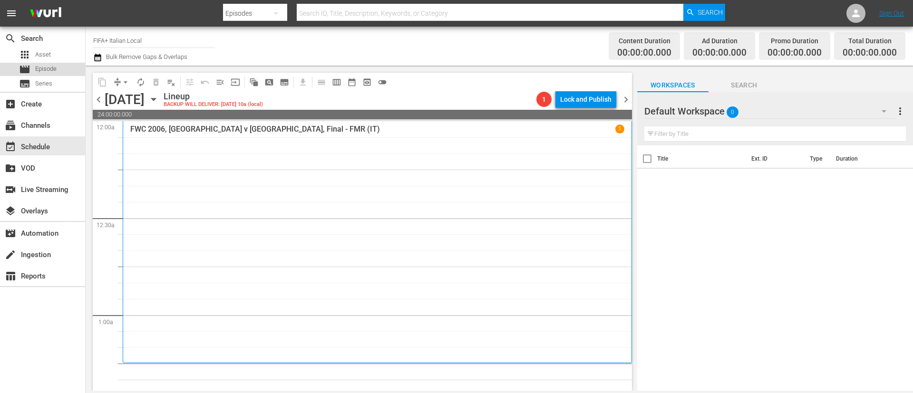
click at [67, 67] on div "movie Episode" at bounding box center [42, 69] width 85 height 13
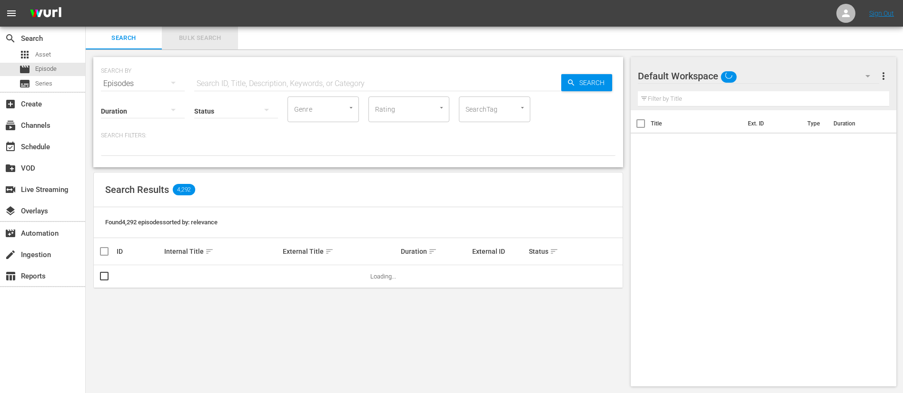
click at [207, 36] on span "Bulk Search" at bounding box center [199, 38] width 65 height 11
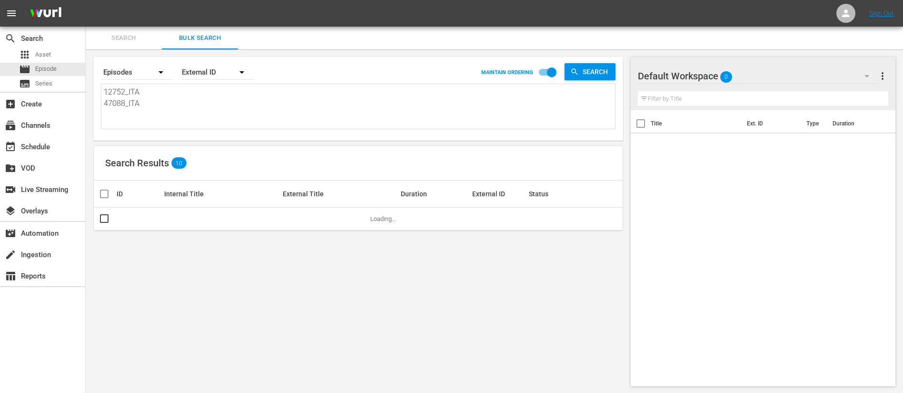
click at [219, 108] on textarea "12752_ITA 47088_ITA 37FXDWtWDaHrFnF2FdFp5_ITA 04f04940-6e8d-4370-a30d-cf10d5347…" at bounding box center [359, 108] width 511 height 43
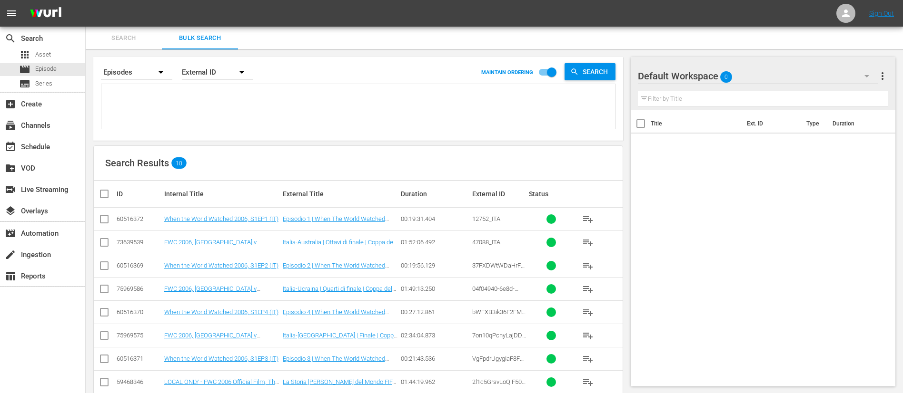
paste textarea "123219_ITA 130587_ITA 123072_ITA 123969_ITA 123238_ITA 18jFfHPhWLASWPUeorkFP6_I…"
type textarea "123219_ITA 130587_ITA 123072_ITA 123969_ITA 123238_ITA 18jFfHPhWLASWPUeorkFP6_I…"
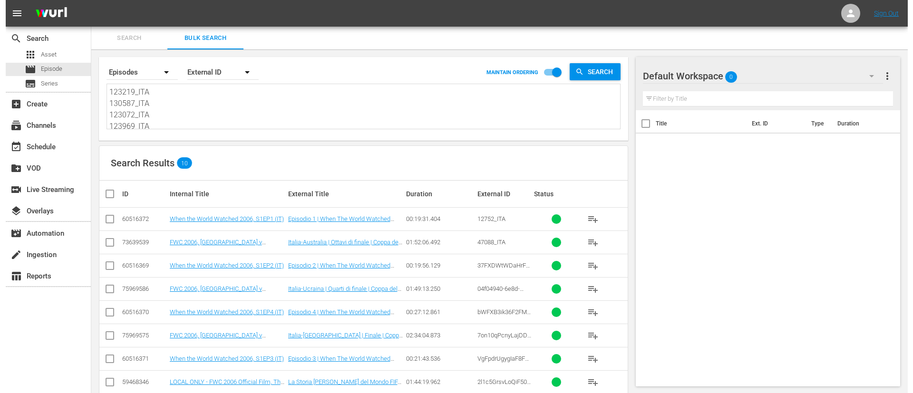
scroll to position [1, 0]
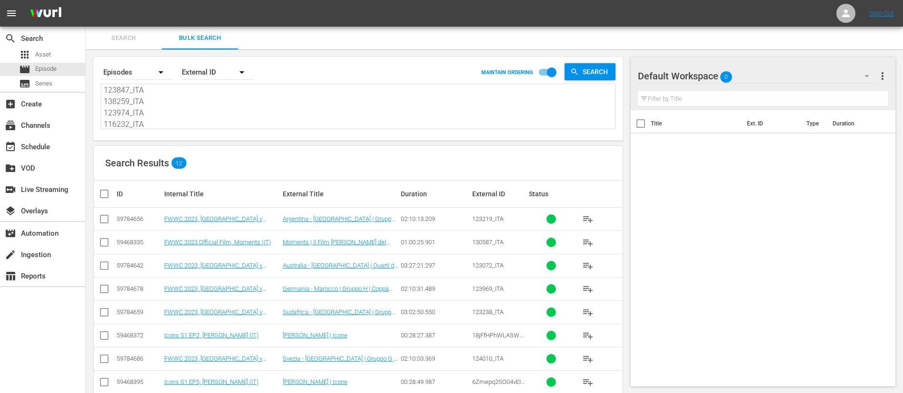
type textarea "123219_ITA 130587_ITA 123072_ITA 123969_ITA 123238_ITA 18jFfHPhWLASWPUeorkFP6_I…"
click at [108, 197] on input "checkbox" at bounding box center [107, 193] width 19 height 11
checkbox input "true"
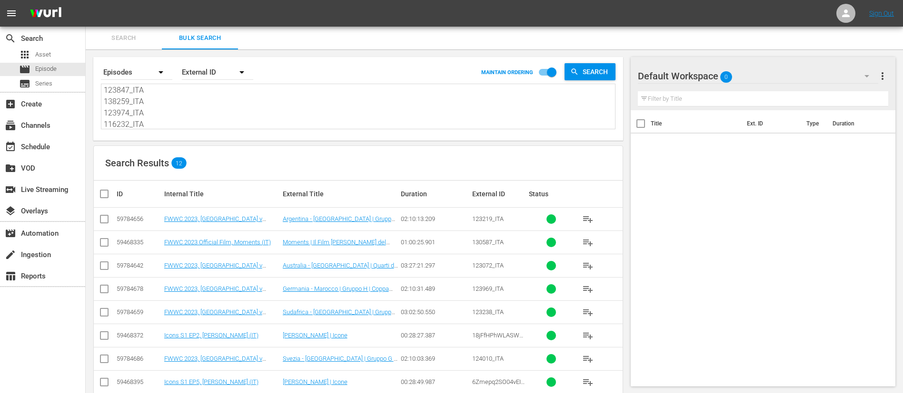
checkbox input "true"
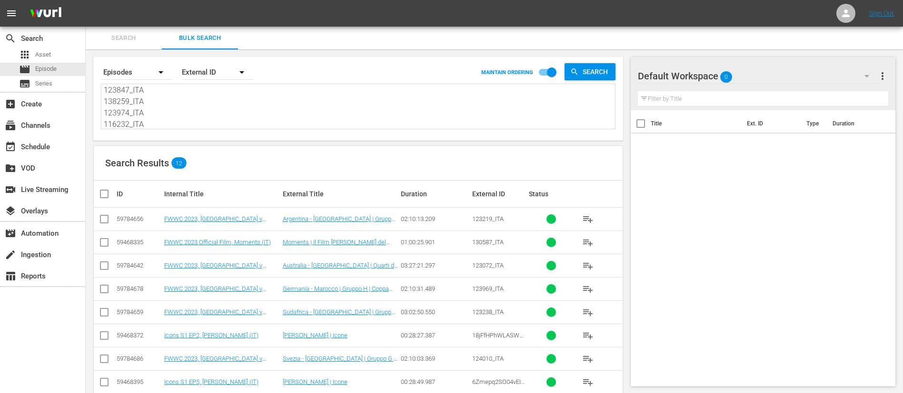
checkbox input "true"
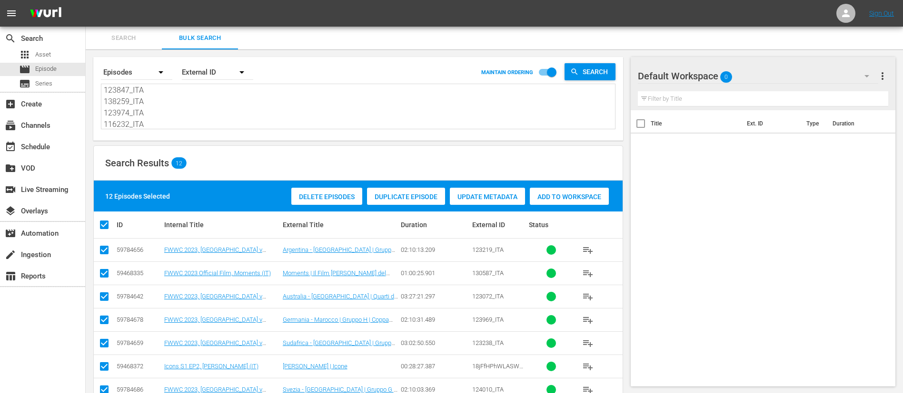
click at [601, 196] on span "Add to Workspace" at bounding box center [569, 197] width 79 height 8
click at [121, 26] on nav "menu Sign Out" at bounding box center [451, 13] width 903 height 27
click at [132, 53] on div "Search By Episodes Order By External ID MAINTAIN ORDERING Search 123219_ITA 130…" at bounding box center [358, 292] width 545 height 487
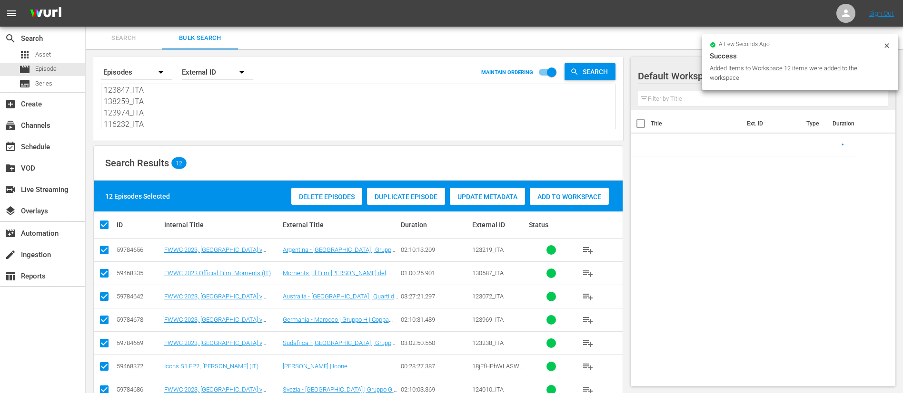
click at [133, 37] on span "Search" at bounding box center [123, 38] width 65 height 11
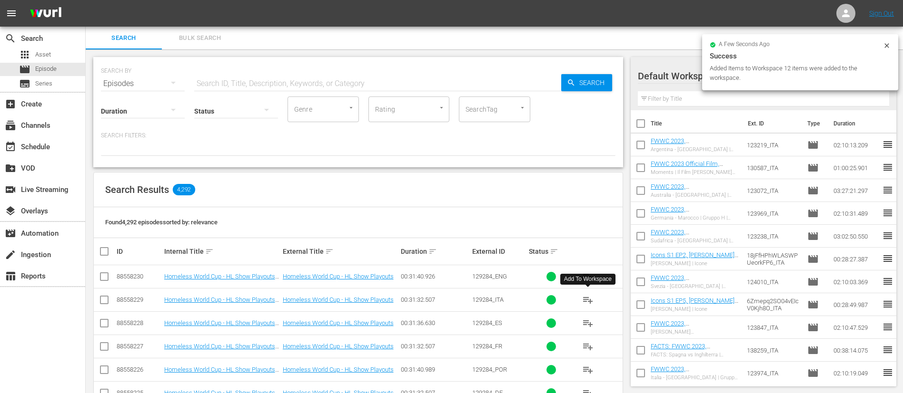
click at [593, 295] on span "playlist_add" at bounding box center [587, 300] width 11 height 11
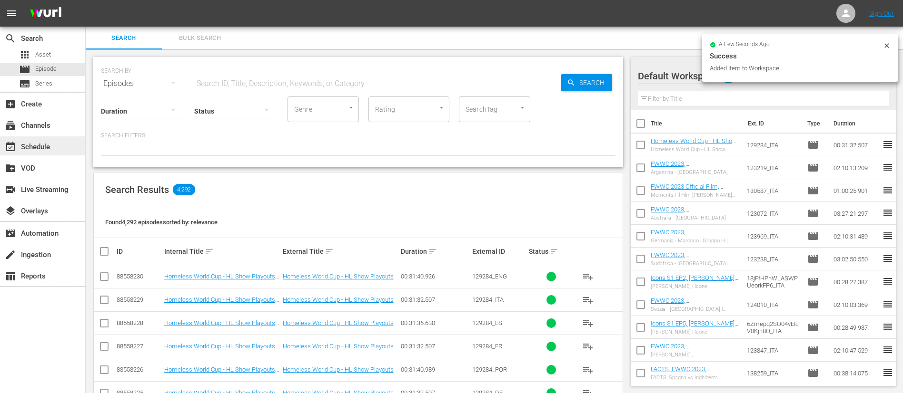
click at [41, 147] on div "event_available Schedule" at bounding box center [26, 145] width 53 height 9
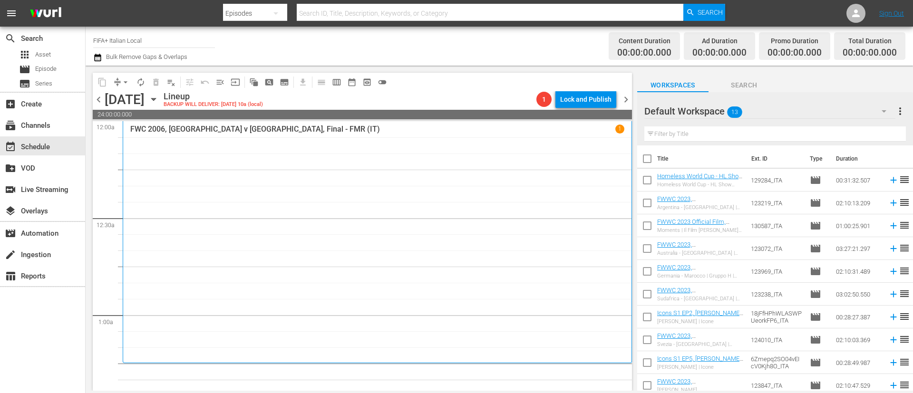
click at [647, 164] on input "checkbox" at bounding box center [648, 161] width 20 height 20
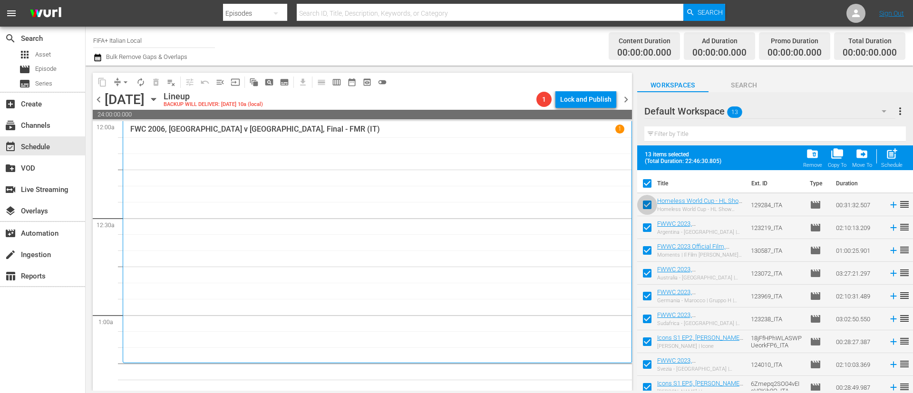
click at [643, 204] on input "checkbox" at bounding box center [648, 207] width 20 height 20
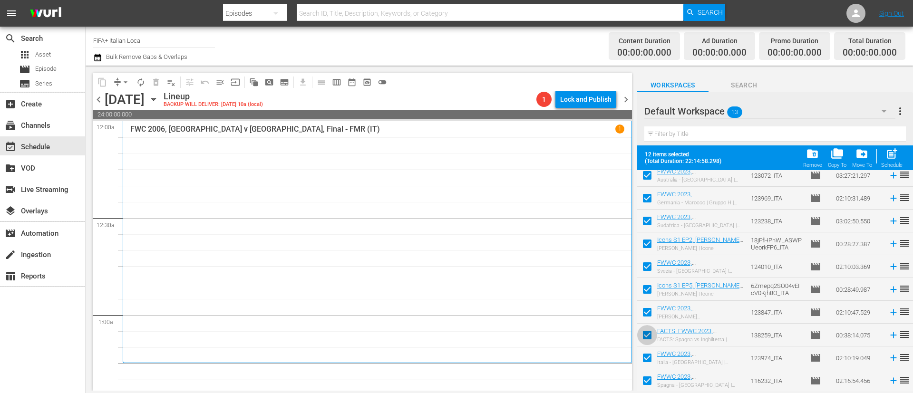
click at [652, 342] on input "checkbox" at bounding box center [648, 337] width 20 height 20
click at [648, 361] on input "checkbox" at bounding box center [648, 360] width 20 height 20
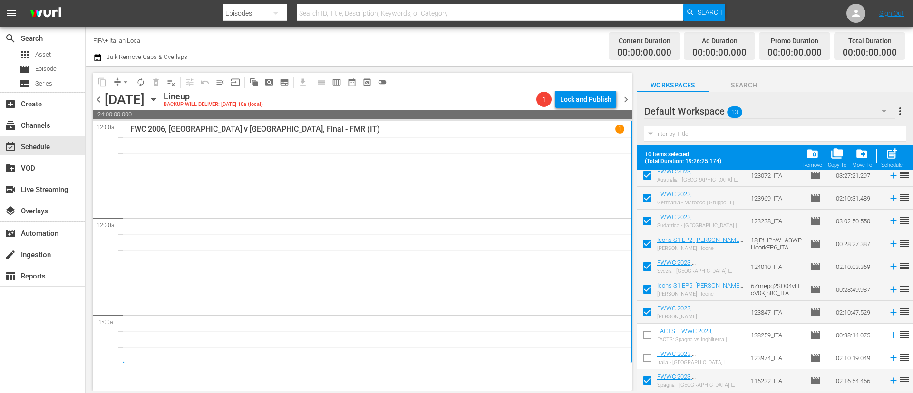
click at [646, 387] on input "checkbox" at bounding box center [648, 383] width 20 height 20
click at [896, 159] on span "post_add" at bounding box center [892, 153] width 13 height 13
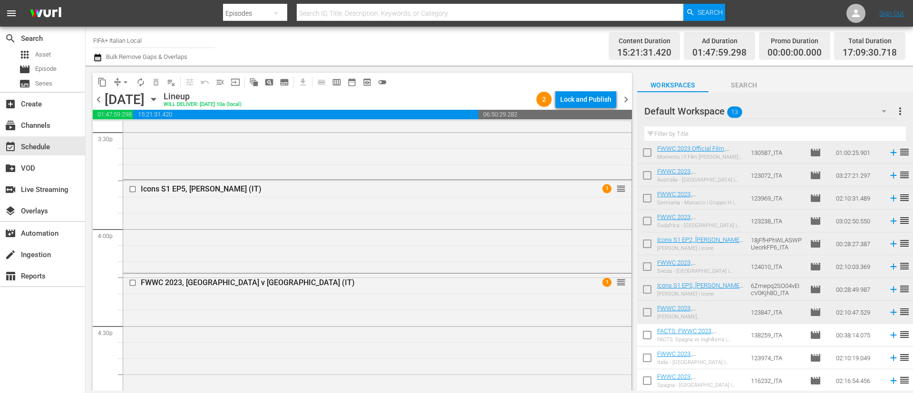
scroll to position [2997, 0]
click at [134, 191] on input "checkbox" at bounding box center [134, 190] width 10 height 8
click at [132, 286] on input "checkbox" at bounding box center [134, 283] width 10 height 8
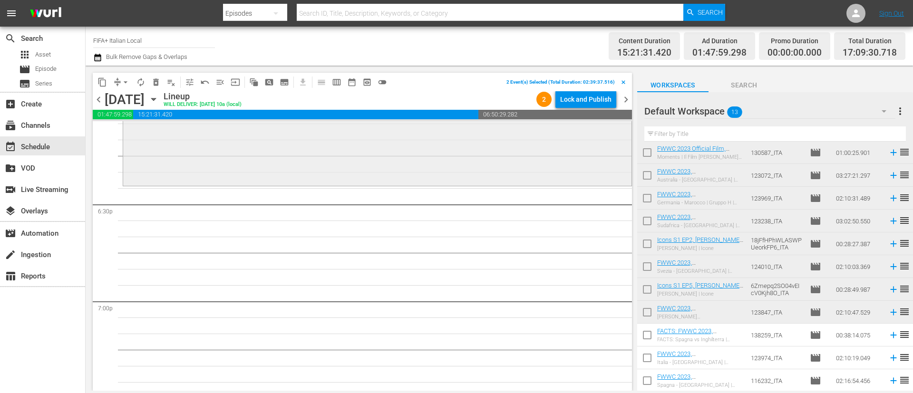
scroll to position [3568, 0]
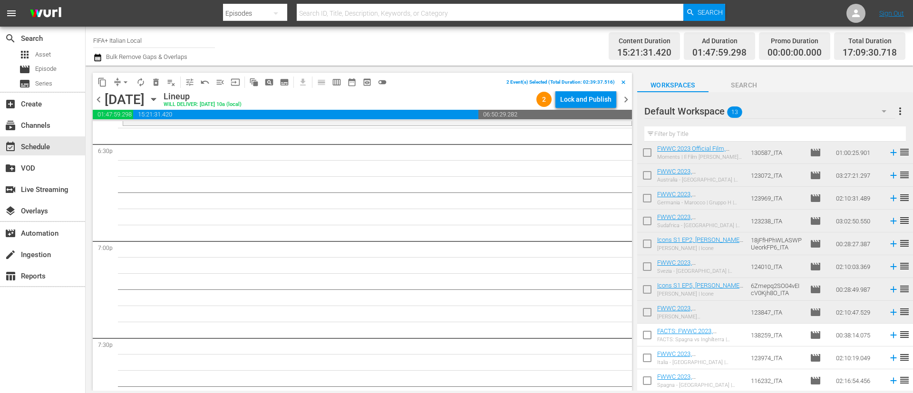
click at [157, 82] on span "delete_forever_outlined" at bounding box center [156, 83] width 10 height 10
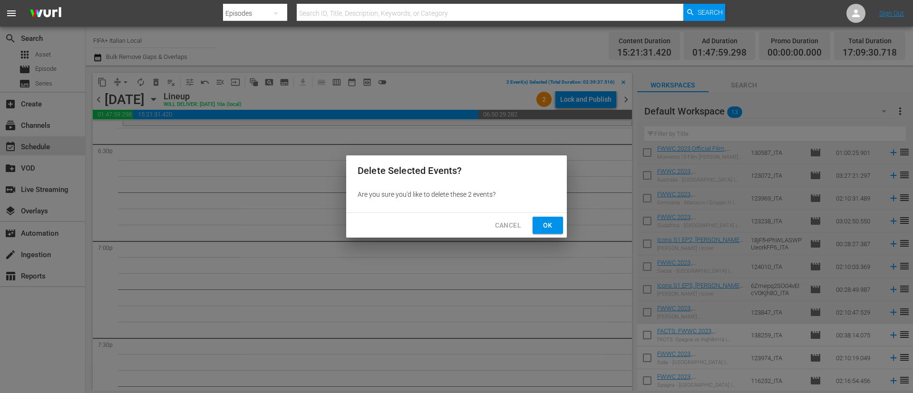
click at [561, 228] on button "Ok" at bounding box center [548, 226] width 30 height 18
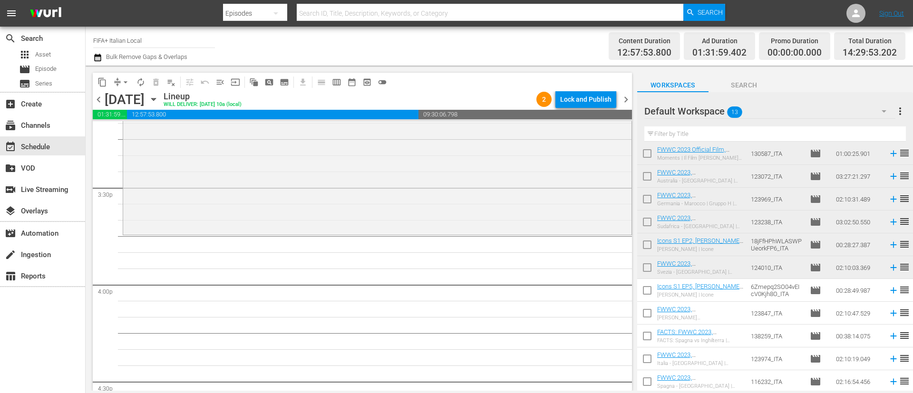
scroll to position [73, 0]
click at [889, 285] on icon at bounding box center [894, 290] width 10 height 10
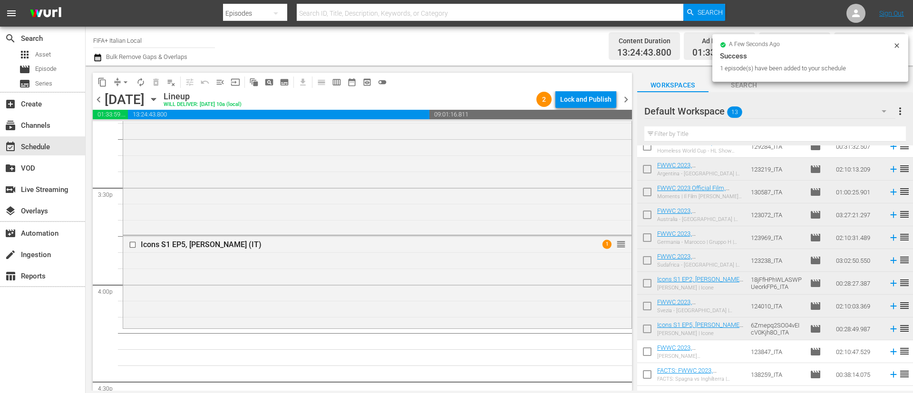
scroll to position [0, 0]
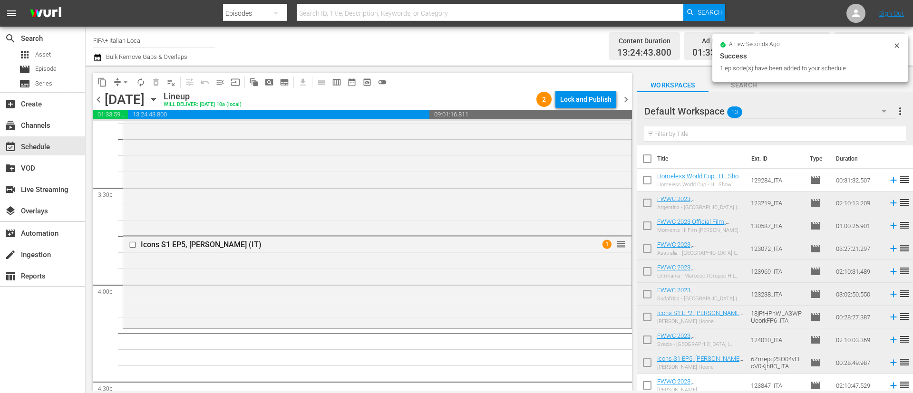
click at [889, 179] on icon at bounding box center [894, 180] width 10 height 10
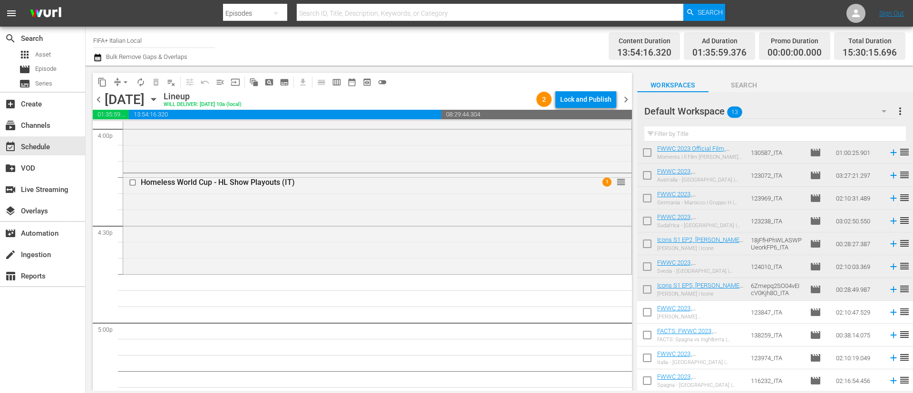
scroll to position [3085, 0]
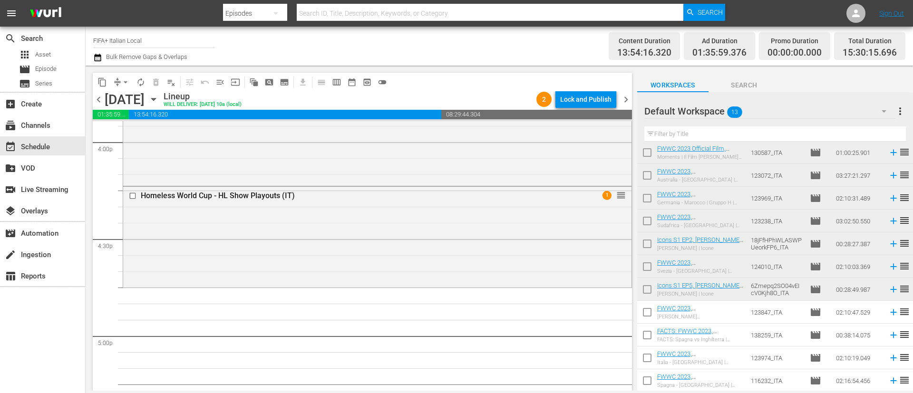
click at [647, 312] on input "checkbox" at bounding box center [648, 314] width 20 height 20
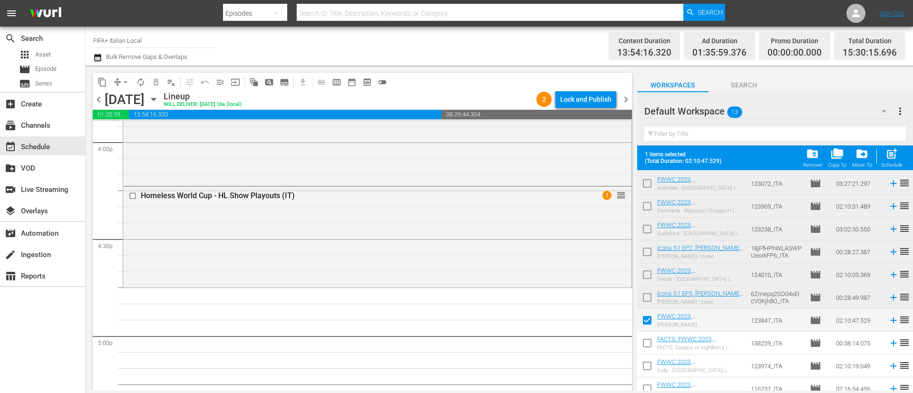
scroll to position [98, 0]
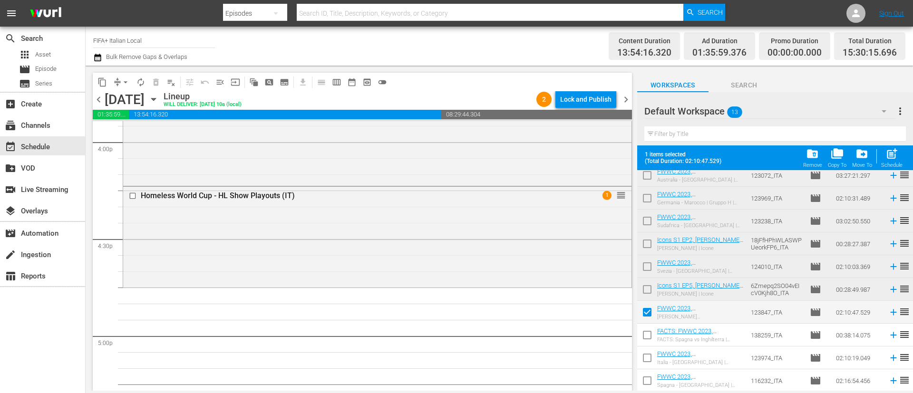
click at [644, 339] on input "checkbox" at bounding box center [648, 337] width 20 height 20
click at [643, 362] on input "checkbox" at bounding box center [648, 360] width 20 height 20
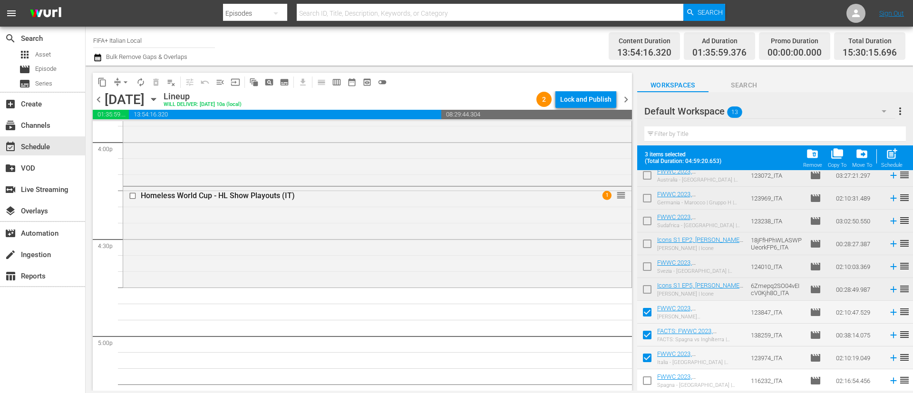
click at [639, 382] on input "checkbox" at bounding box center [648, 383] width 20 height 20
click at [891, 164] on div "Schedule" at bounding box center [892, 165] width 21 height 6
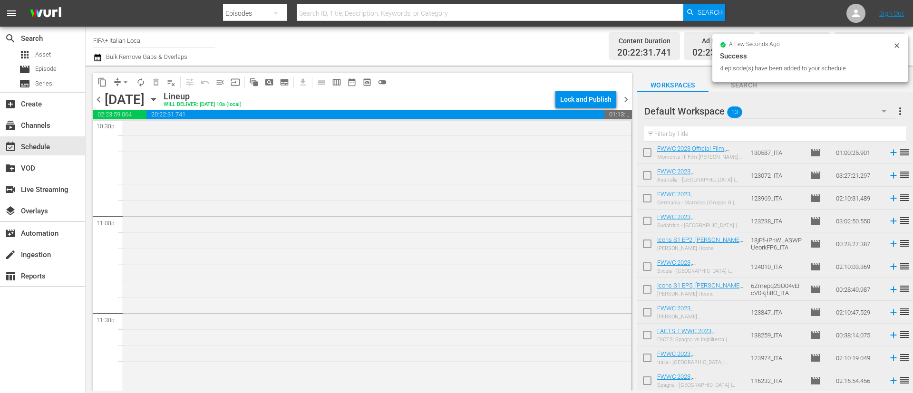
scroll to position [4393, 0]
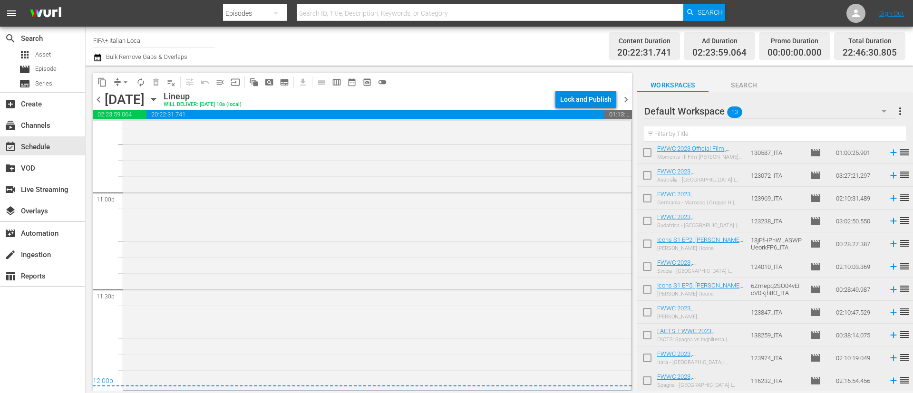
click at [569, 97] on div "Lock and Publish" at bounding box center [585, 99] width 51 height 17
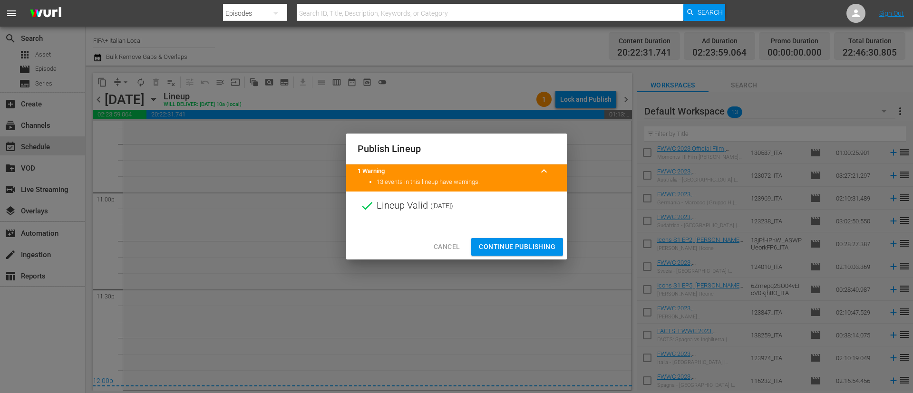
click at [502, 249] on span "Continue Publishing" at bounding box center [517, 247] width 77 height 12
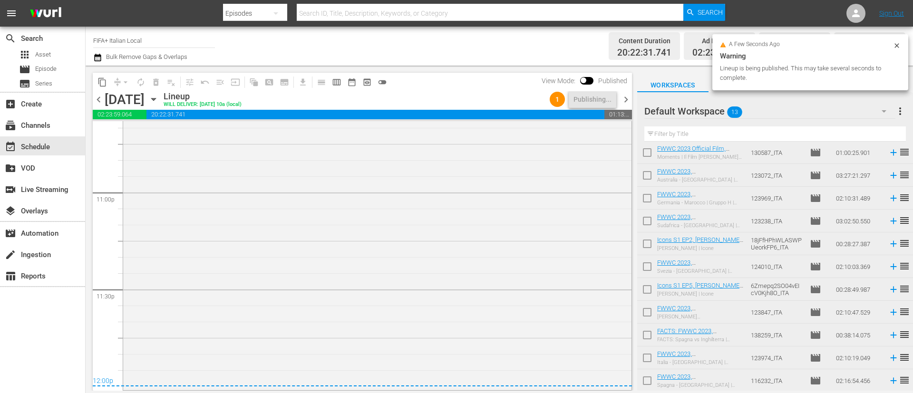
click at [898, 115] on span "more_vert" at bounding box center [900, 111] width 11 height 11
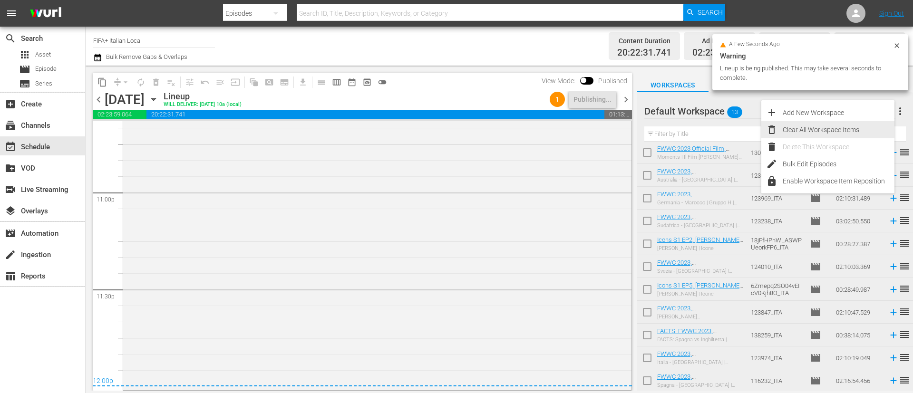
click at [858, 133] on div "Clear All Workspace Items" at bounding box center [839, 129] width 112 height 17
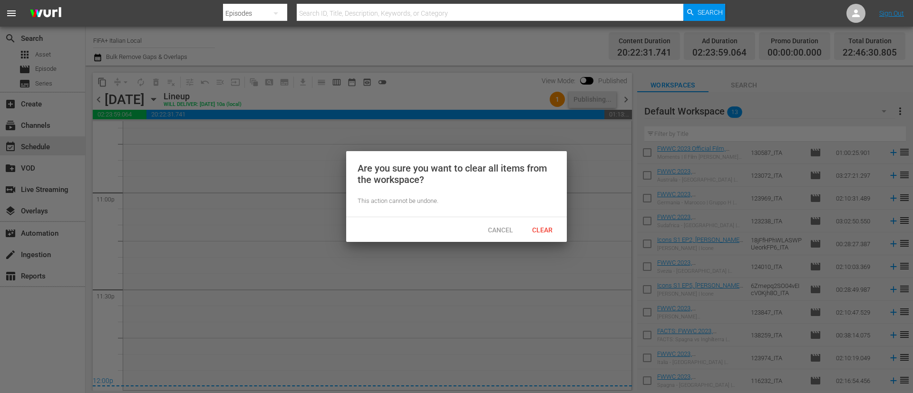
click at [562, 231] on div "Clear" at bounding box center [542, 230] width 42 height 18
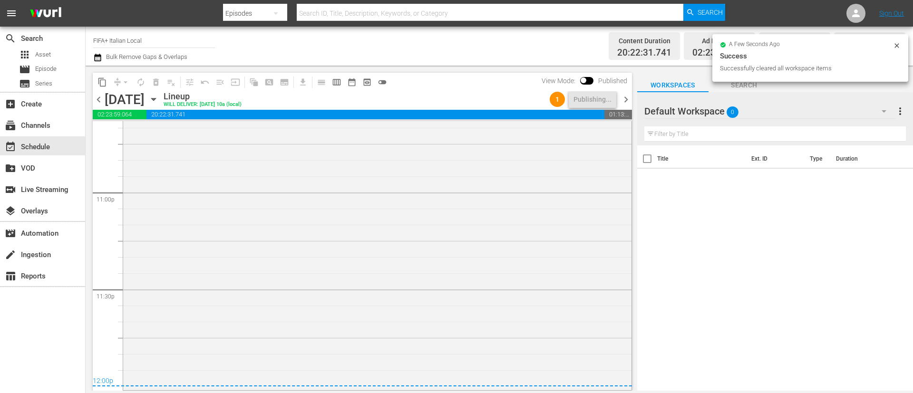
scroll to position [0, 0]
click at [159, 95] on icon "button" at bounding box center [153, 99] width 10 height 10
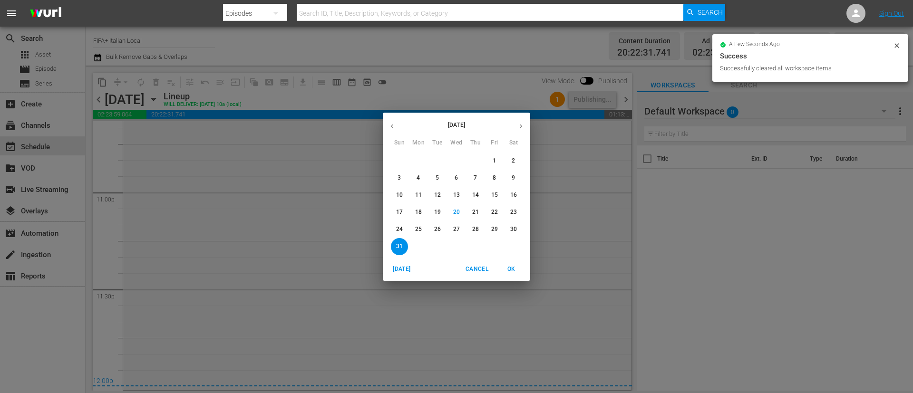
click at [476, 226] on p "28" at bounding box center [475, 230] width 7 height 8
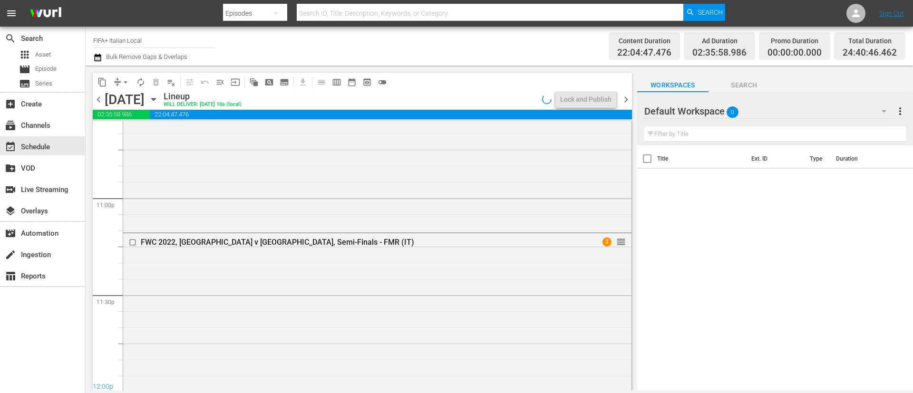
scroll to position [4280, 0]
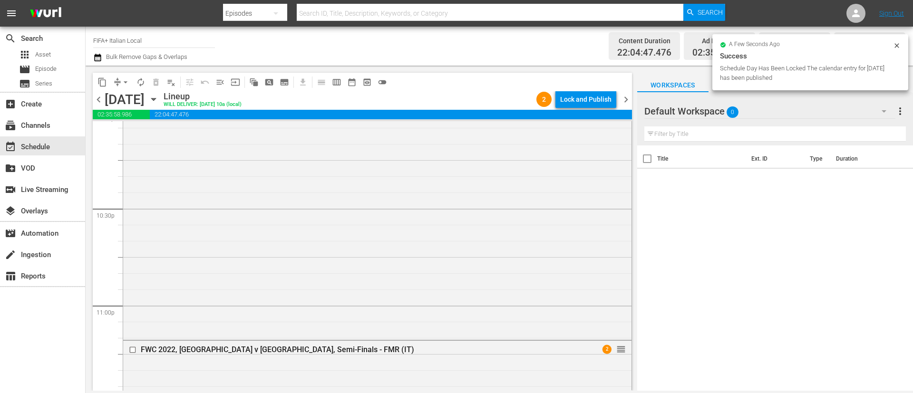
click at [576, 108] on div "chevron_left Thursday, August 28th August 28th Lineup WILL DELIVER: 8/27 @ 10a …" at bounding box center [363, 100] width 540 height 19
click at [598, 98] on div "Lock and Publish" at bounding box center [585, 99] width 51 height 17
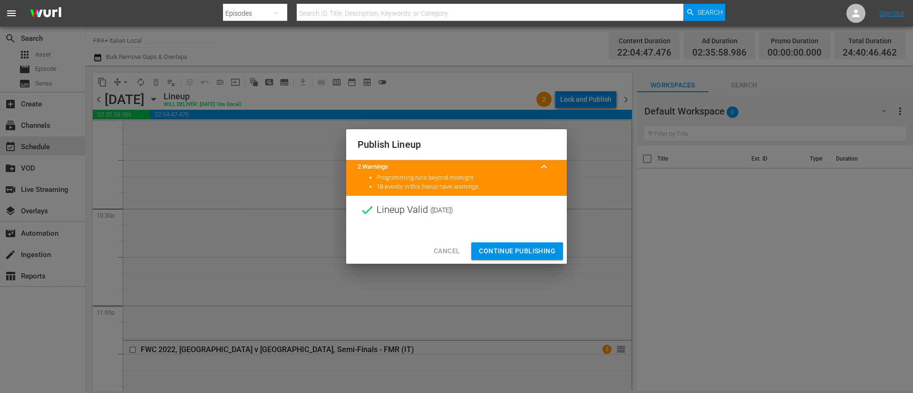
click at [495, 245] on span "Continue Publishing" at bounding box center [517, 251] width 77 height 12
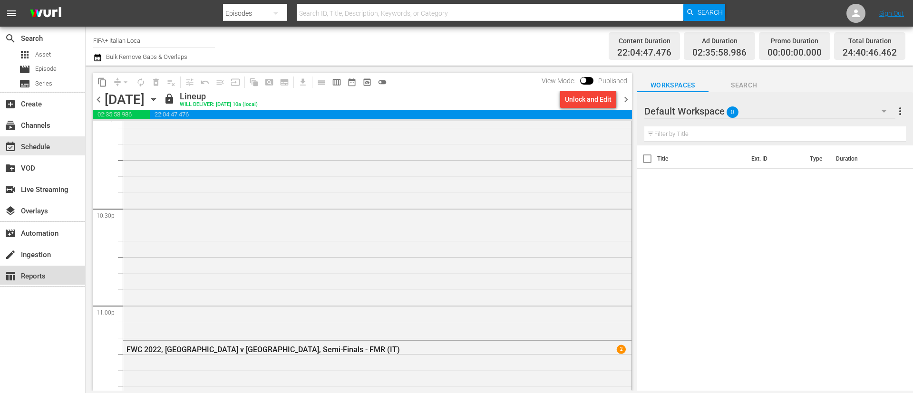
click at [43, 275] on div "table_chart Reports" at bounding box center [26, 275] width 53 height 9
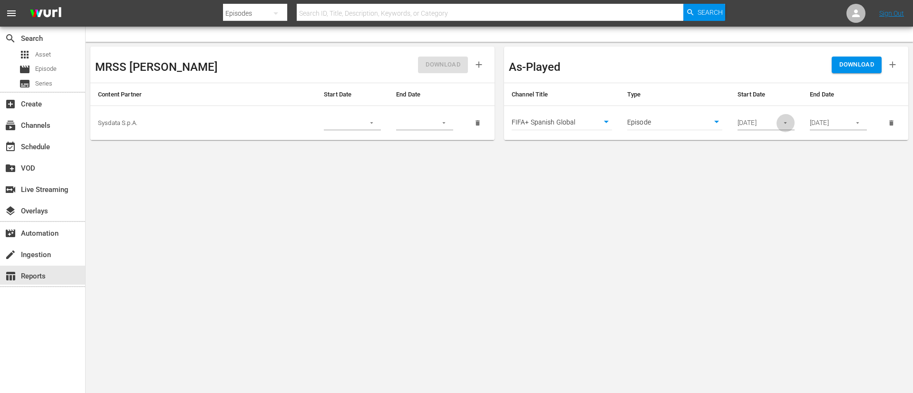
click at [787, 120] on icon "button" at bounding box center [785, 122] width 7 height 7
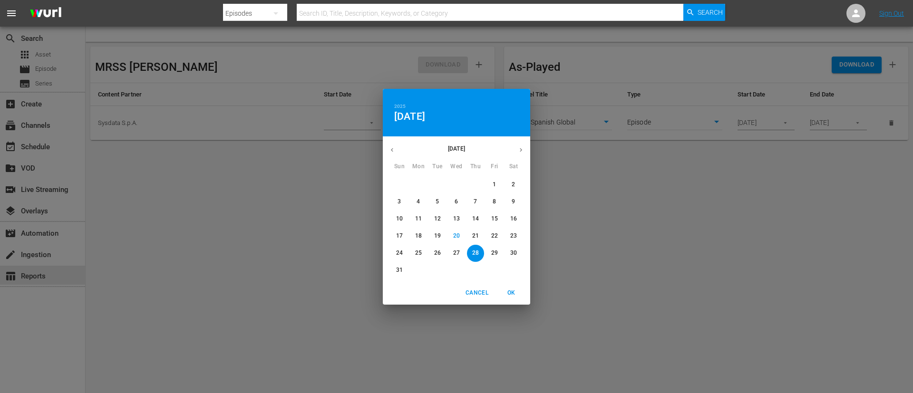
click at [414, 254] on span "25" at bounding box center [418, 253] width 17 height 8
click at [512, 295] on span "OK" at bounding box center [511, 293] width 23 height 10
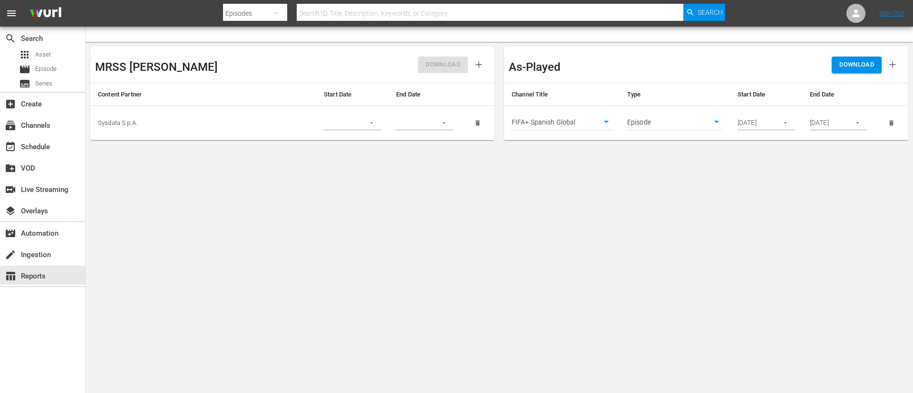
click at [863, 66] on span "DOWNLOAD" at bounding box center [857, 64] width 35 height 11
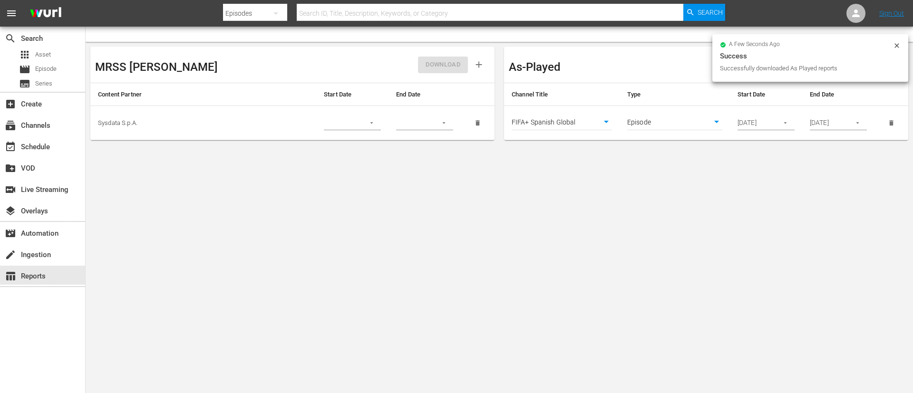
click at [589, 129] on body "menu Search By Episodes Search ID, Title, Description, Keywords, or Category Se…" at bounding box center [456, 196] width 913 height 393
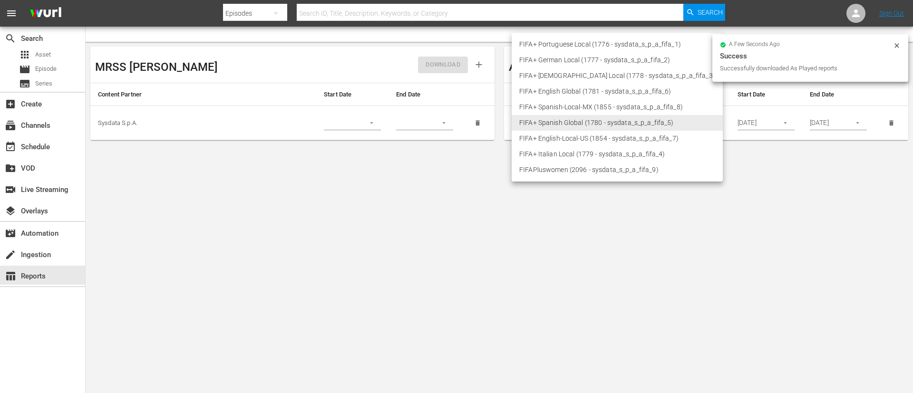
click at [567, 153] on li "FIFA+ Italian Local (1779 - sysdata_s_p_a_fifa_4)" at bounding box center [617, 155] width 211 height 16
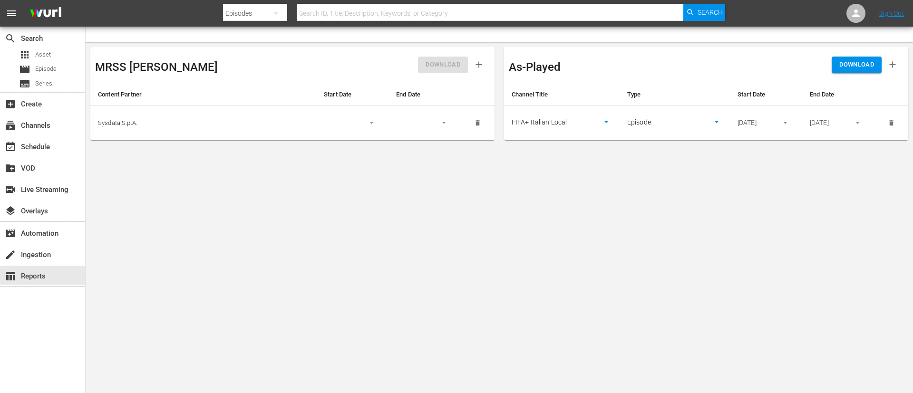
click at [868, 60] on span "DOWNLOAD" at bounding box center [857, 64] width 35 height 11
